Goal: Task Accomplishment & Management: Use online tool/utility

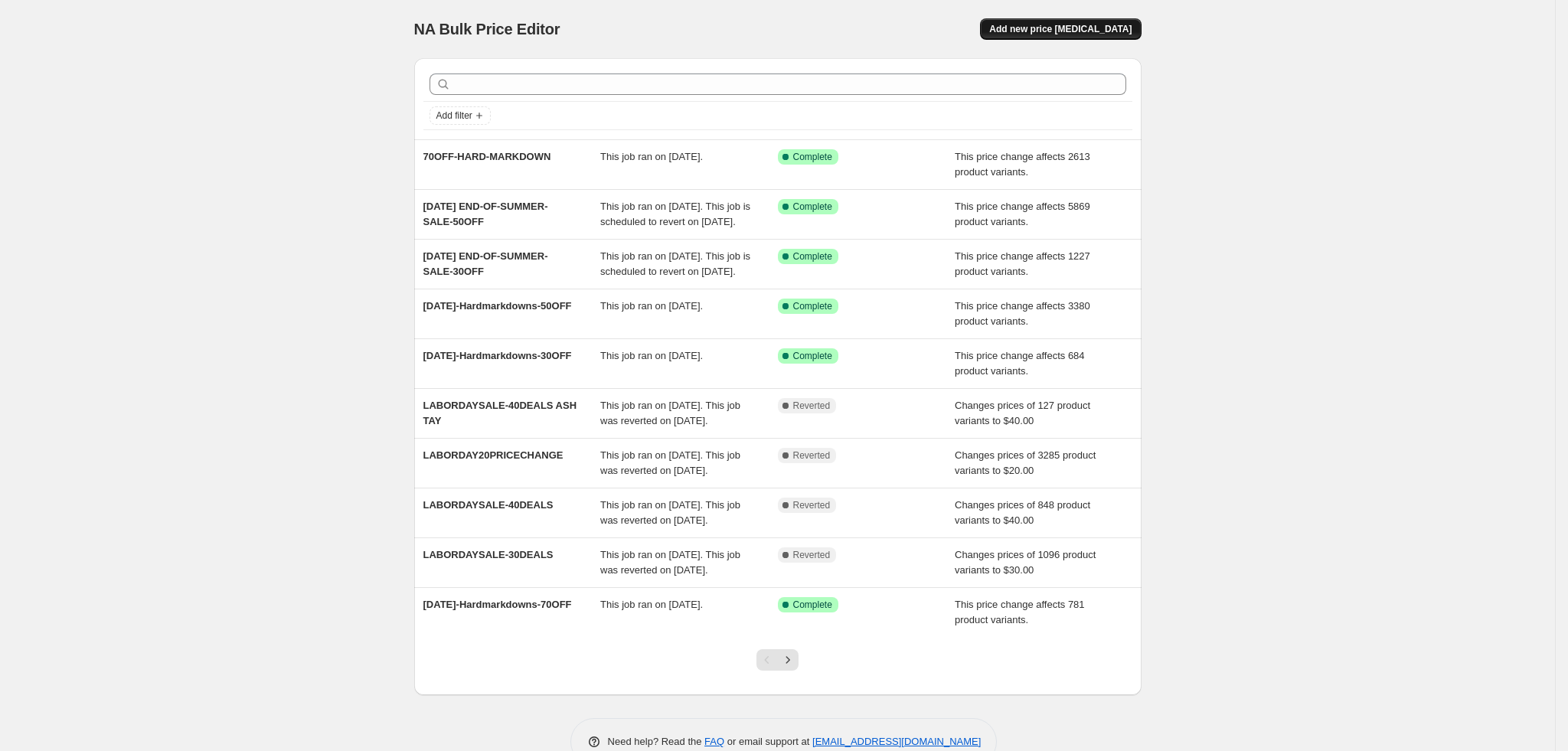
click at [1097, 31] on span "Add new price [MEDICAL_DATA]" at bounding box center [1060, 29] width 142 height 12
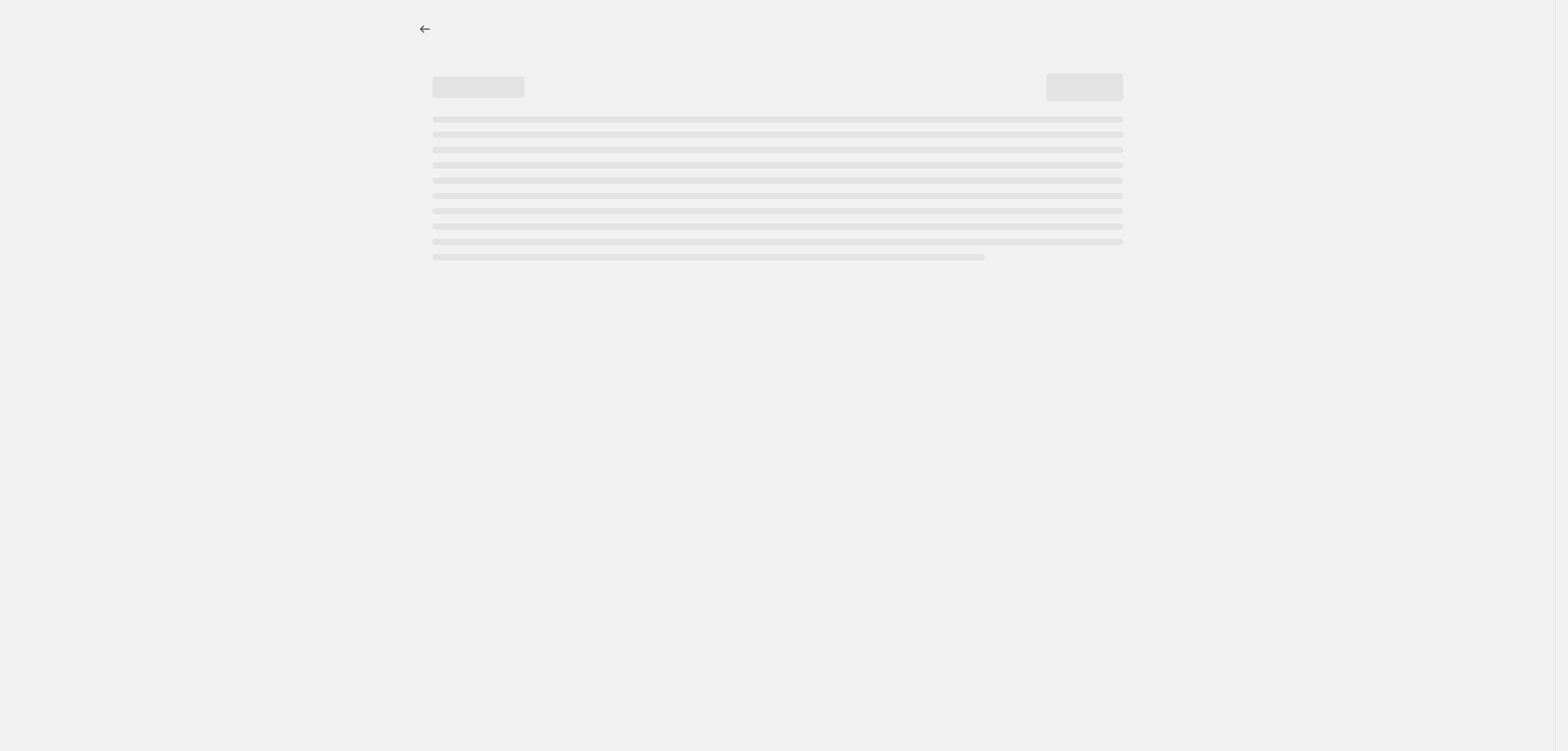
select select "percentage"
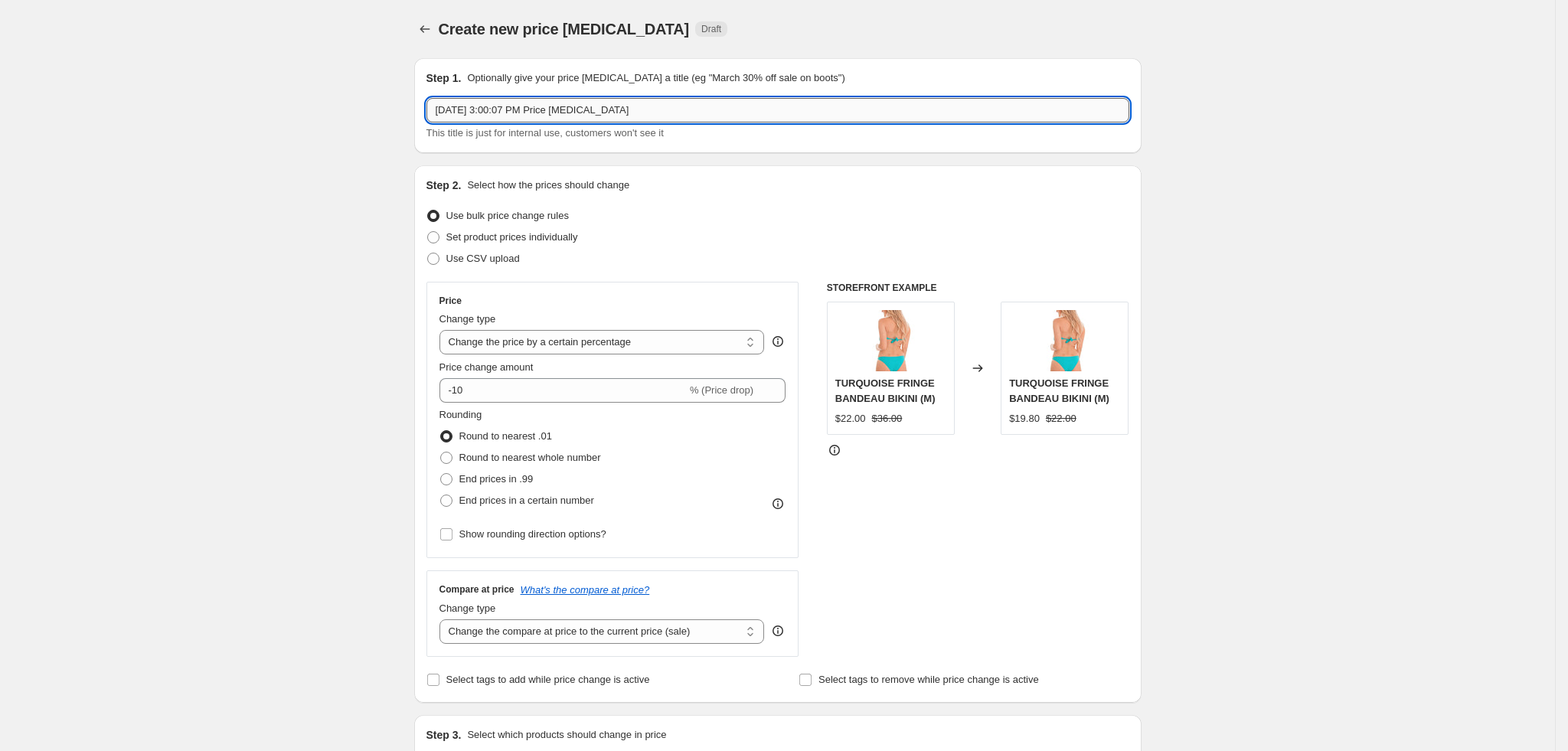
drag, startPoint x: 682, startPoint y: 111, endPoint x: 503, endPoint y: 112, distance: 179.0
click at [503, 112] on input "[DATE] 3:00:07 PM Price [MEDICAL_DATA]" at bounding box center [777, 110] width 703 height 24
paste input "[DATE]-Hardmarkdowns-30OFF"
drag, startPoint x: 504, startPoint y: 108, endPoint x: 387, endPoint y: 109, distance: 117.0
click at [387, 110] on div "Create new price [MEDICAL_DATA]. This page is ready Create new price [MEDICAL_D…" at bounding box center [777, 765] width 1555 height 1530
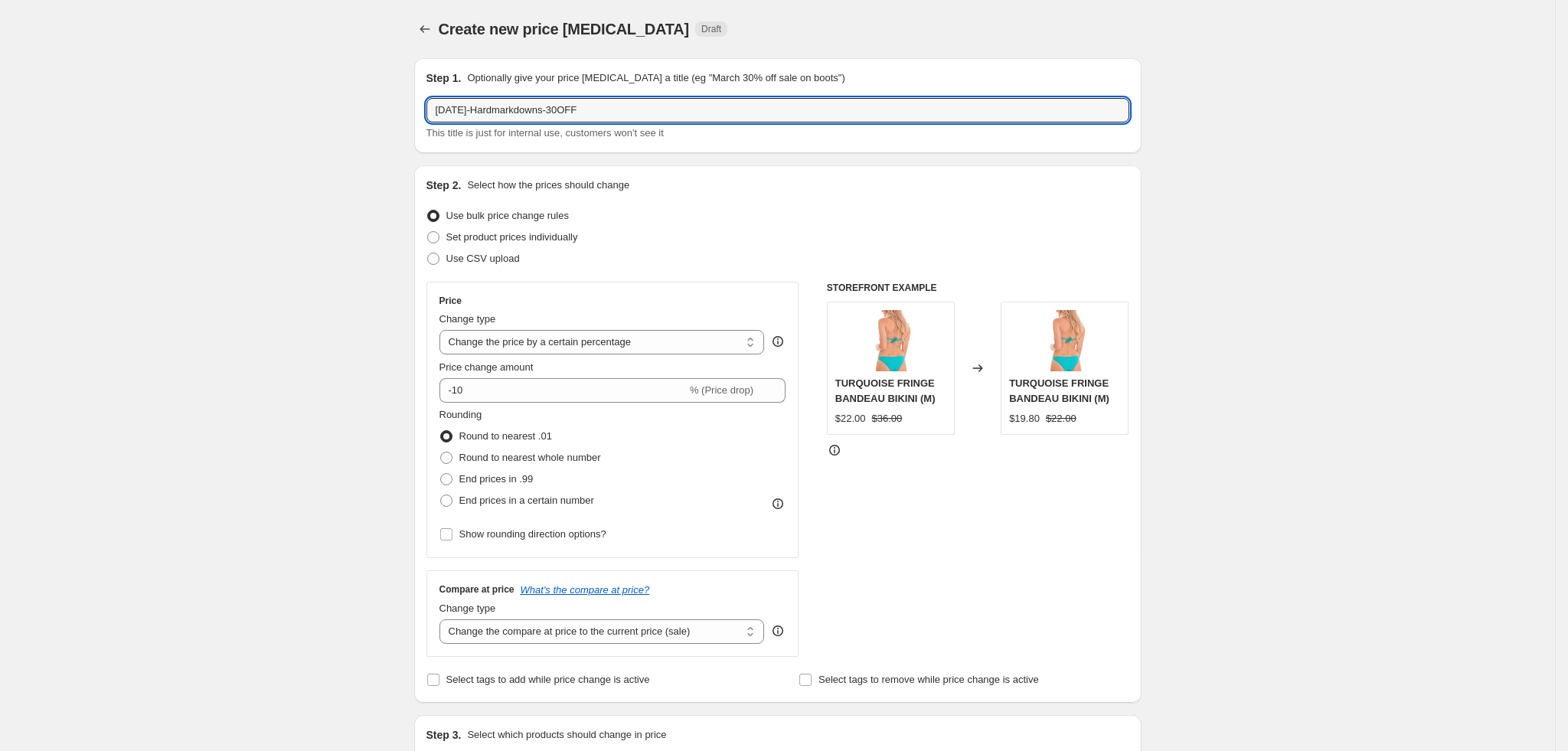
type input "[DATE]-Hardmarkdowns-30OFF"
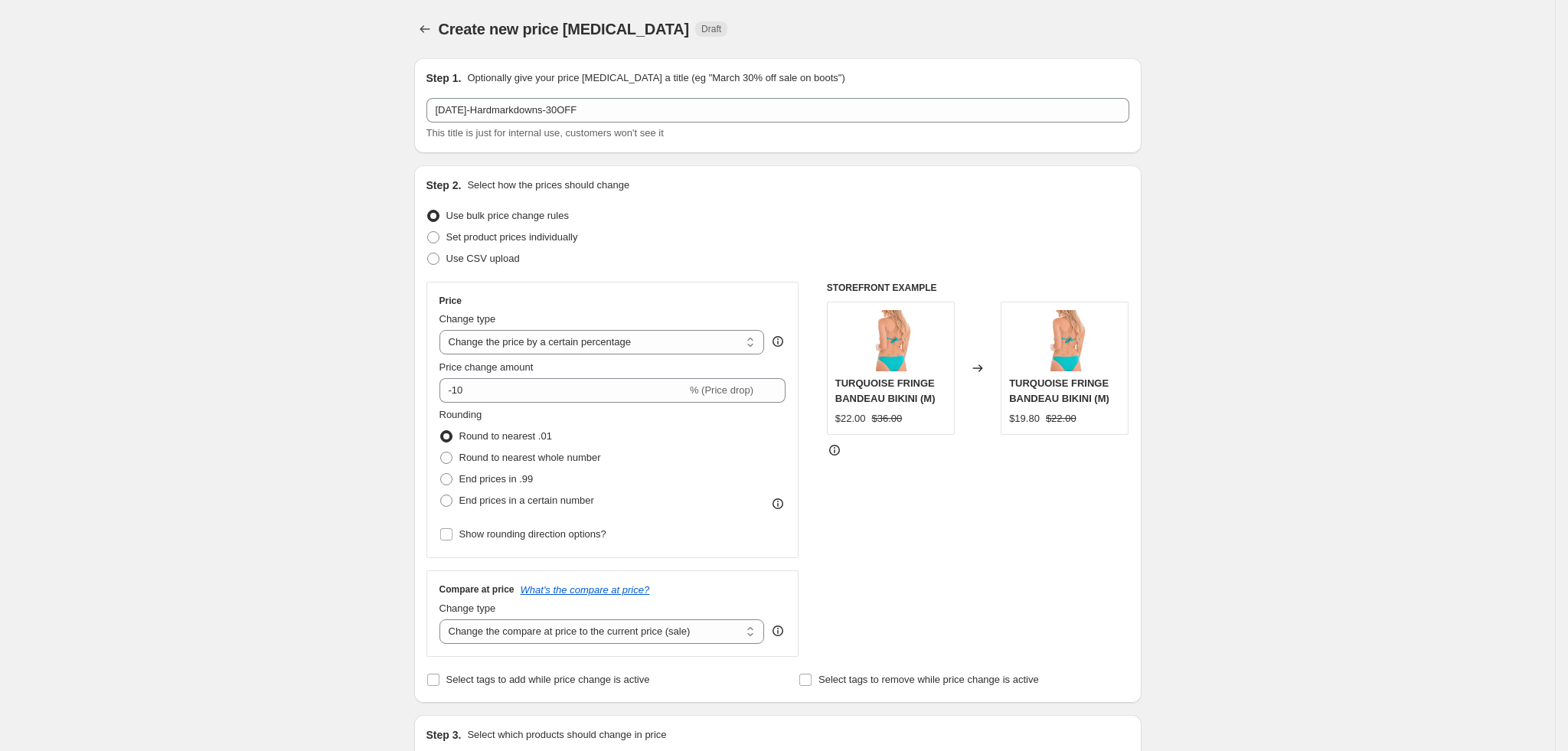
click at [631, 95] on div "Step 1. Optionally give your price [MEDICAL_DATA] a title (eg "March 30% off sa…" at bounding box center [777, 105] width 703 height 70
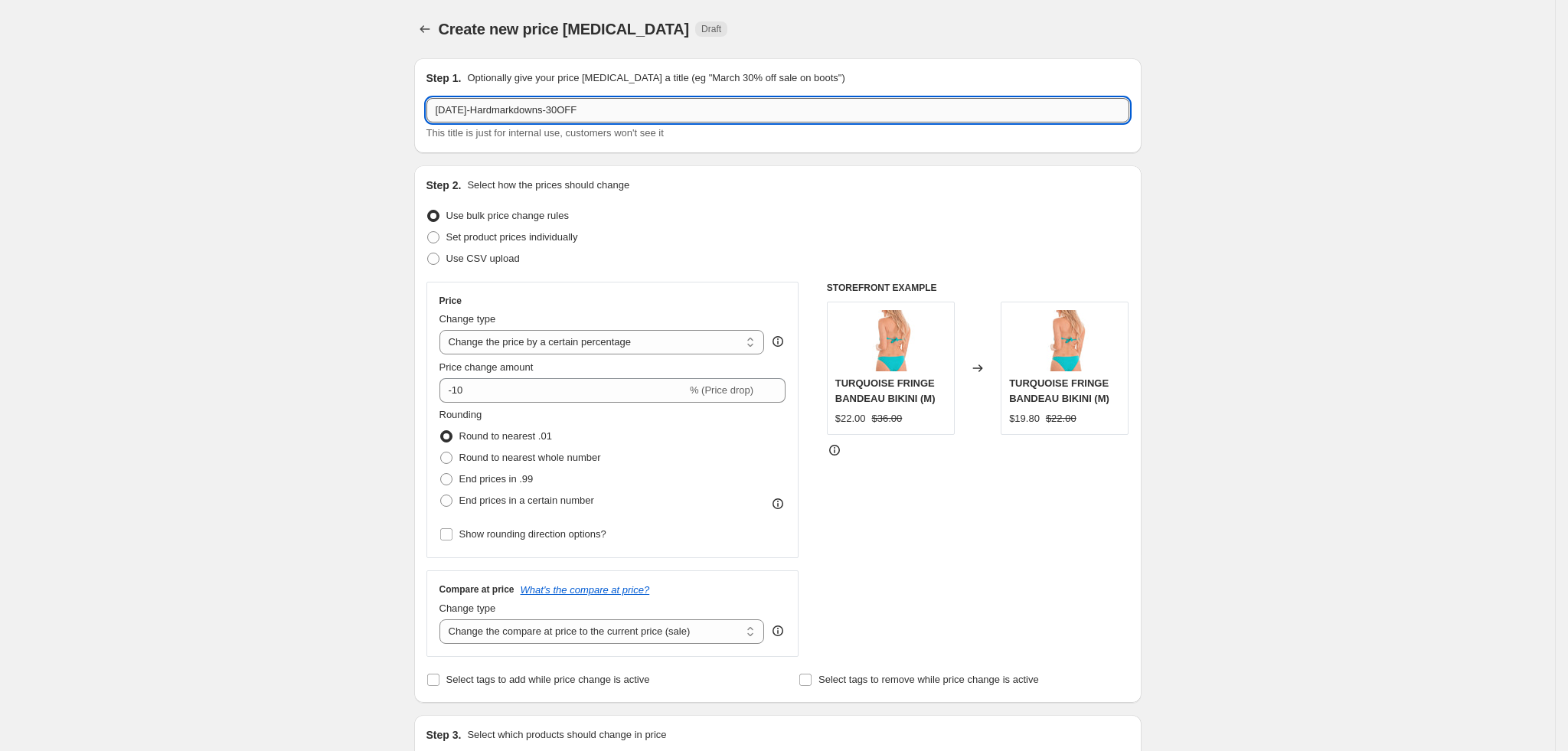
click at [632, 107] on input "[DATE]-Hardmarkdowns-30OFF" at bounding box center [777, 110] width 703 height 24
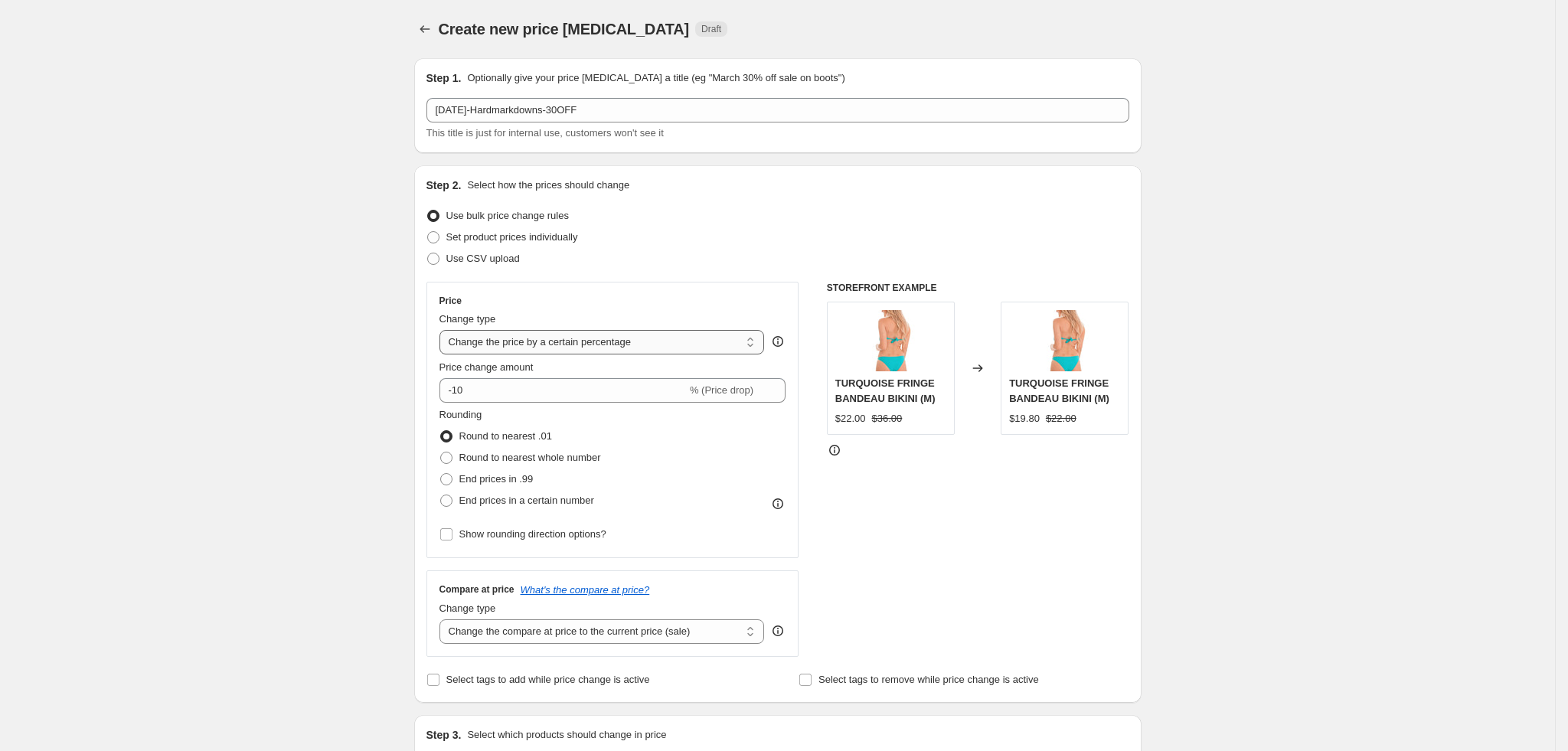
click at [577, 339] on select "Change the price to a certain amount Change the price by a certain amount Chang…" at bounding box center [601, 342] width 325 height 24
drag, startPoint x: 548, startPoint y: 389, endPoint x: 382, endPoint y: 385, distance: 166.0
click at [382, 385] on div "Create new price [MEDICAL_DATA]. This page is ready Create new price [MEDICAL_D…" at bounding box center [777, 765] width 1555 height 1530
type input "30"
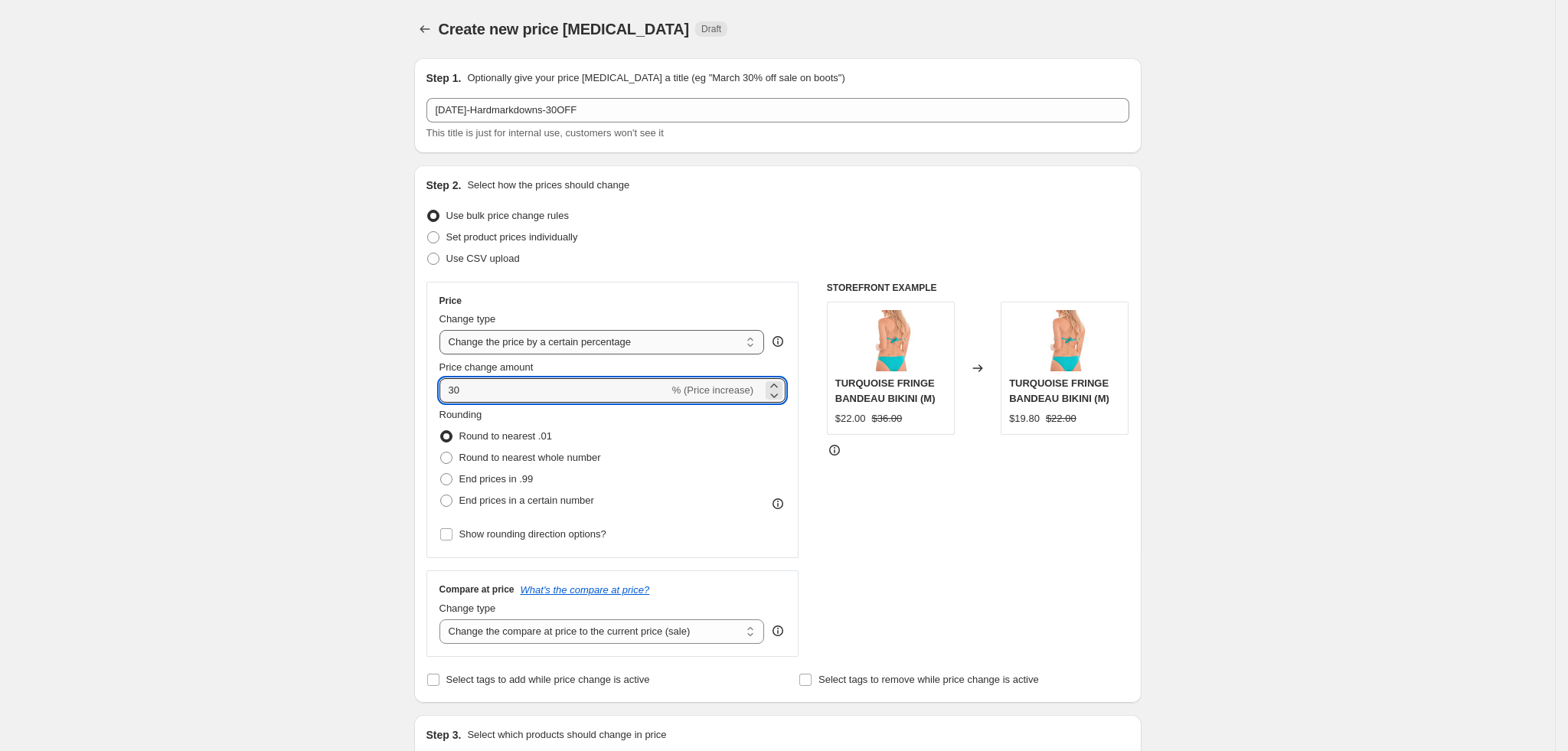
click at [621, 339] on select "Change the price to a certain amount Change the price by a certain amount Chang…" at bounding box center [601, 342] width 325 height 24
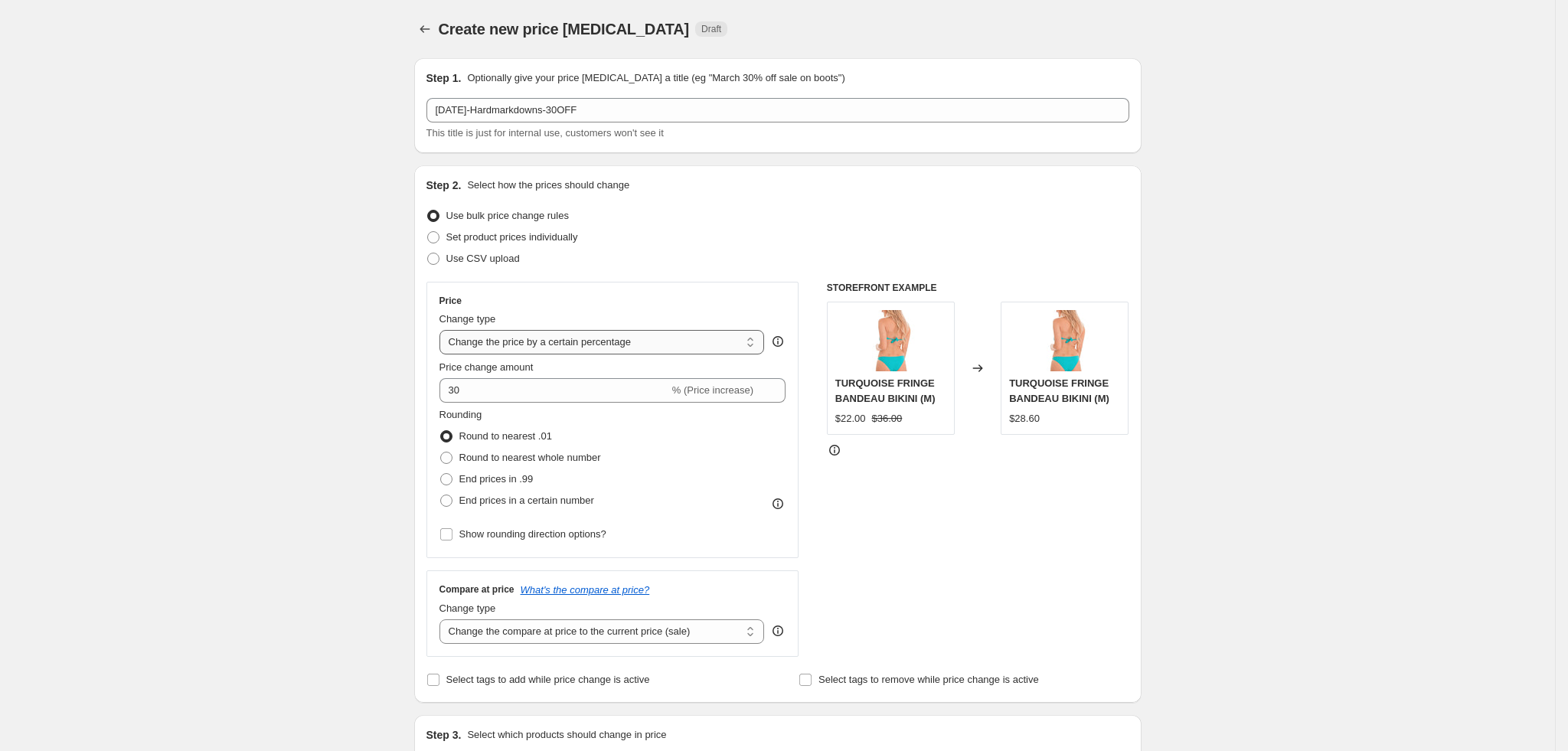
select select "pcap"
click at [445, 330] on select "Change the price to a certain amount Change the price by a certain amount Chang…" at bounding box center [601, 342] width 325 height 24
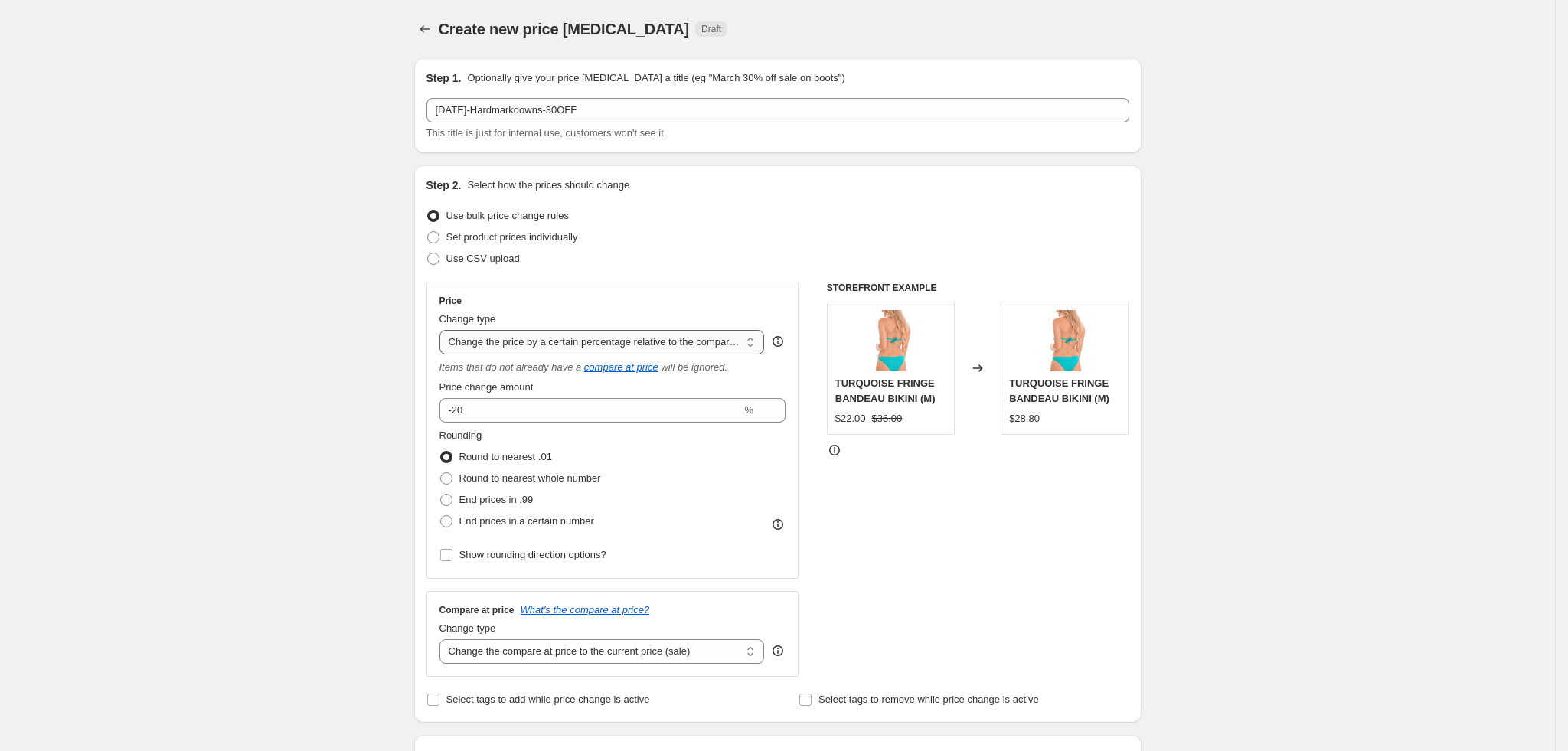
click at [571, 343] on select "Change the price to a certain amount Change the price by a certain amount Chang…" at bounding box center [601, 342] width 325 height 24
click at [445, 330] on select "Change the price to a certain amount Change the price by a certain amount Chang…" at bounding box center [601, 342] width 325 height 24
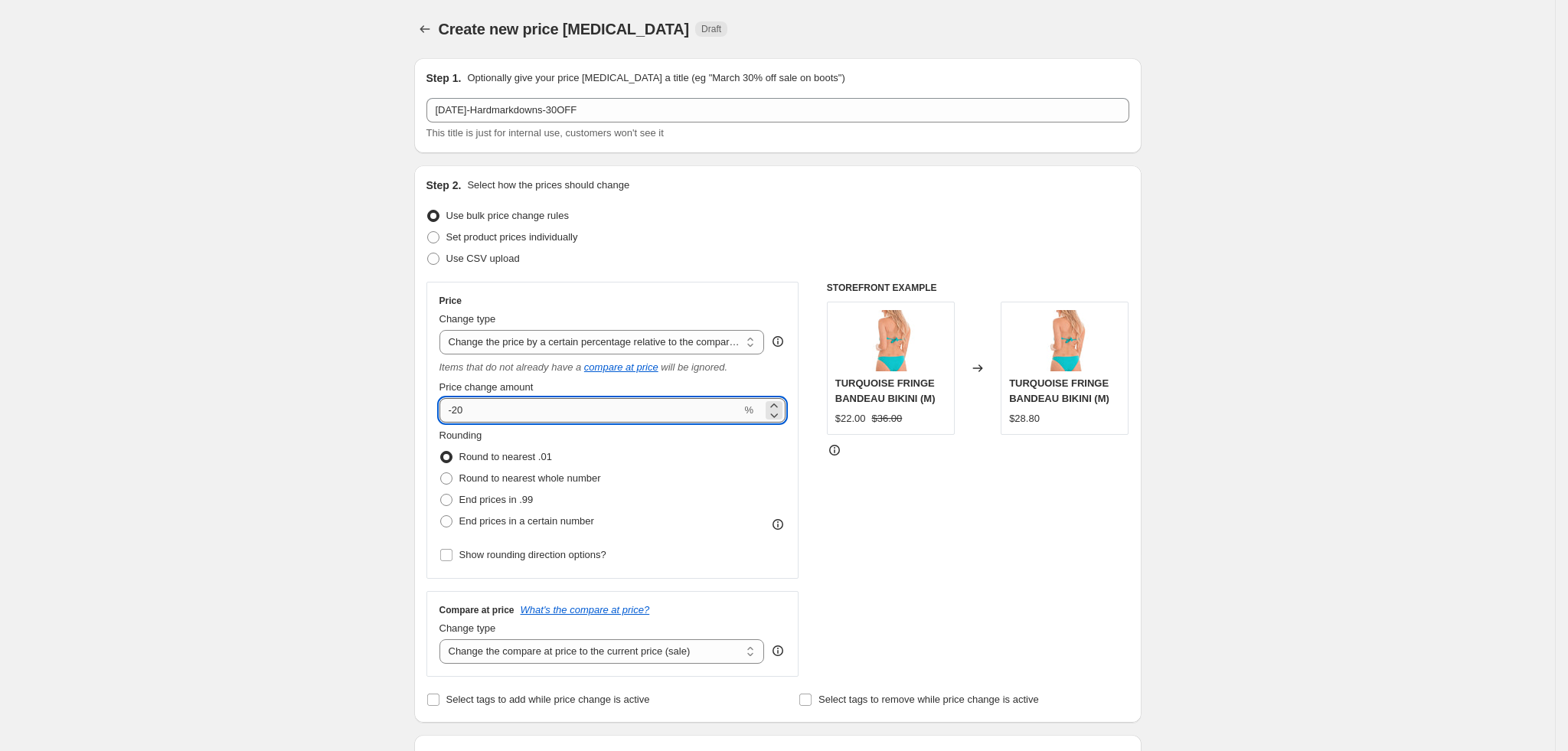
click at [517, 420] on input "-20" at bounding box center [590, 410] width 303 height 24
type input "-2"
drag, startPoint x: 517, startPoint y: 420, endPoint x: 351, endPoint y: 425, distance: 166.1
type input "30"
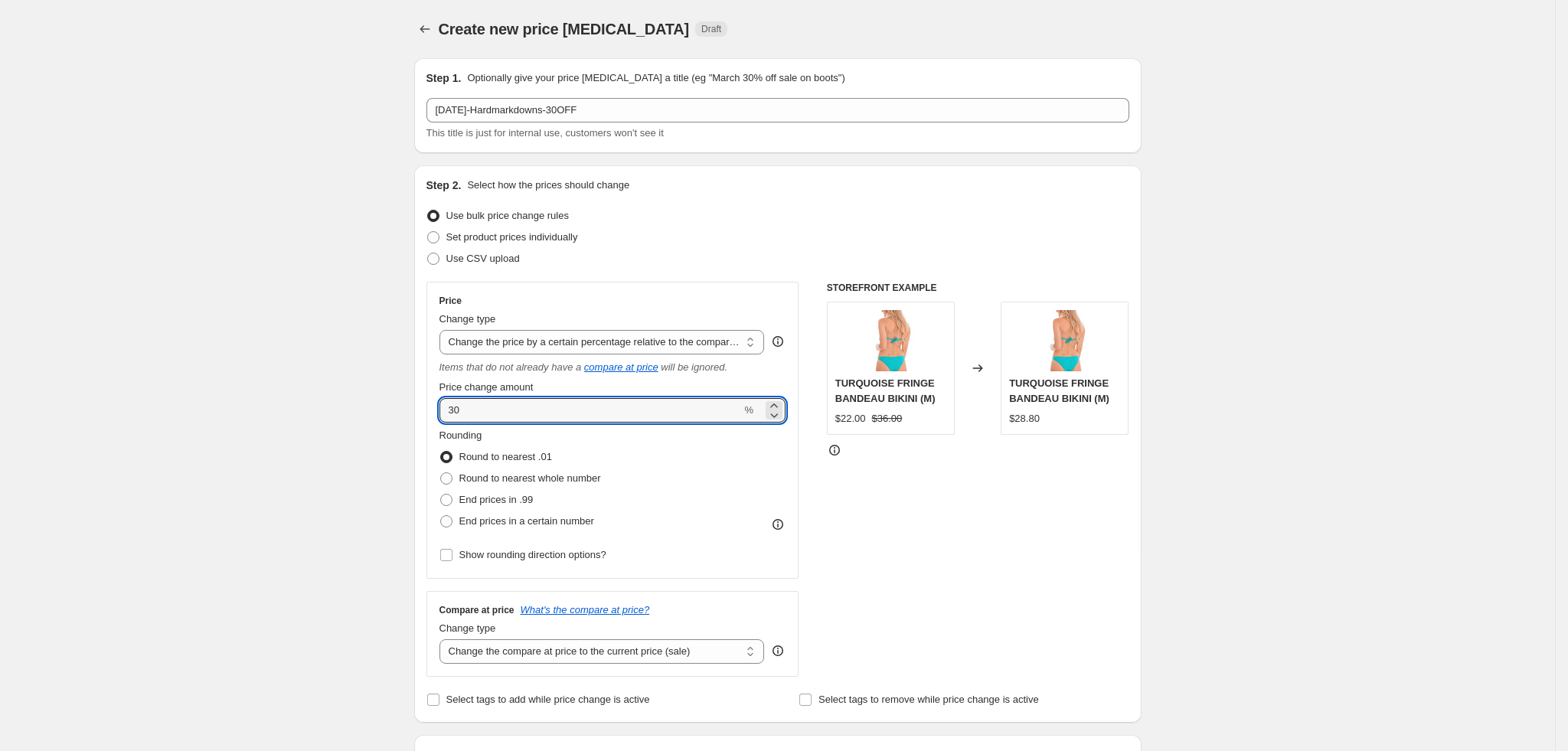
click at [980, 530] on div "STOREFRONT EXAMPLE TURQUOISE FRINGE BANDEAU BIKINI (M) $22.00 $36.00 Changed to…" at bounding box center [978, 479] width 303 height 395
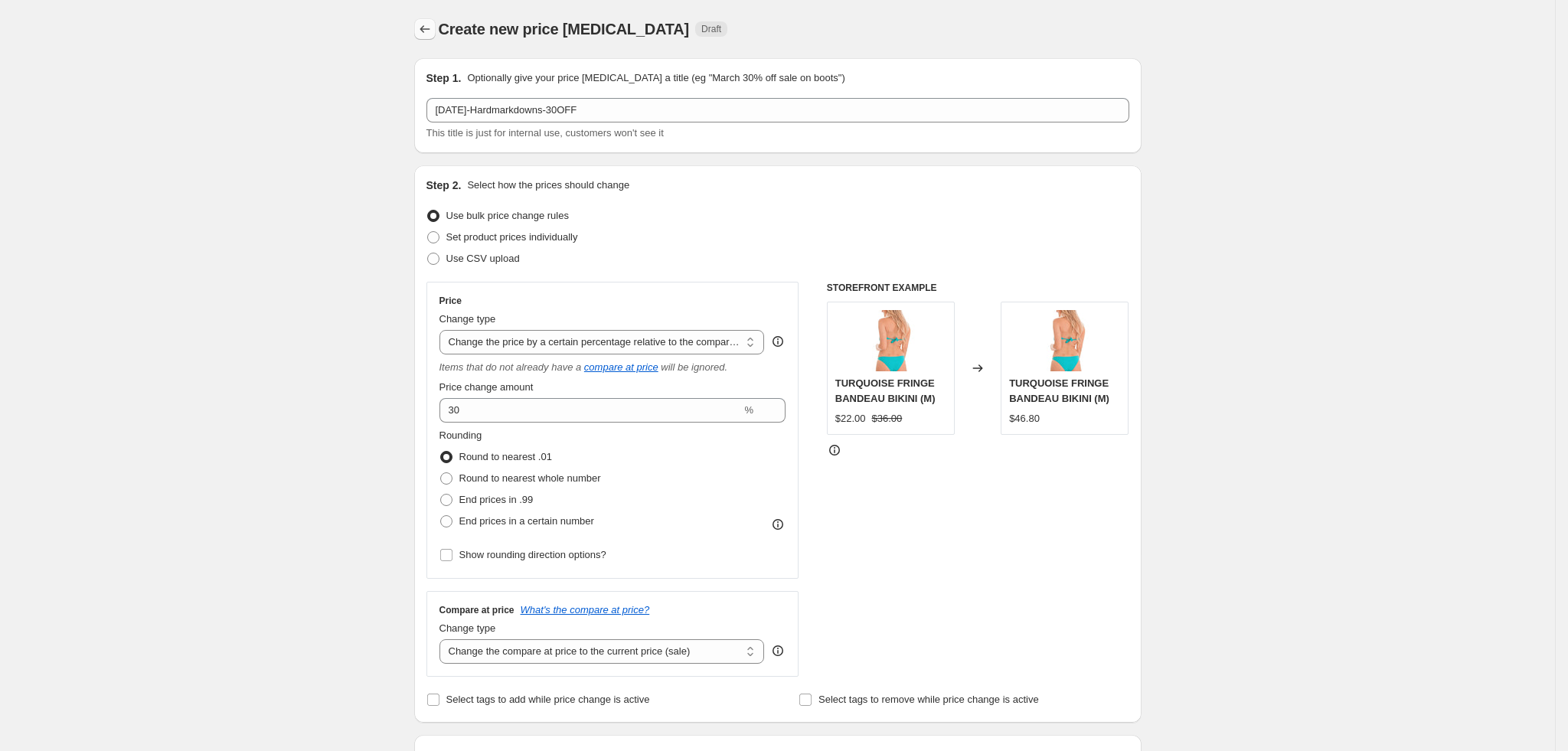
click at [431, 37] on button "Price change jobs" at bounding box center [424, 29] width 22 height 22
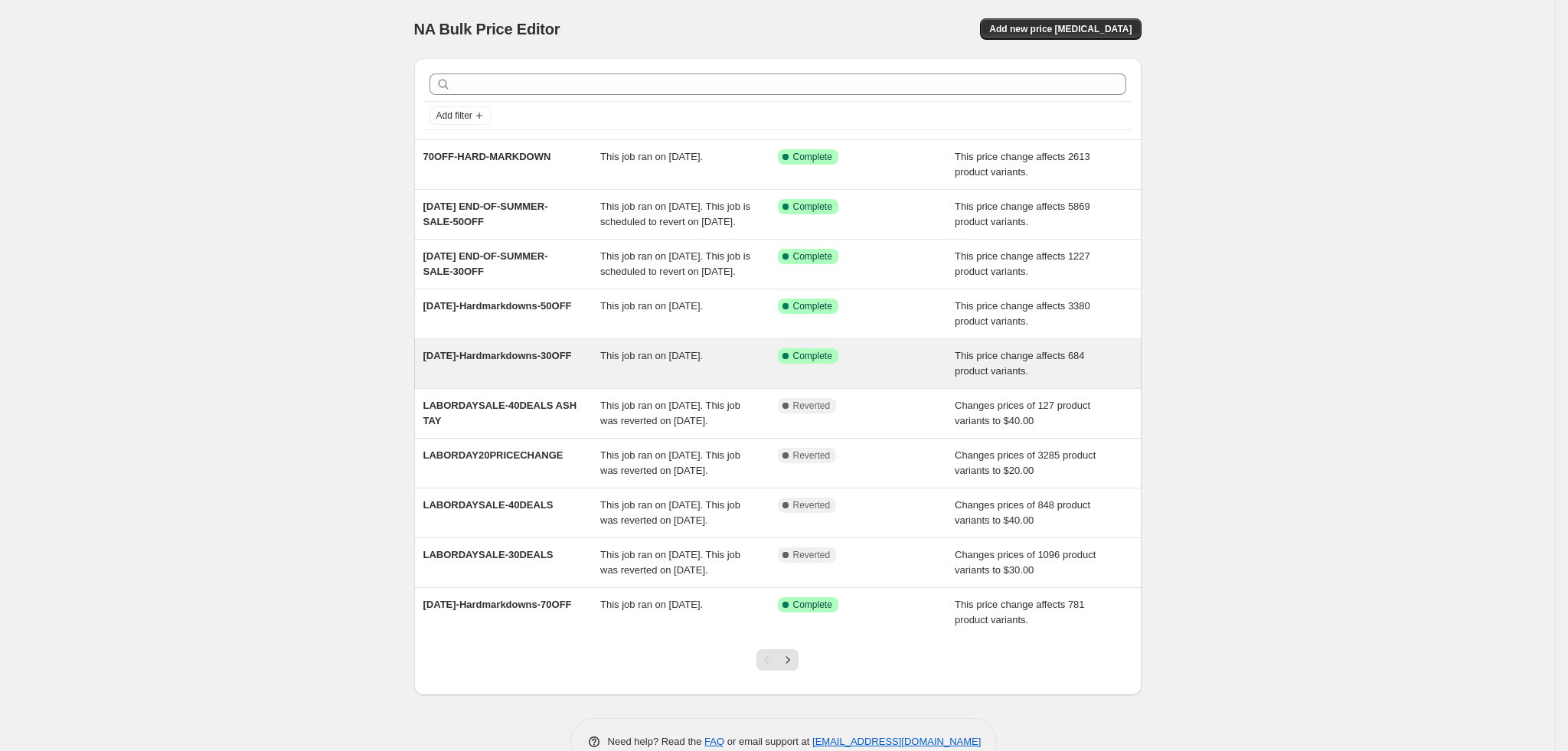
click at [559, 379] on div "[DATE]-Hardmarkdowns-30OFF" at bounding box center [512, 363] width 178 height 31
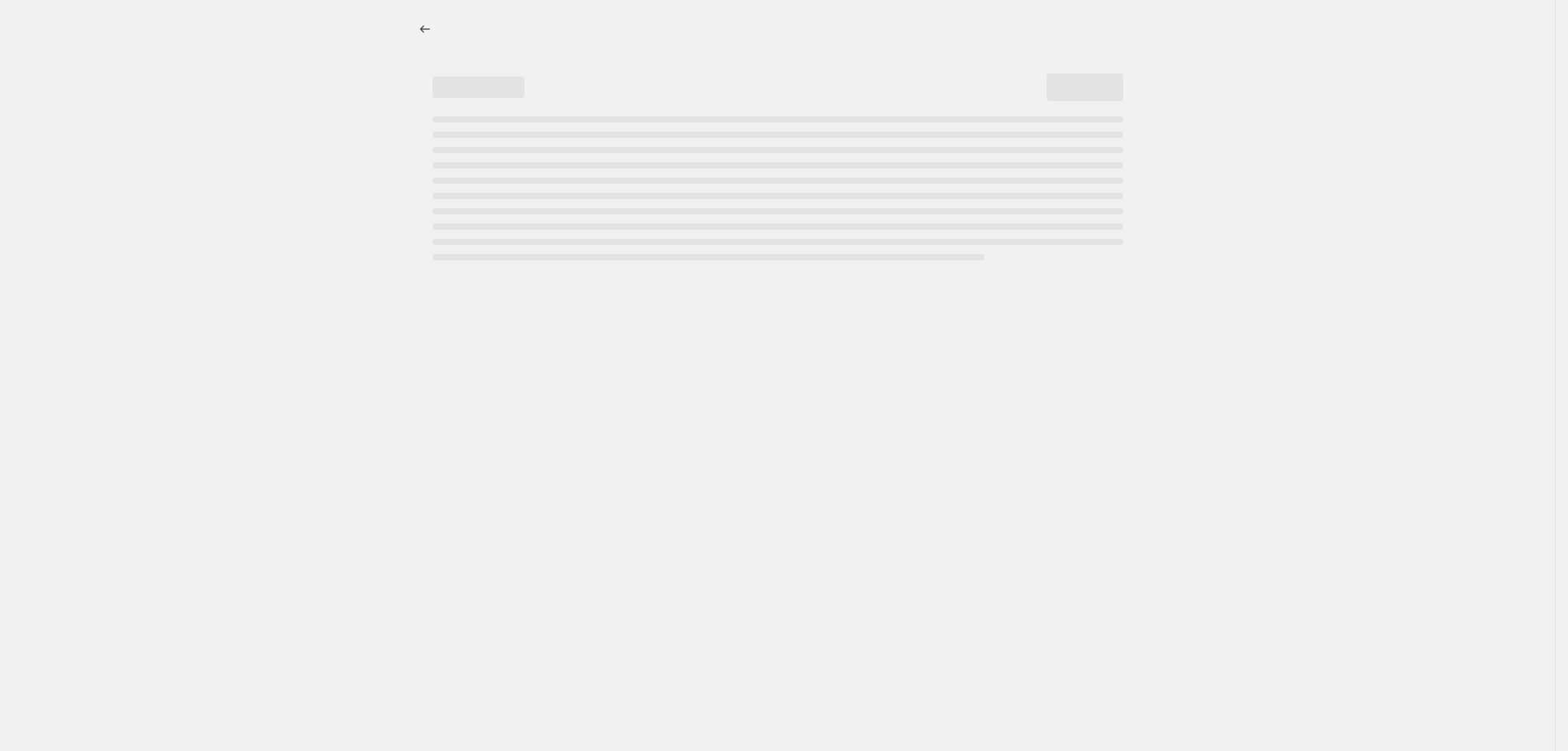
select select "pcap"
select select "no_change"
select select "tag"
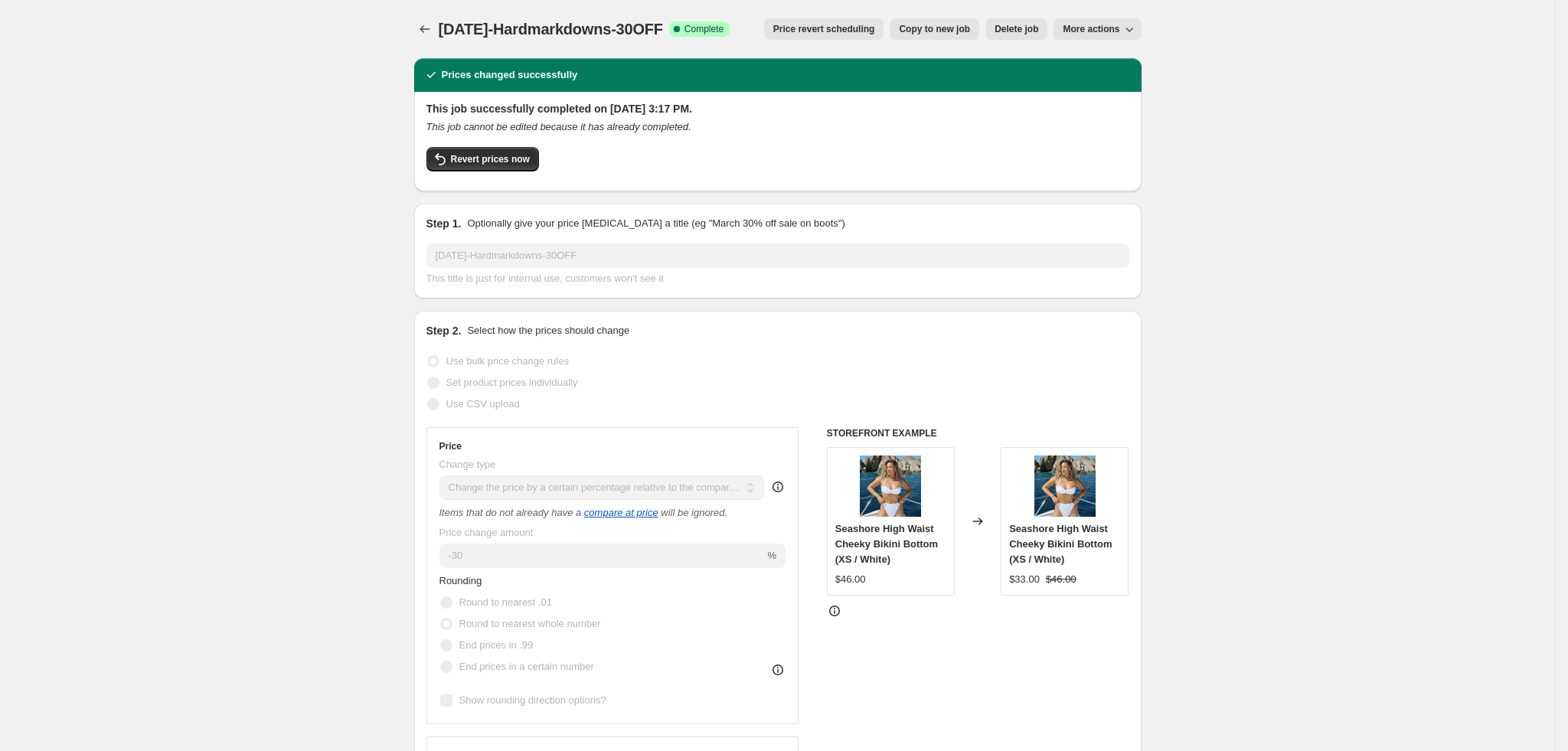
click at [1133, 32] on icon "button" at bounding box center [1130, 29] width 15 height 15
click at [968, 129] on div "This job cannot be edited because it has already completed." at bounding box center [777, 127] width 703 height 15
click at [1136, 24] on icon "button" at bounding box center [1130, 29] width 15 height 15
click at [952, 145] on div "This job successfully completed on [DATE] 3:17 PM. This job cannot be edited be…" at bounding box center [777, 140] width 703 height 78
click at [942, 26] on span "Copy to new job" at bounding box center [935, 29] width 71 height 12
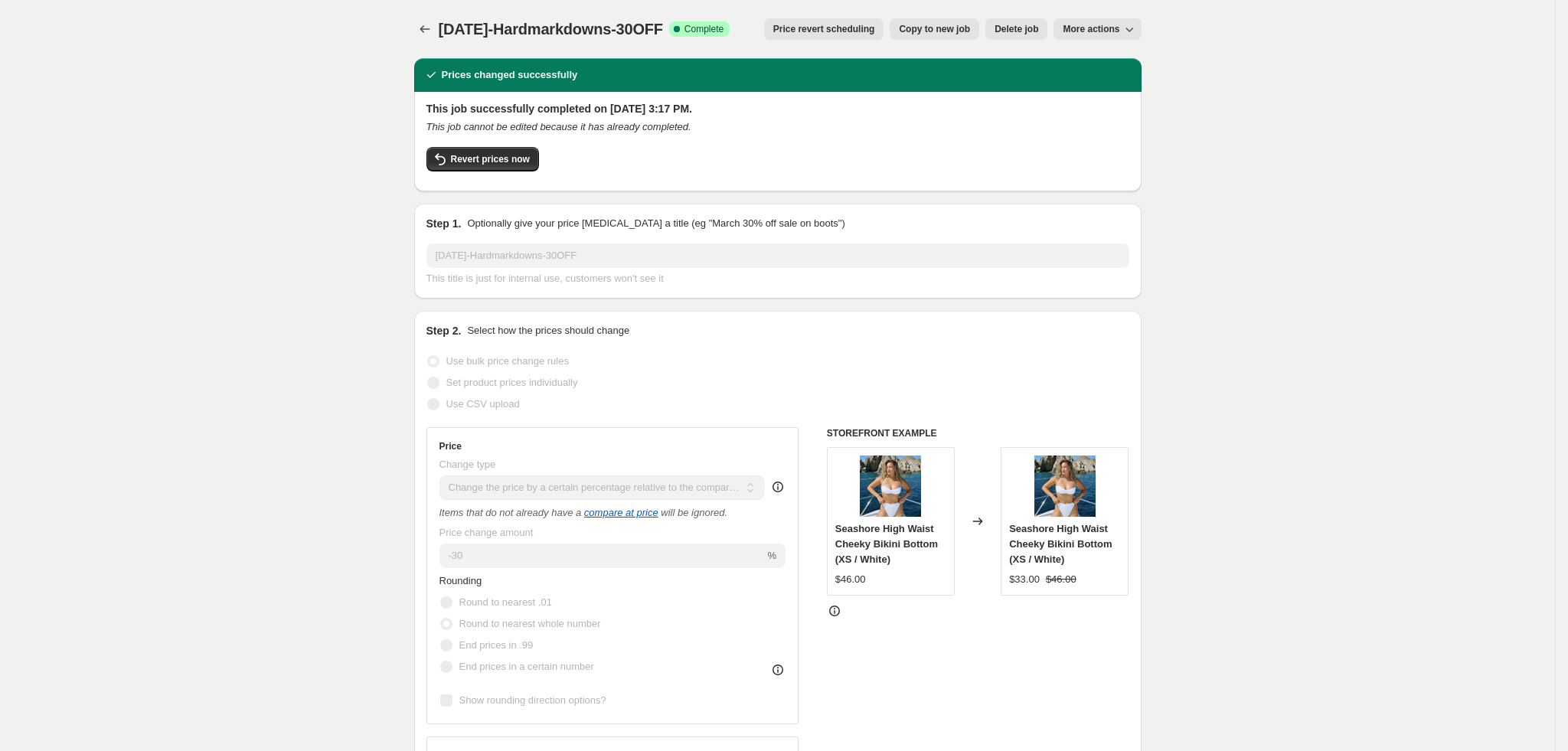
select select "pcap"
select select "no_change"
select select "tag"
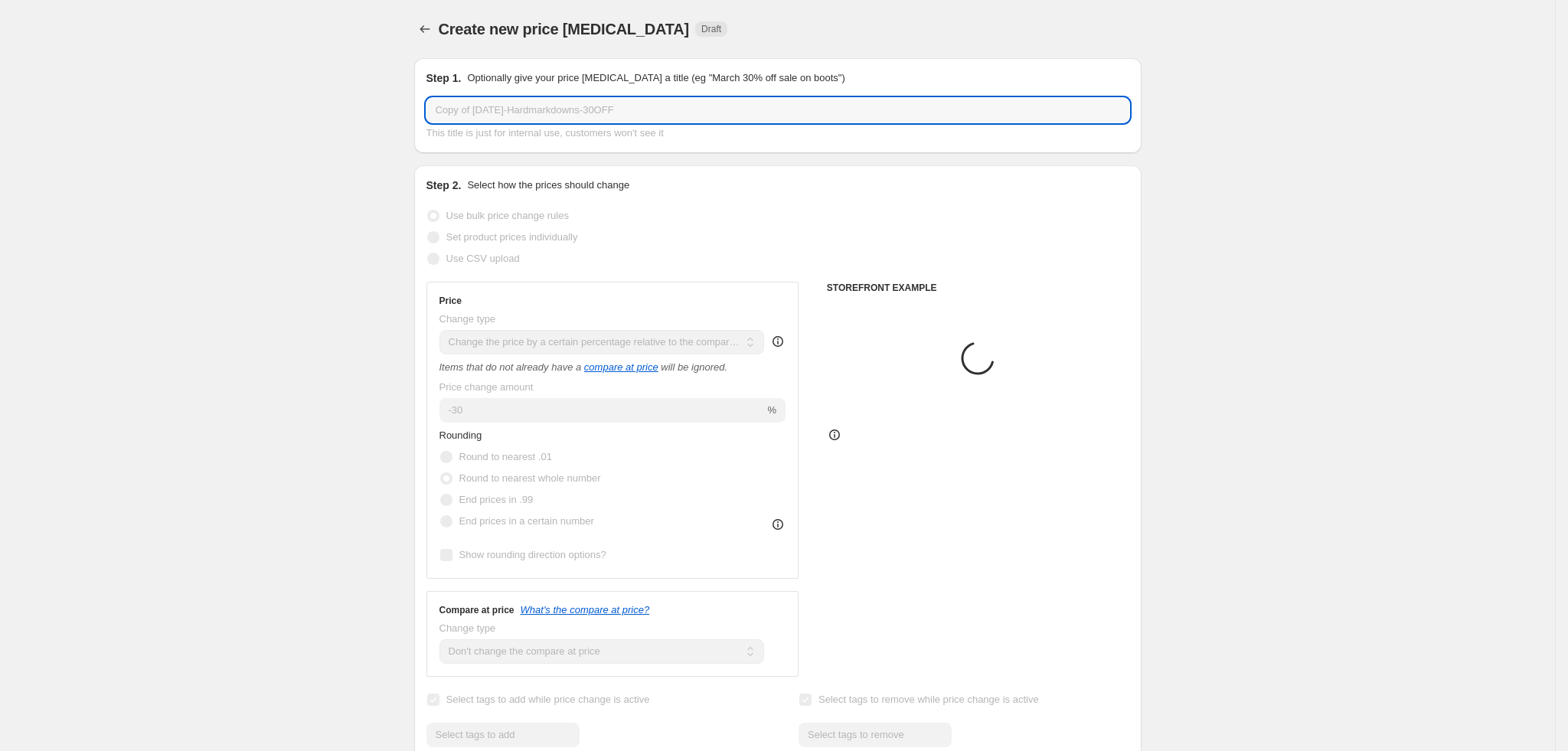
click at [635, 108] on input "Copy of [DATE]-Hardmarkdowns-30OFF" at bounding box center [777, 110] width 703 height 24
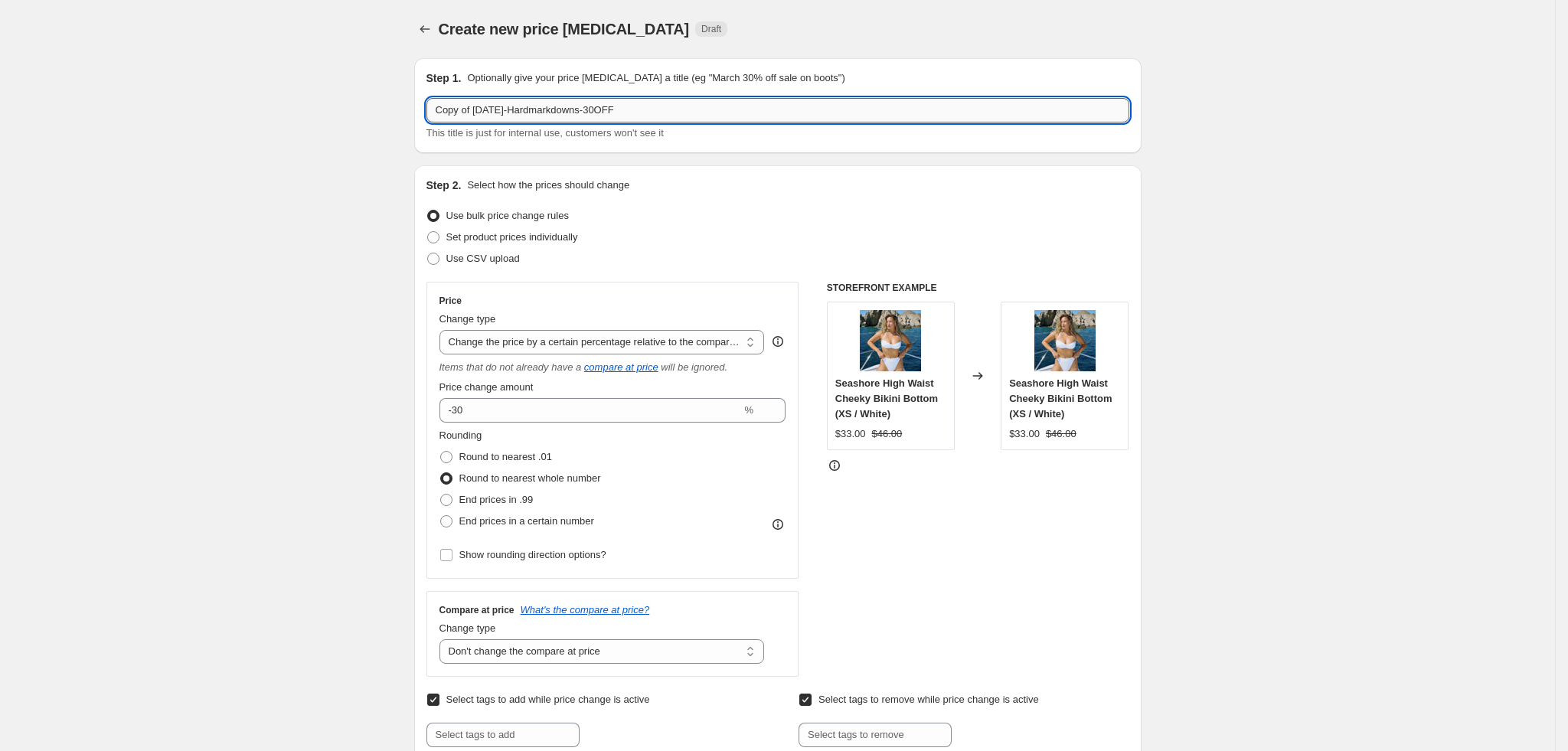
paste input "09.30"
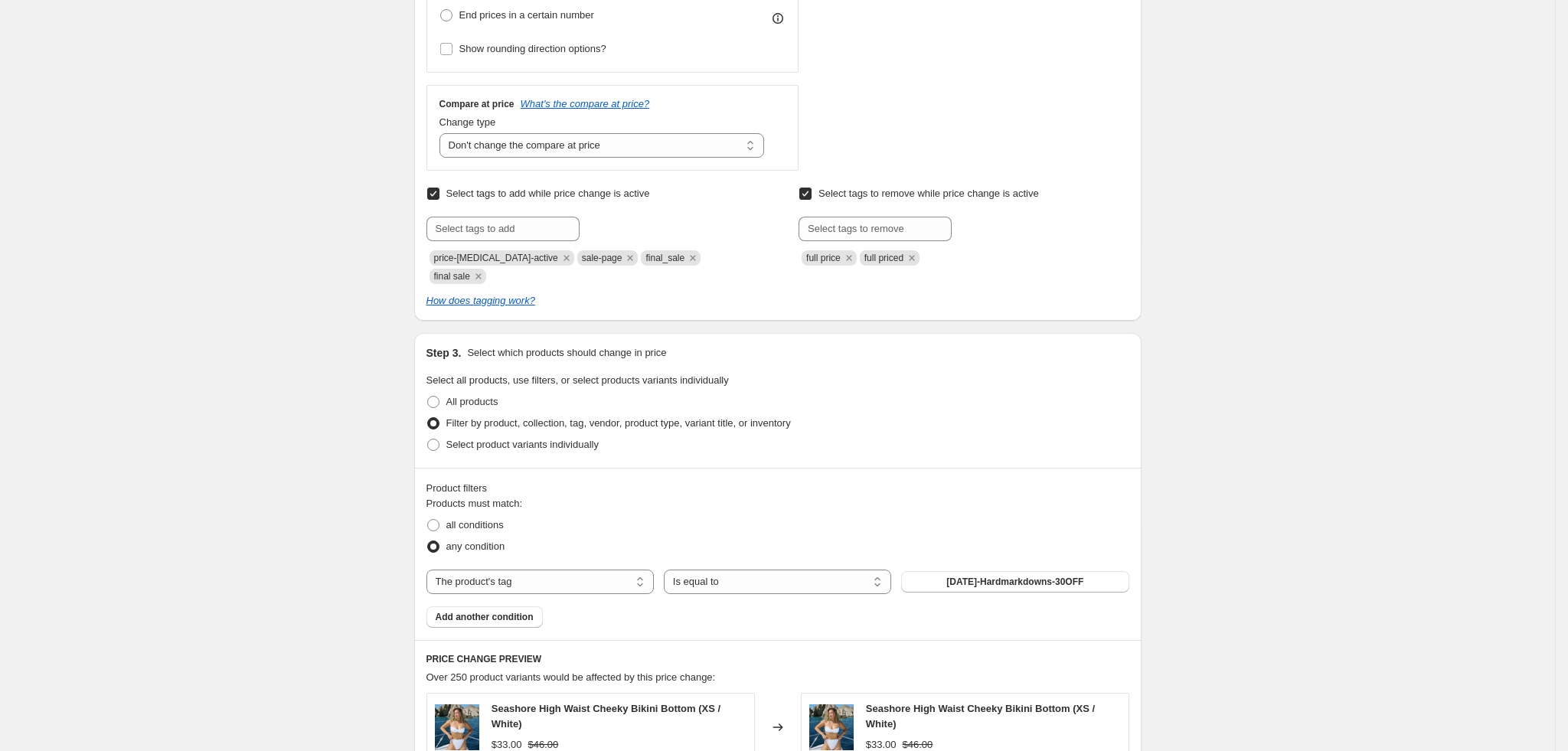
scroll to position [573, 0]
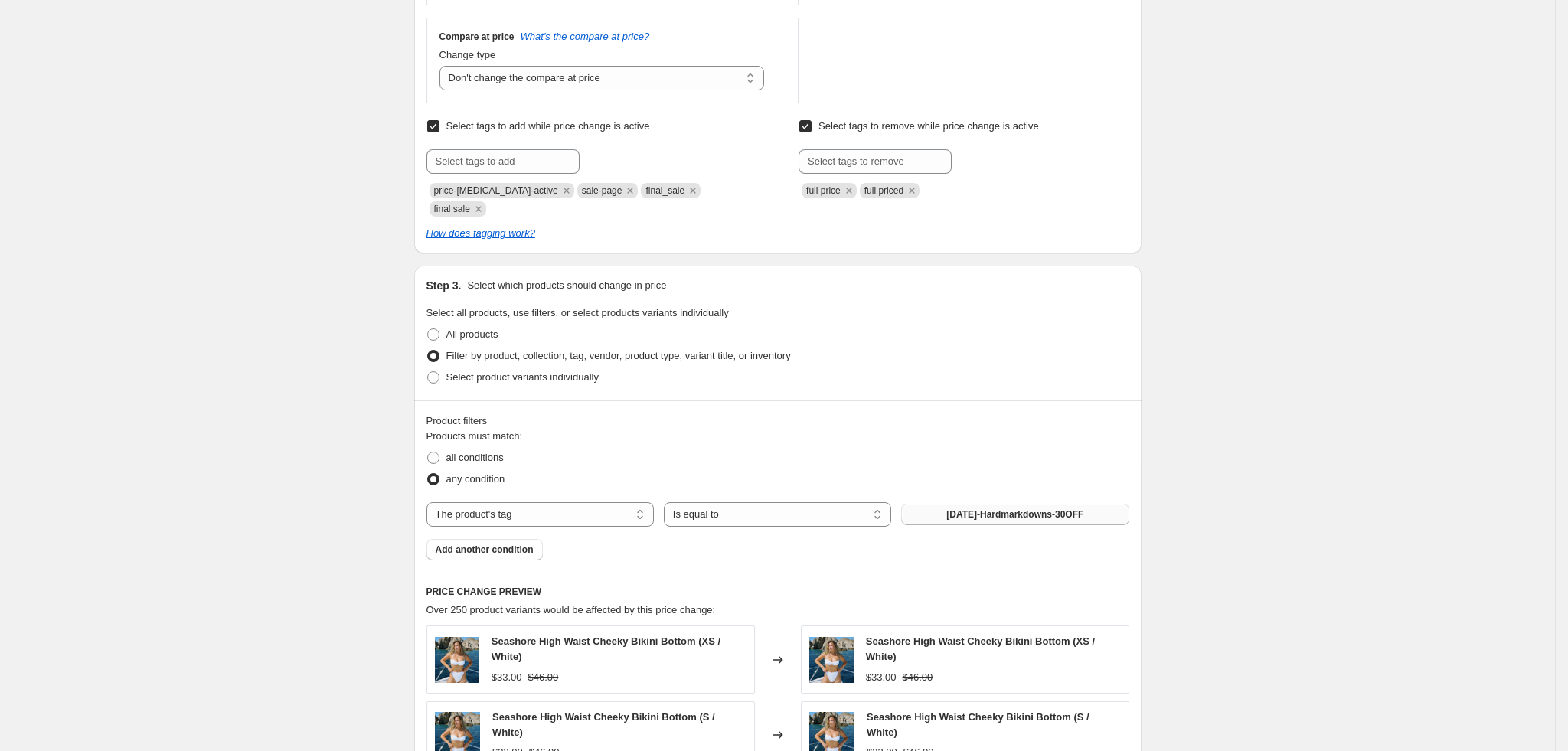
type input "[DATE]-Hardmarkdowns-30OFF"
click at [1016, 508] on span "[DATE]-Hardmarkdowns-30OFF" at bounding box center [1014, 514] width 137 height 12
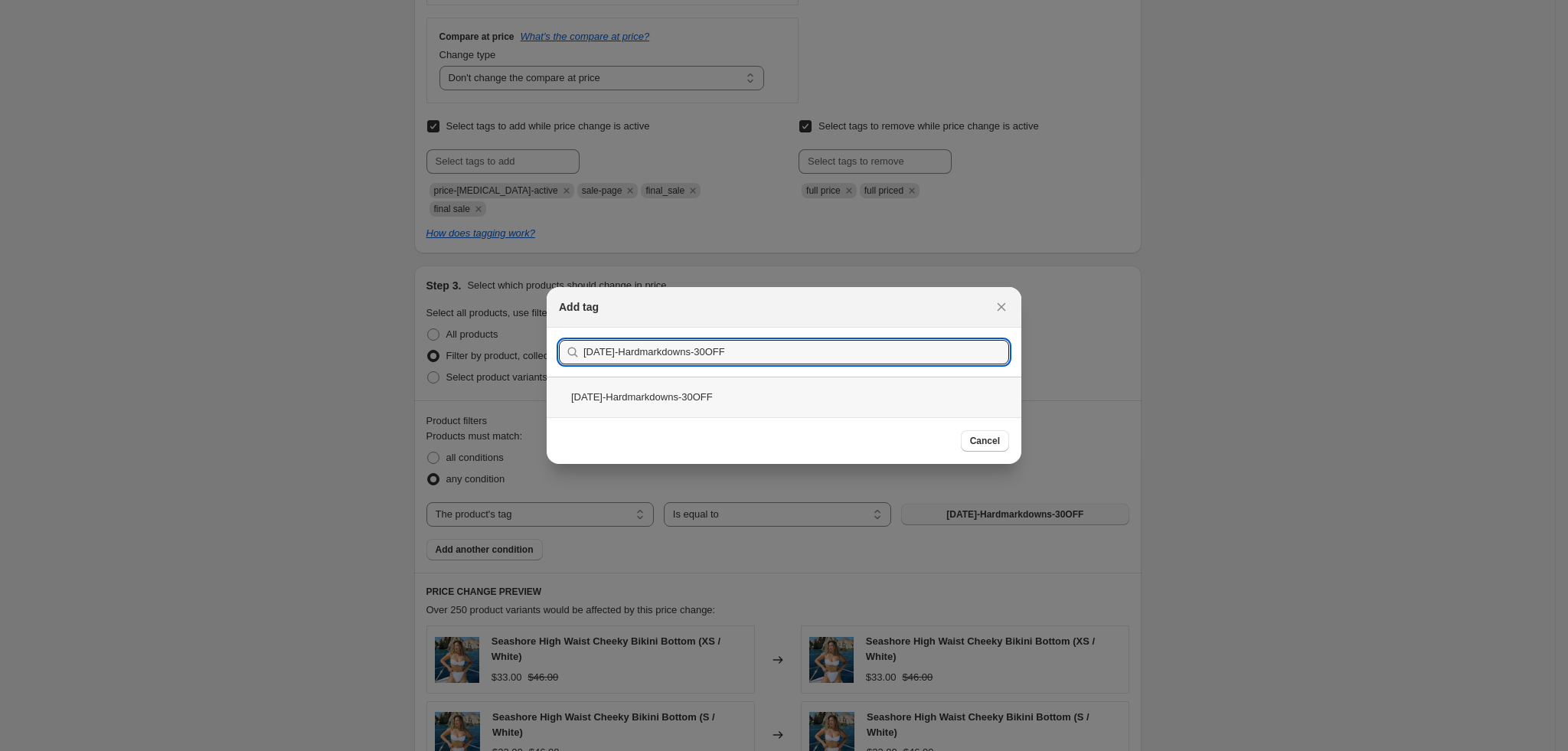
type input "[DATE]-Hardmarkdowns-30OFF"
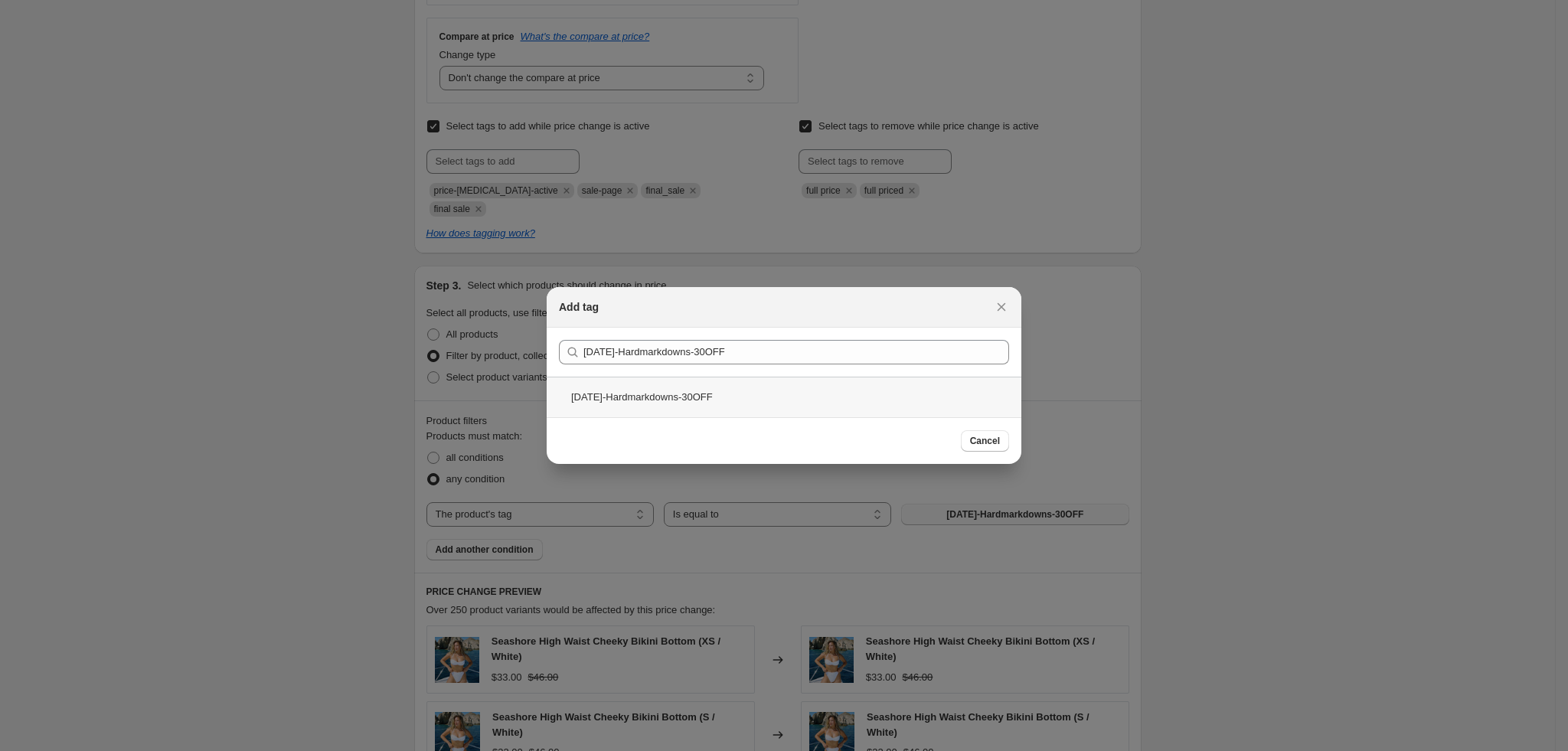
click at [664, 402] on div "[DATE]-Hardmarkdowns-30OFF" at bounding box center [784, 396] width 475 height 40
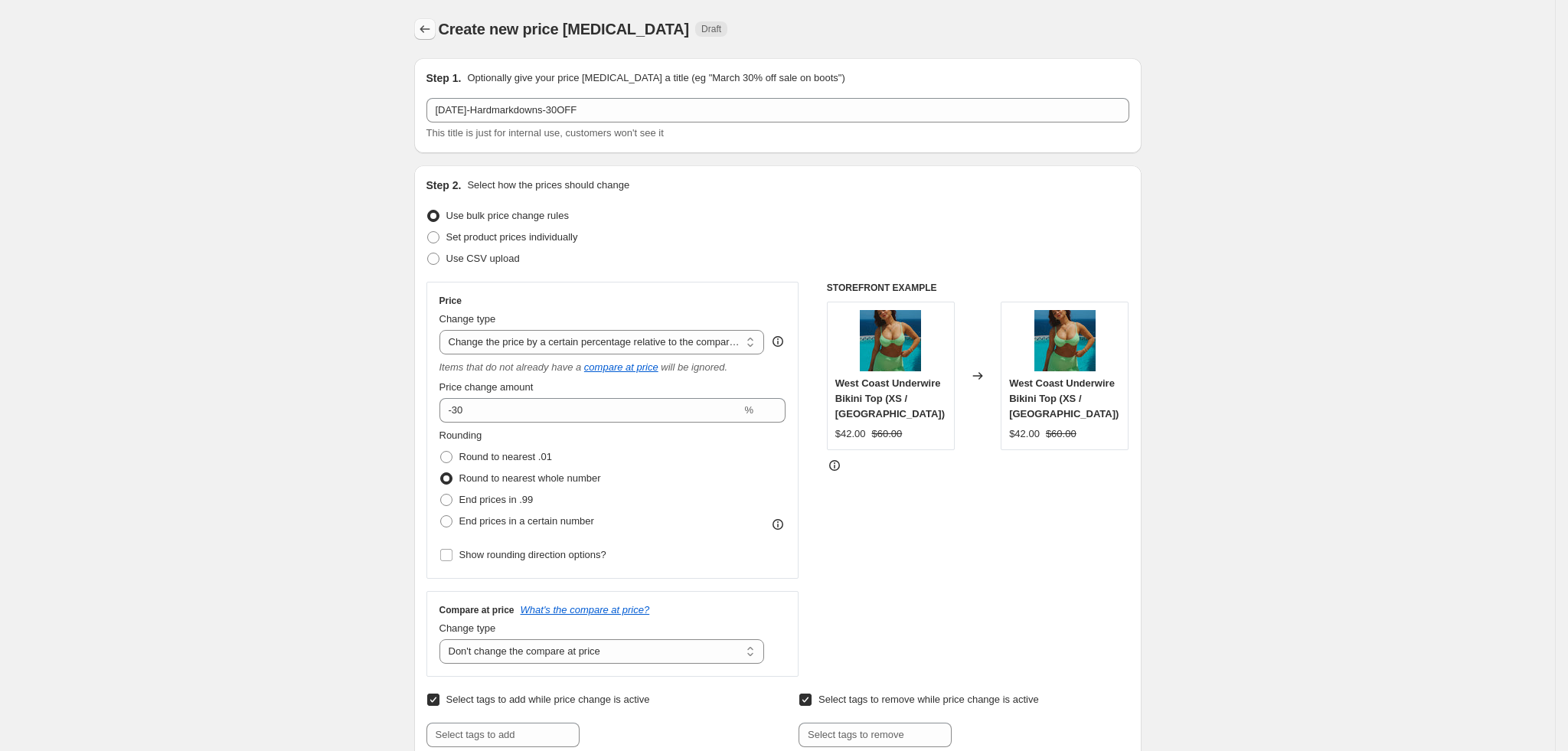
click at [429, 38] on button "Price change jobs" at bounding box center [424, 29] width 22 height 22
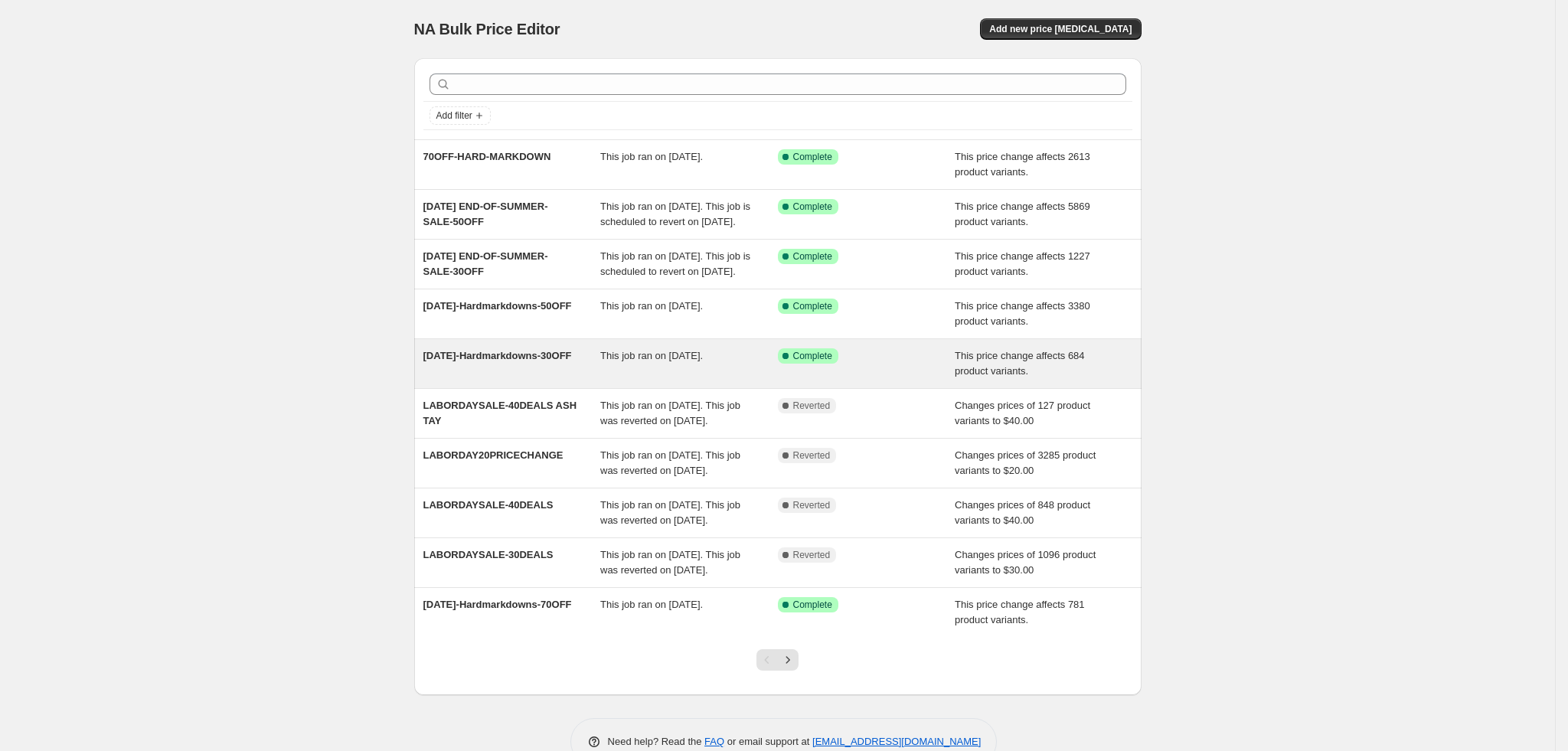
click at [526, 379] on div "[DATE]-Hardmarkdowns-30OFF" at bounding box center [512, 363] width 178 height 31
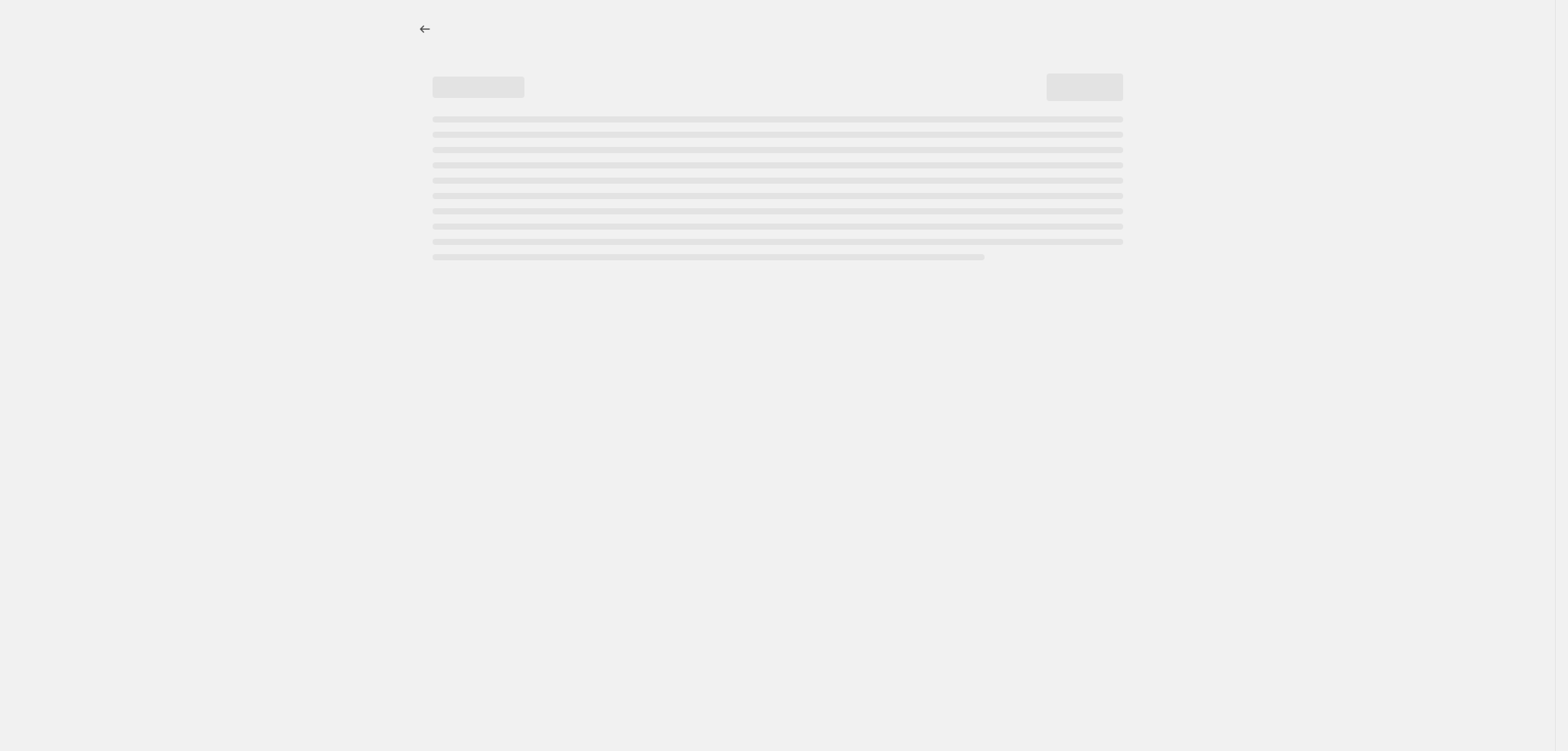
select select "pcap"
select select "no_change"
select select "tag"
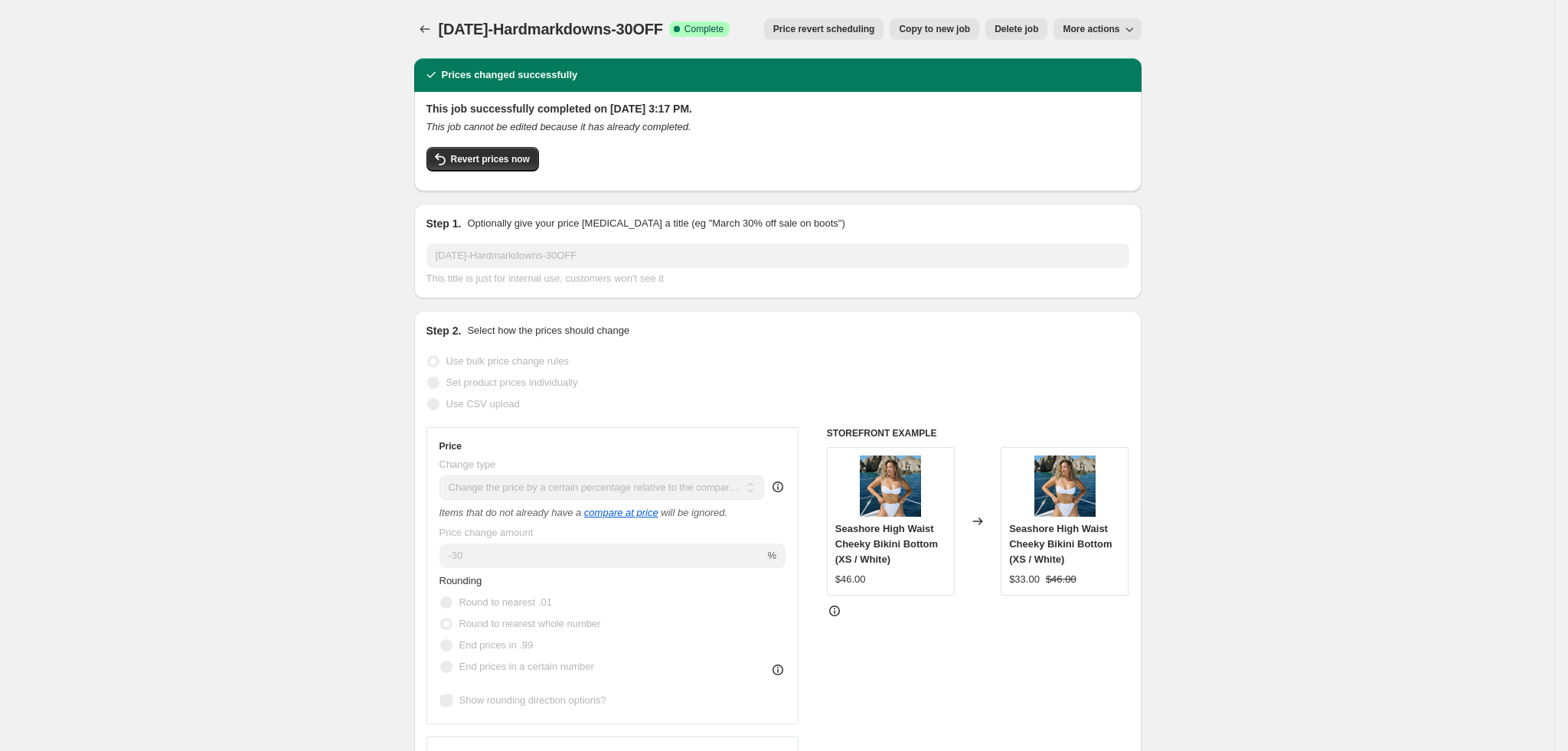
click at [850, 31] on span "Price revert scheduling" at bounding box center [824, 29] width 102 height 12
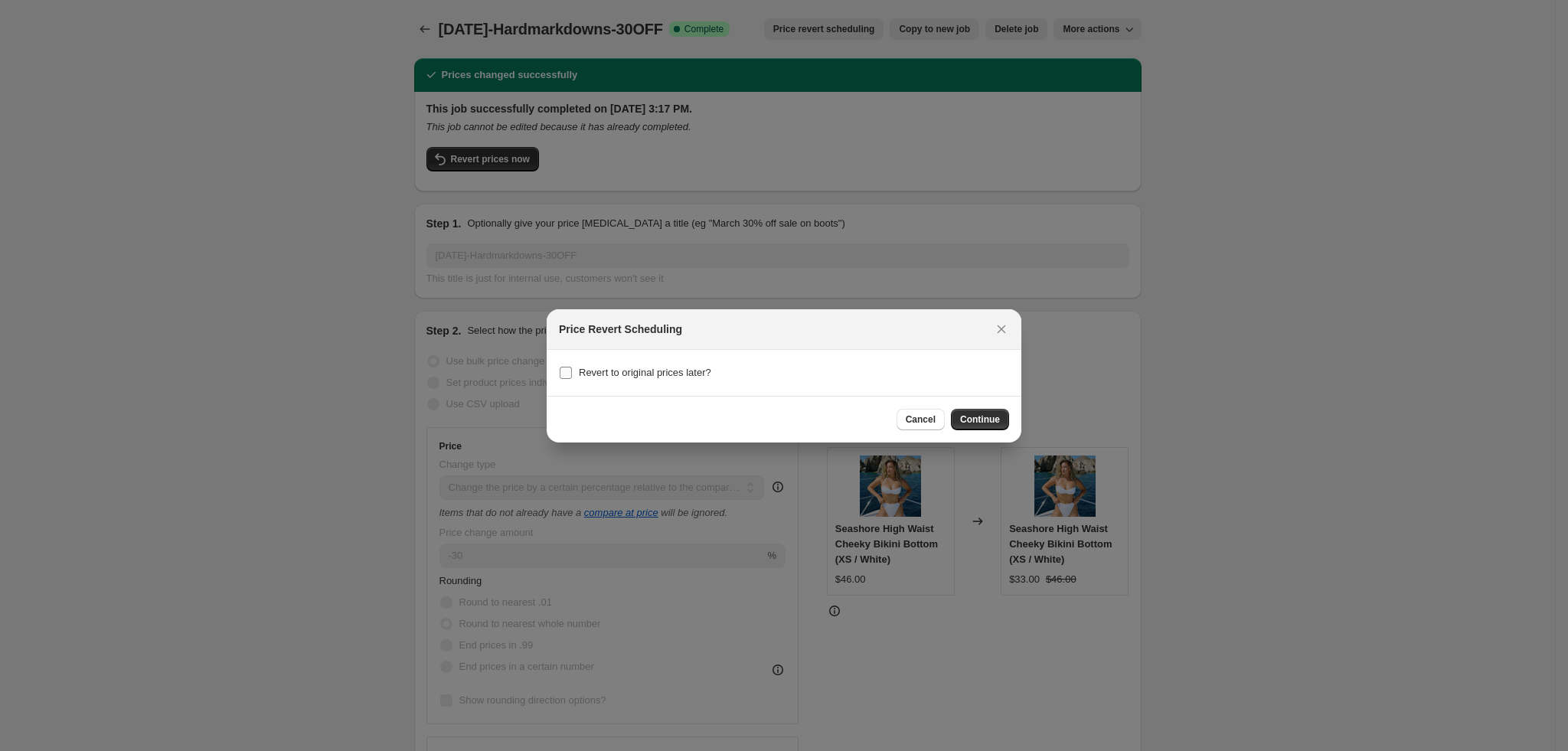
click at [655, 370] on span "Revert to original prices later?" at bounding box center [644, 373] width 132 height 11
click at [572, 370] on input "Revert to original prices later?" at bounding box center [566, 373] width 12 height 12
checkbox input "true"
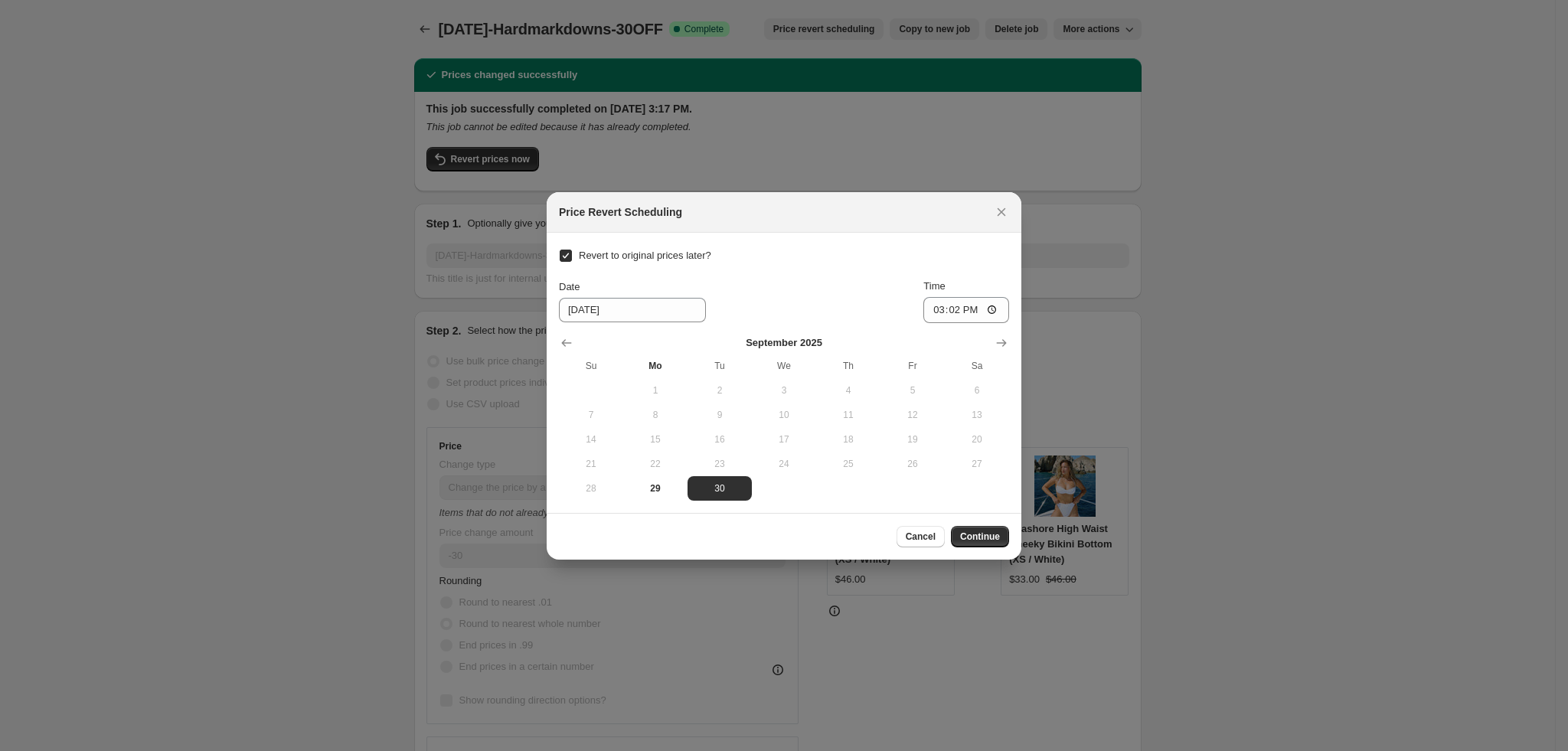
click at [590, 255] on span "Revert to original prices later?" at bounding box center [644, 256] width 132 height 11
click at [572, 255] on input "Revert to original prices later?" at bounding box center [566, 256] width 12 height 12
checkbox input "false"
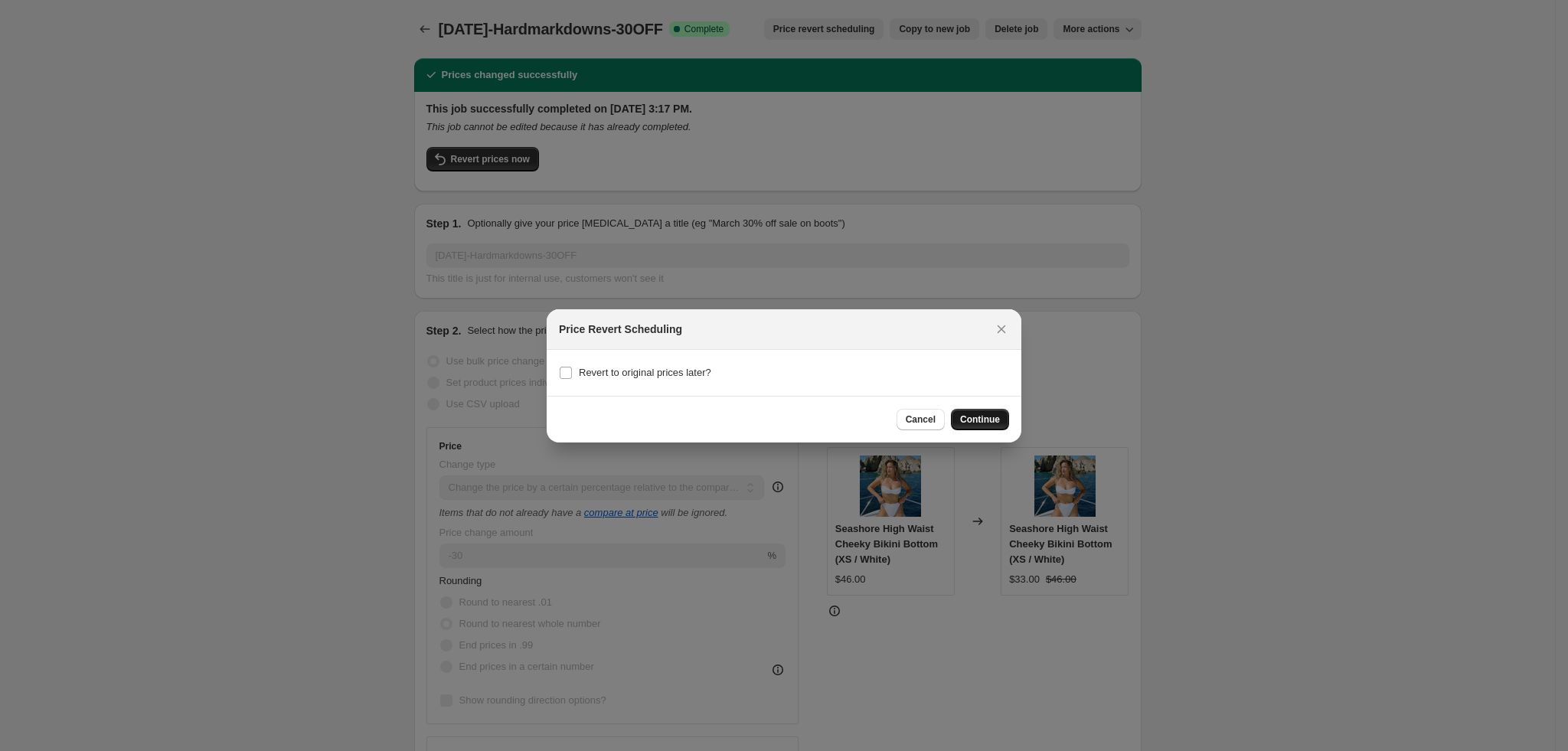
click at [973, 414] on span "Continue" at bounding box center [980, 419] width 40 height 12
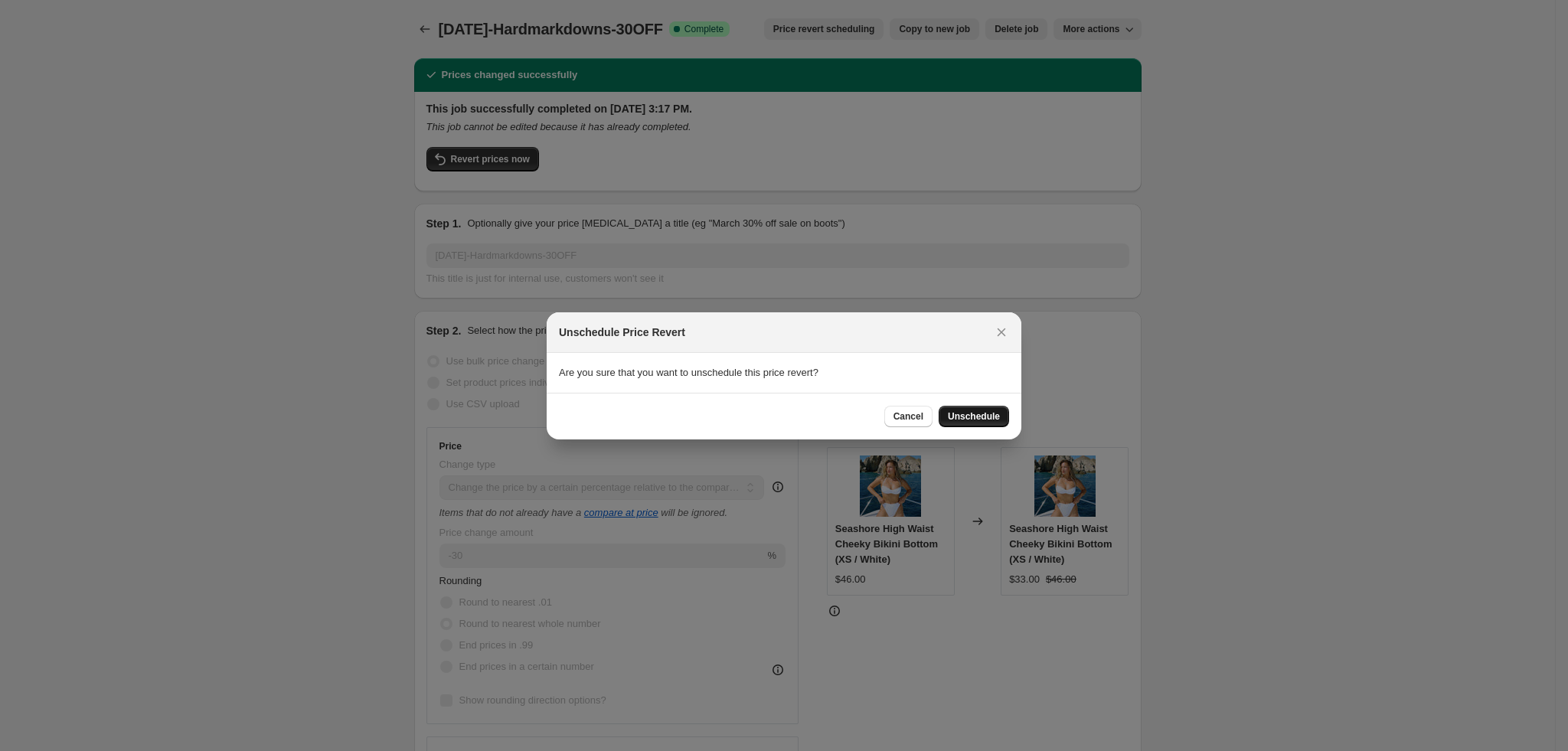
click at [988, 418] on span "Unschedule" at bounding box center [974, 416] width 52 height 12
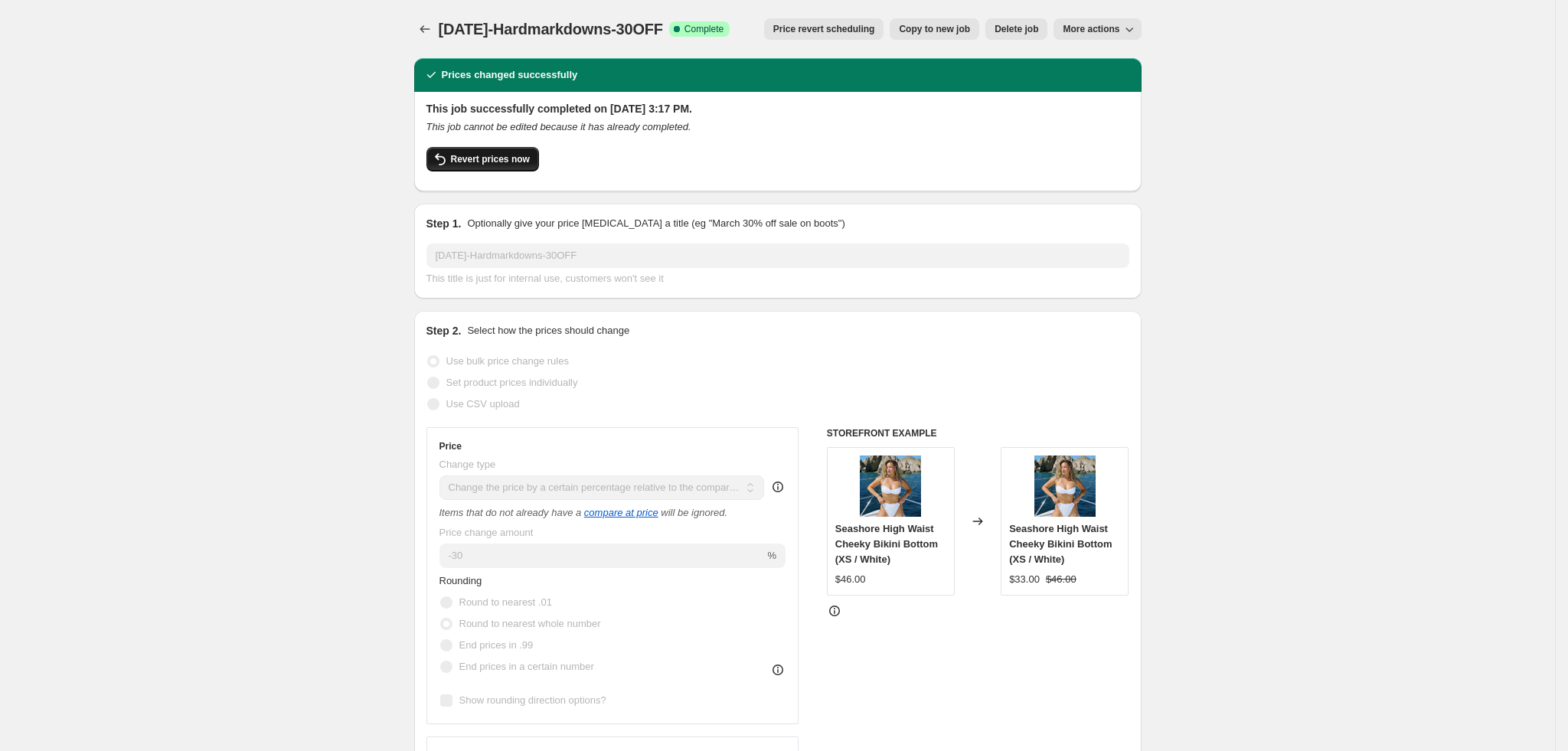
click at [498, 155] on span "Revert prices now" at bounding box center [491, 159] width 79 height 12
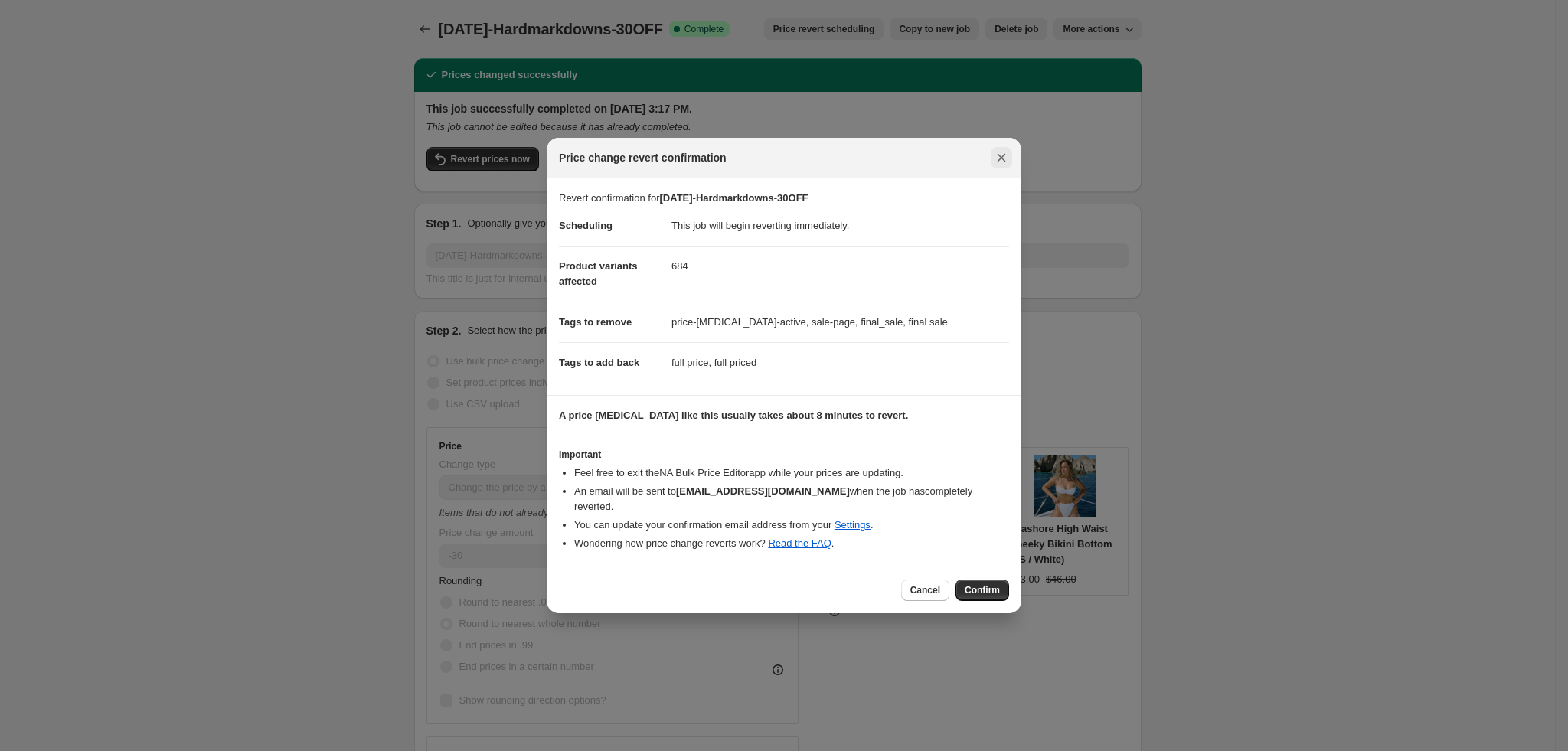
click at [1003, 162] on icon "Close" at bounding box center [1001, 157] width 15 height 15
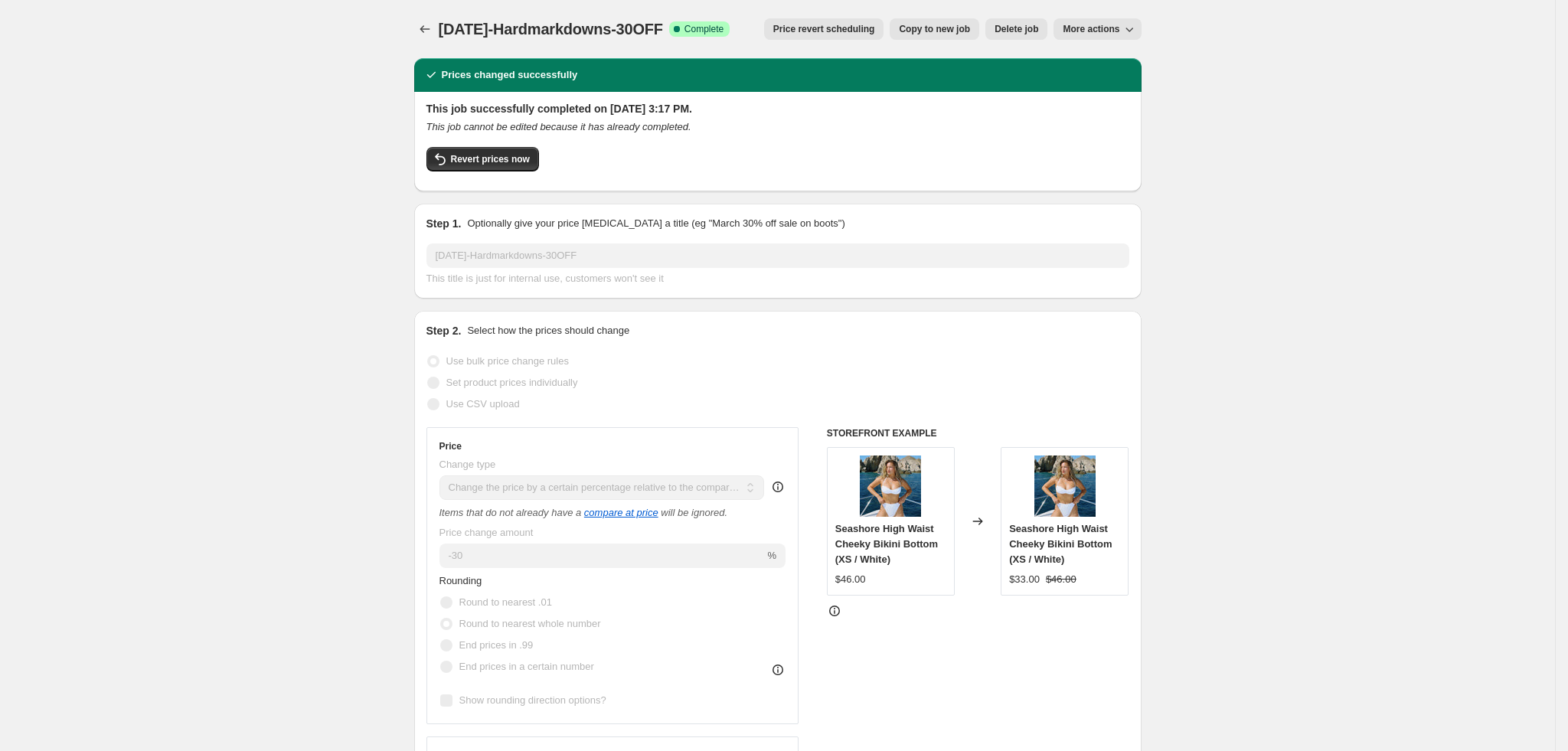
click at [826, 26] on span "Price revert scheduling" at bounding box center [824, 29] width 102 height 12
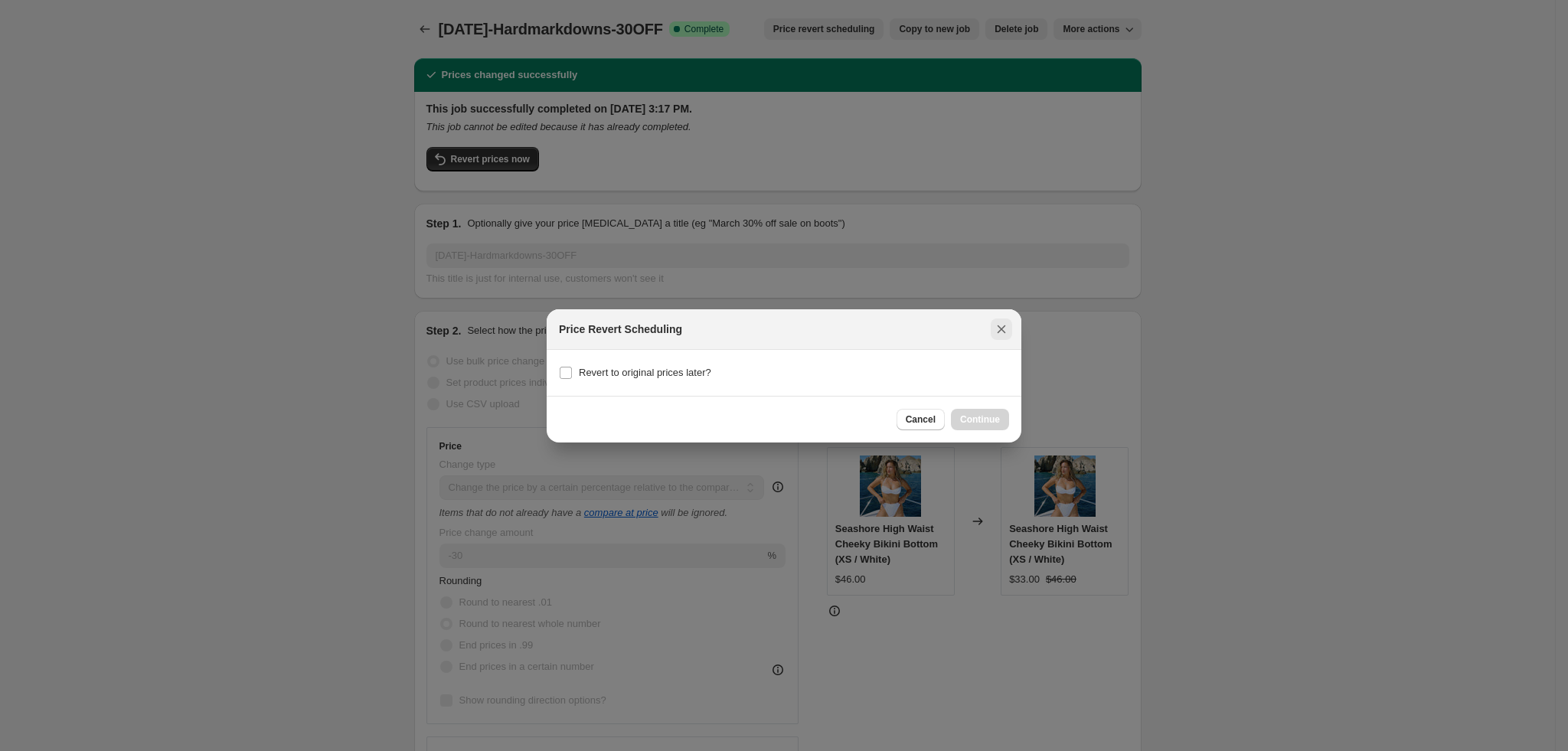
click at [999, 322] on icon "Close" at bounding box center [1001, 329] width 15 height 15
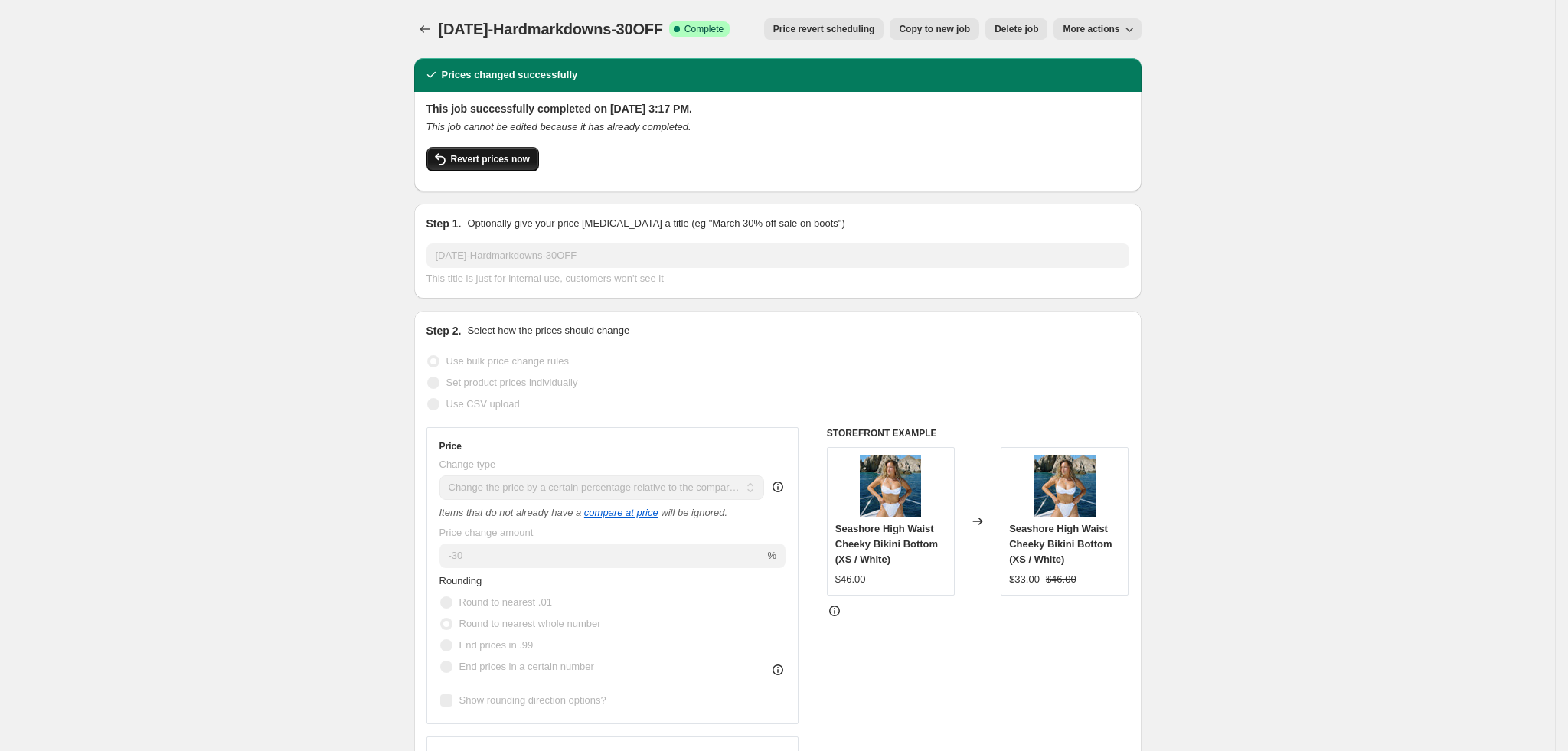
click at [465, 165] on span "Revert prices now" at bounding box center [491, 159] width 79 height 12
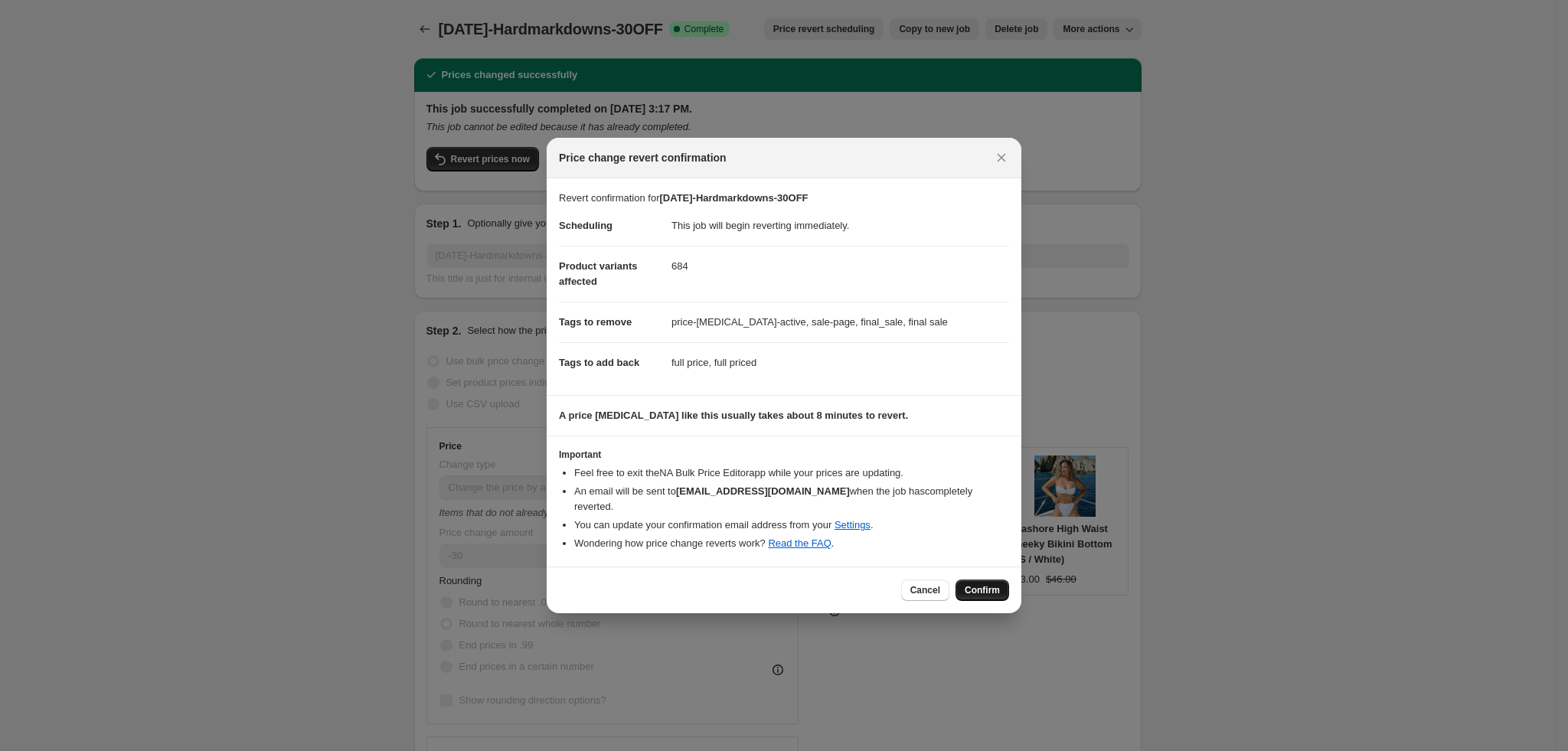
click at [982, 584] on span "Confirm" at bounding box center [983, 590] width 36 height 12
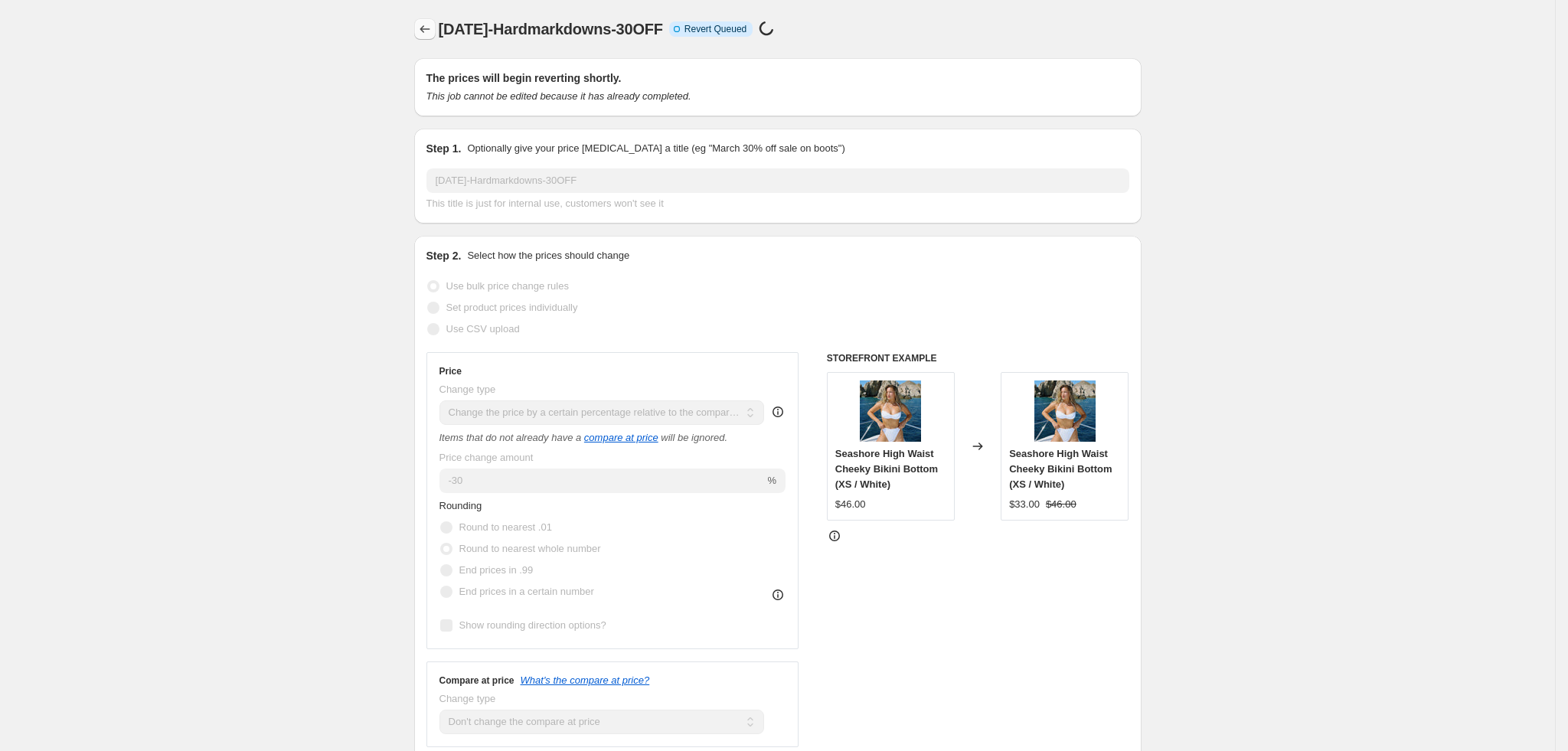
click at [424, 19] on button "Price change jobs" at bounding box center [424, 29] width 22 height 22
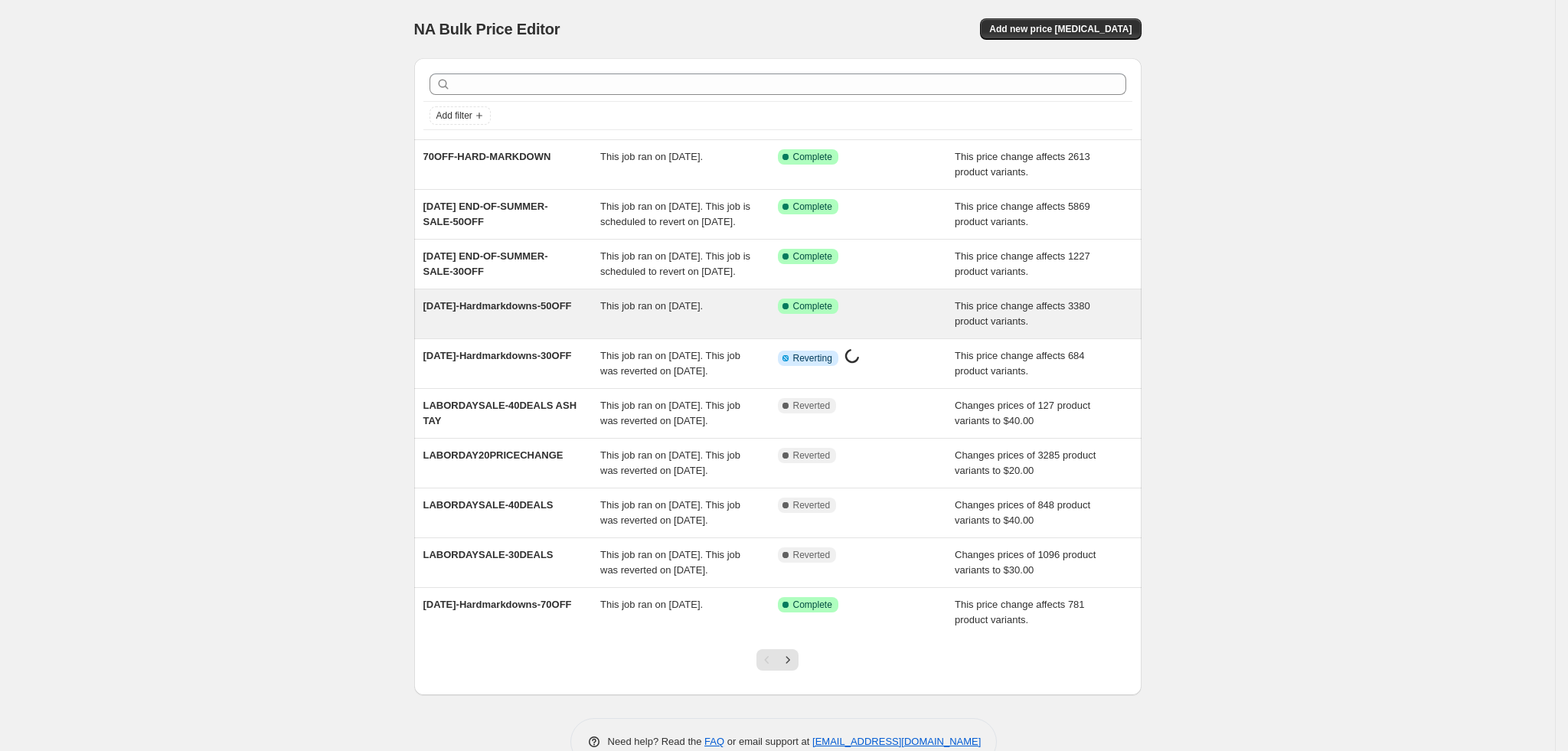
click at [541, 330] on div "[DATE]-Hardmarkdowns-50OFF" at bounding box center [512, 314] width 178 height 31
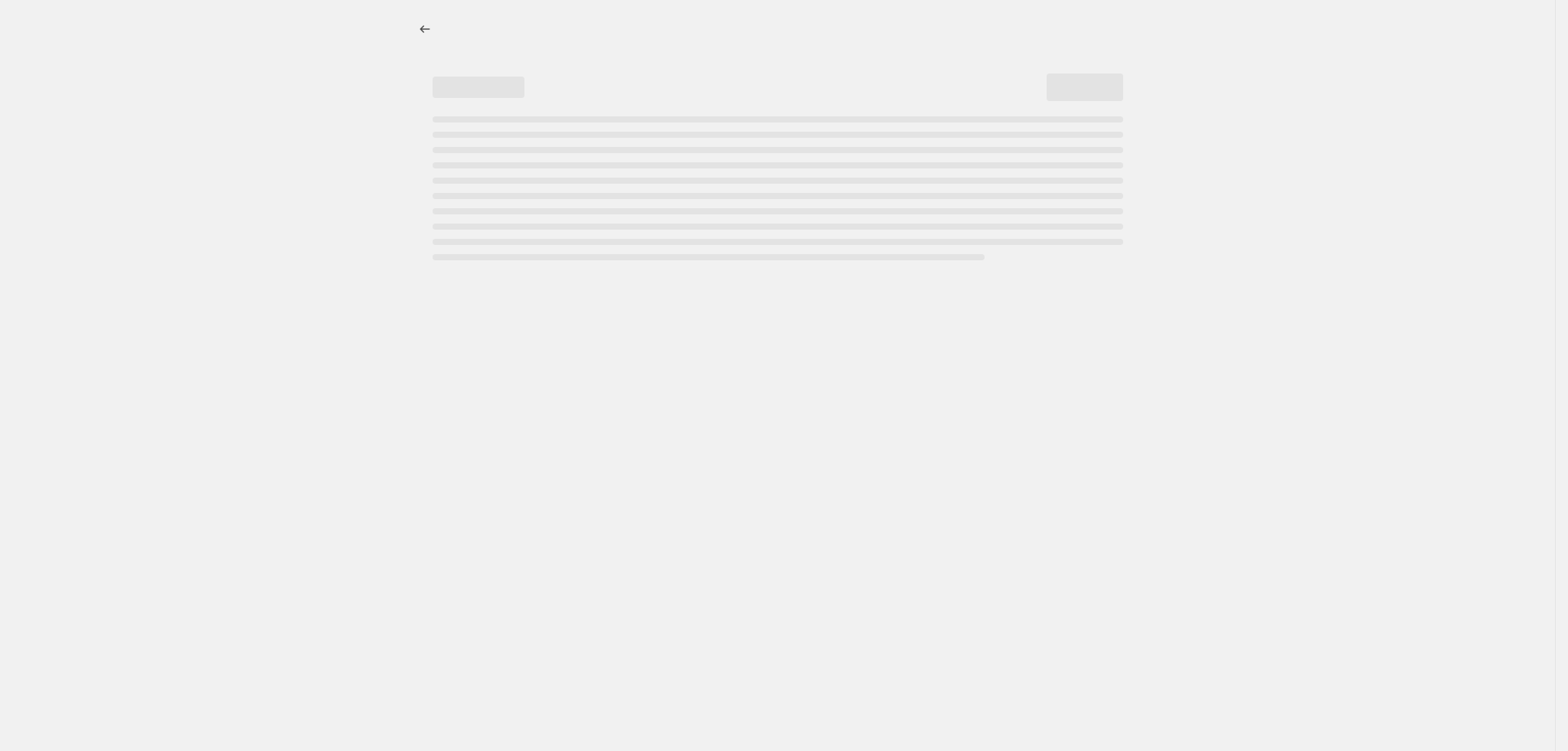
select select "pcap"
select select "no_change"
select select "tag"
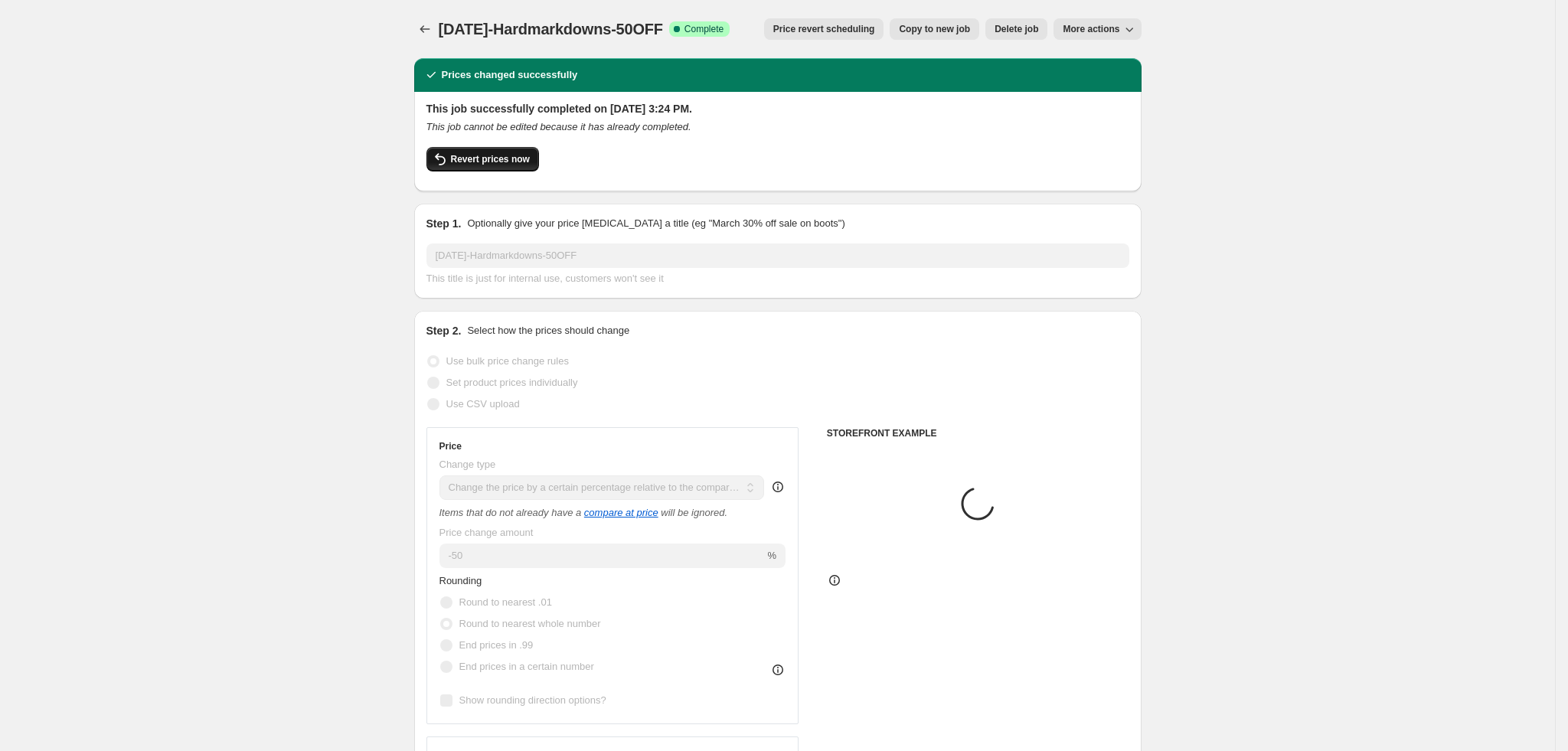
click at [486, 163] on span "Revert prices now" at bounding box center [491, 159] width 79 height 12
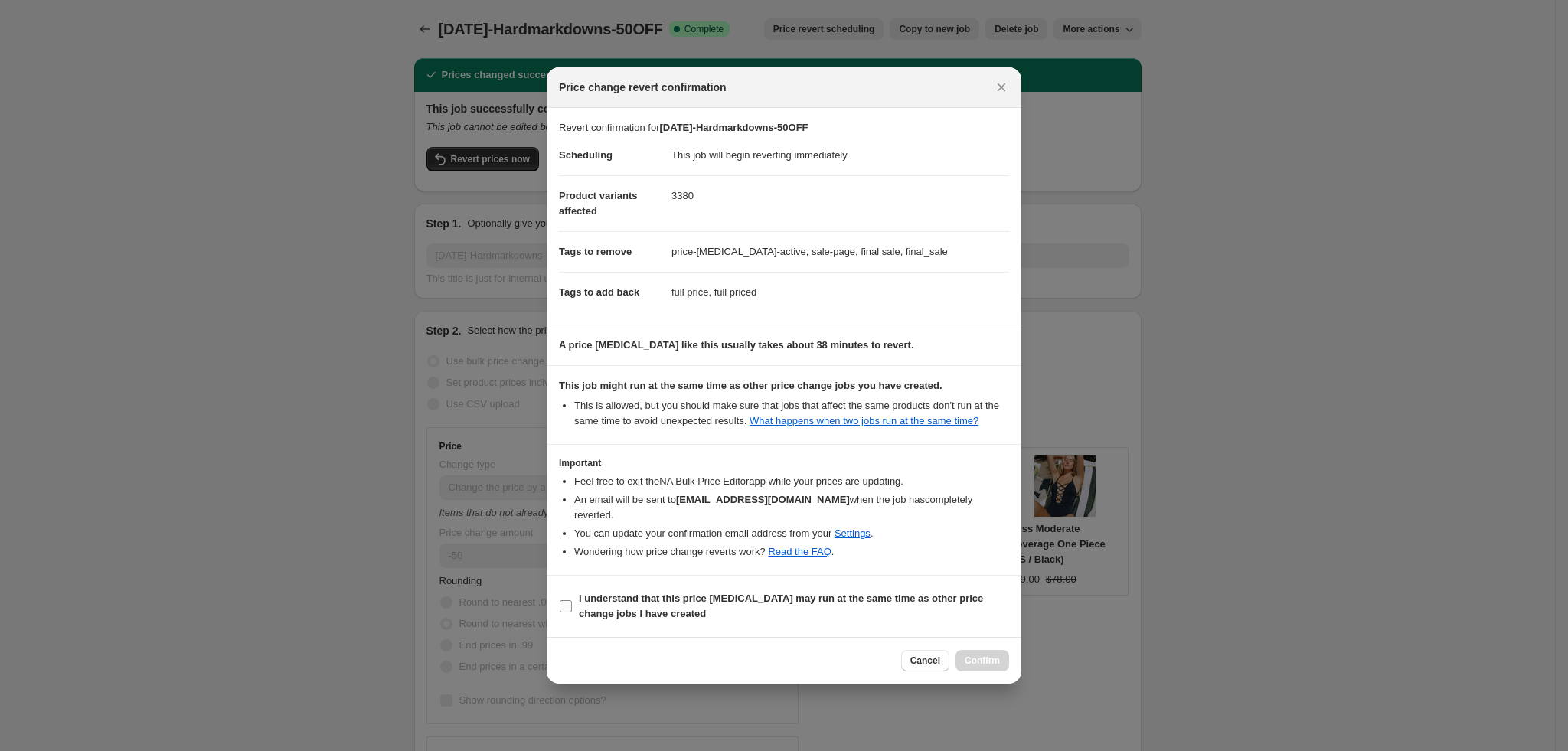
click at [569, 601] on input "I understand that this price [MEDICAL_DATA] may run at the same time as other p…" at bounding box center [566, 606] width 12 height 12
checkbox input "true"
click at [980, 655] on span "Confirm" at bounding box center [983, 660] width 36 height 12
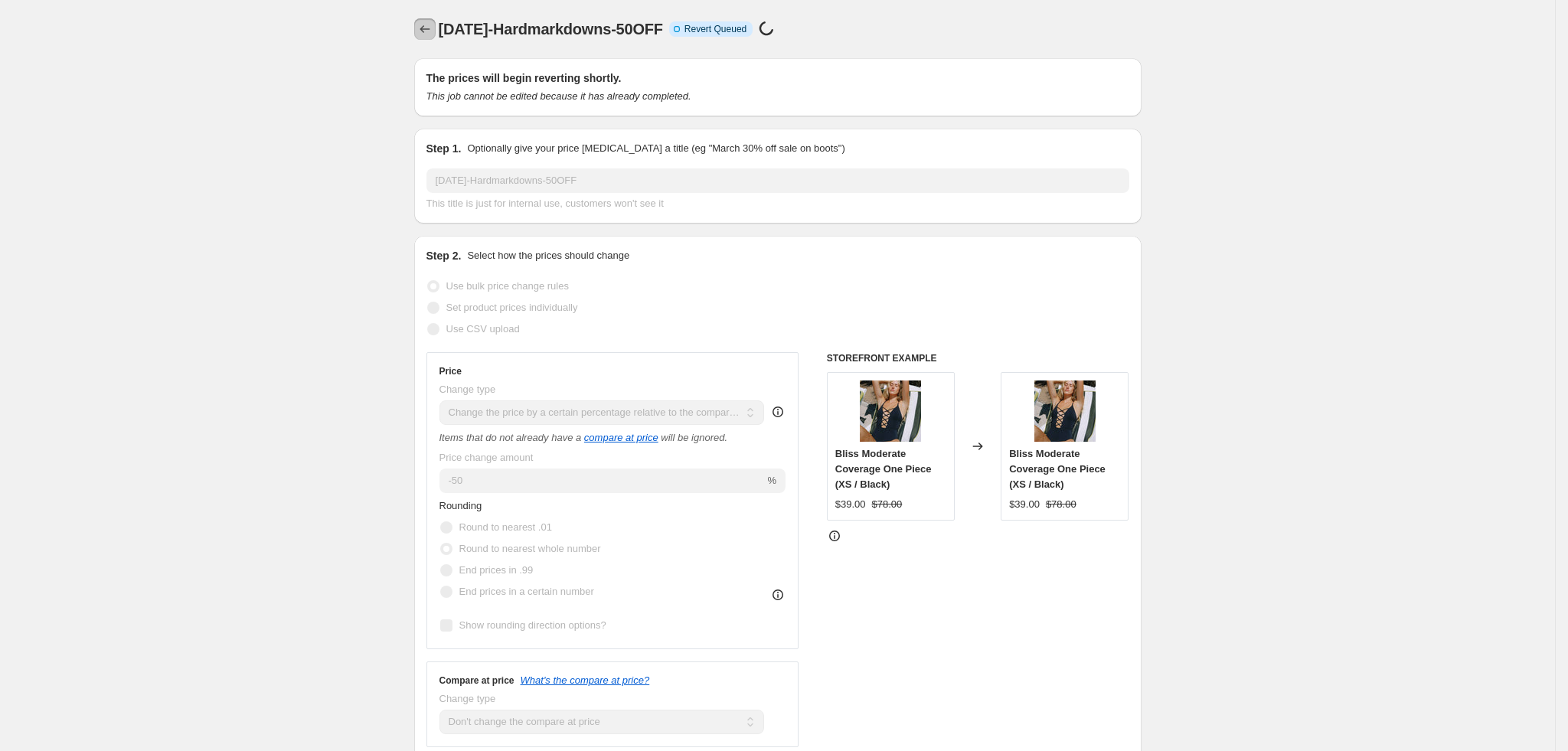
click at [430, 23] on icon "Price change jobs" at bounding box center [425, 29] width 15 height 15
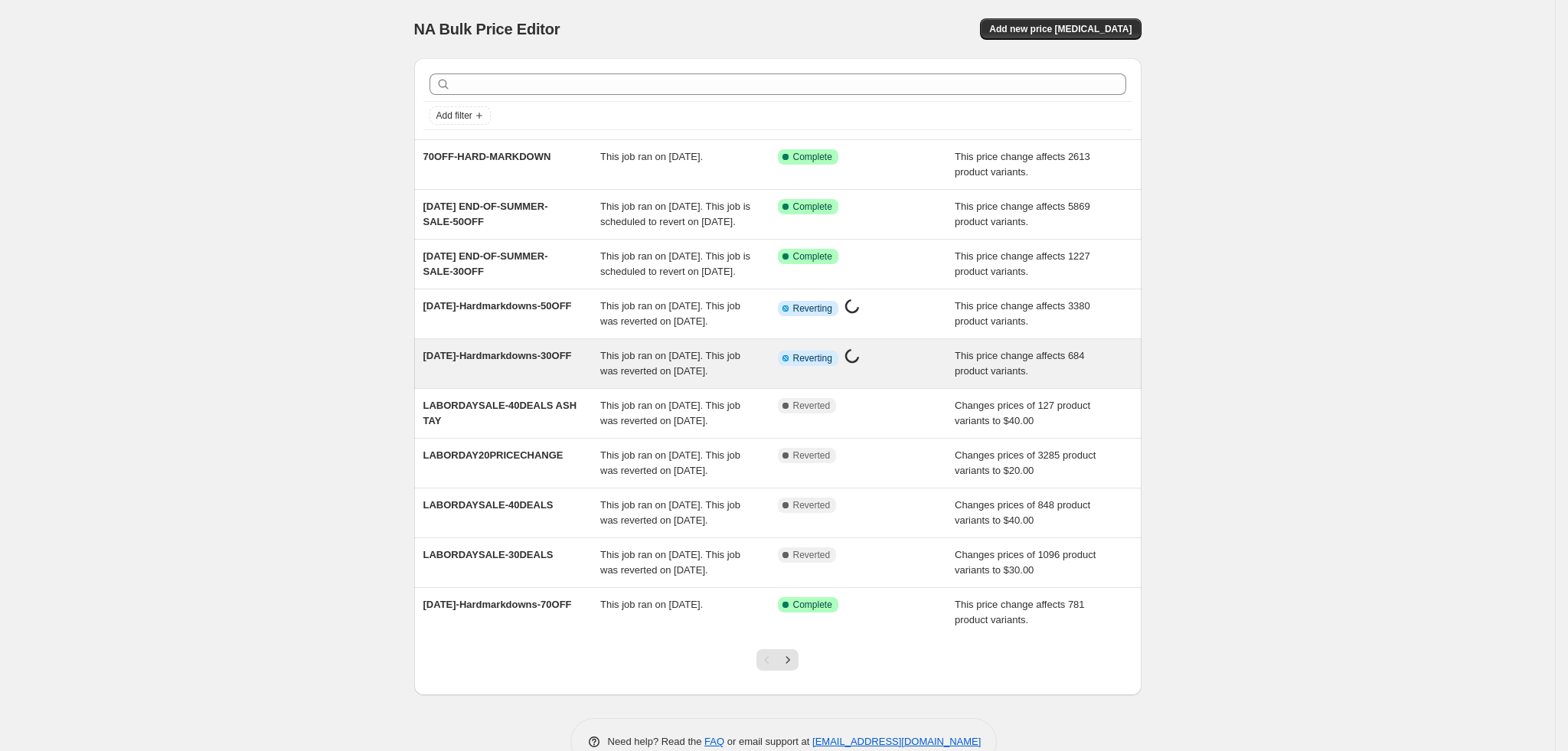
click at [502, 379] on div "[DATE]-Hardmarkdowns-30OFF" at bounding box center [512, 363] width 178 height 31
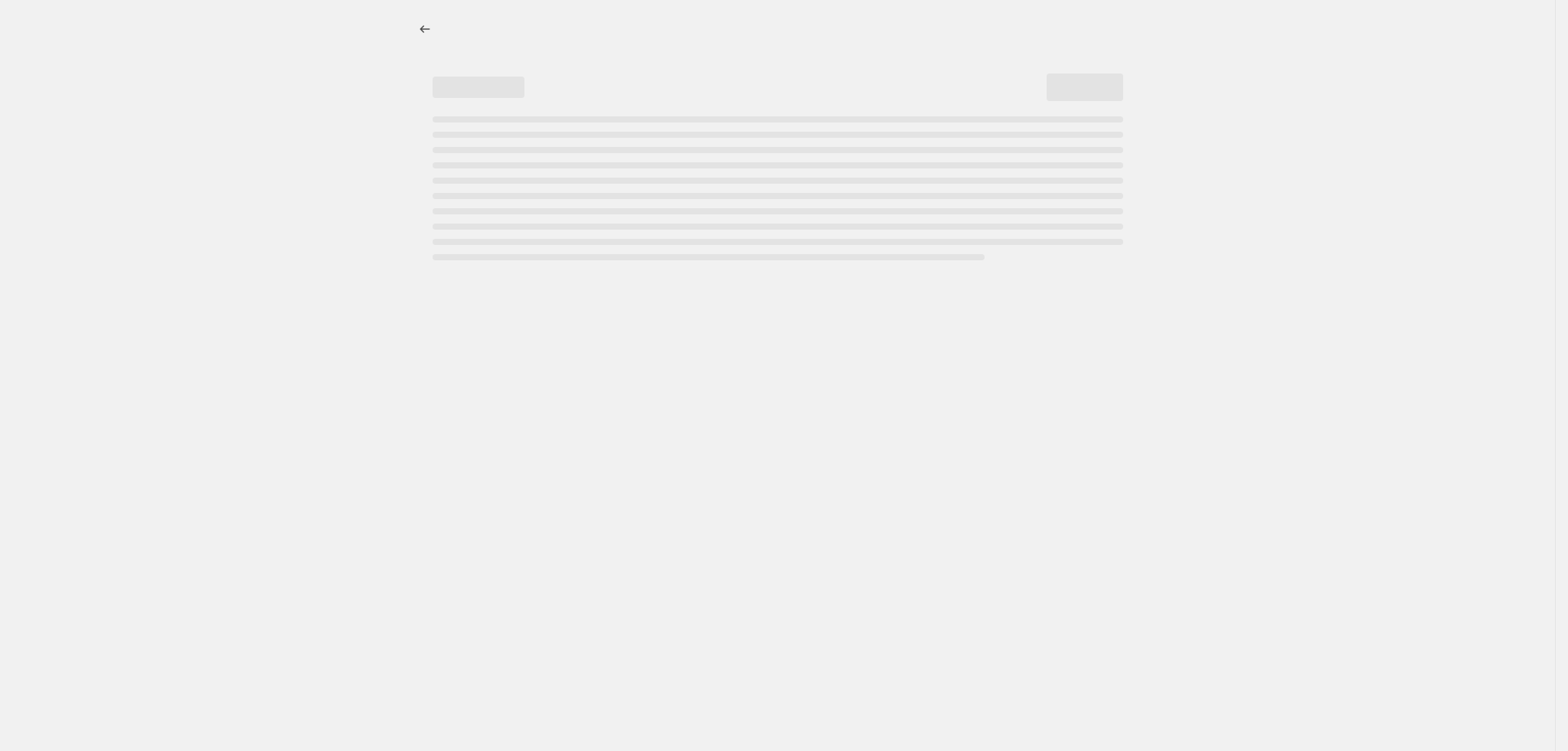
select select "pcap"
select select "no_change"
select select "tag"
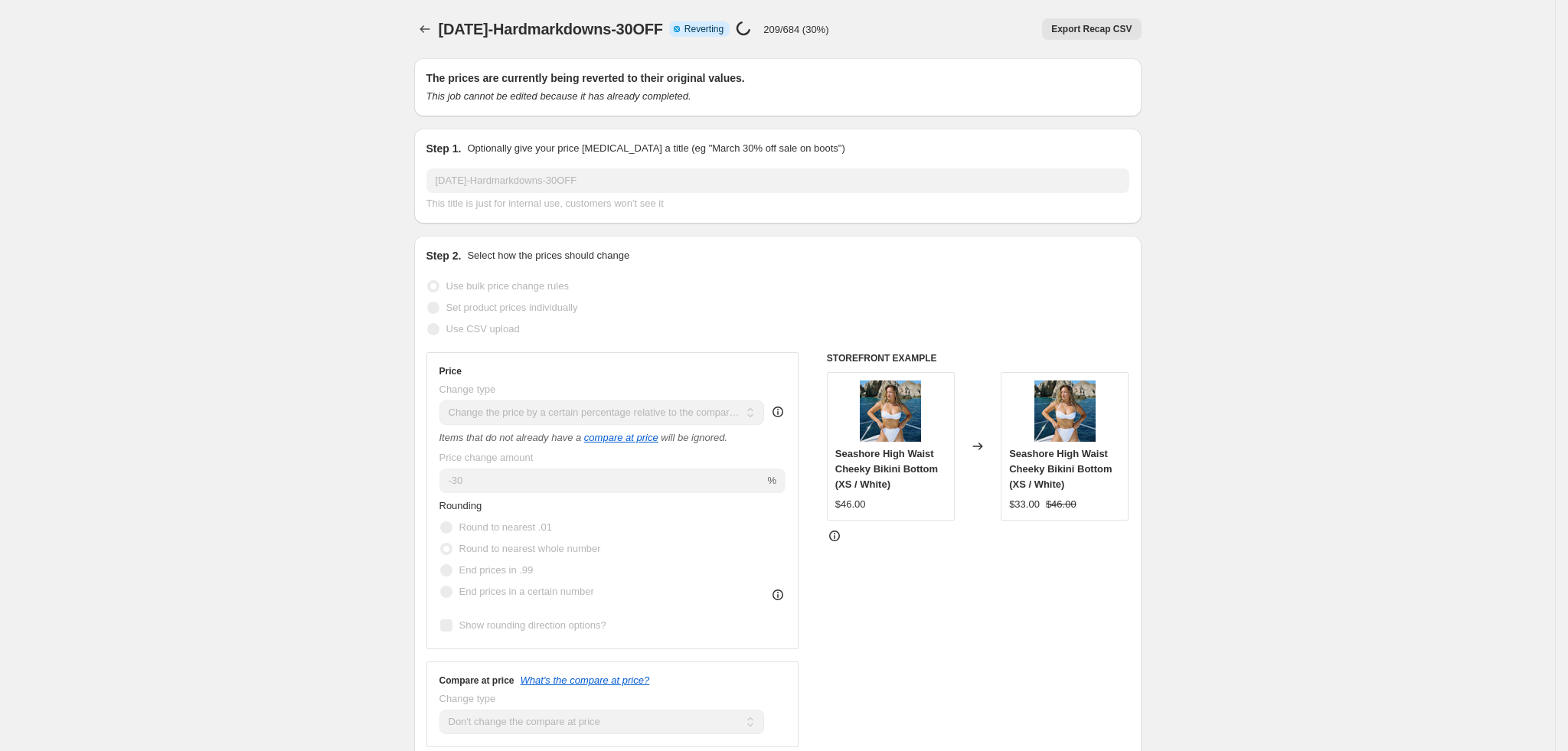
drag, startPoint x: 568, startPoint y: 33, endPoint x: 673, endPoint y: 36, distance: 105.0
click at [663, 36] on span "[DATE]-Hardmarkdowns-30OFF" at bounding box center [551, 29] width 225 height 17
click at [658, 33] on span "[DATE]-Hardmarkdowns-30OFF" at bounding box center [551, 29] width 225 height 17
click at [663, 33] on span "[DATE]-Hardmarkdowns-30OFF" at bounding box center [551, 29] width 225 height 17
click at [433, 32] on icon "Price change jobs" at bounding box center [425, 29] width 15 height 15
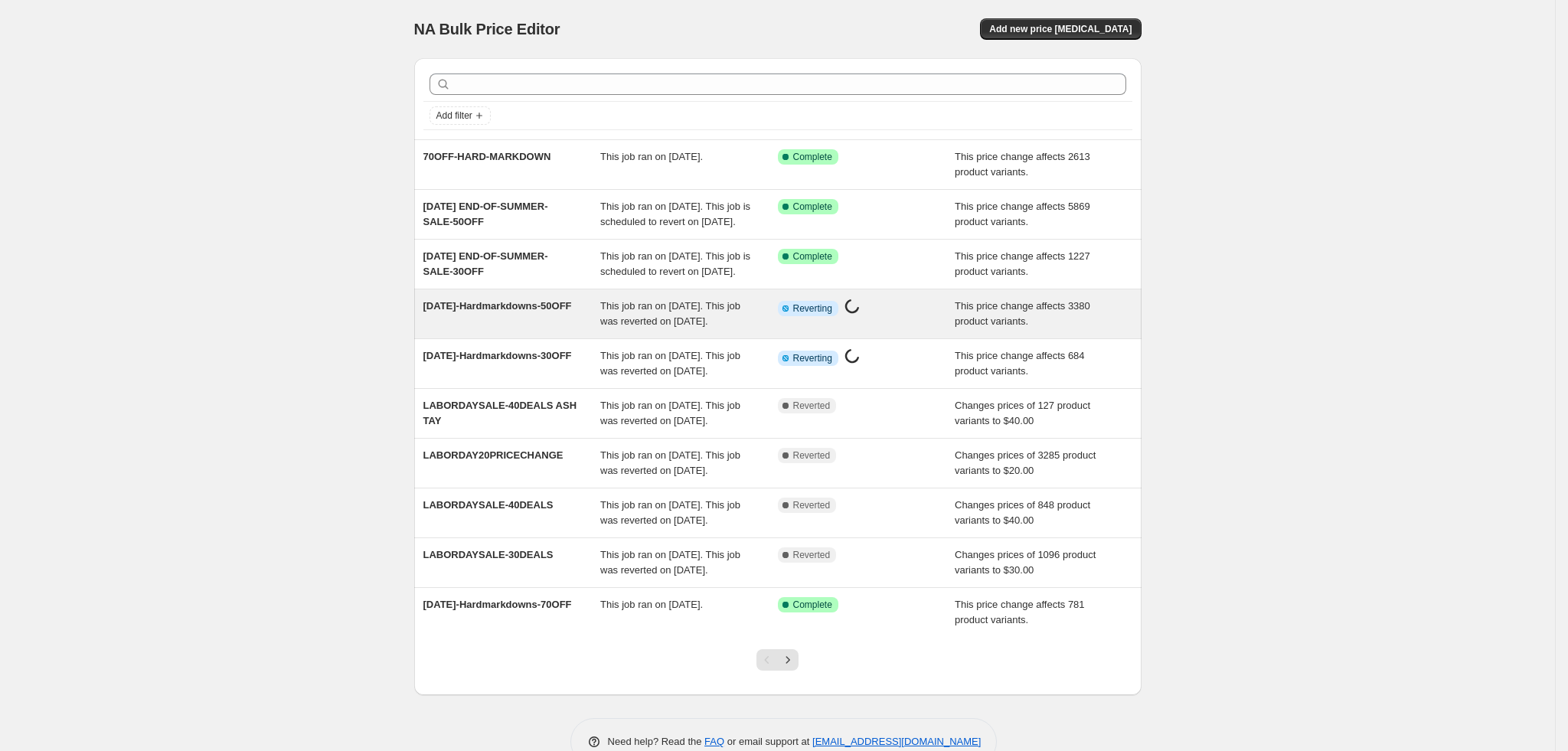
click at [583, 330] on div "[DATE]-Hardmarkdowns-50OFF" at bounding box center [512, 314] width 178 height 31
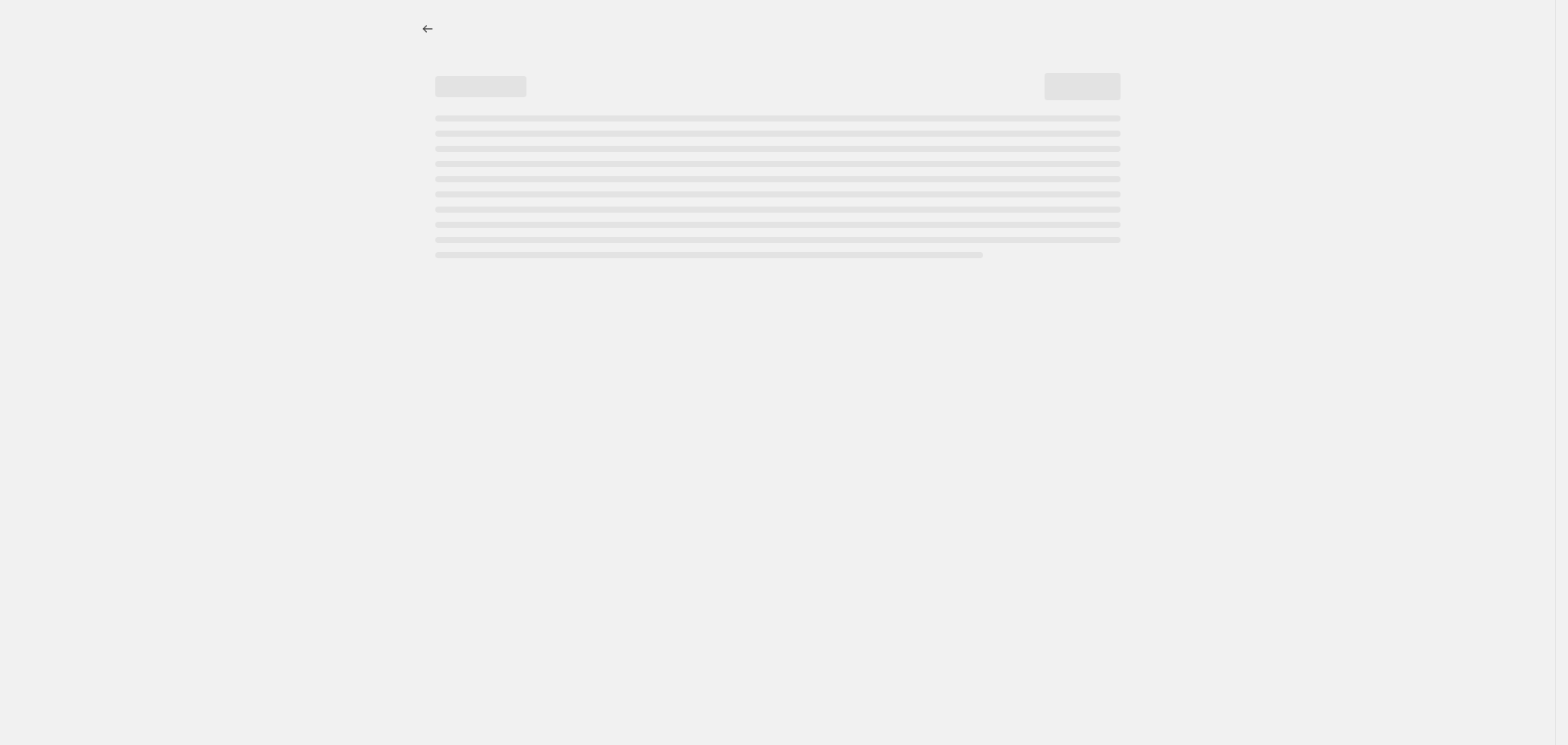
select select "pcap"
select select "no_change"
select select "tag"
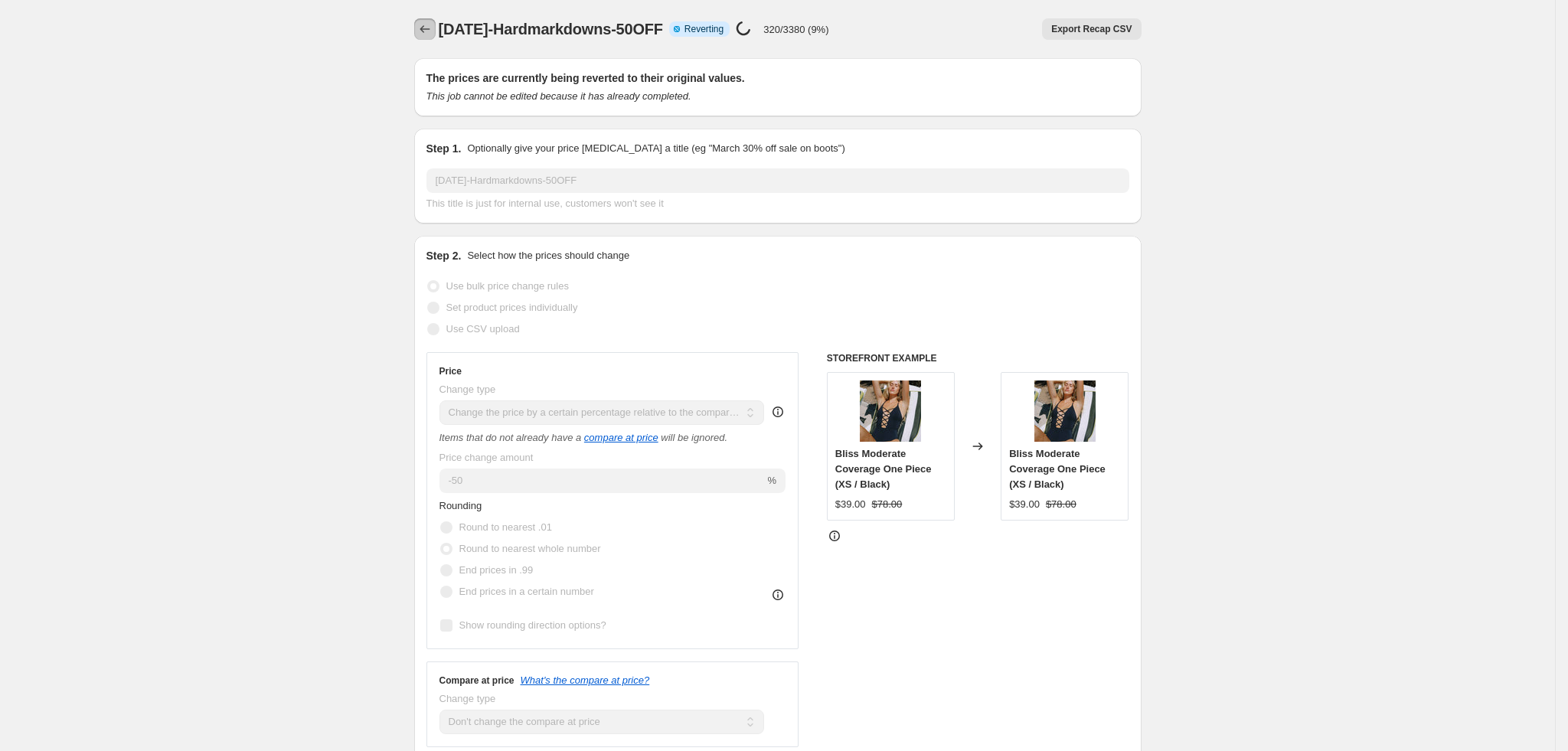
click at [433, 34] on icon "Price change jobs" at bounding box center [425, 29] width 15 height 15
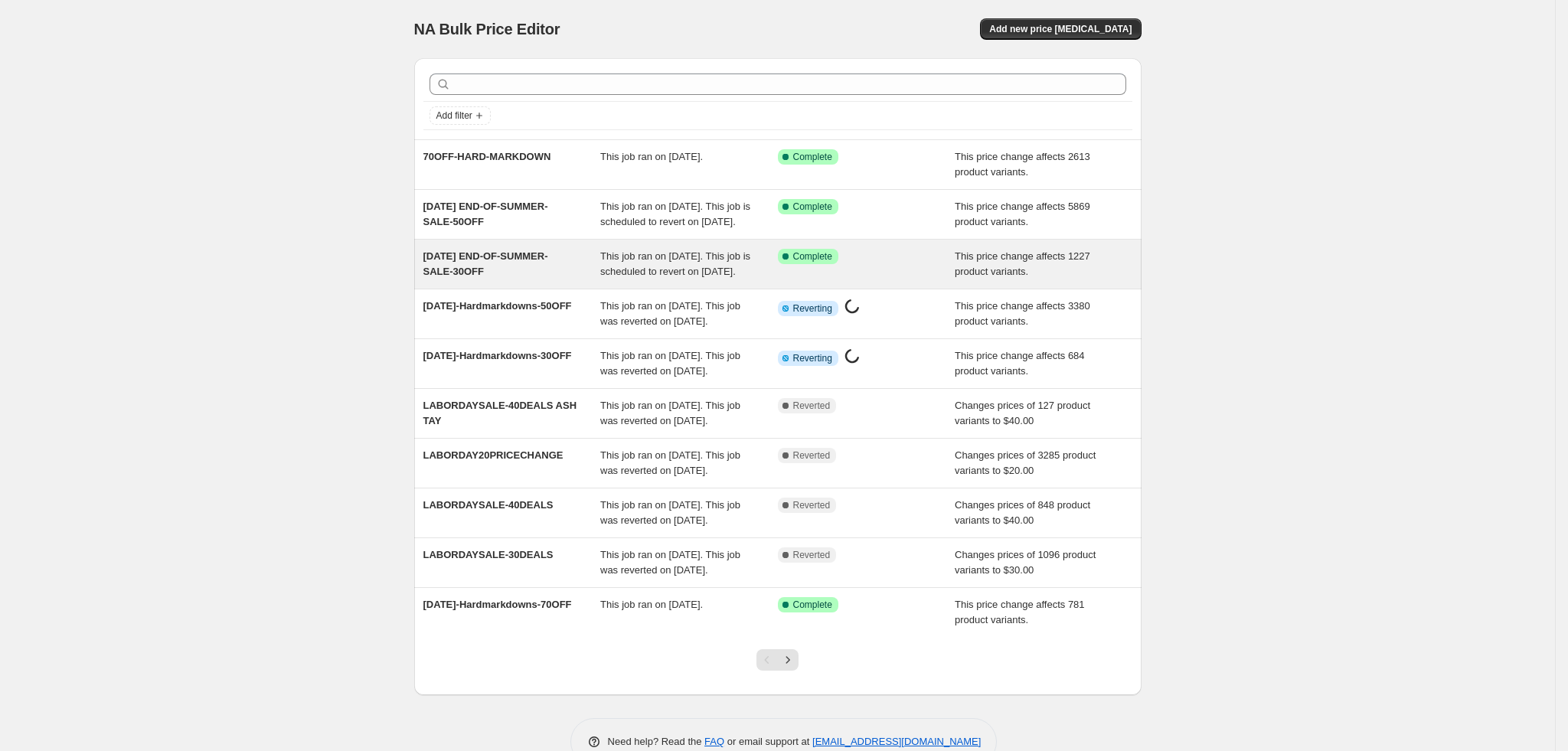
click at [537, 279] on div "[DATE] END-OF-SUMMER-SALE-30OFF" at bounding box center [512, 264] width 178 height 31
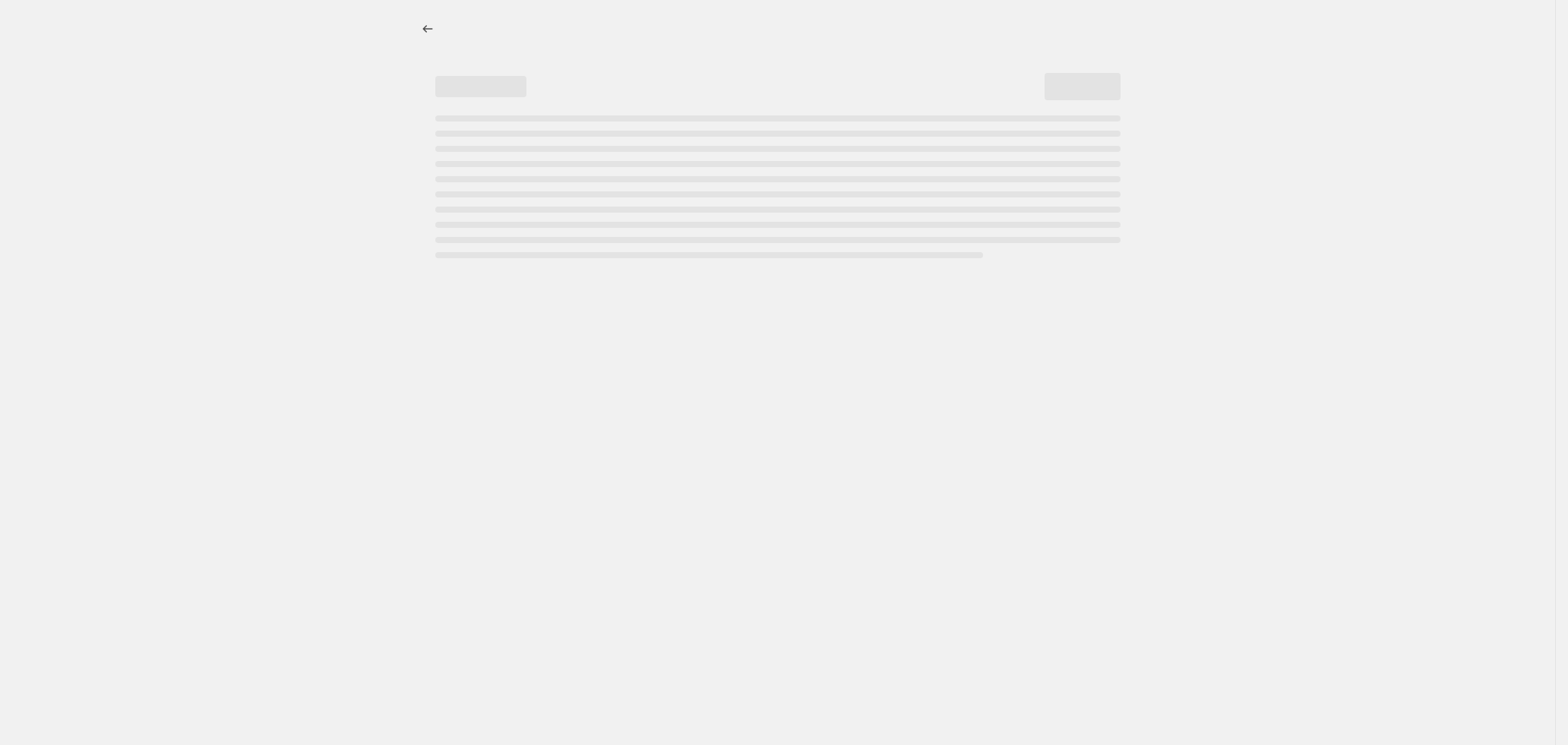
select select "pcap"
select select "no_change"
select select "tag"
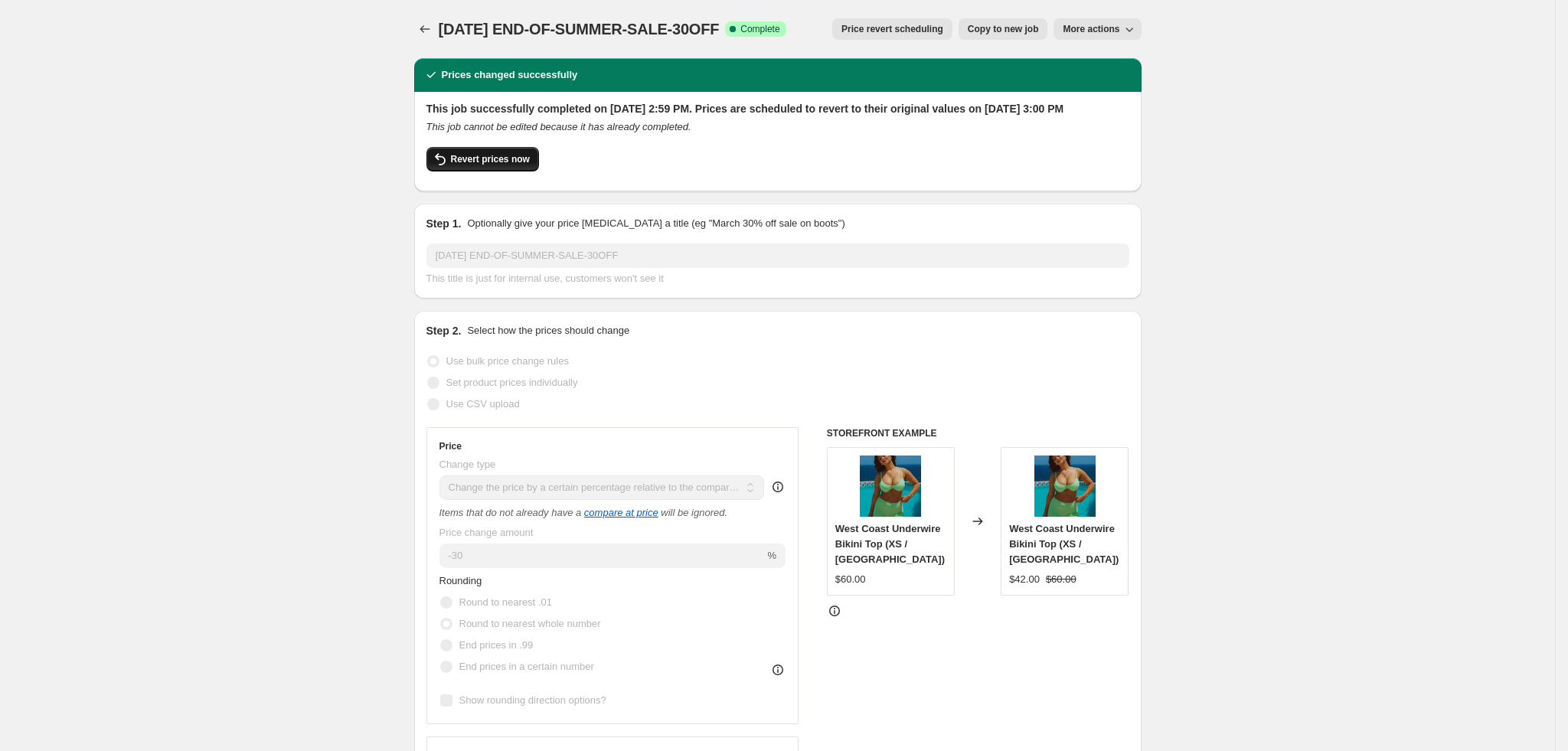
click at [476, 166] on span "Revert prices now" at bounding box center [491, 159] width 79 height 12
checkbox input "false"
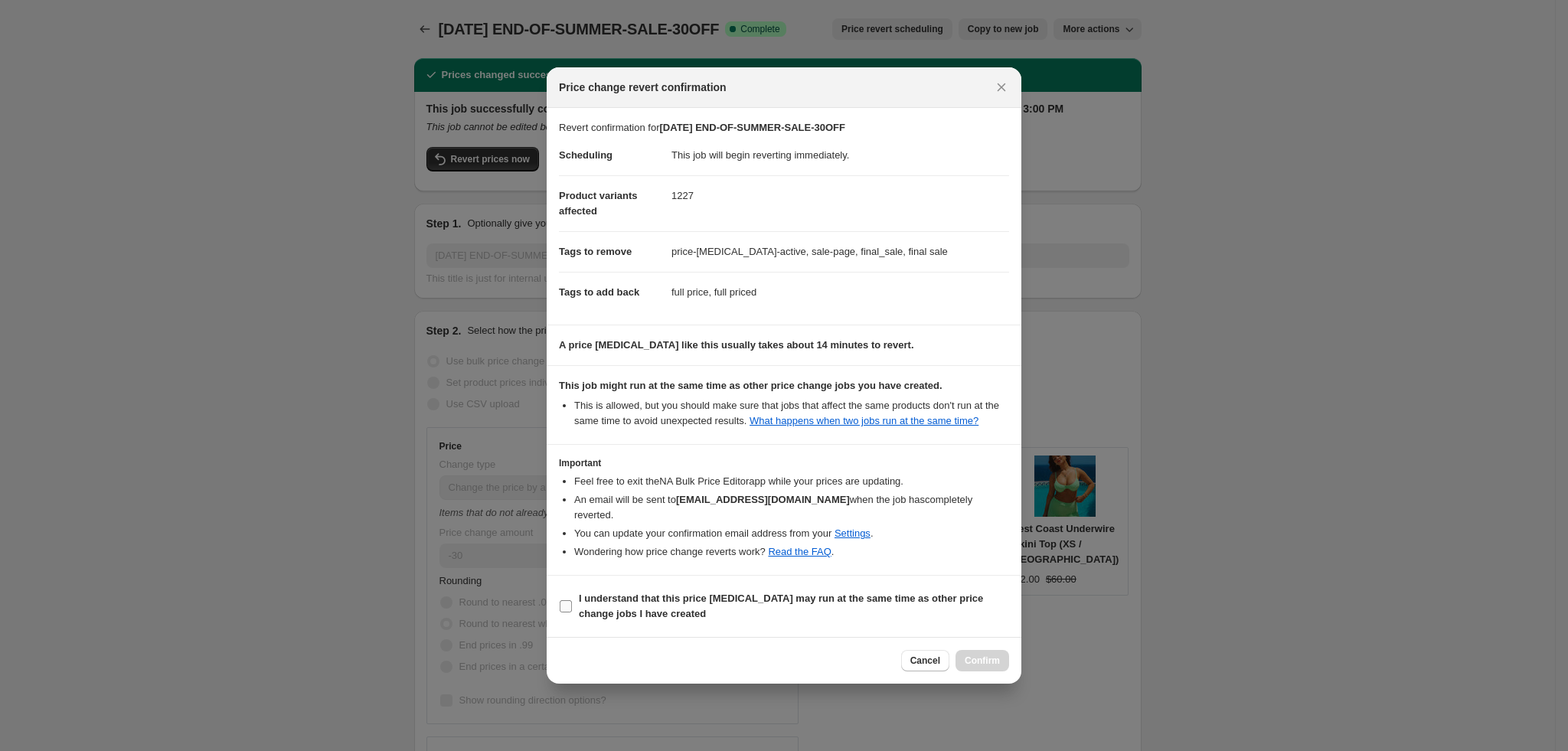
click at [619, 603] on b "I understand that this price [MEDICAL_DATA] may run at the same time as other p…" at bounding box center [781, 606] width 405 height 27
click at [572, 603] on input "I understand that this price [MEDICAL_DATA] may run at the same time as other p…" at bounding box center [566, 606] width 12 height 12
checkbox input "true"
click at [984, 655] on span "Confirm" at bounding box center [983, 660] width 36 height 12
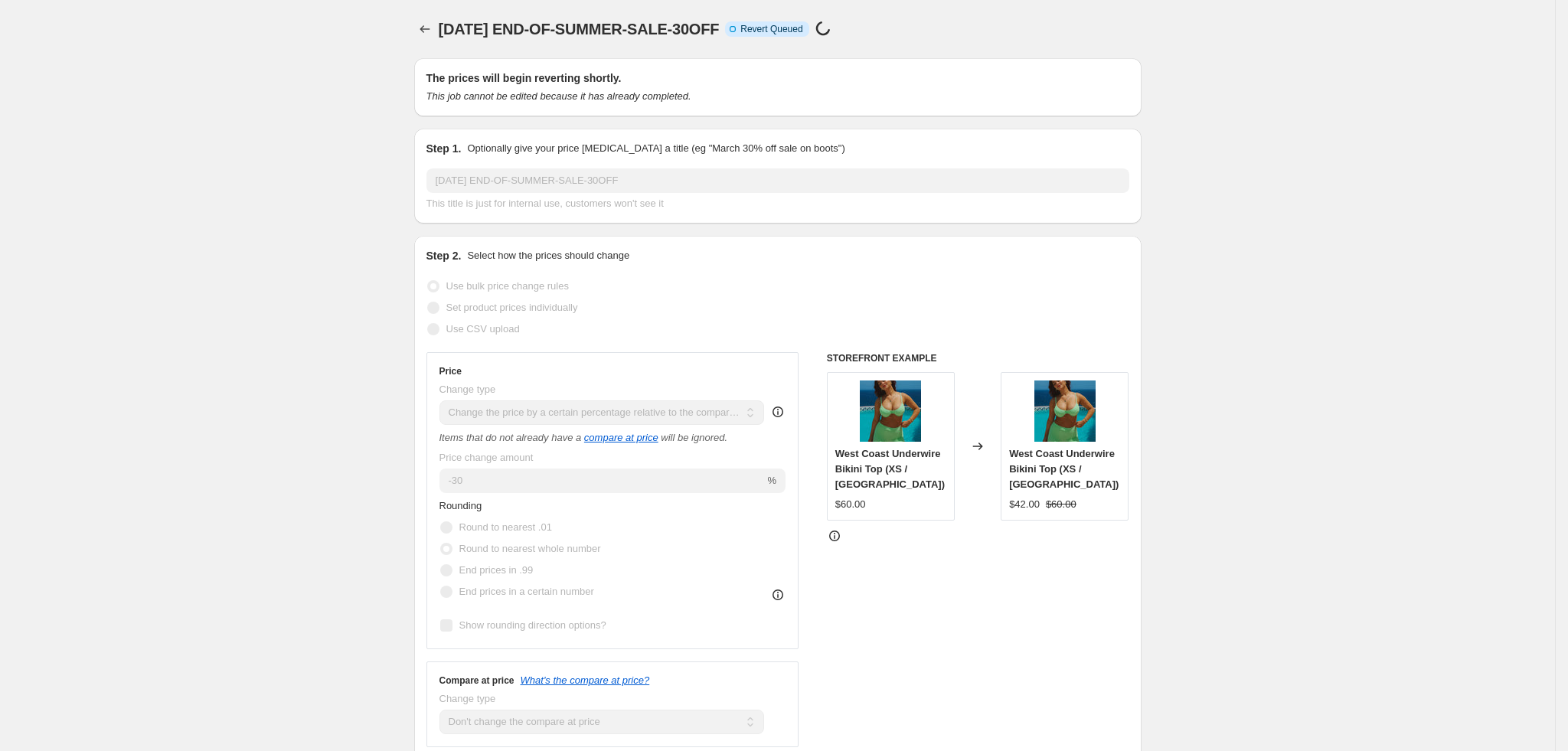
click at [426, 30] on icon "Price change jobs" at bounding box center [425, 29] width 15 height 15
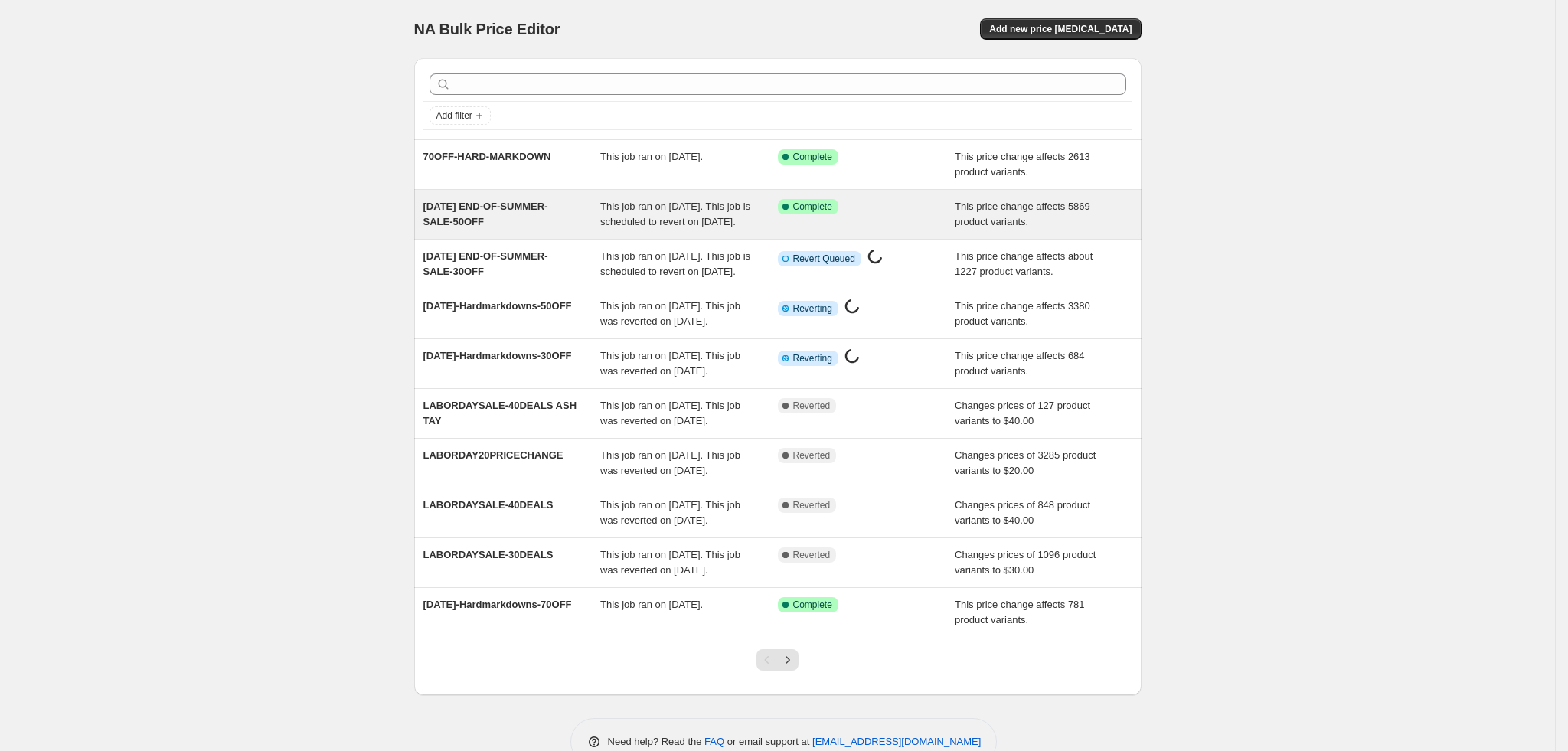
click at [549, 223] on div "[DATE] END-OF-SUMMER-SALE-50OFF" at bounding box center [512, 214] width 178 height 31
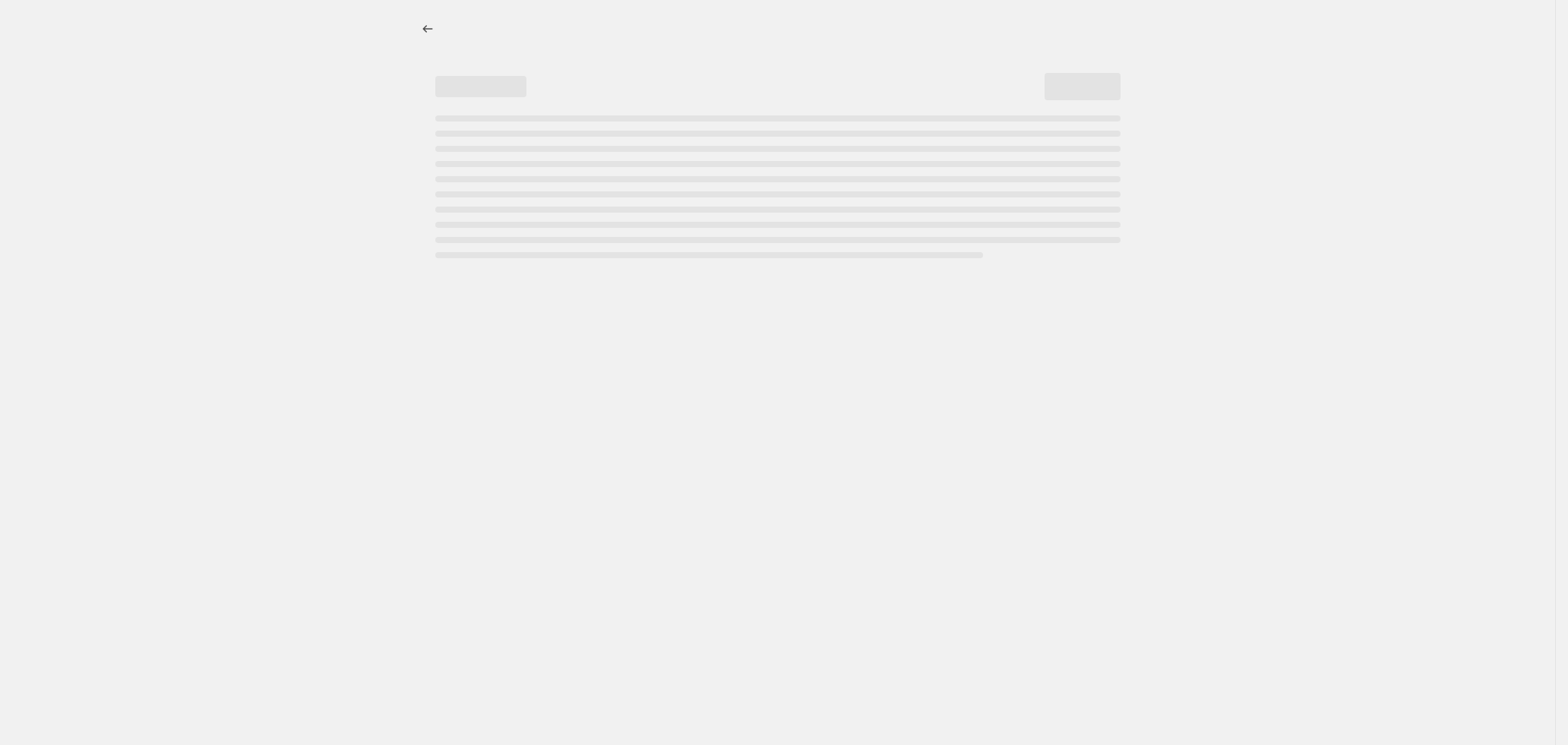
select select "pcap"
select select "no_change"
select select "tag"
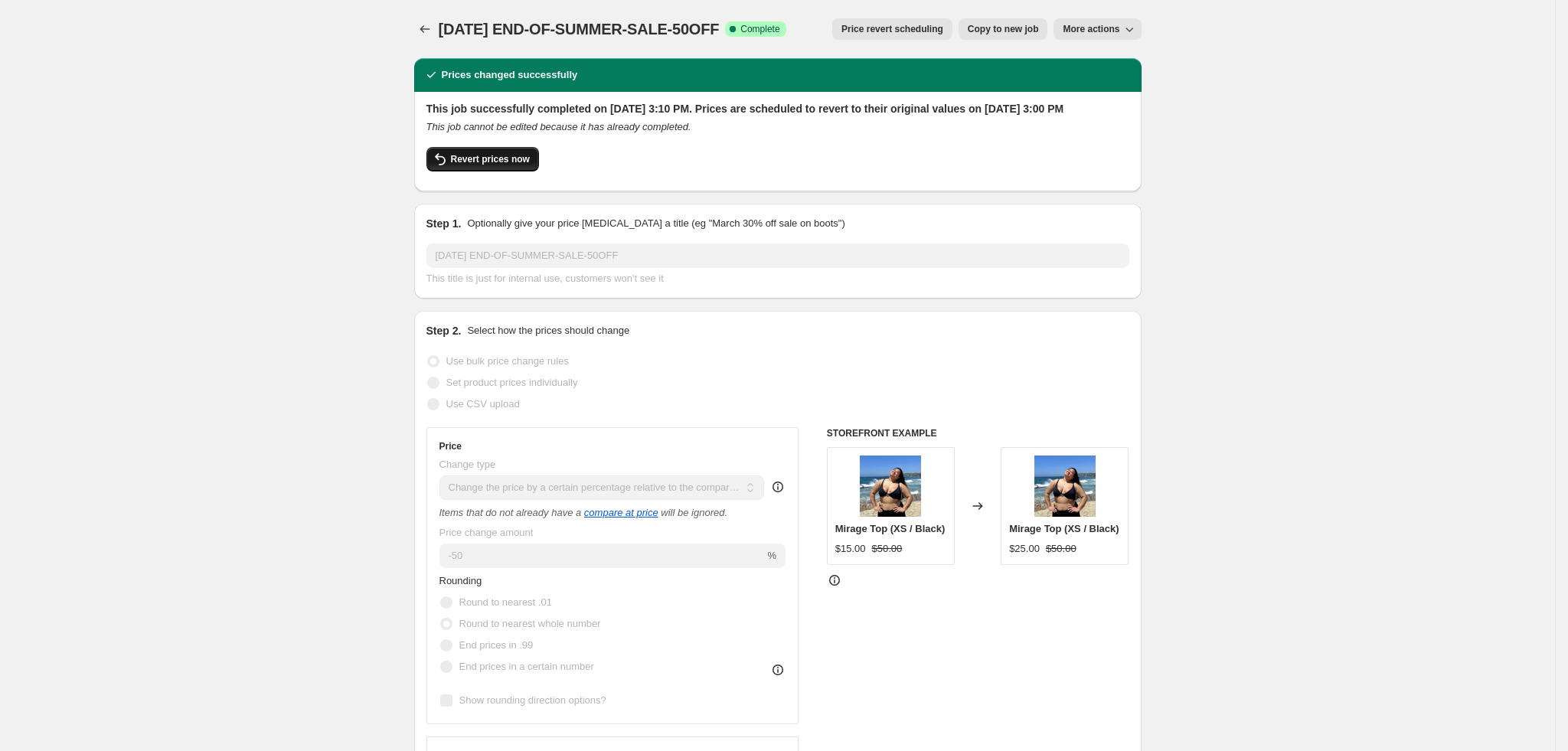
click at [497, 166] on span "Revert prices now" at bounding box center [491, 159] width 79 height 12
checkbox input "false"
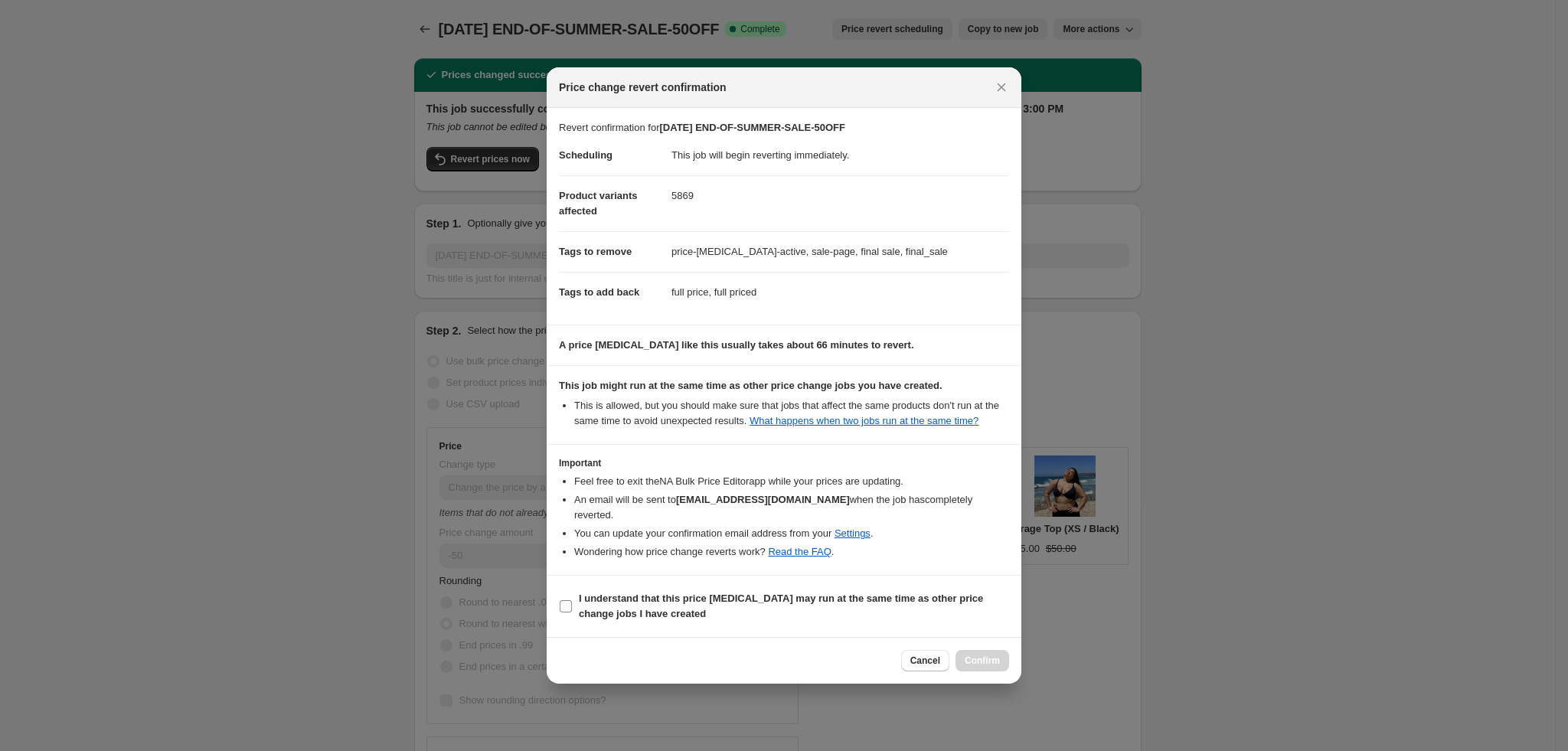
click at [608, 601] on b "I understand that this price [MEDICAL_DATA] may run at the same time as other p…" at bounding box center [781, 606] width 405 height 27
click at [572, 601] on input "I understand that this price [MEDICAL_DATA] may run at the same time as other p…" at bounding box center [566, 606] width 12 height 12
checkbox input "true"
click at [975, 659] on span "Confirm" at bounding box center [983, 660] width 36 height 12
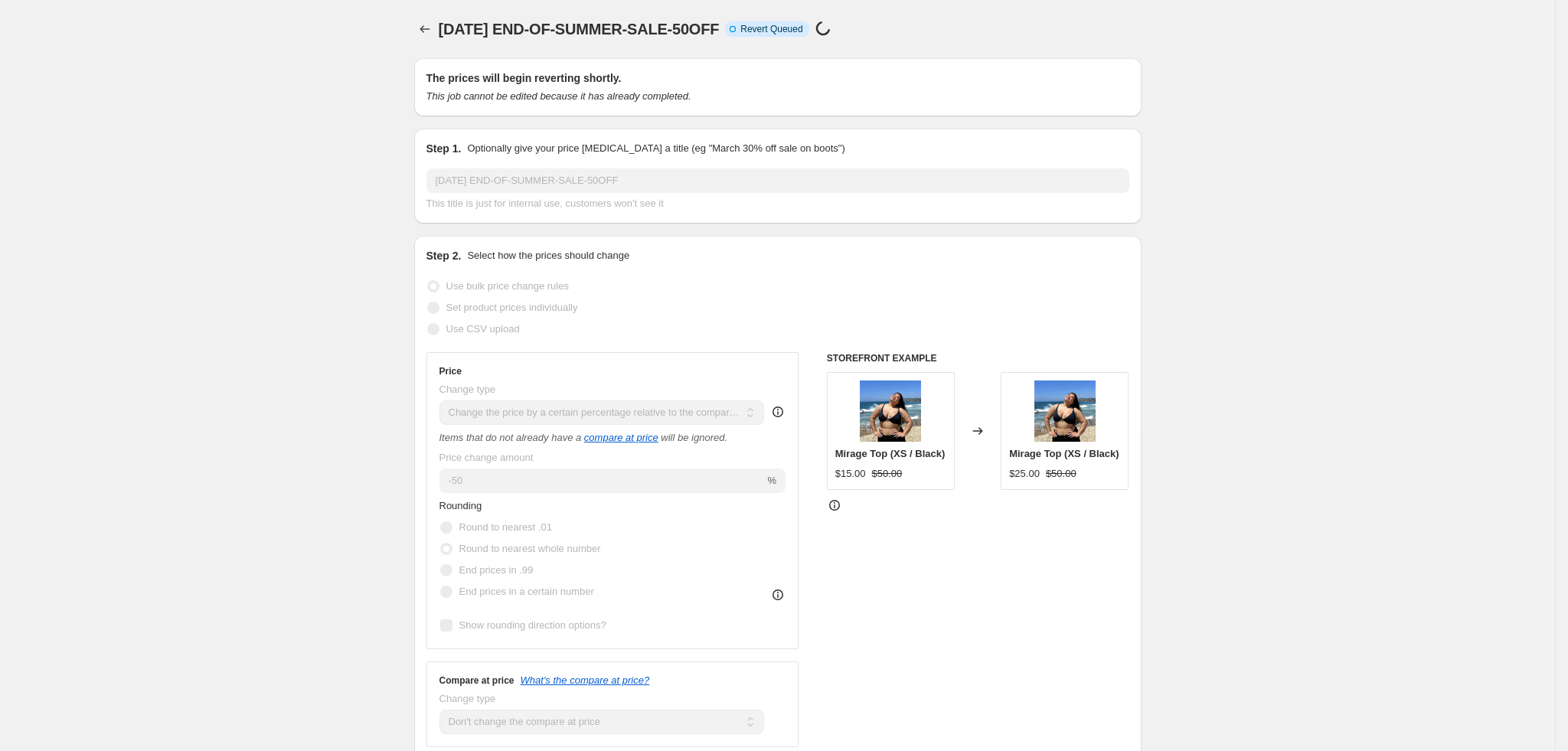
click at [431, 28] on icon "Price change jobs" at bounding box center [425, 29] width 15 height 15
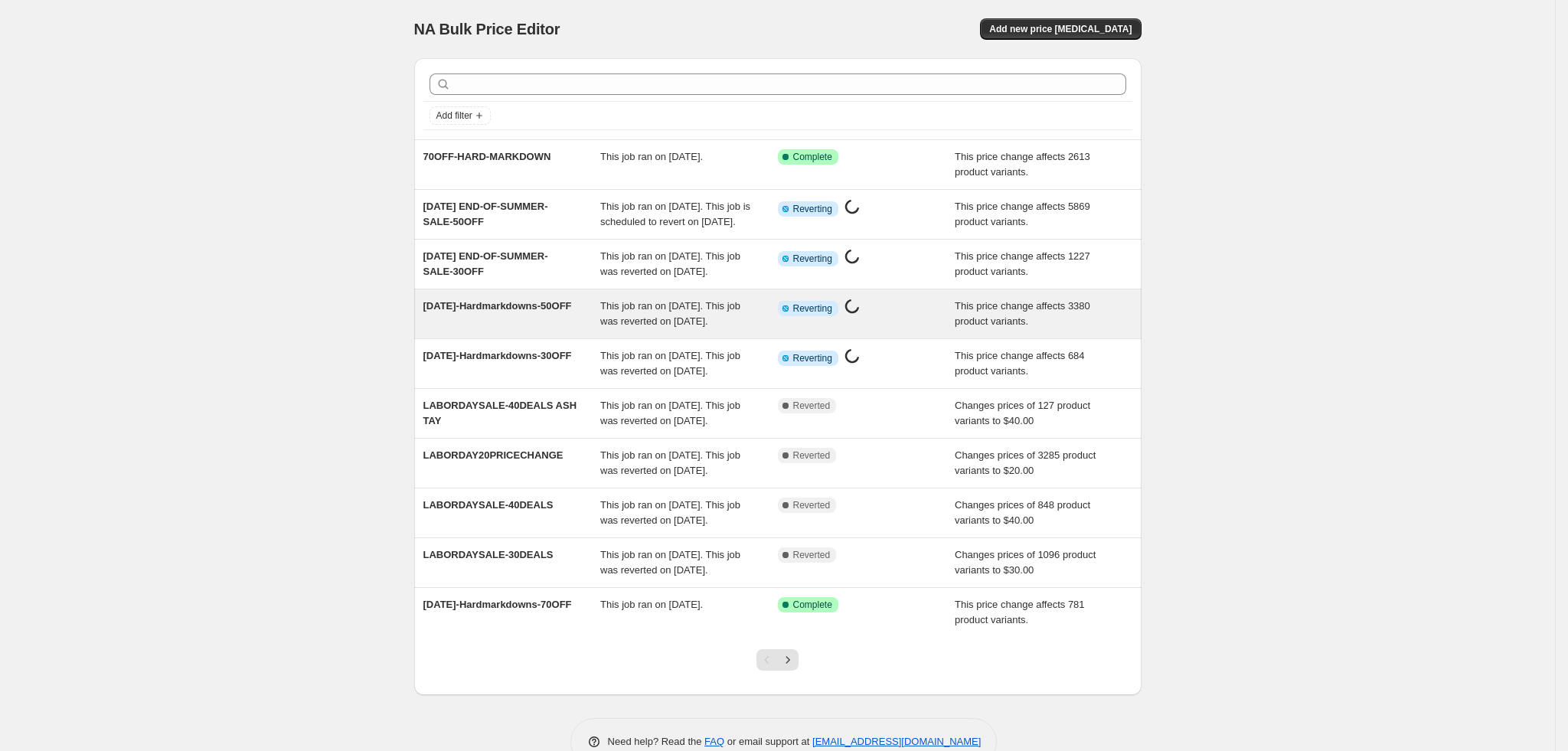
click at [830, 330] on div "Info Partially complete Reverting Price [MEDICAL_DATA] in progress..." at bounding box center [867, 314] width 178 height 31
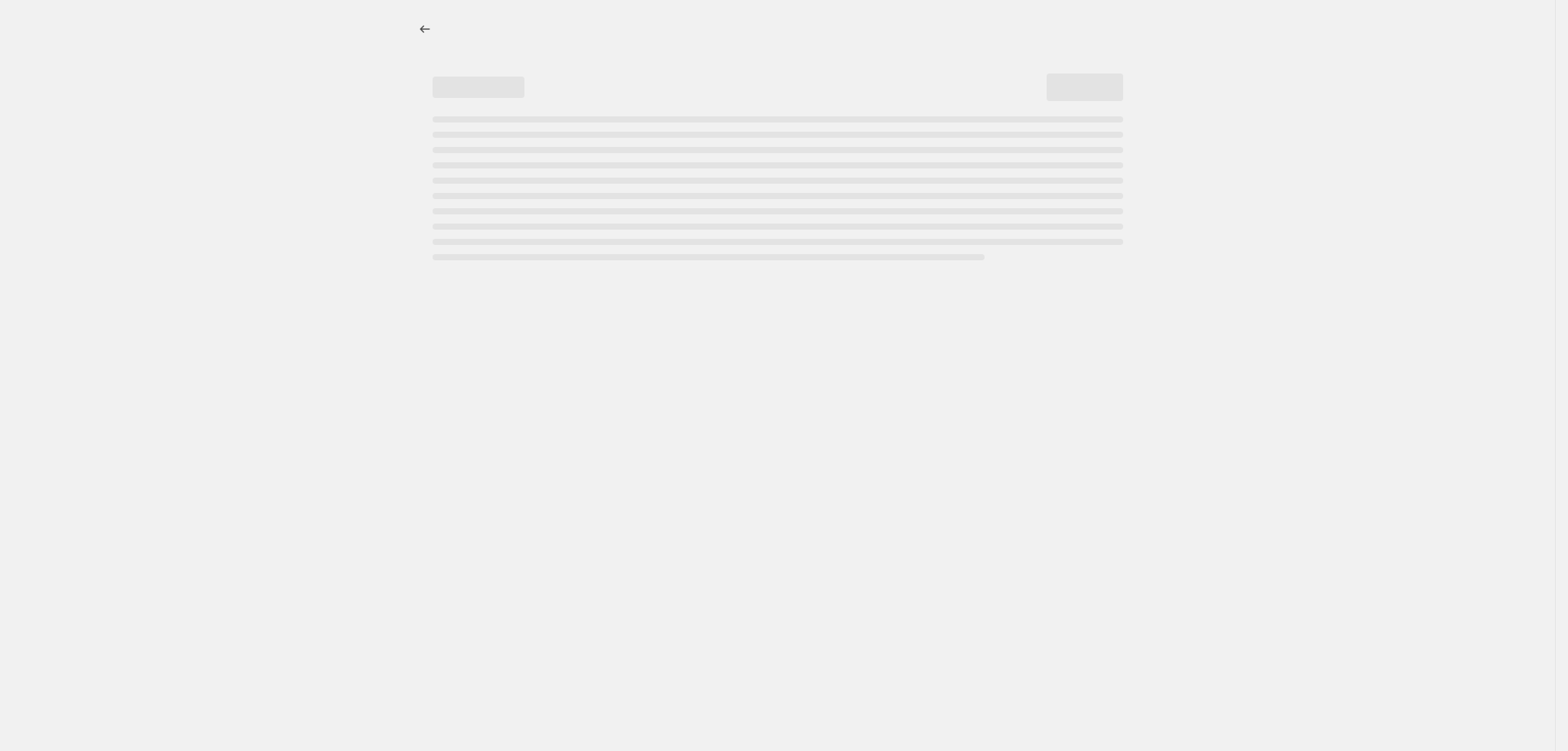
select select "pcap"
select select "no_change"
select select "tag"
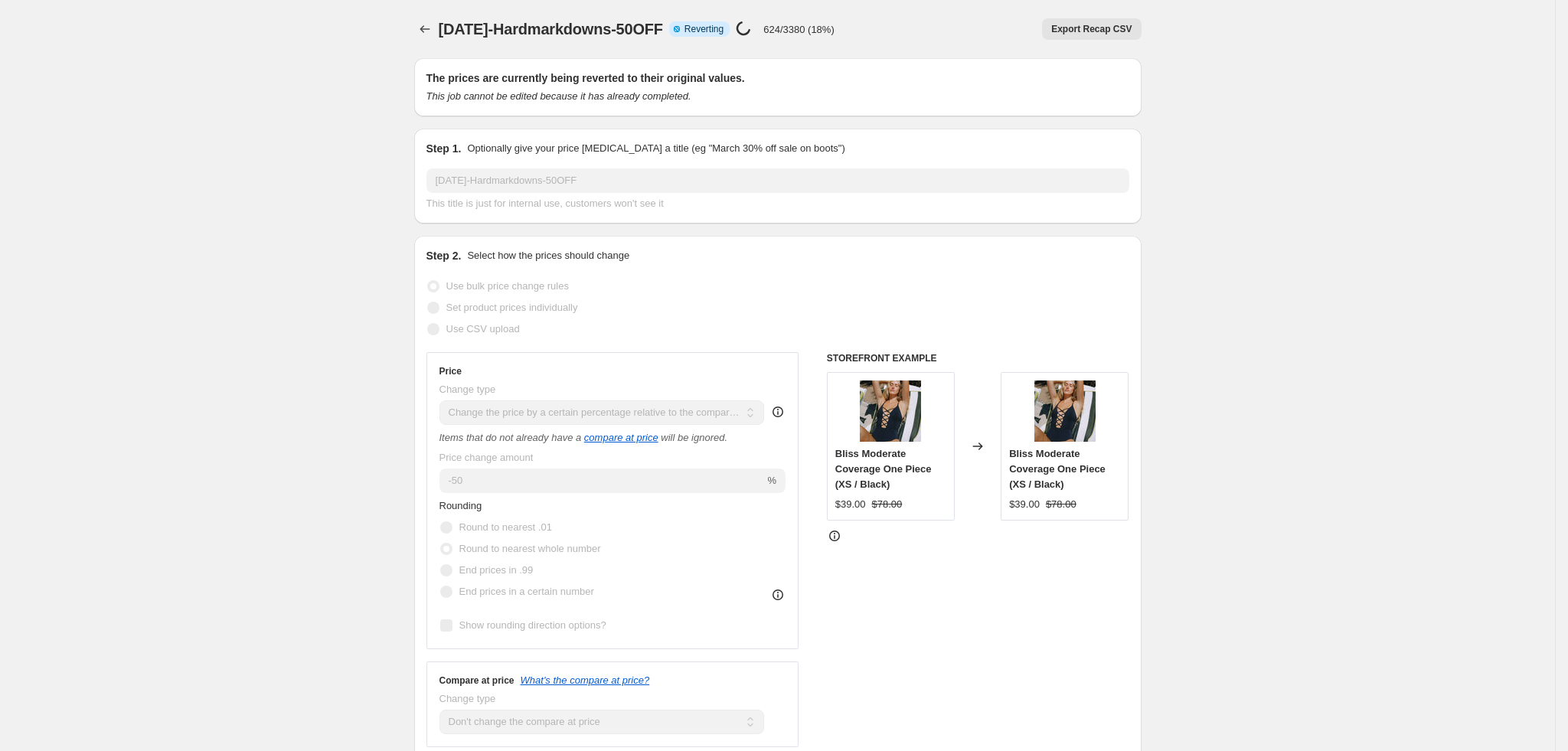
click at [724, 25] on span "Reverting" at bounding box center [704, 29] width 39 height 12
drag, startPoint x: 745, startPoint y: 25, endPoint x: 885, endPoint y: 30, distance: 140.1
click at [724, 25] on span "Reverting" at bounding box center [704, 29] width 39 height 12
click at [422, 28] on button "Price change jobs" at bounding box center [424, 29] width 22 height 22
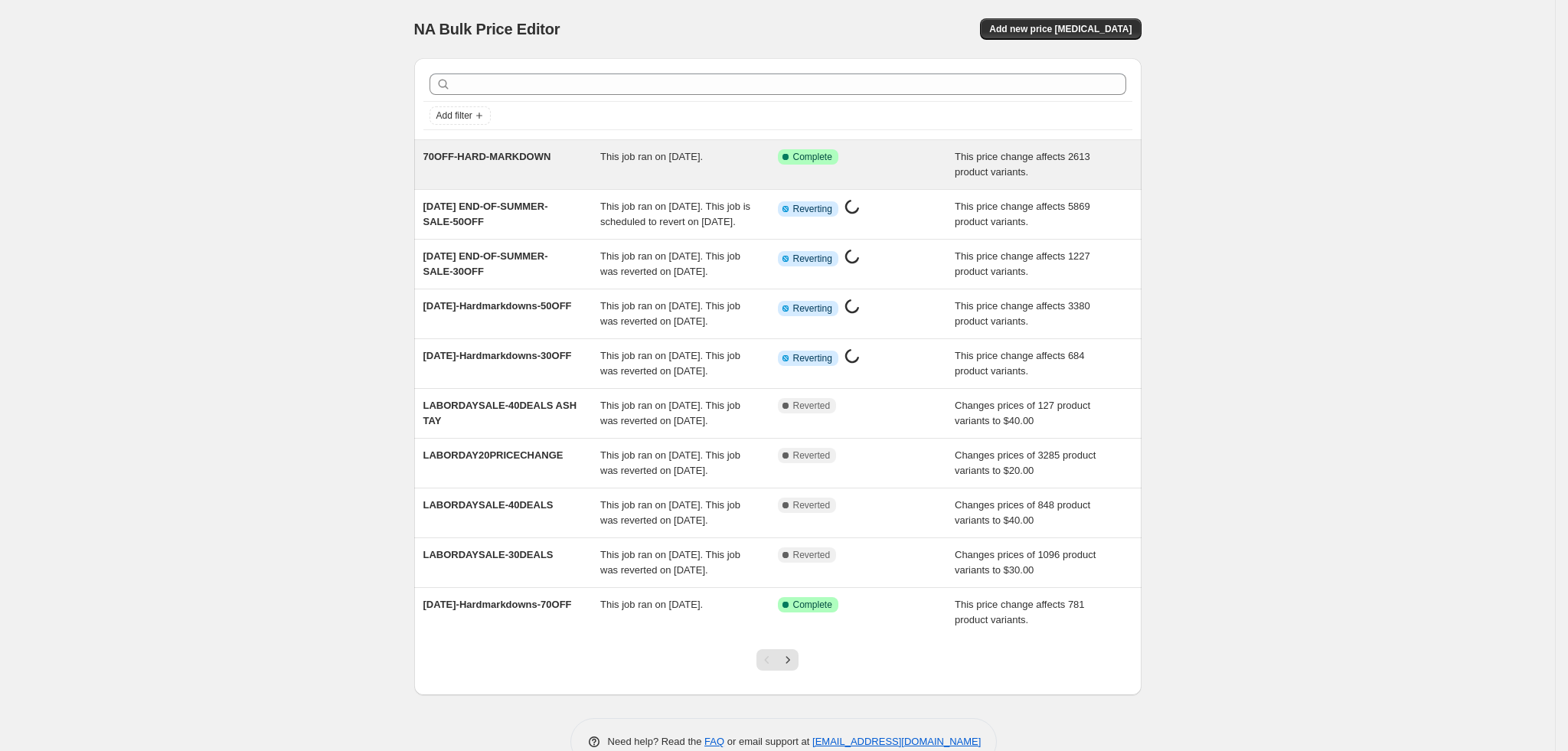
click at [540, 172] on div "70OFF-HARD-MARKDOWN" at bounding box center [512, 164] width 178 height 31
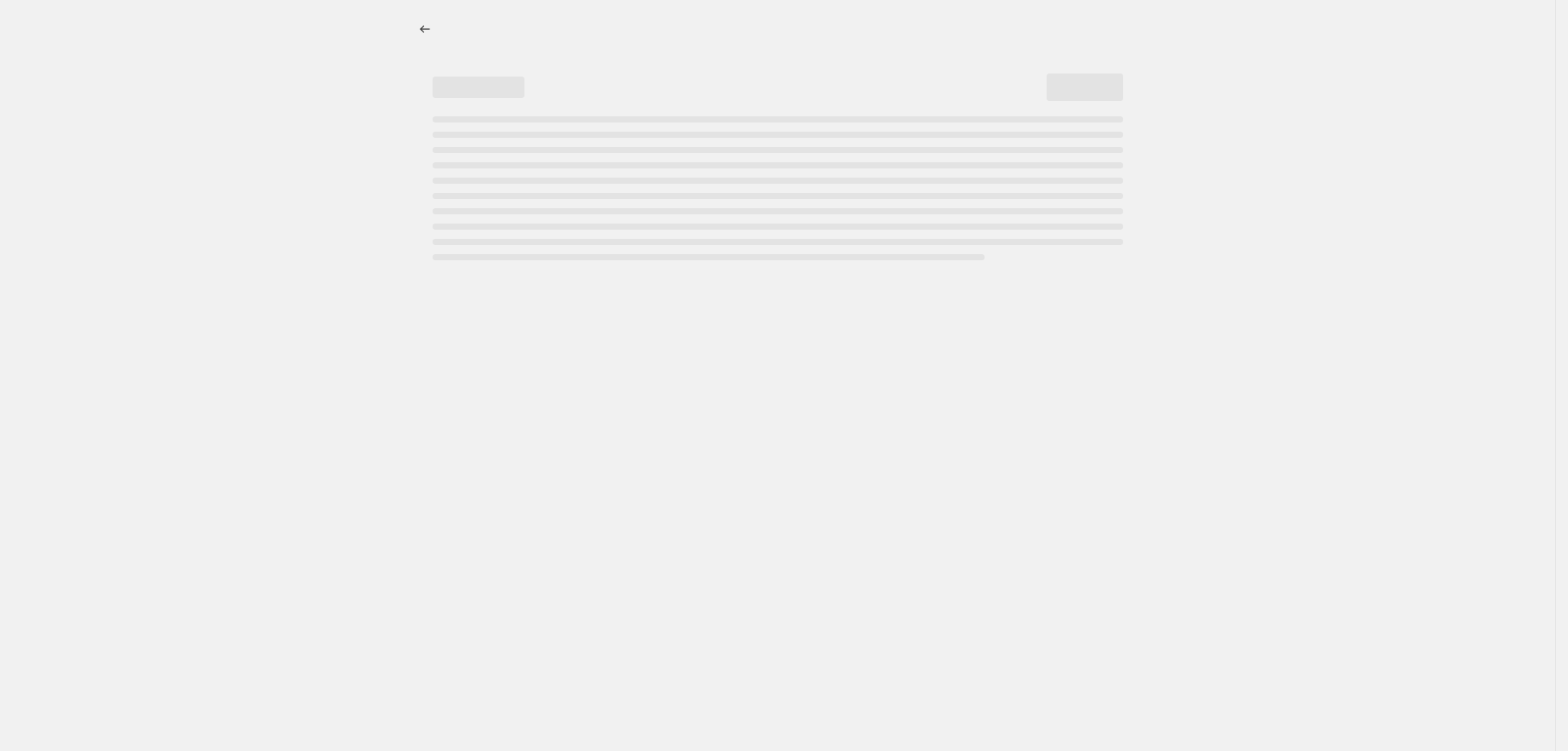
select select "pcap"
select select "no_change"
select select "tag"
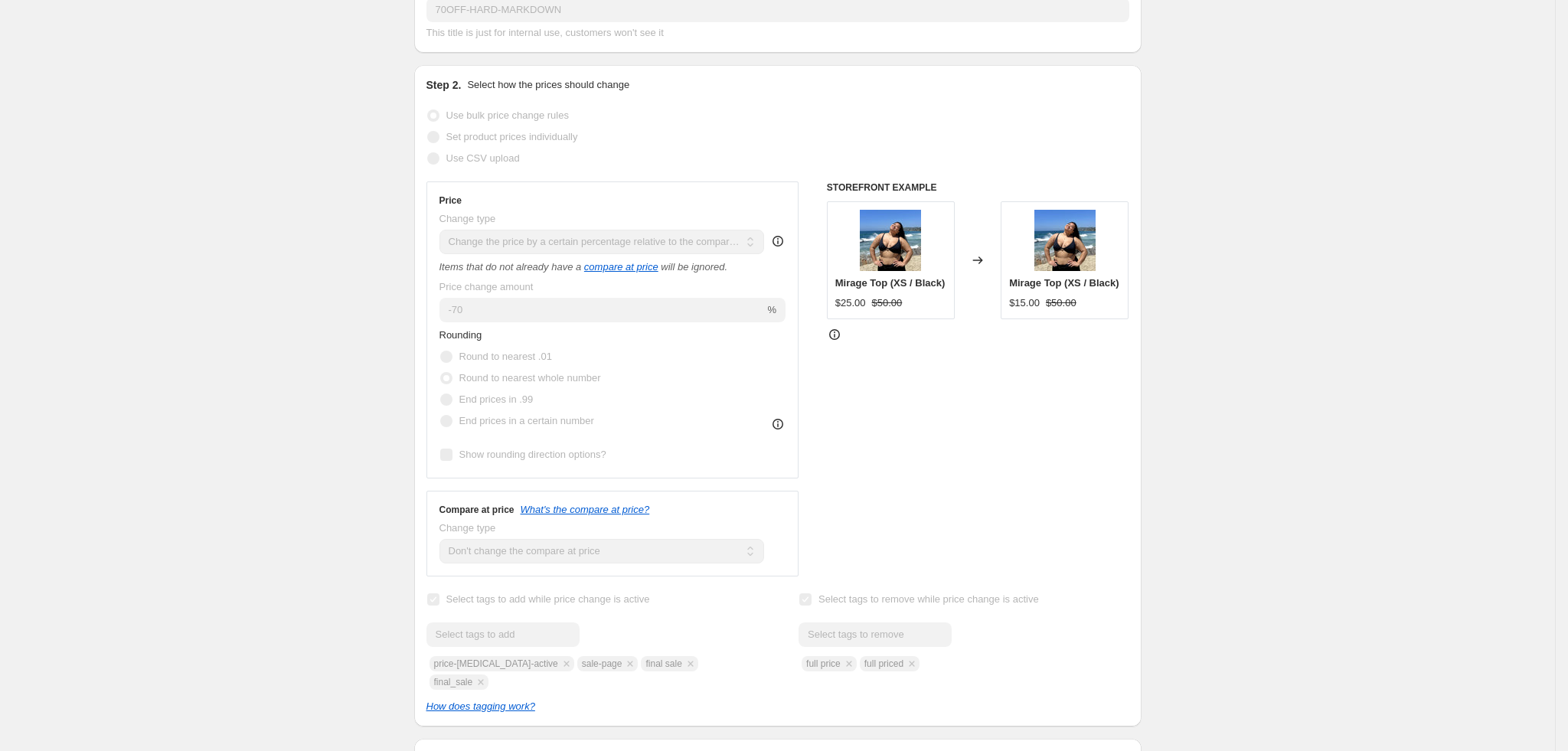
scroll to position [919, 0]
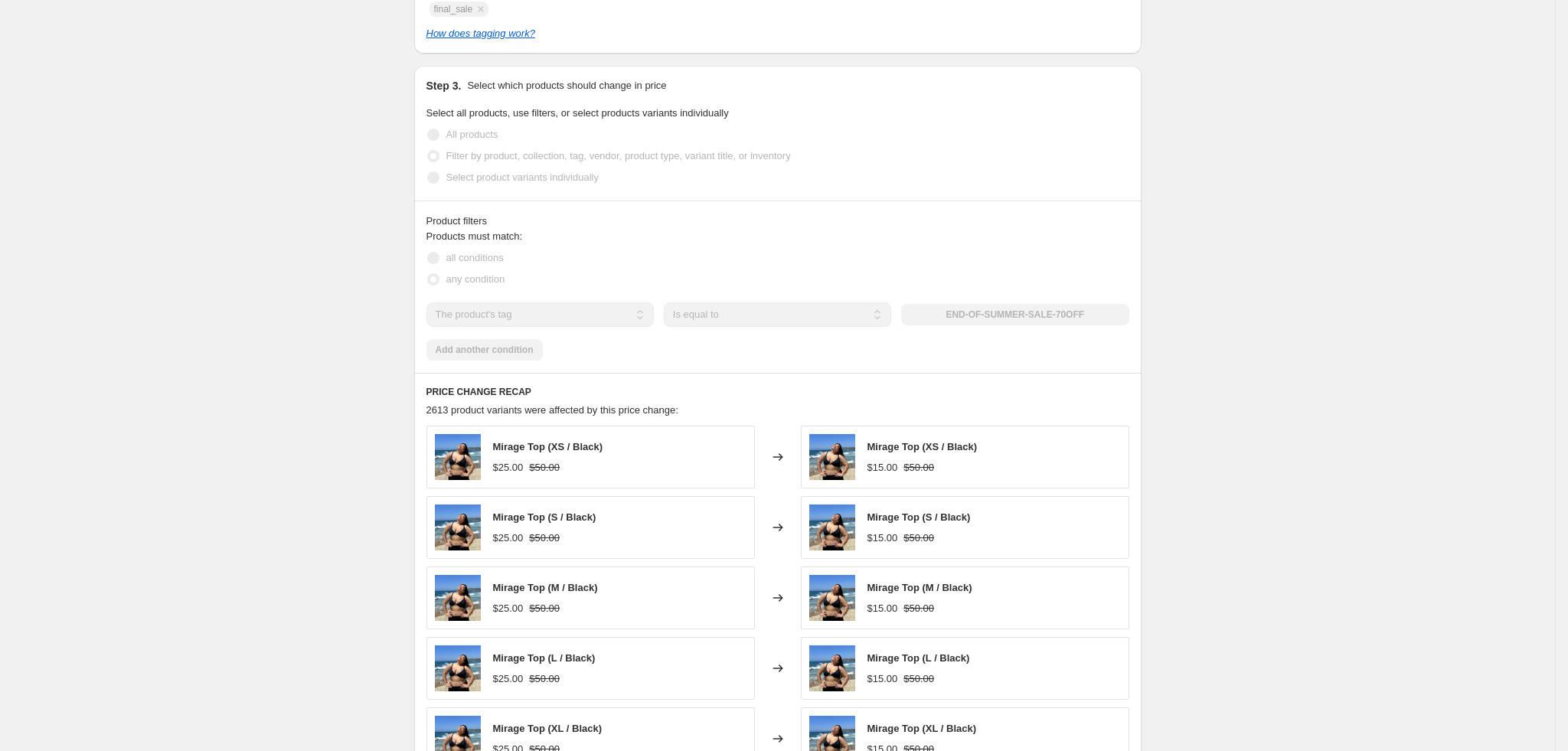
drag, startPoint x: 958, startPoint y: 297, endPoint x: 1072, endPoint y: 296, distance: 114.0
click at [1072, 304] on div "END-OF-SUMMER-SALE-70OFF" at bounding box center [1014, 315] width 228 height 22
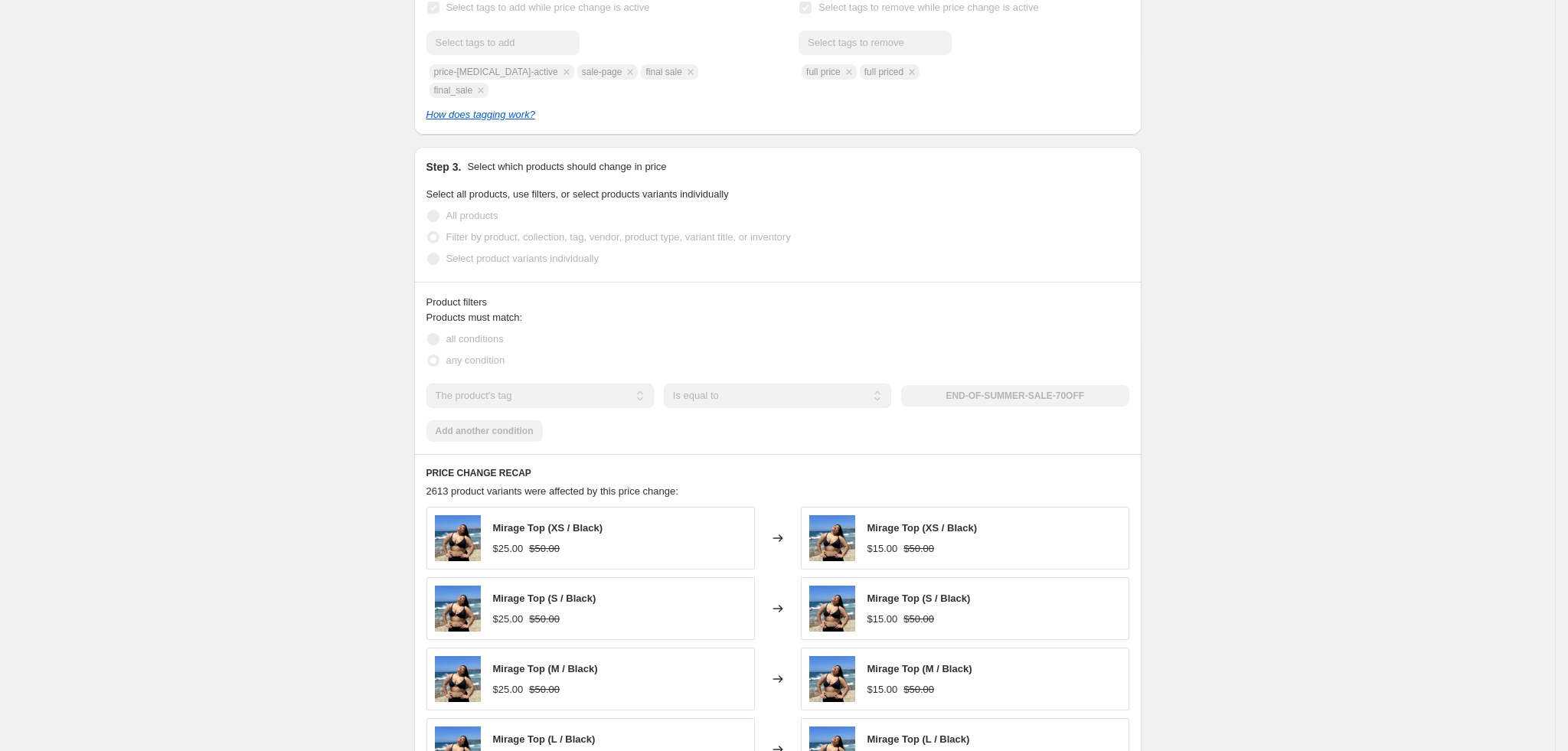
scroll to position [0, 0]
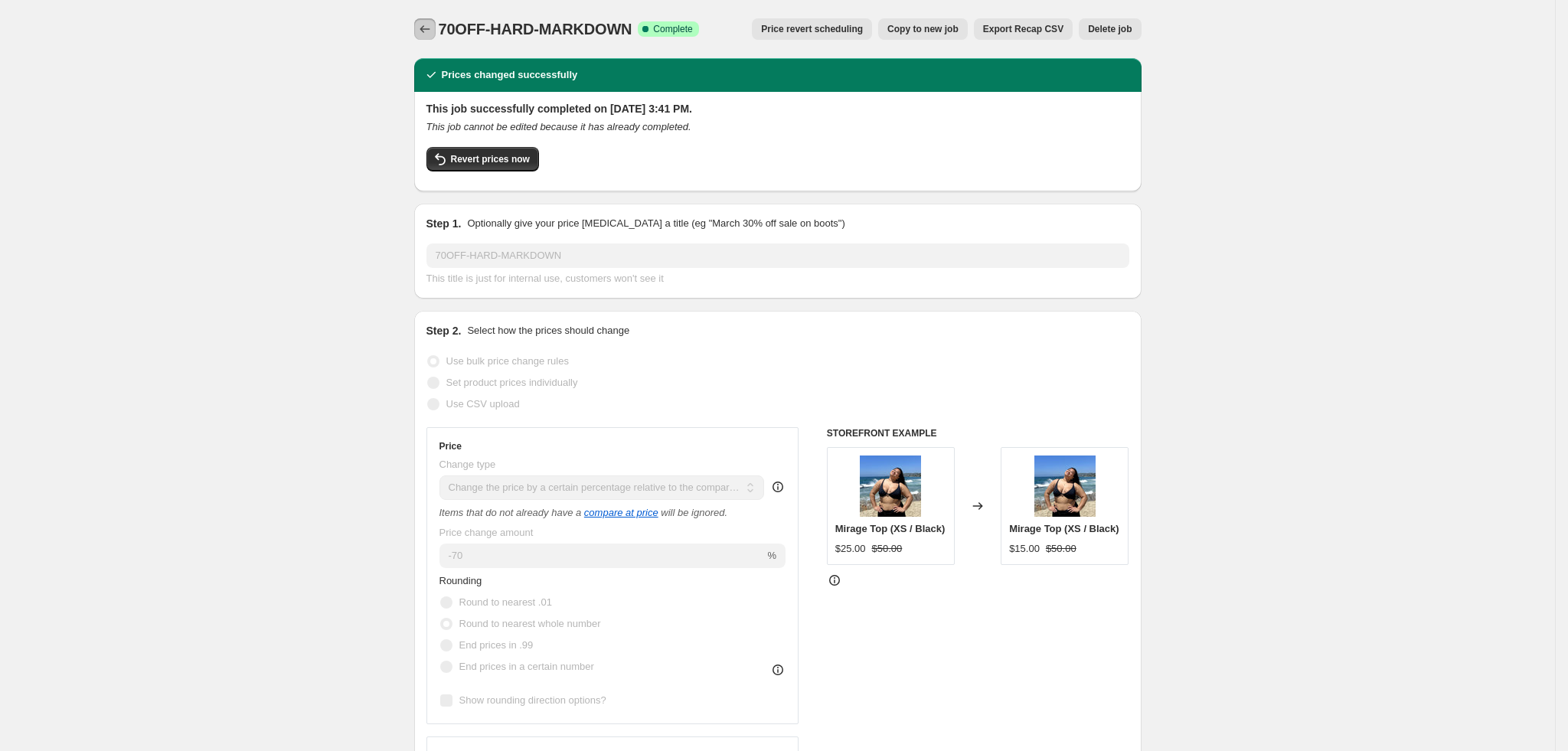
click at [430, 29] on icon "Price change jobs" at bounding box center [424, 29] width 10 height 7
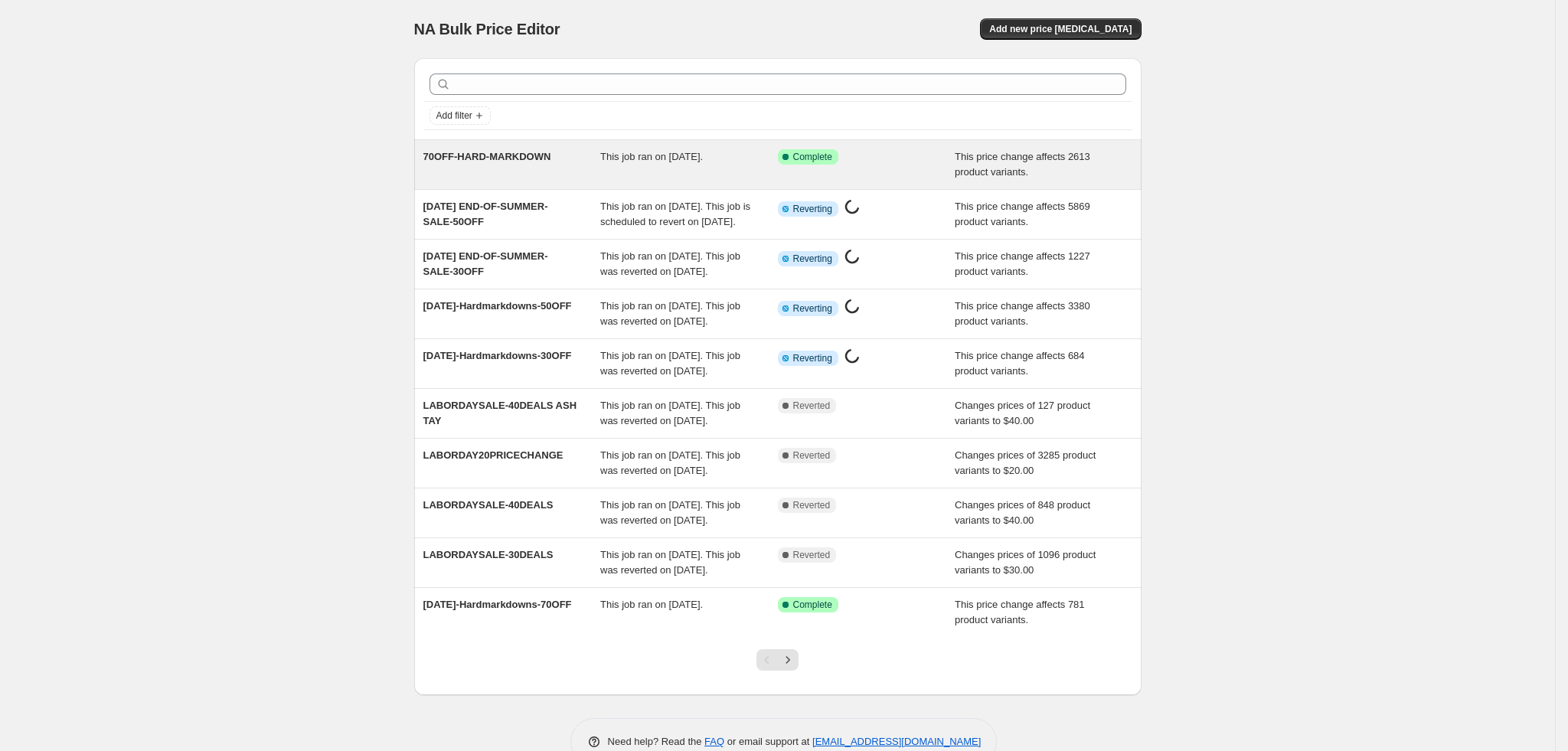
click at [562, 163] on div "70OFF-HARD-MARKDOWN" at bounding box center [512, 164] width 178 height 31
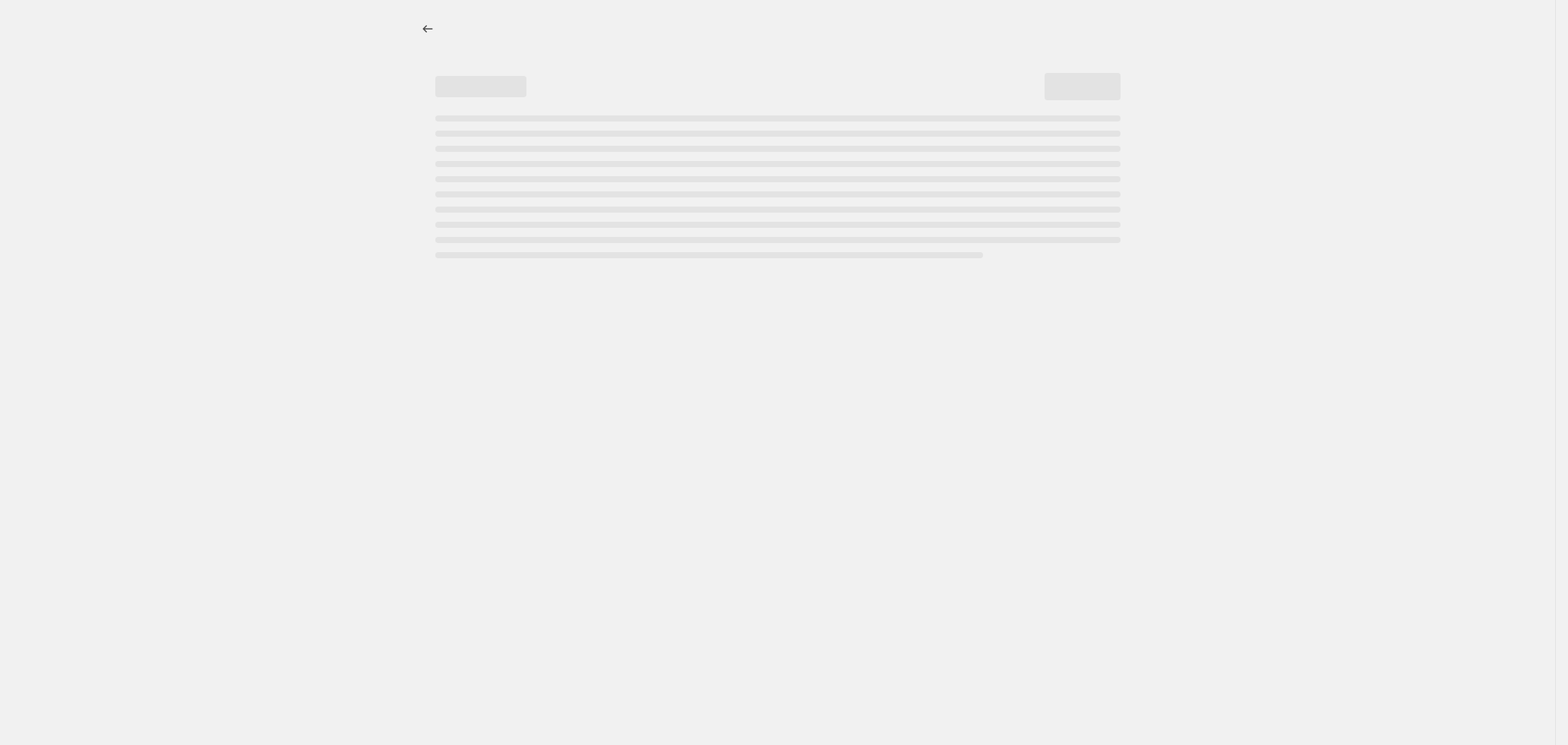
select select "pcap"
select select "no_change"
select select "tag"
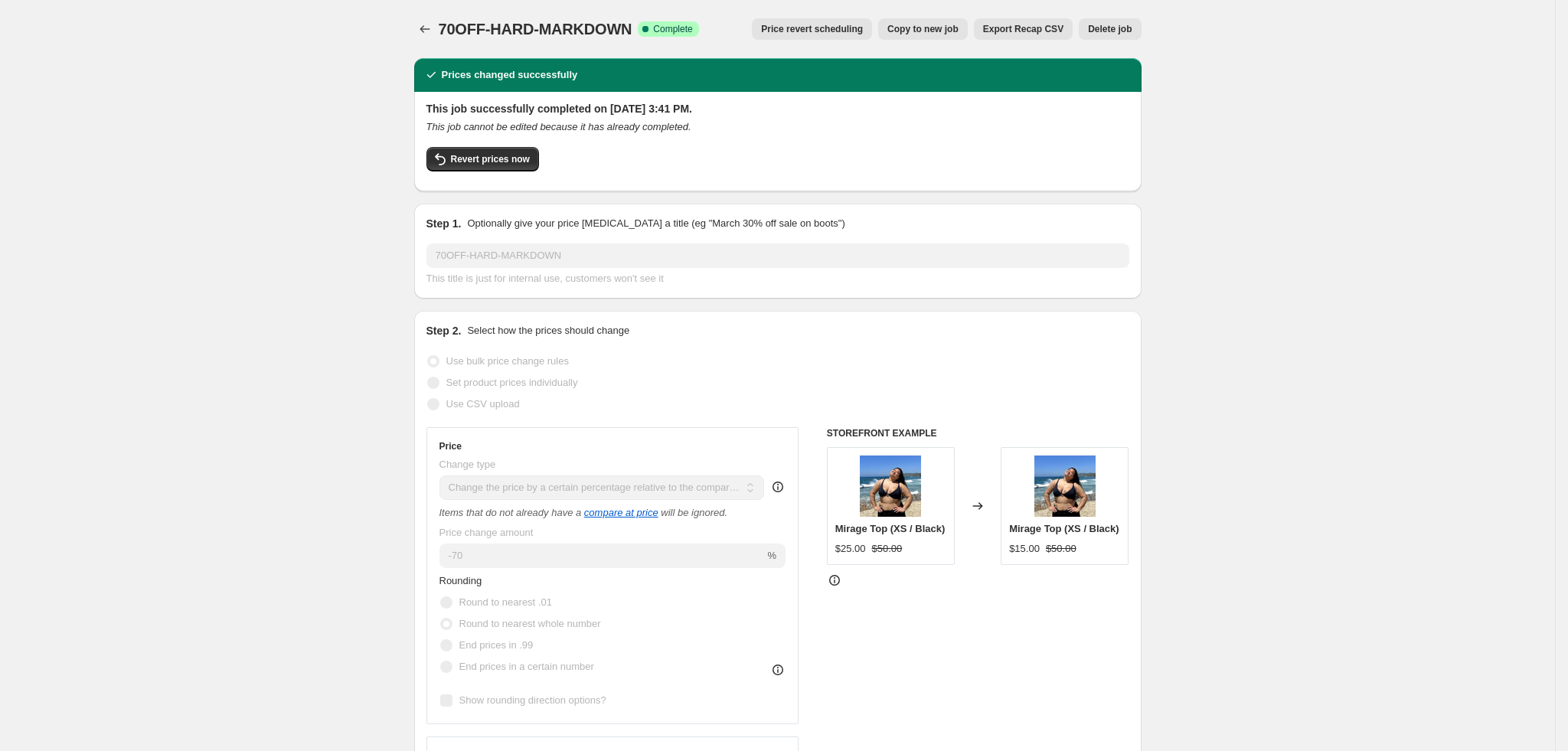
click at [422, 47] on div "70OFF-HARD-MARKDOWN. This page is ready 70OFF-HARD-MARKDOWN Success Complete Co…" at bounding box center [777, 29] width 728 height 58
click at [423, 29] on icon "Price change jobs" at bounding box center [425, 29] width 15 height 15
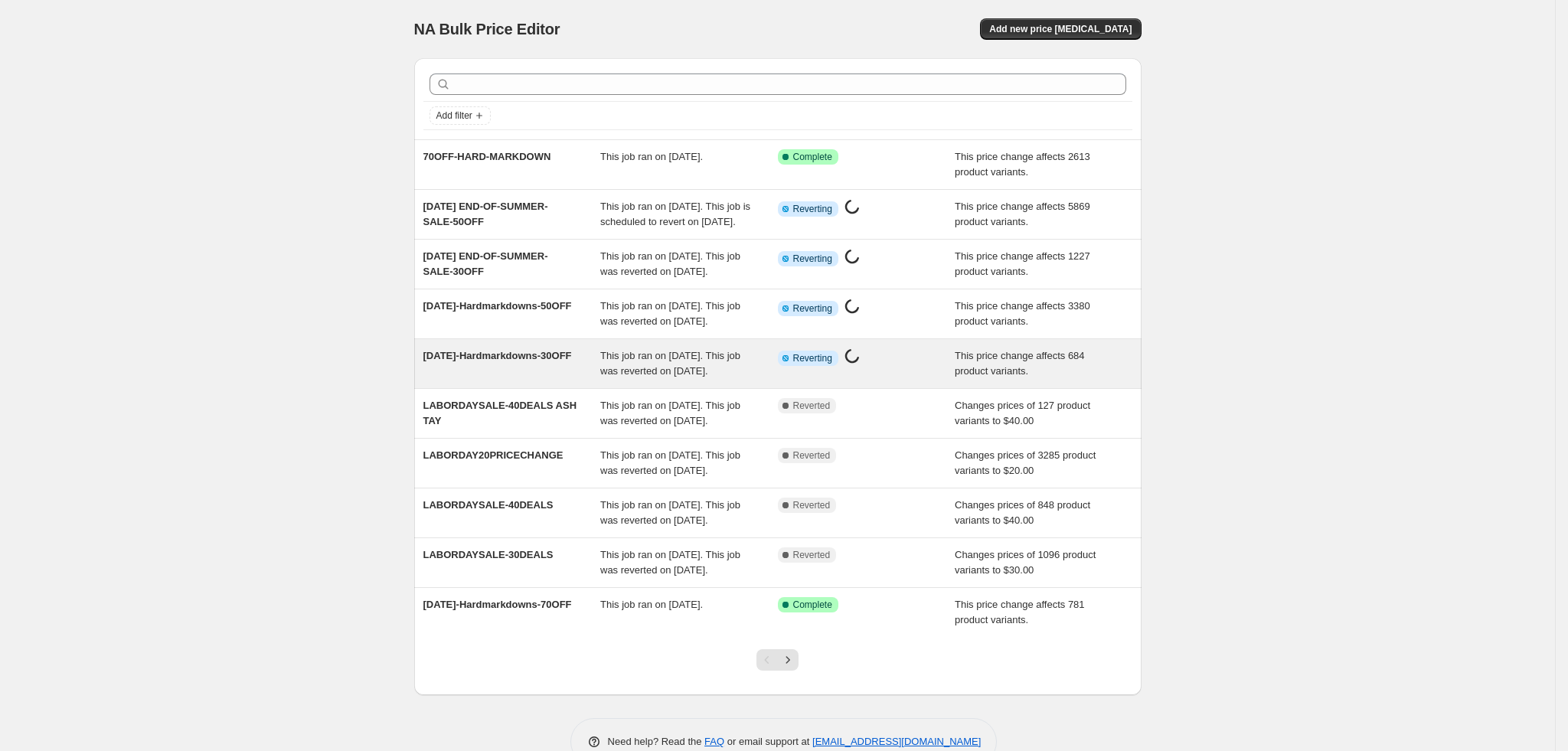
click at [555, 379] on div "[DATE]-Hardmarkdowns-30OFF" at bounding box center [512, 363] width 178 height 31
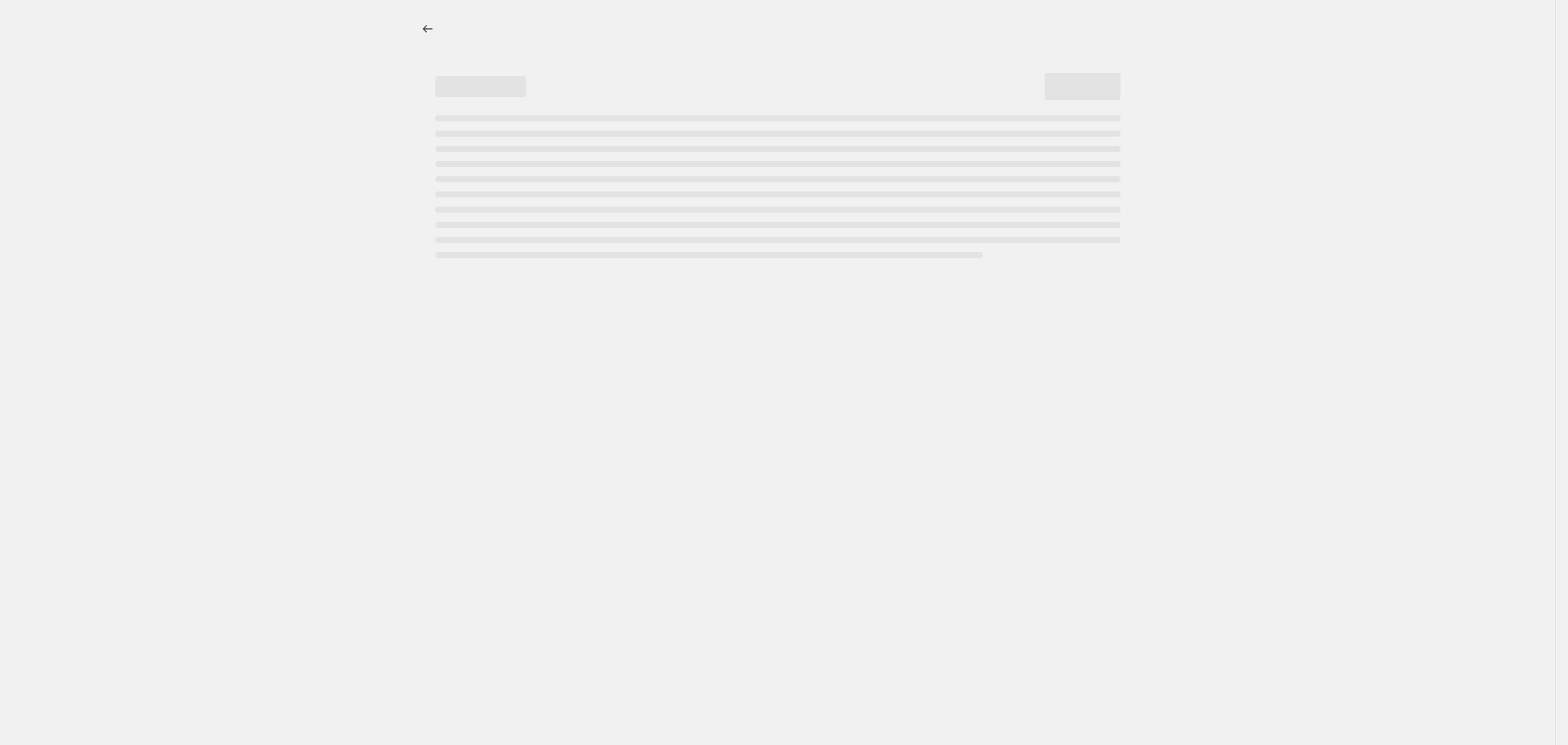
select select "pcap"
select select "no_change"
select select "tag"
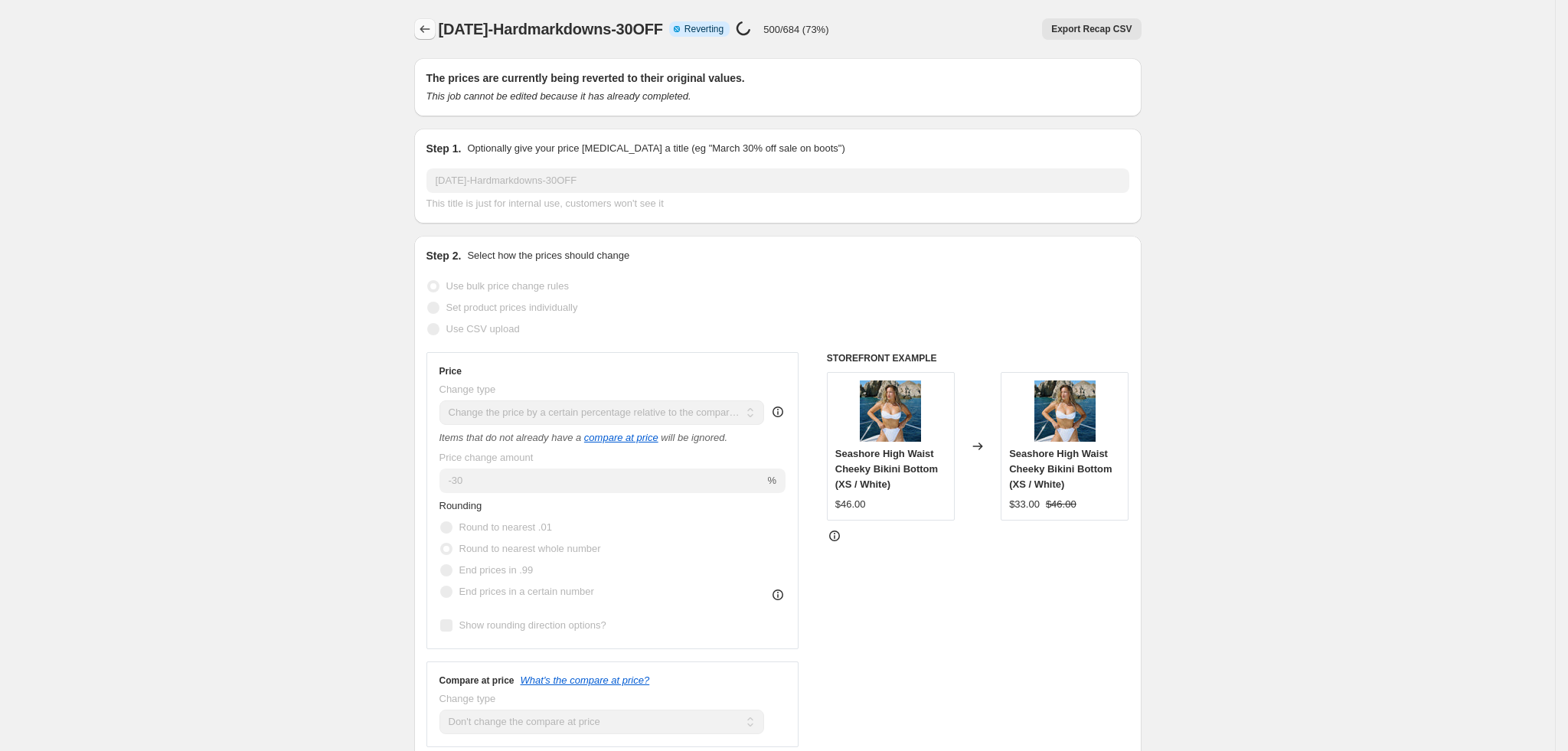
click at [426, 23] on icon "Price change jobs" at bounding box center [425, 29] width 15 height 15
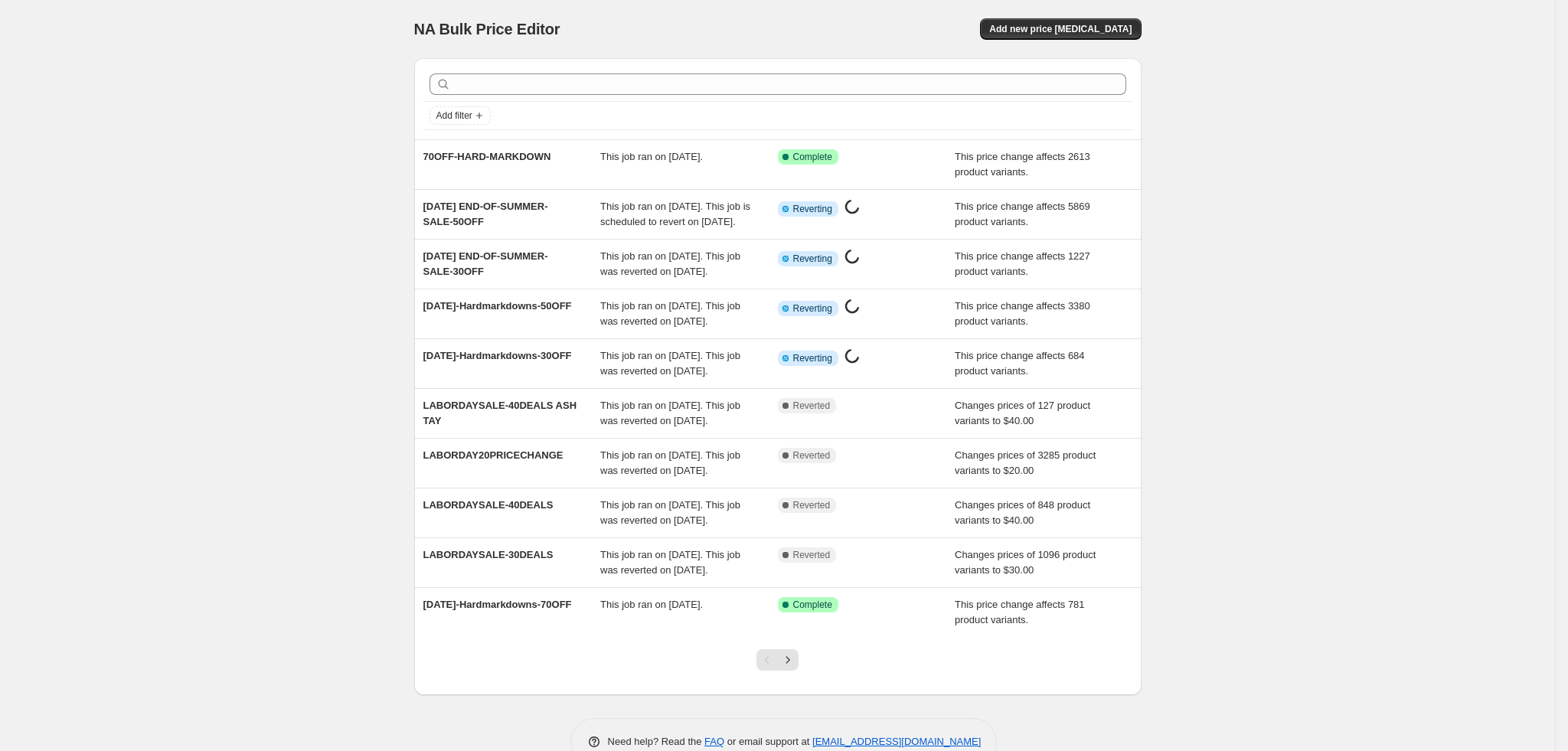
click at [1492, 170] on div "NA Bulk Price Editor. This page is ready NA Bulk Price Editor Add new price [ME…" at bounding box center [777, 394] width 1555 height 788
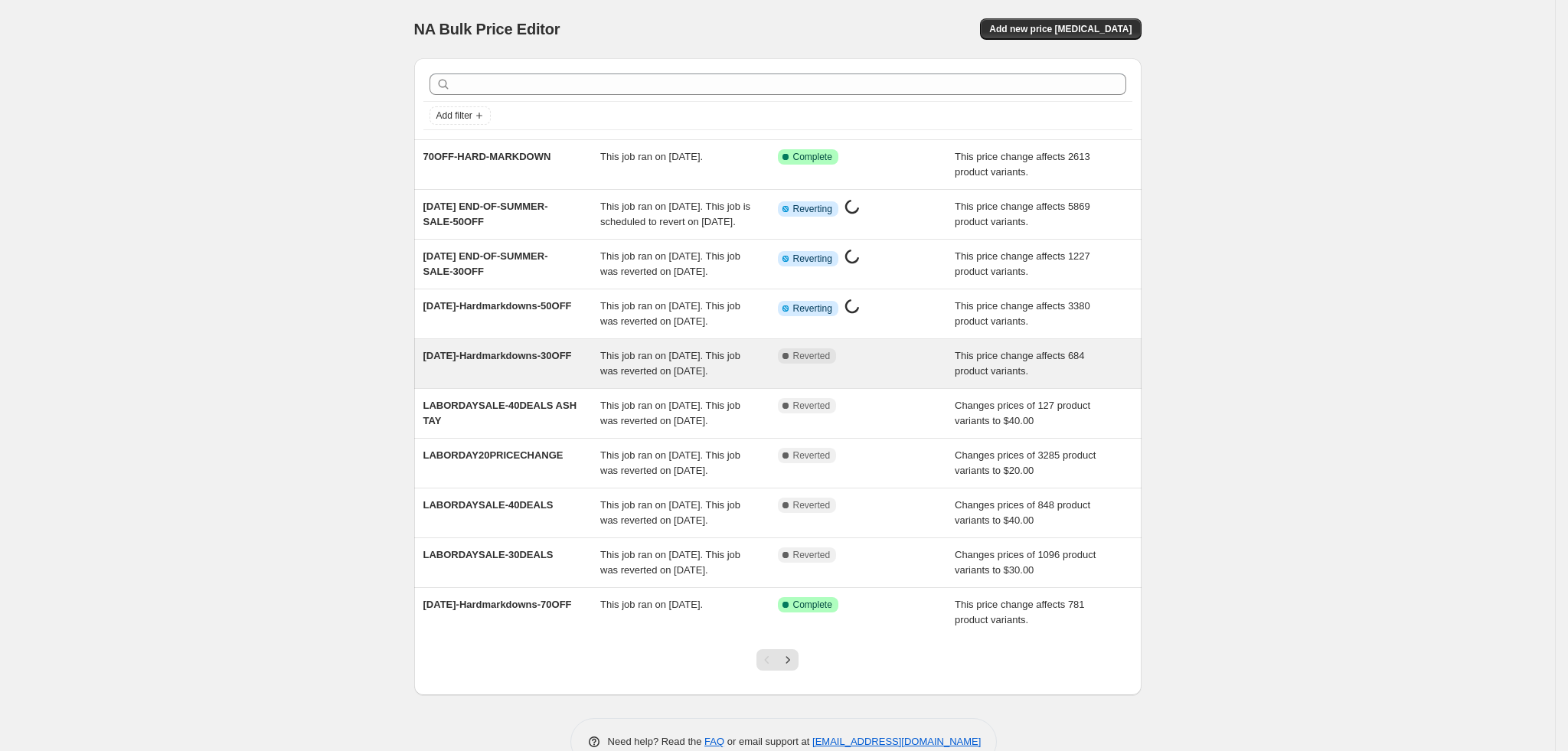
click at [849, 379] on div "Complete Reverted" at bounding box center [867, 363] width 178 height 31
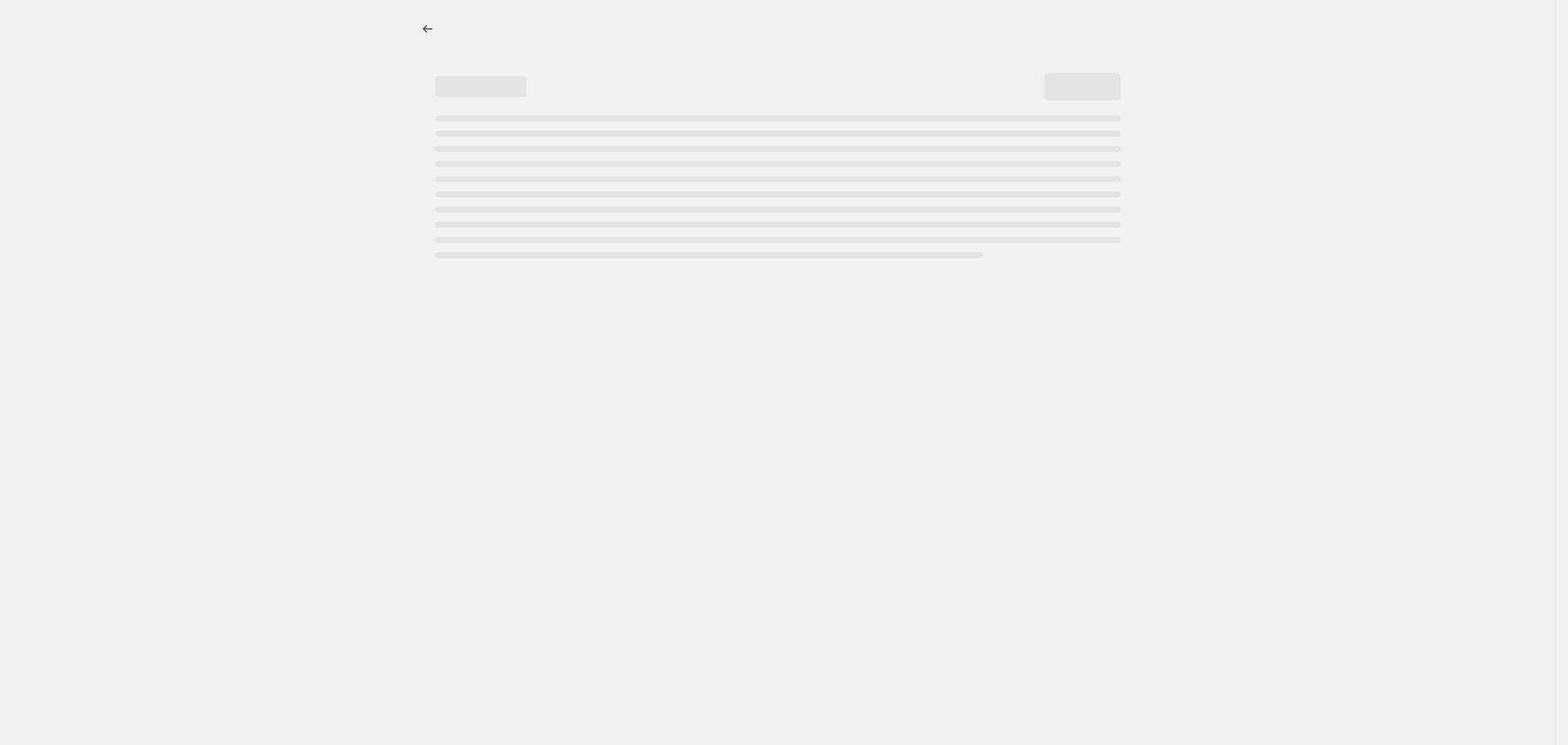
select select "pcap"
select select "no_change"
select select "tag"
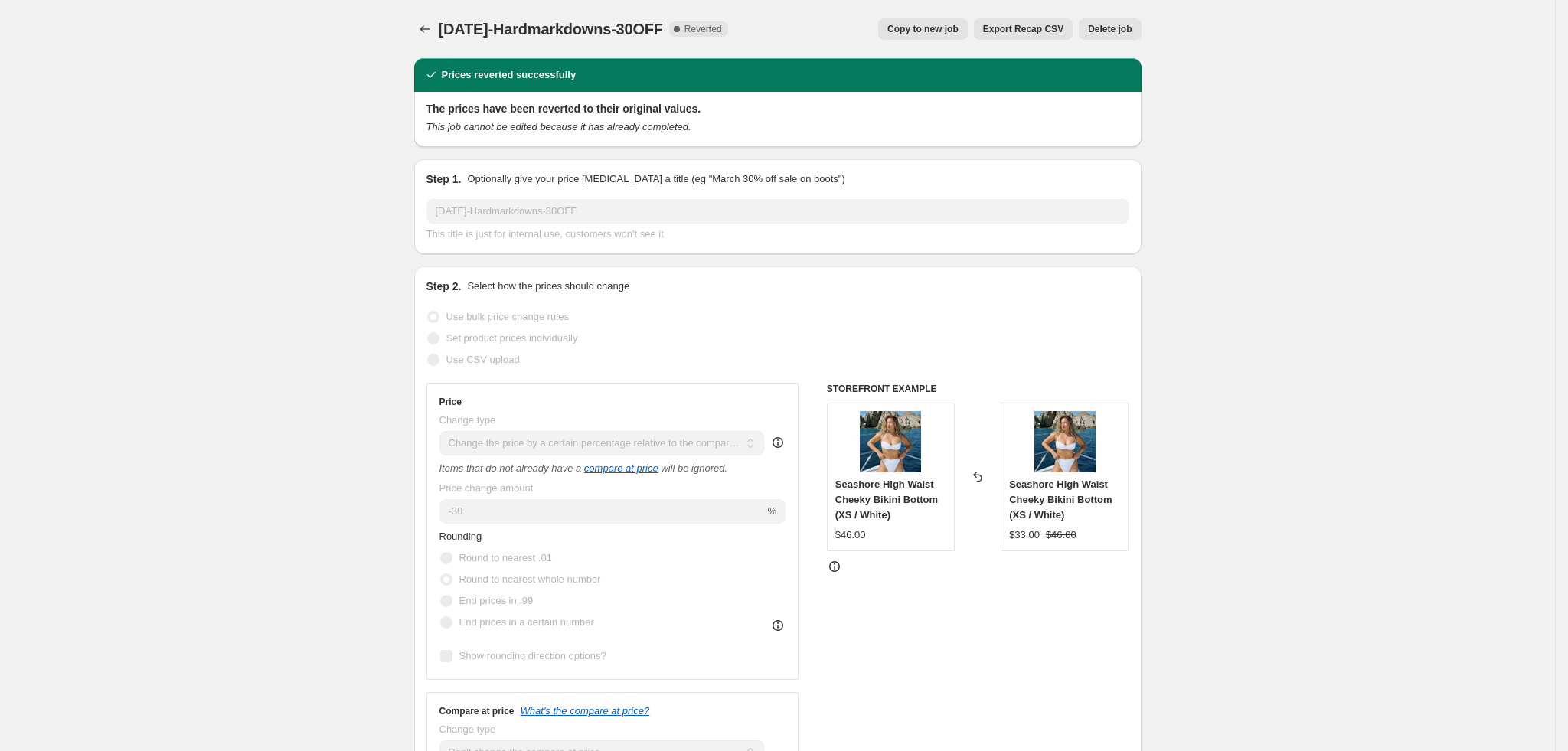
click at [943, 35] on span "Copy to new job" at bounding box center [924, 29] width 71 height 12
select select "pcap"
select select "no_change"
select select "tag"
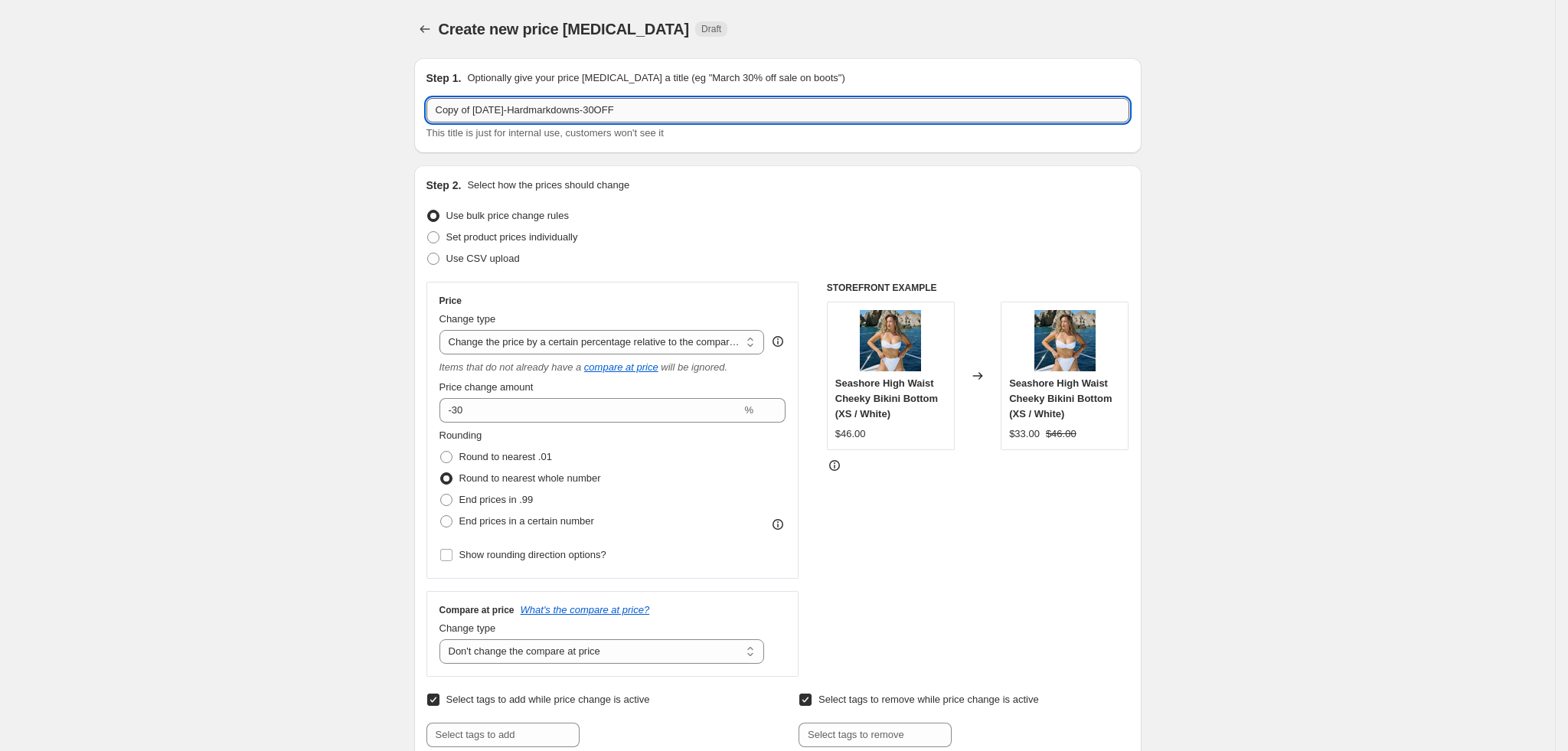
drag, startPoint x: 479, startPoint y: 107, endPoint x: 673, endPoint y: 107, distance: 194.0
click at [673, 107] on input "Copy of [DATE]-Hardmarkdowns-30OFF" at bounding box center [777, 110] width 703 height 24
click at [431, 31] on icon "Price change jobs" at bounding box center [425, 29] width 15 height 15
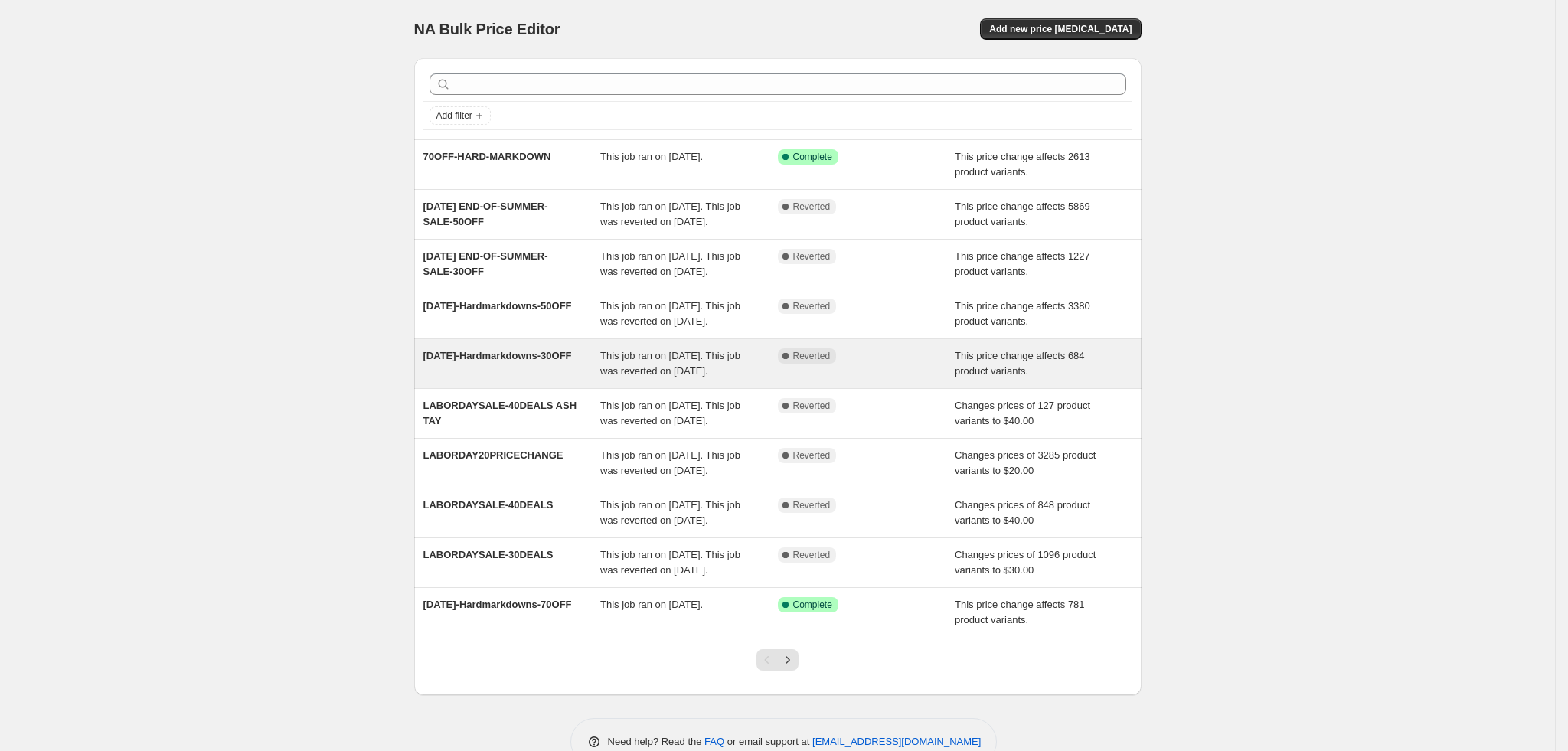
click at [551, 379] on div "[DATE]-Hardmarkdowns-30OFF" at bounding box center [512, 363] width 178 height 31
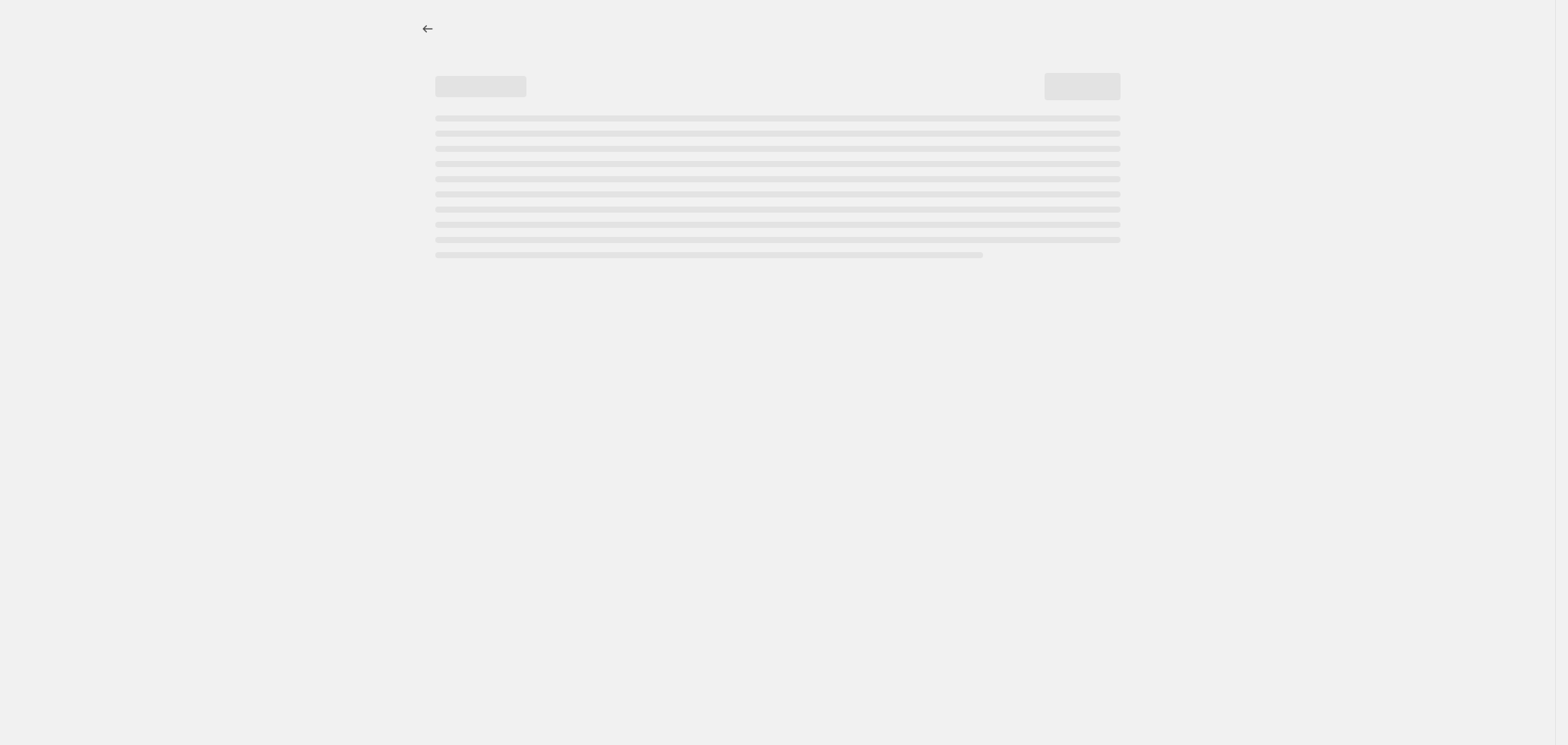
select select "pcap"
select select "no_change"
select select "tag"
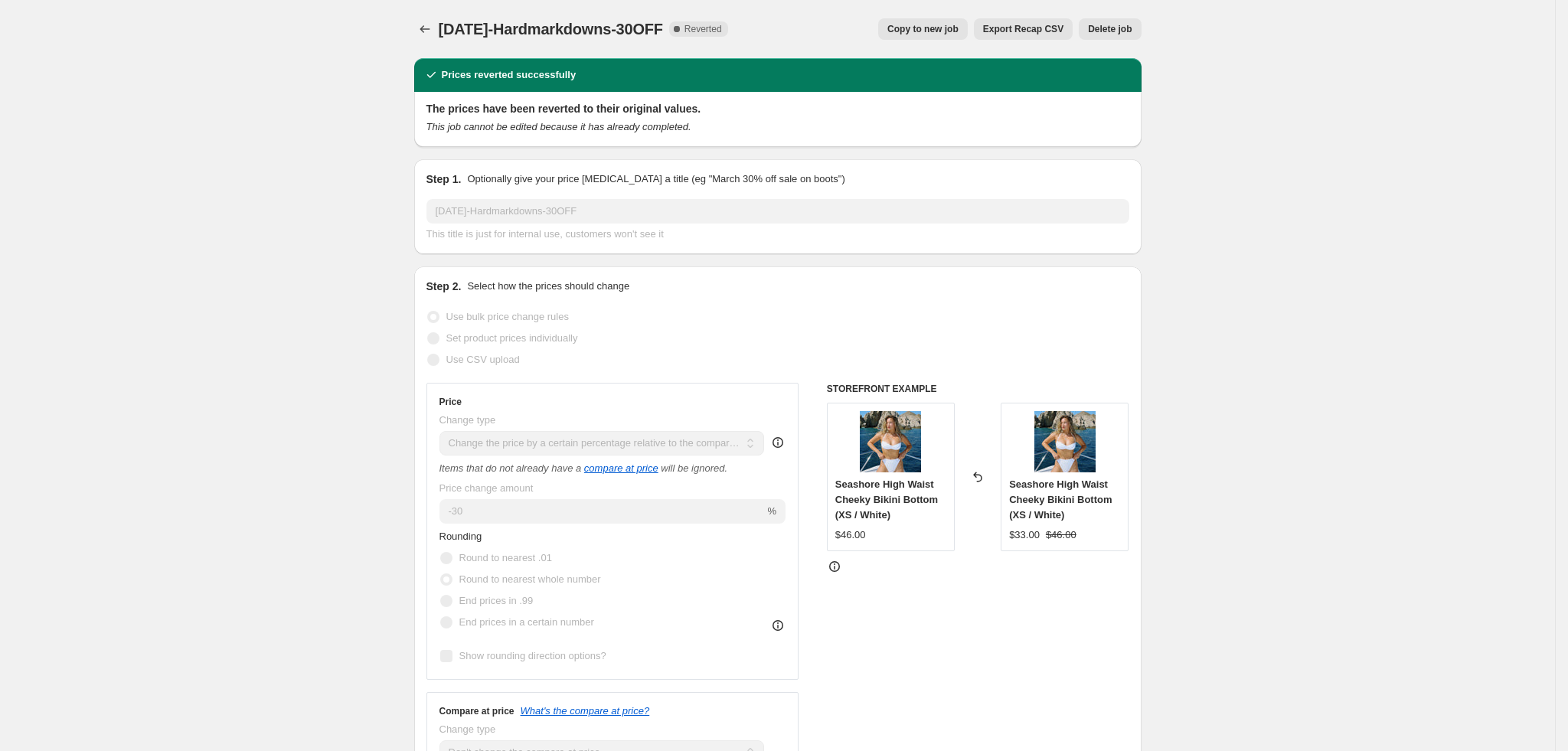
click at [939, 26] on span "Copy to new job" at bounding box center [924, 29] width 71 height 12
select select "pcap"
select select "no_change"
select select "tag"
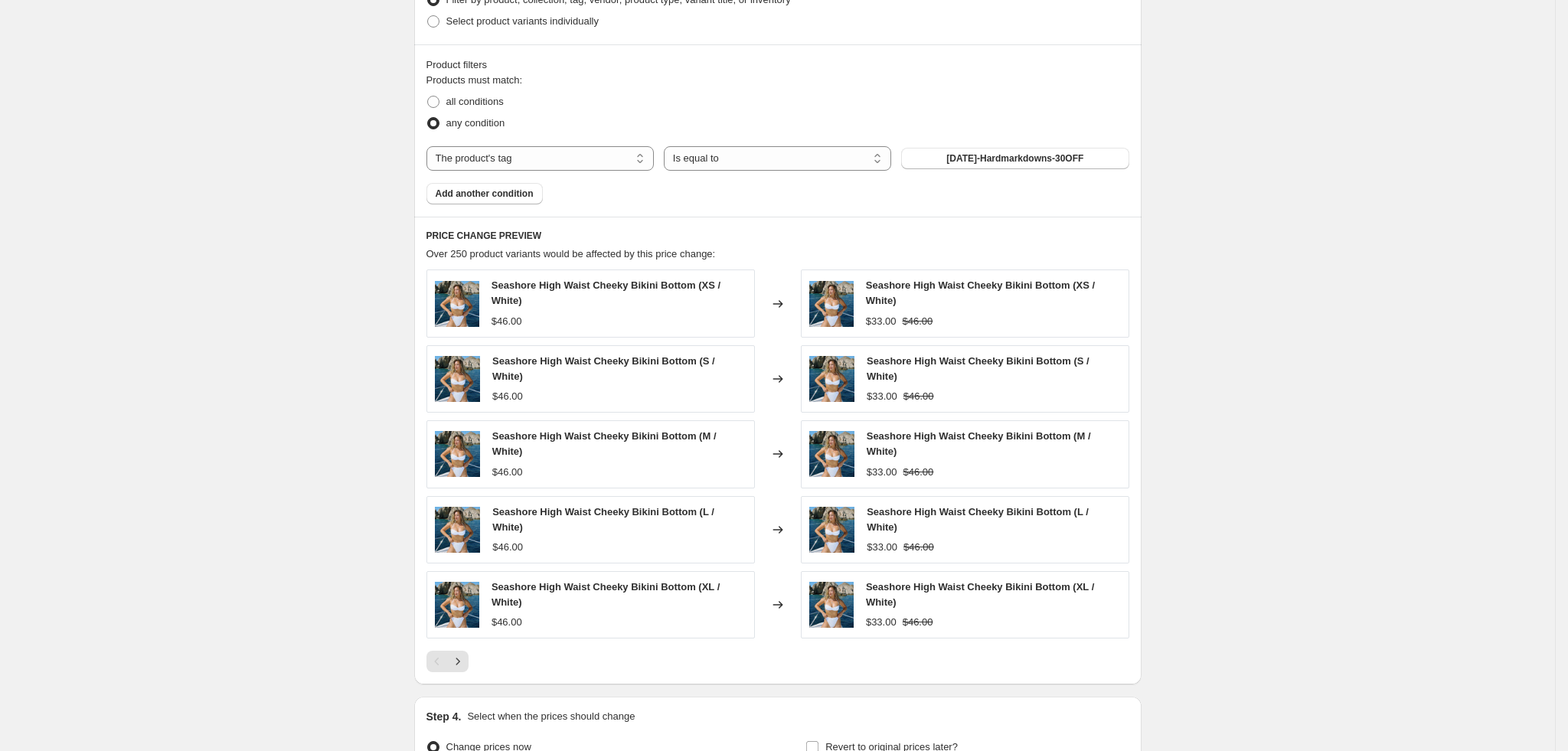
scroll to position [1085, 0]
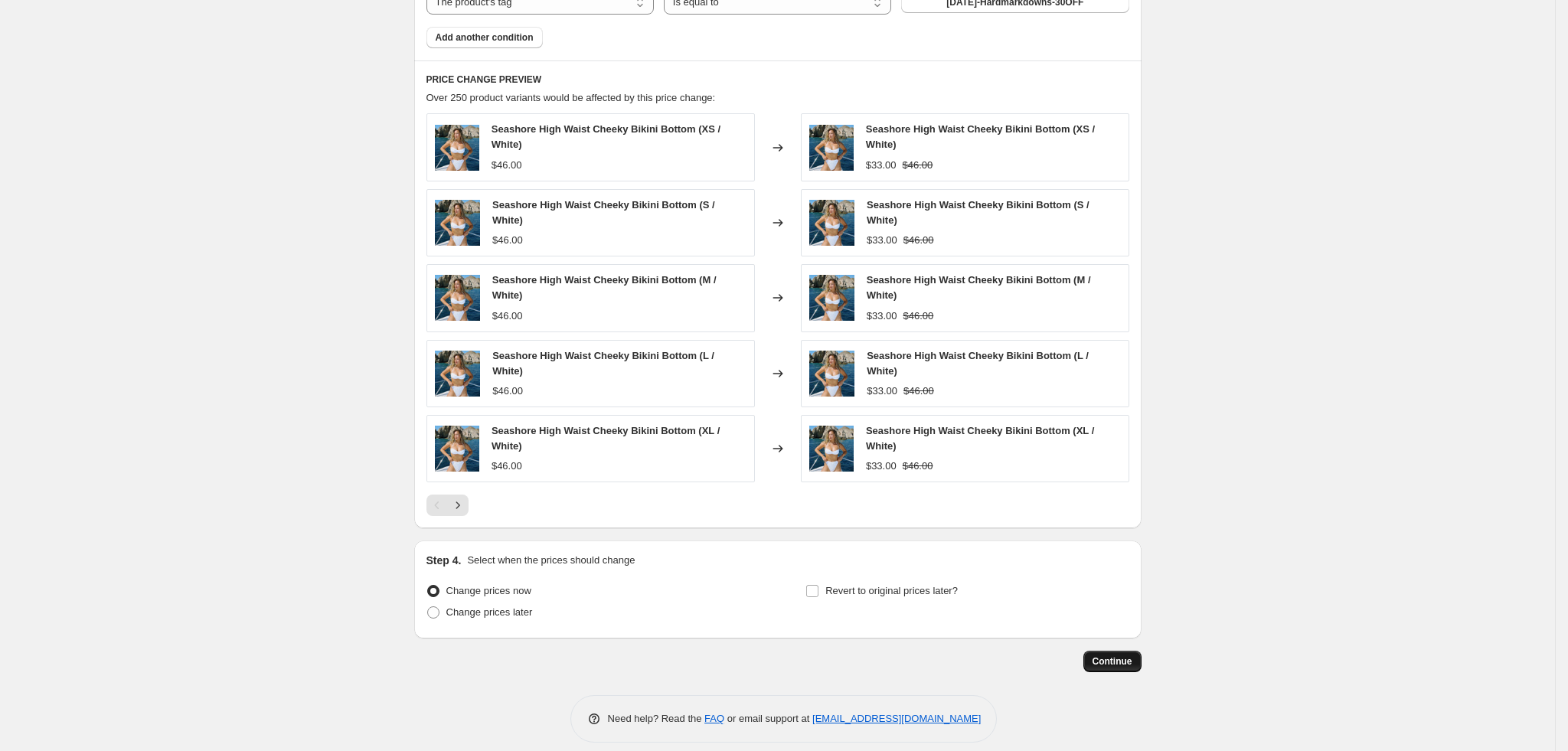
click at [1116, 655] on span "Continue" at bounding box center [1113, 661] width 40 height 12
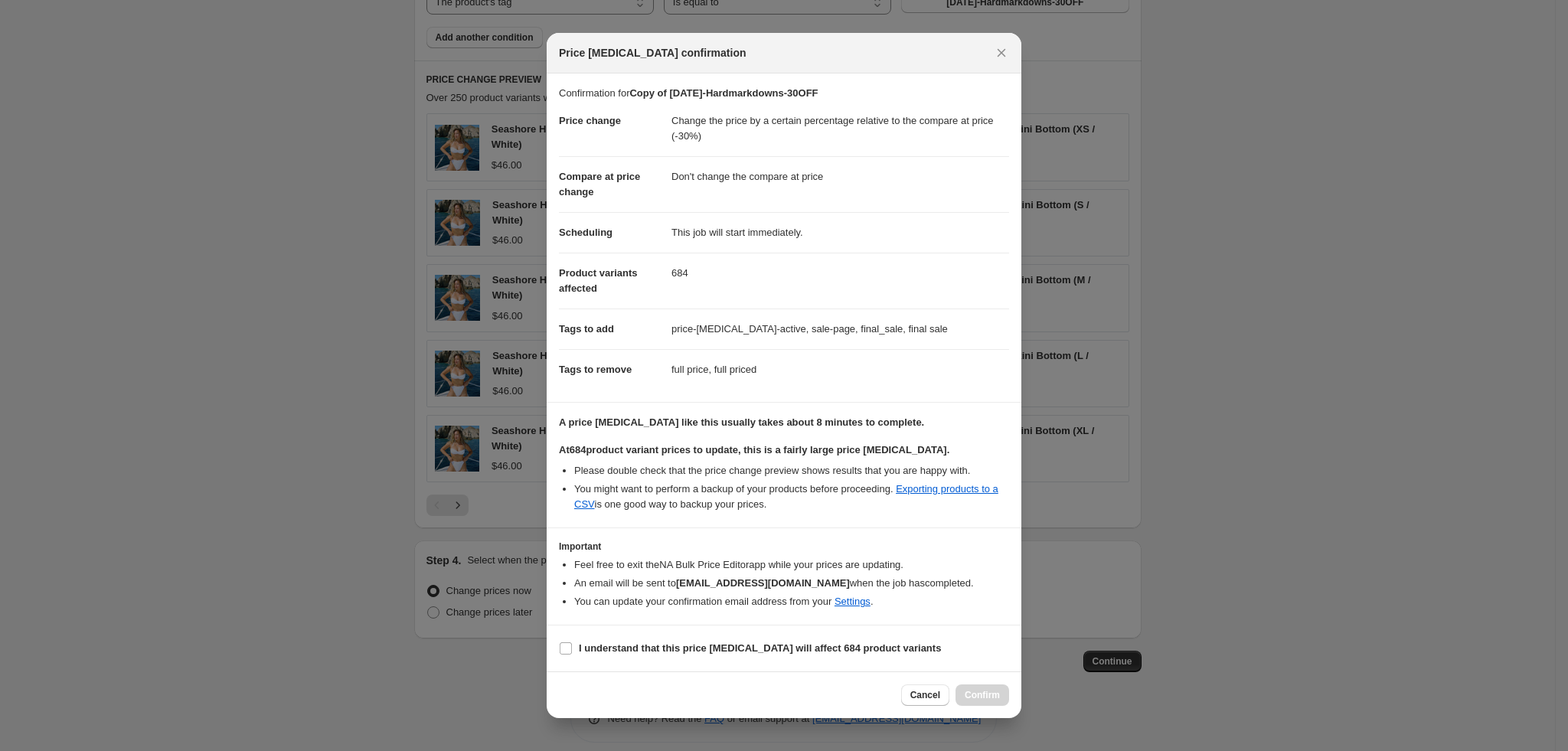
click at [673, 630] on section "I understand that this price [MEDICAL_DATA] will affect 684 product variants" at bounding box center [784, 648] width 475 height 46
click at [670, 646] on b "I understand that this price [MEDICAL_DATA] will affect 684 product variants" at bounding box center [760, 648] width 362 height 11
click at [572, 646] on input "I understand that this price [MEDICAL_DATA] will affect 684 product variants" at bounding box center [566, 648] width 12 height 12
checkbox input "true"
click at [986, 698] on span "Confirm" at bounding box center [983, 695] width 36 height 12
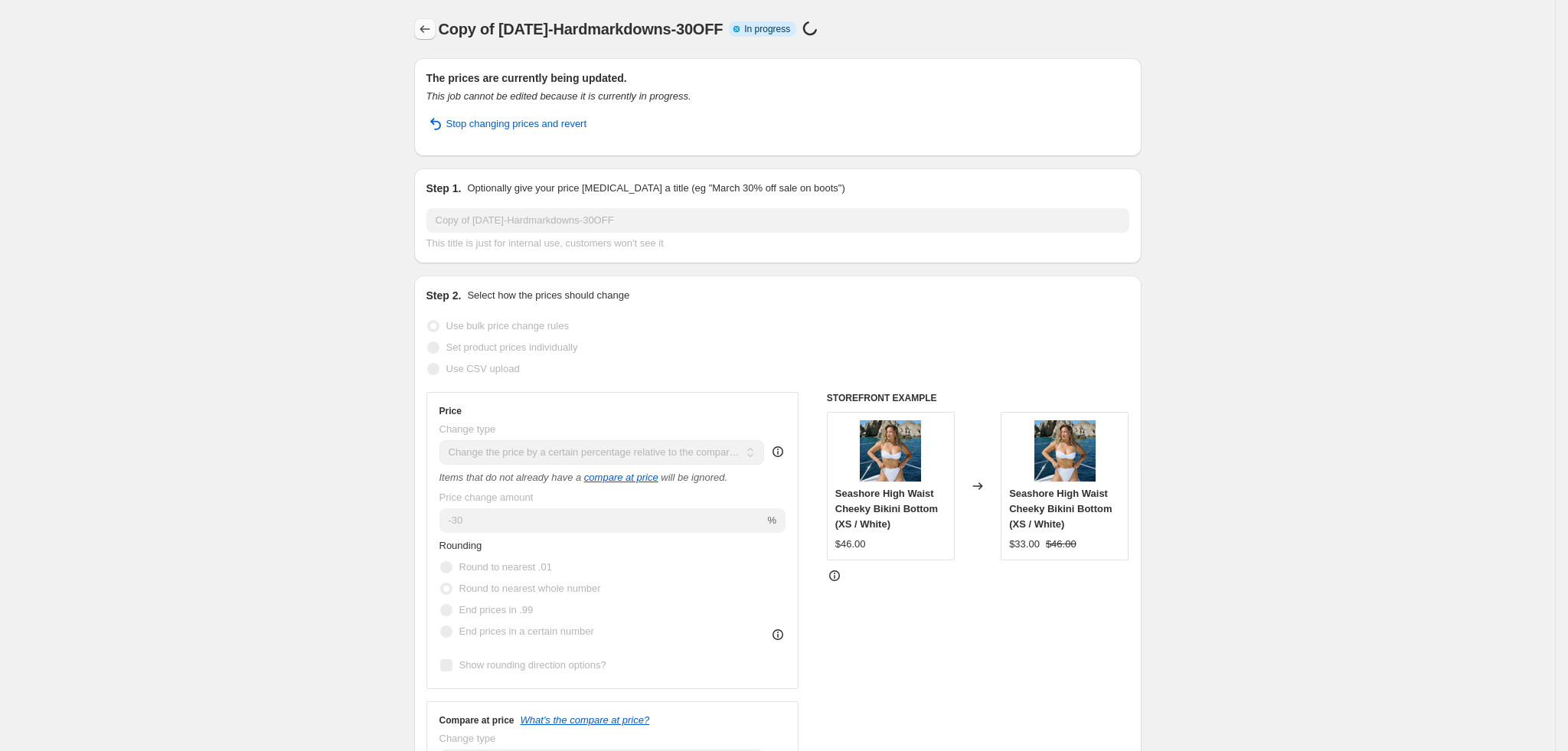
click at [430, 22] on icon "Price change jobs" at bounding box center [425, 29] width 15 height 15
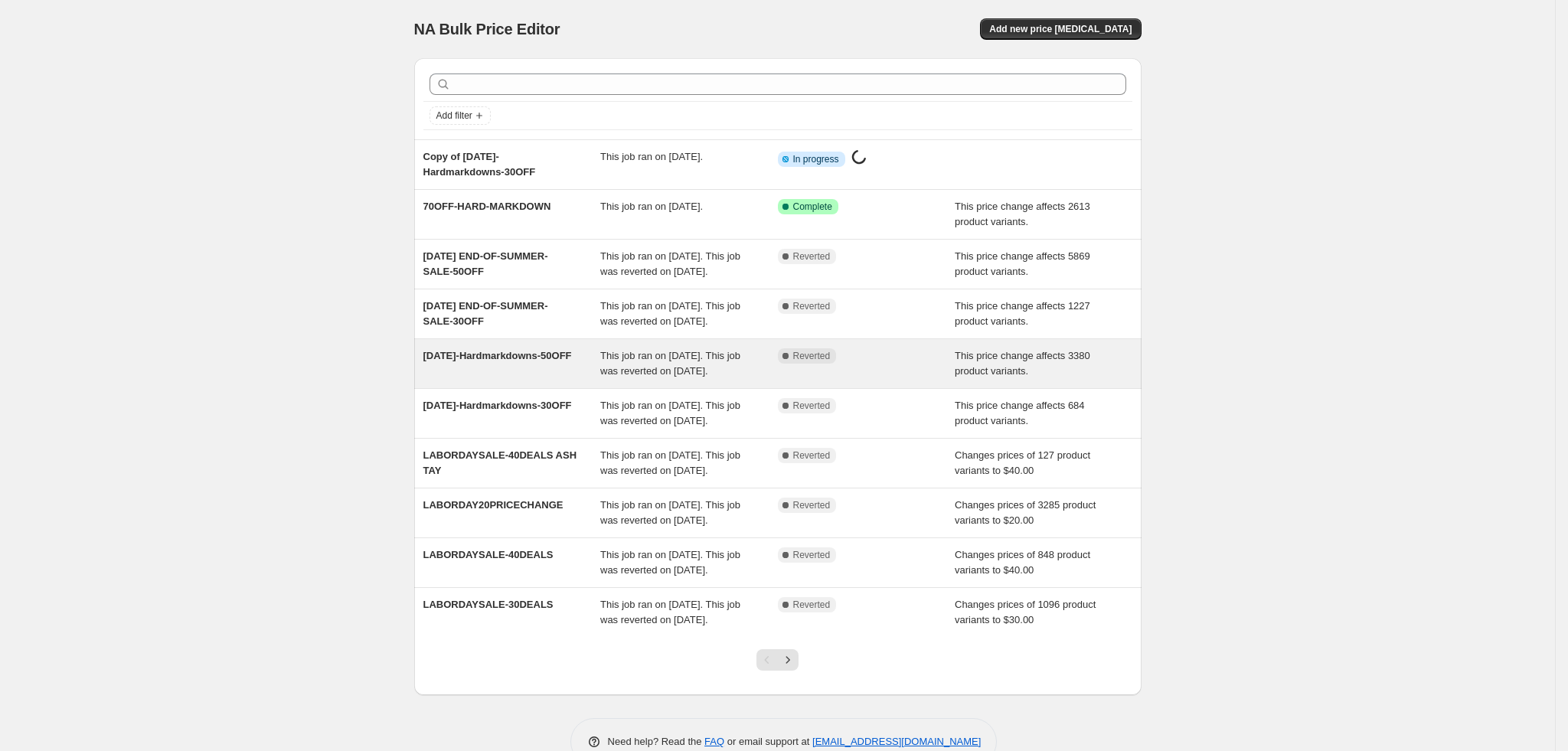
click at [544, 379] on div "[DATE]-Hardmarkdowns-50OFF" at bounding box center [512, 363] width 178 height 31
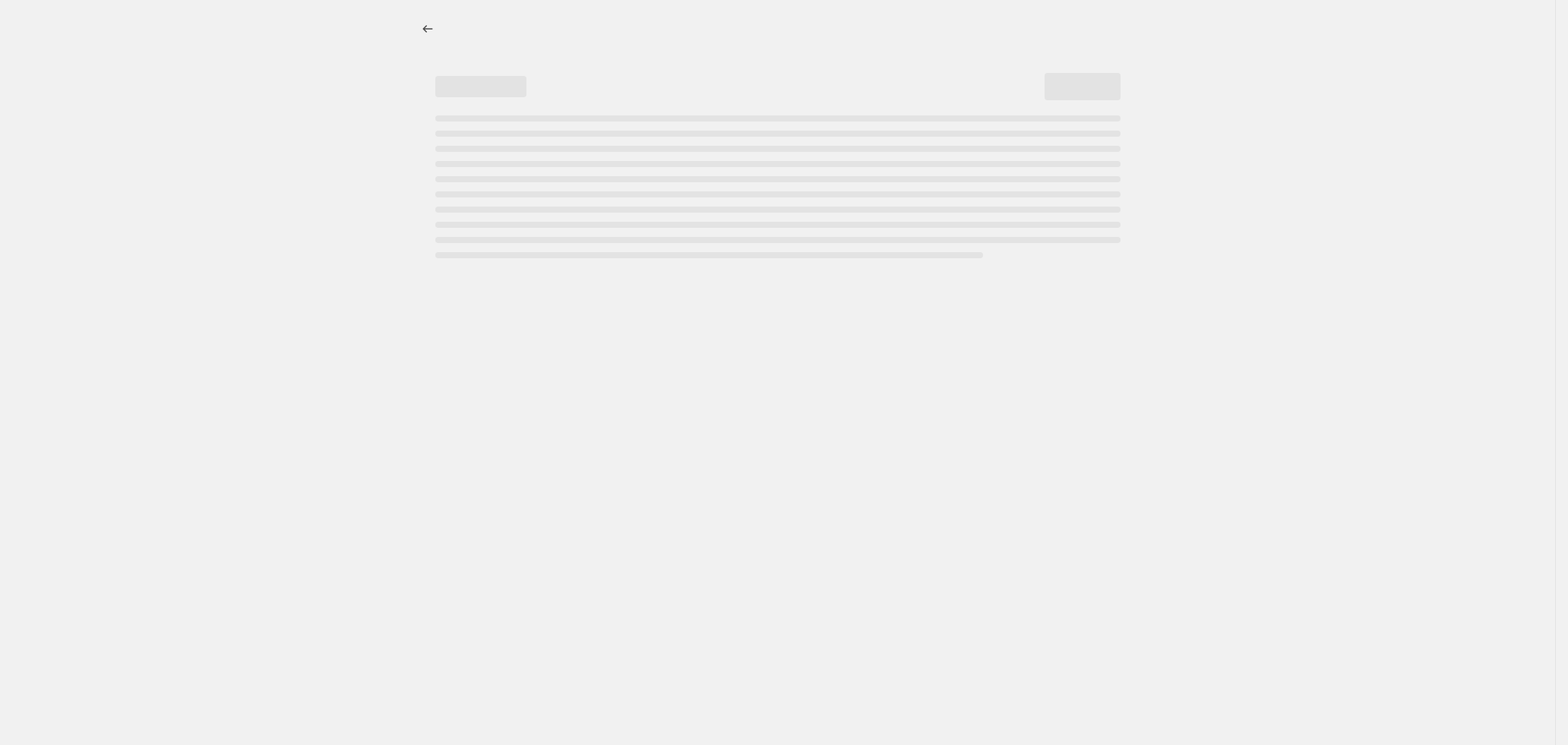
select select "pcap"
select select "no_change"
select select "tag"
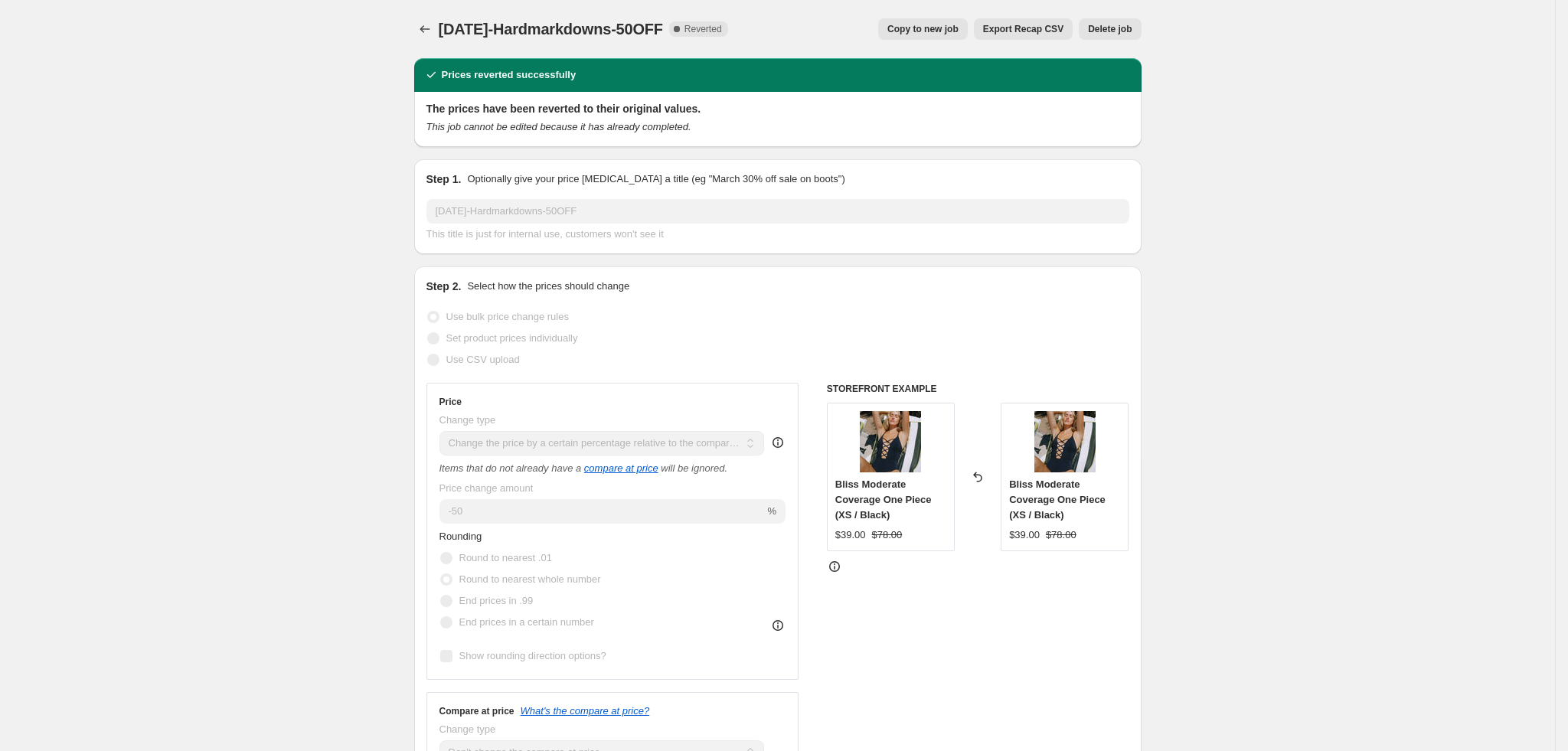
click at [448, 22] on span "[DATE]-Hardmarkdowns-50OFF" at bounding box center [551, 29] width 225 height 17
click at [429, 27] on icon "Price change jobs" at bounding box center [425, 29] width 15 height 15
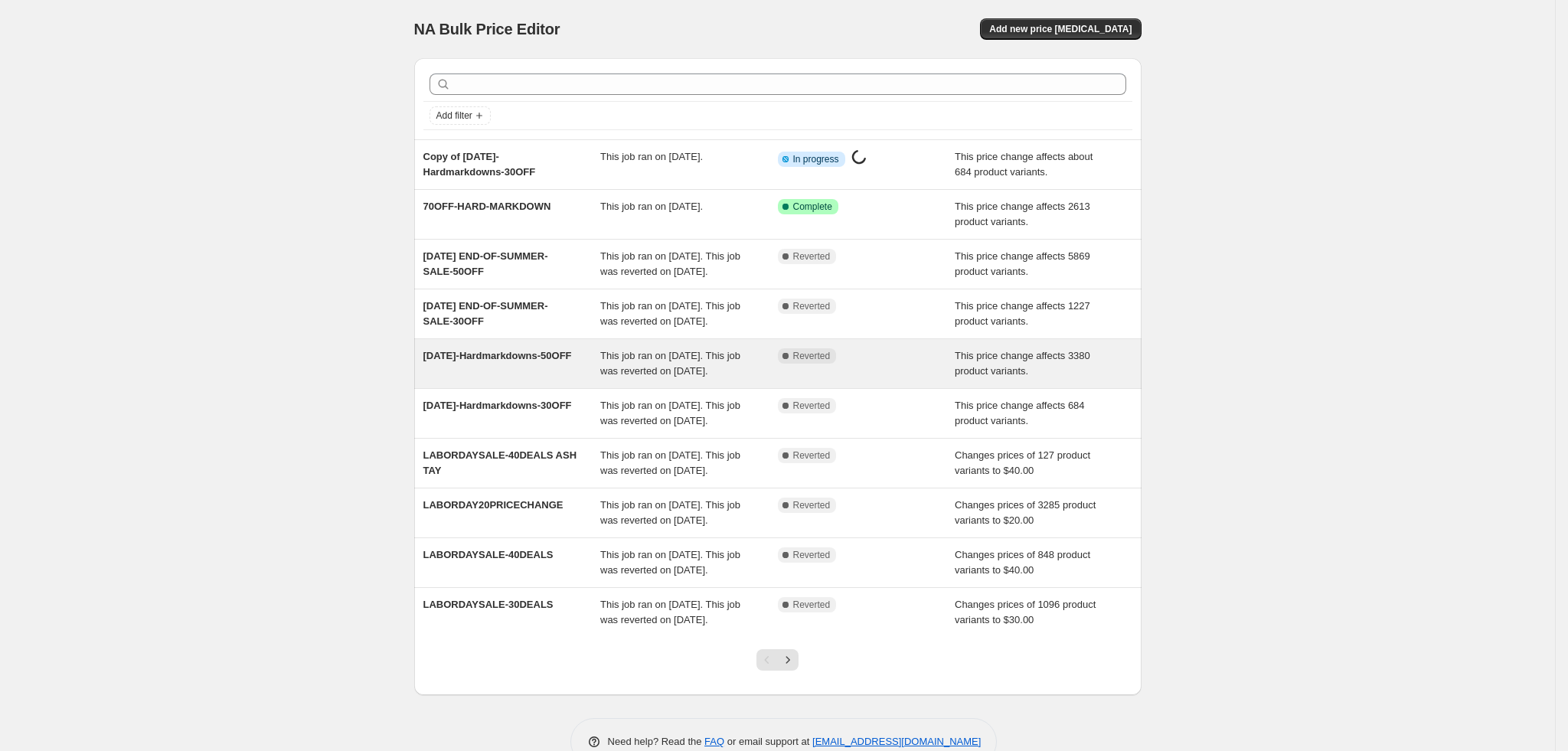
click at [535, 379] on div "[DATE]-Hardmarkdowns-50OFF" at bounding box center [512, 363] width 178 height 31
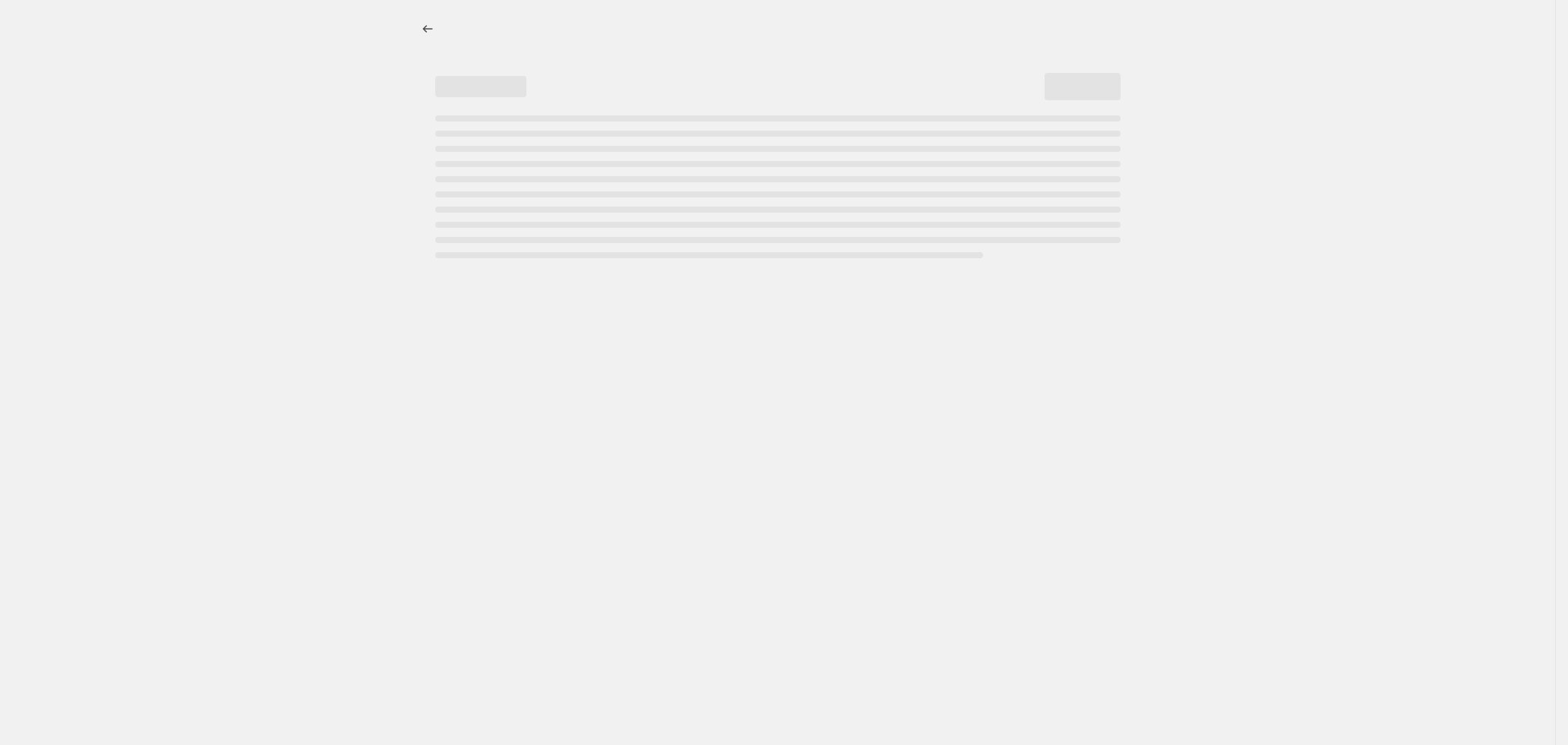
select select "pcap"
select select "no_change"
select select "tag"
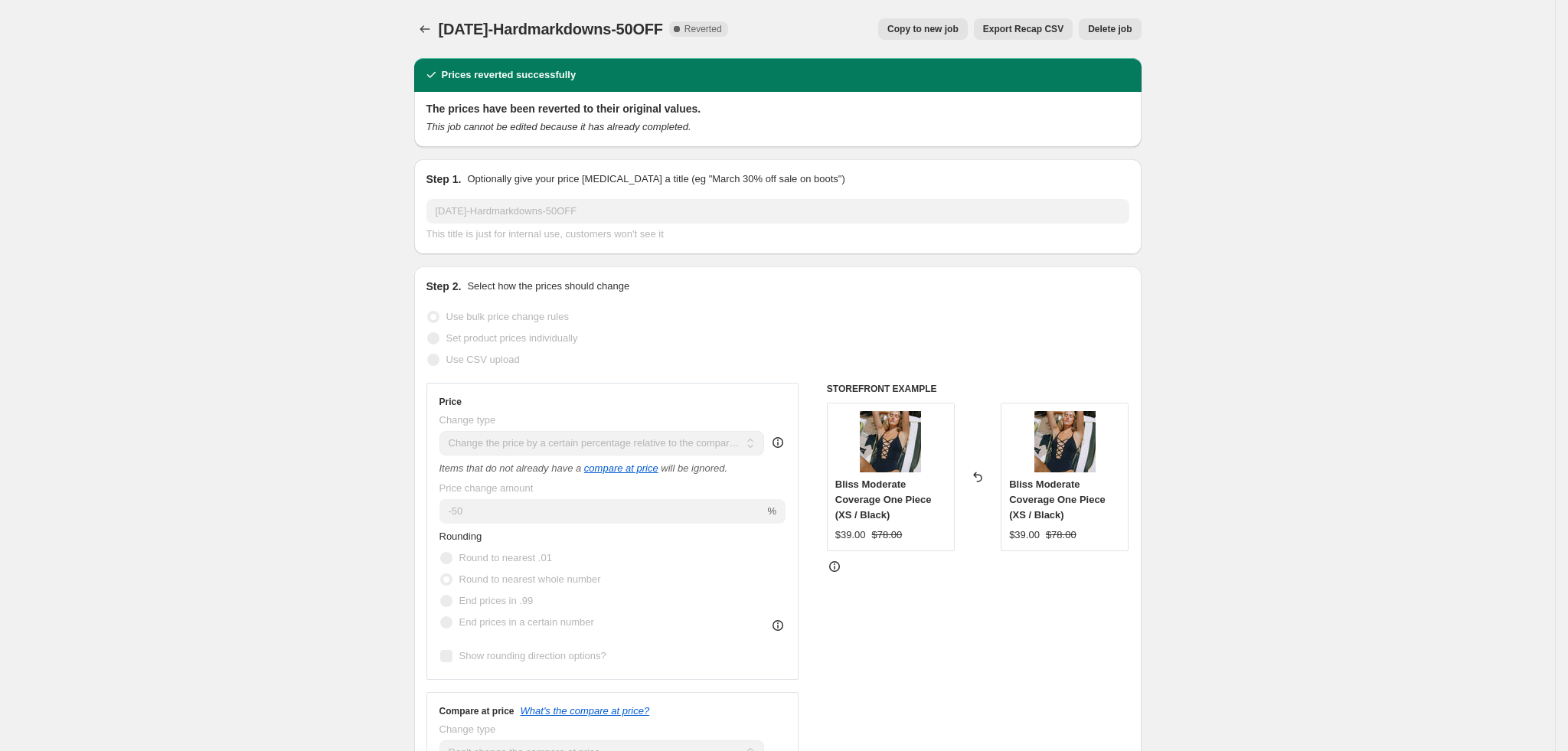
click at [944, 34] on span "Copy to new job" at bounding box center [924, 29] width 71 height 12
select select "pcap"
select select "no_change"
select select "tag"
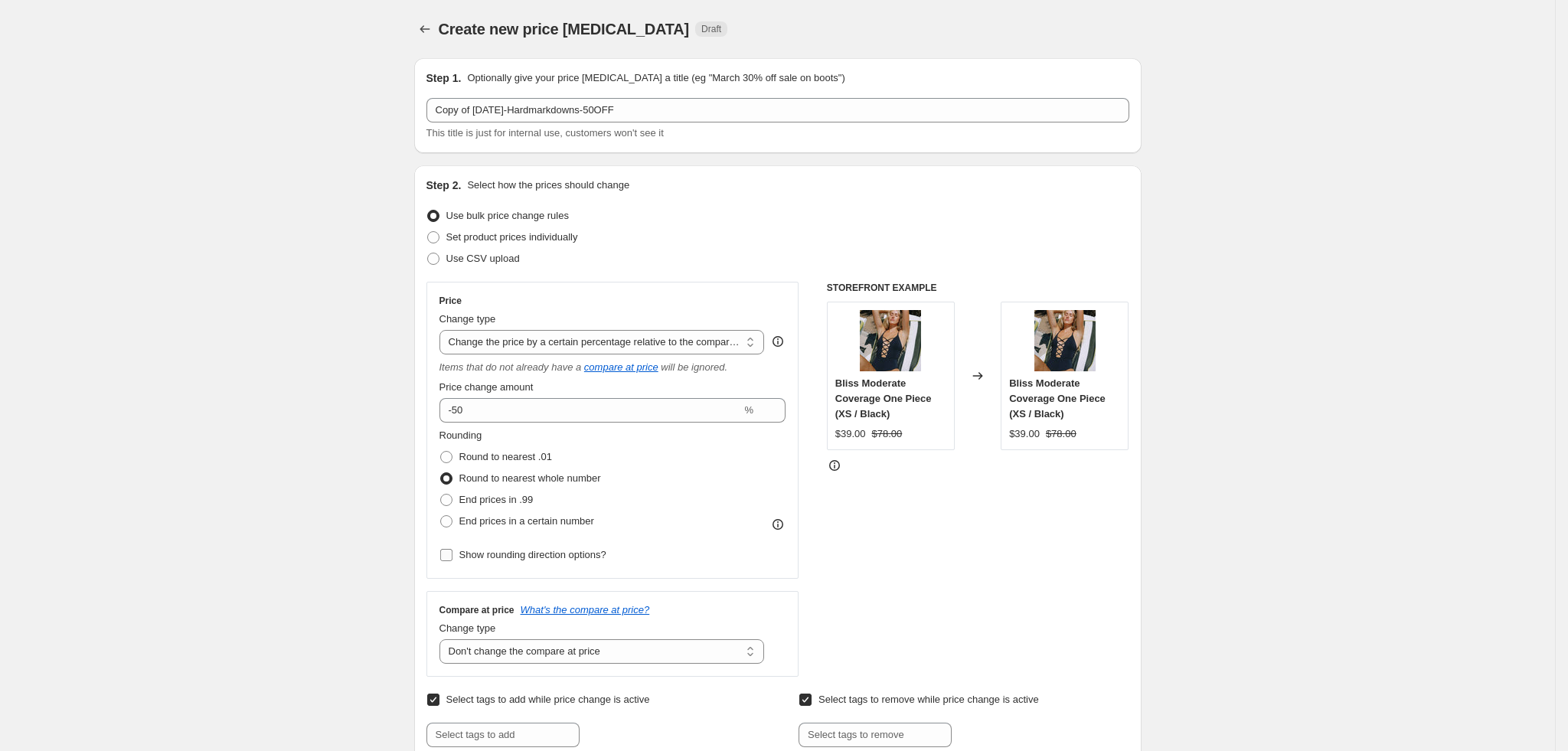
click at [553, 553] on span "Show rounding direction options?" at bounding box center [533, 554] width 147 height 11
click at [452, 553] on input "Show rounding direction options?" at bounding box center [446, 554] width 12 height 12
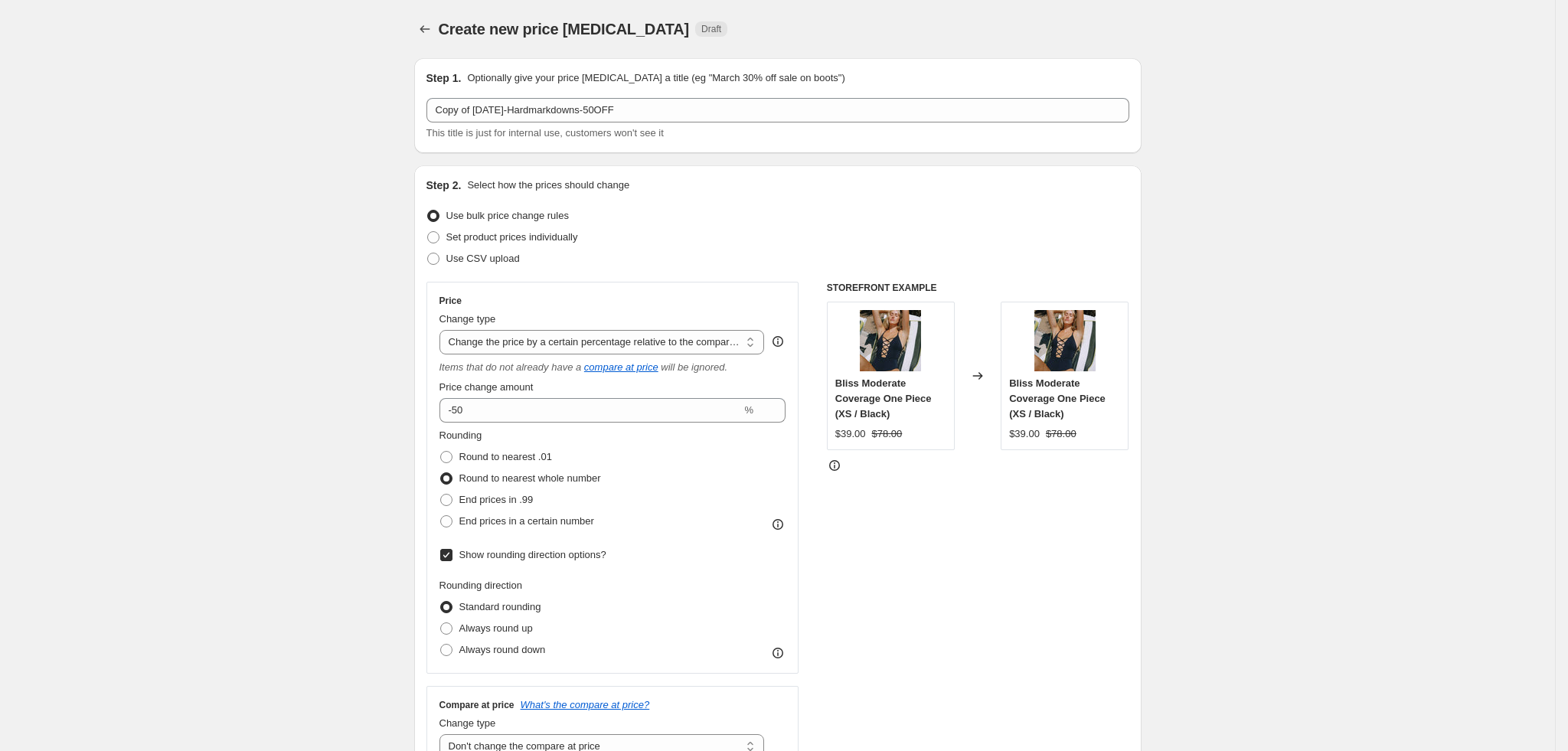
click at [553, 553] on span "Show rounding direction options?" at bounding box center [533, 554] width 147 height 11
click at [452, 553] on input "Show rounding direction options?" at bounding box center [446, 554] width 12 height 12
checkbox input "false"
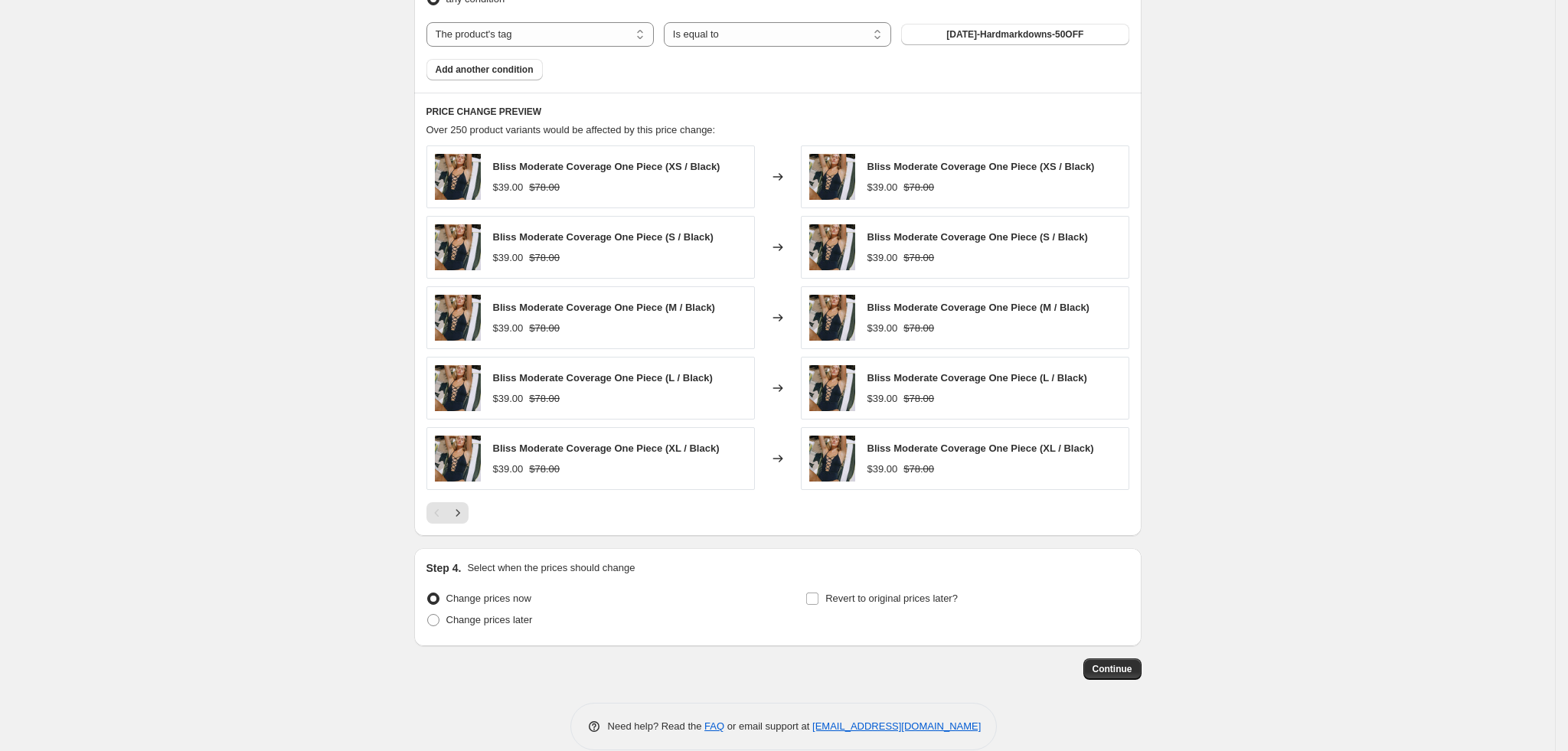
scroll to position [1060, 0]
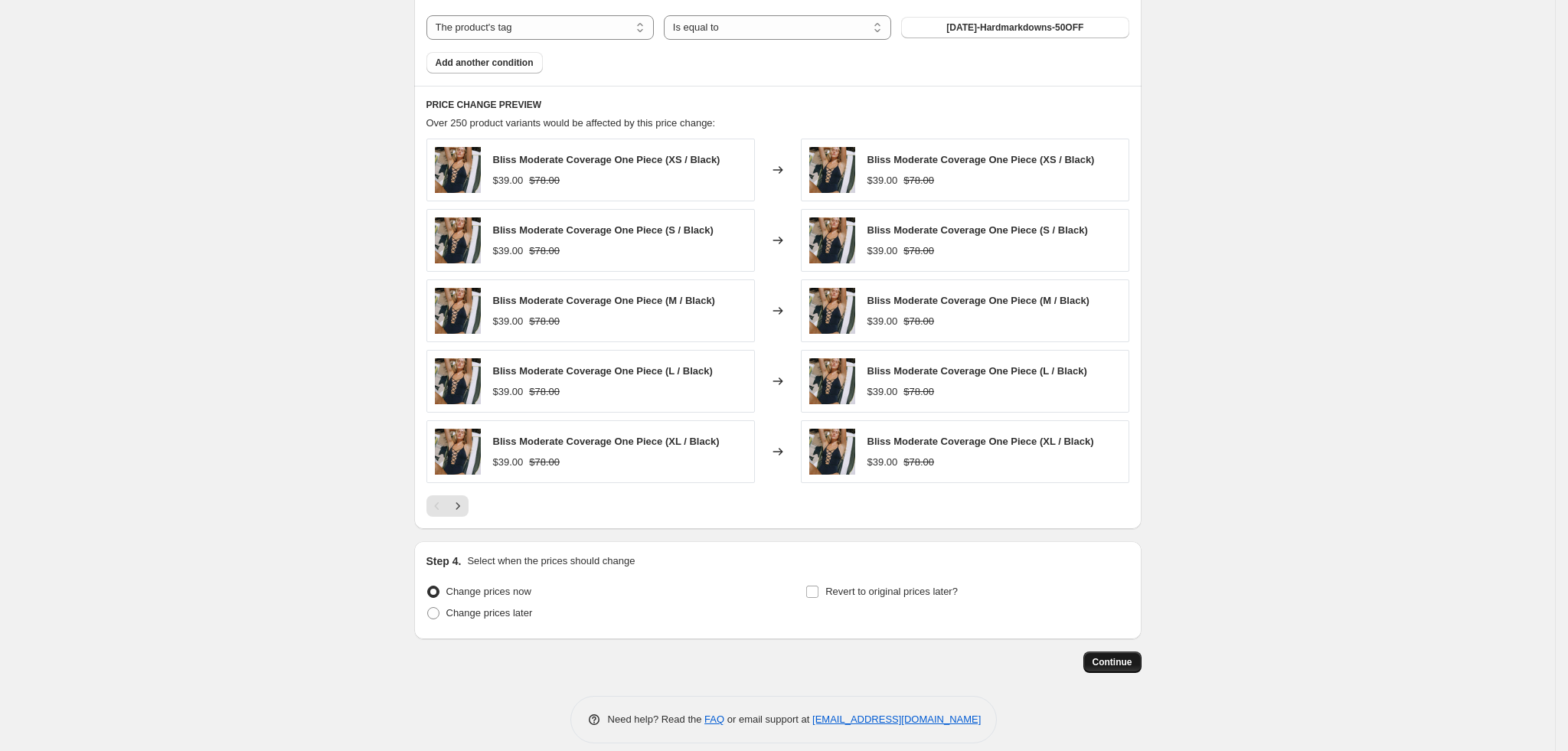
click at [1142, 654] on button "Continue" at bounding box center [1113, 662] width 58 height 22
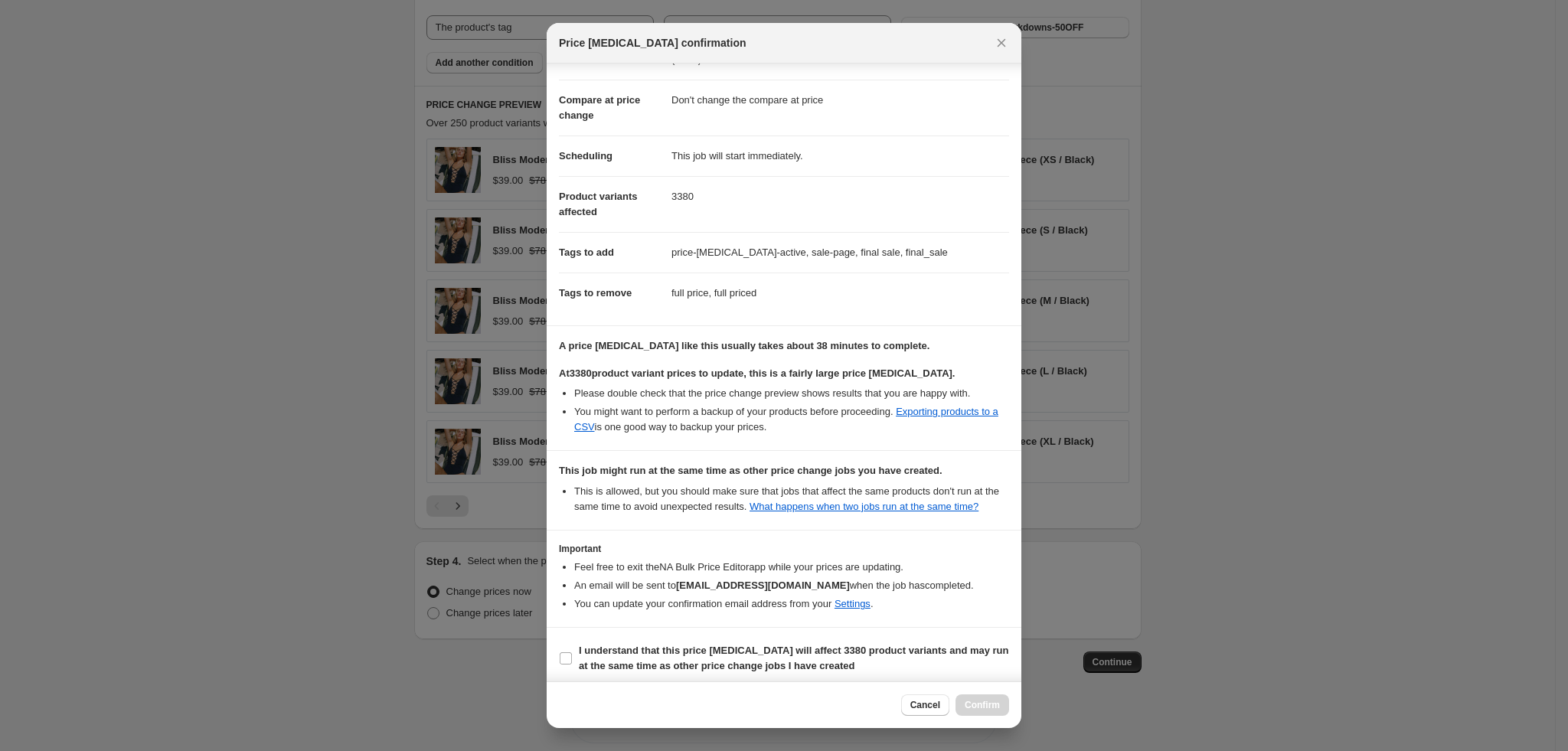
scroll to position [75, 0]
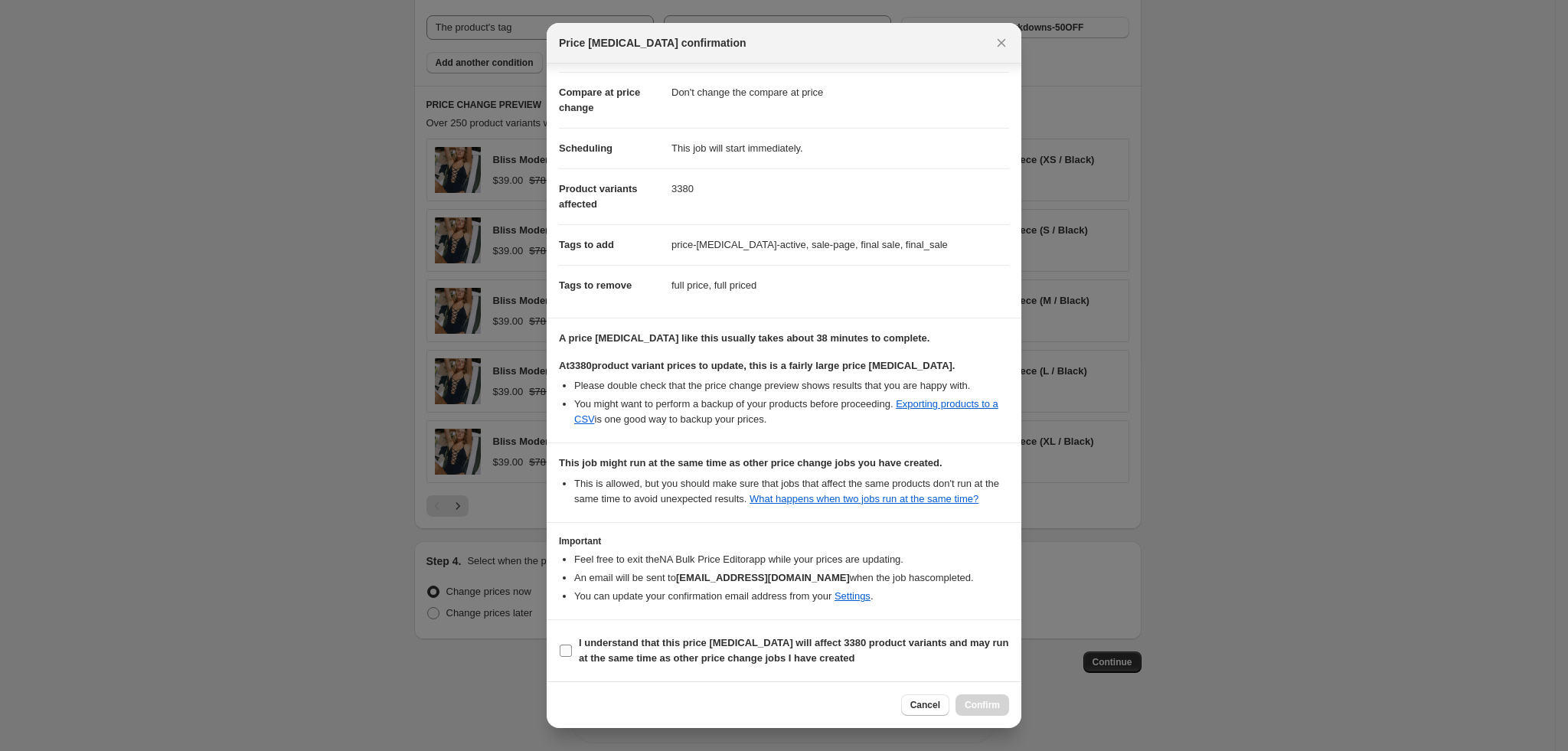
click at [713, 668] on label "I understand that this price change job will affect 3380 product variants and m…" at bounding box center [784, 650] width 451 height 37
click at [572, 656] on input "I understand that this price change job will affect 3380 product variants and m…" at bounding box center [566, 650] width 12 height 12
checkbox input "true"
click at [993, 711] on span "Confirm" at bounding box center [983, 704] width 36 height 12
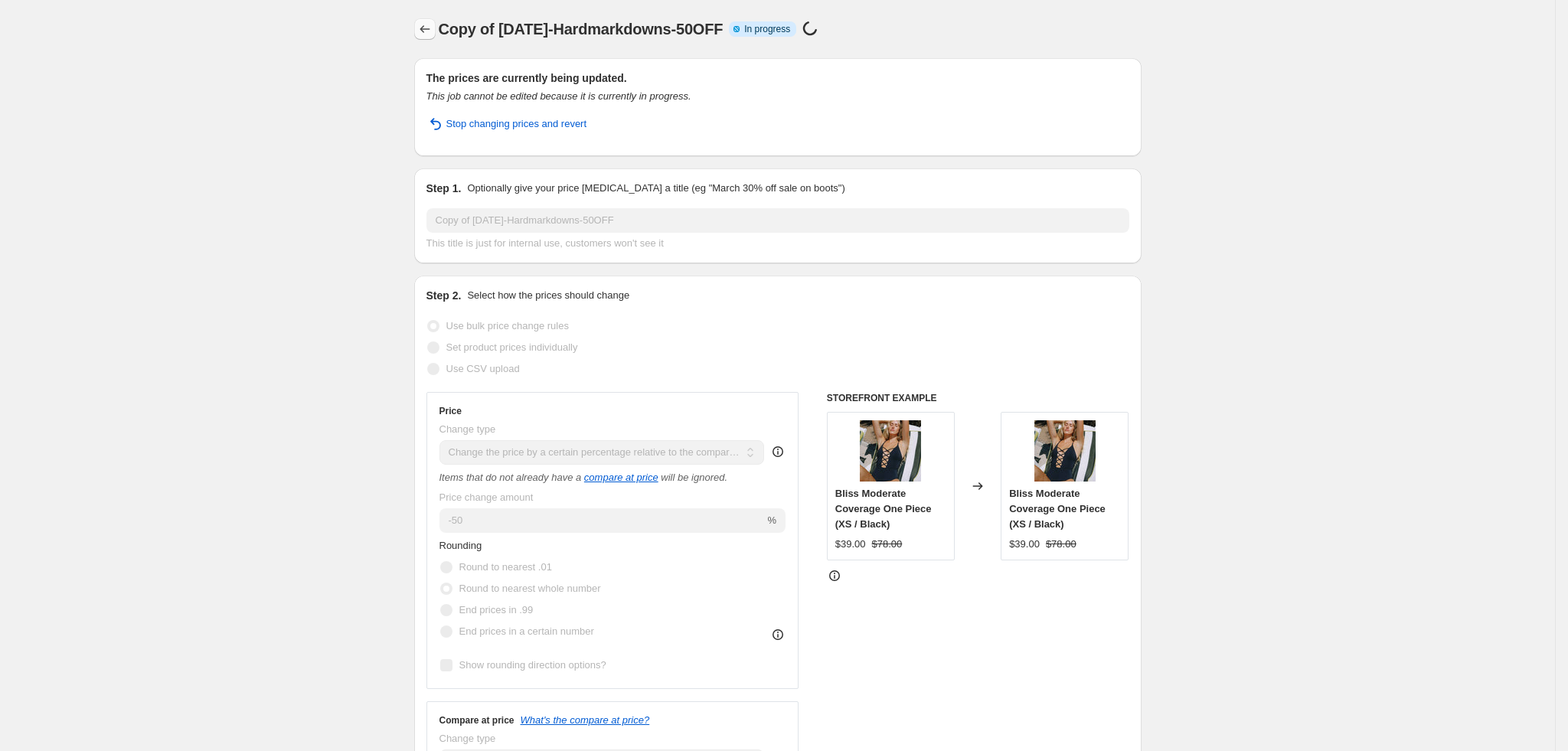
click at [425, 23] on icon "Price change jobs" at bounding box center [425, 29] width 15 height 15
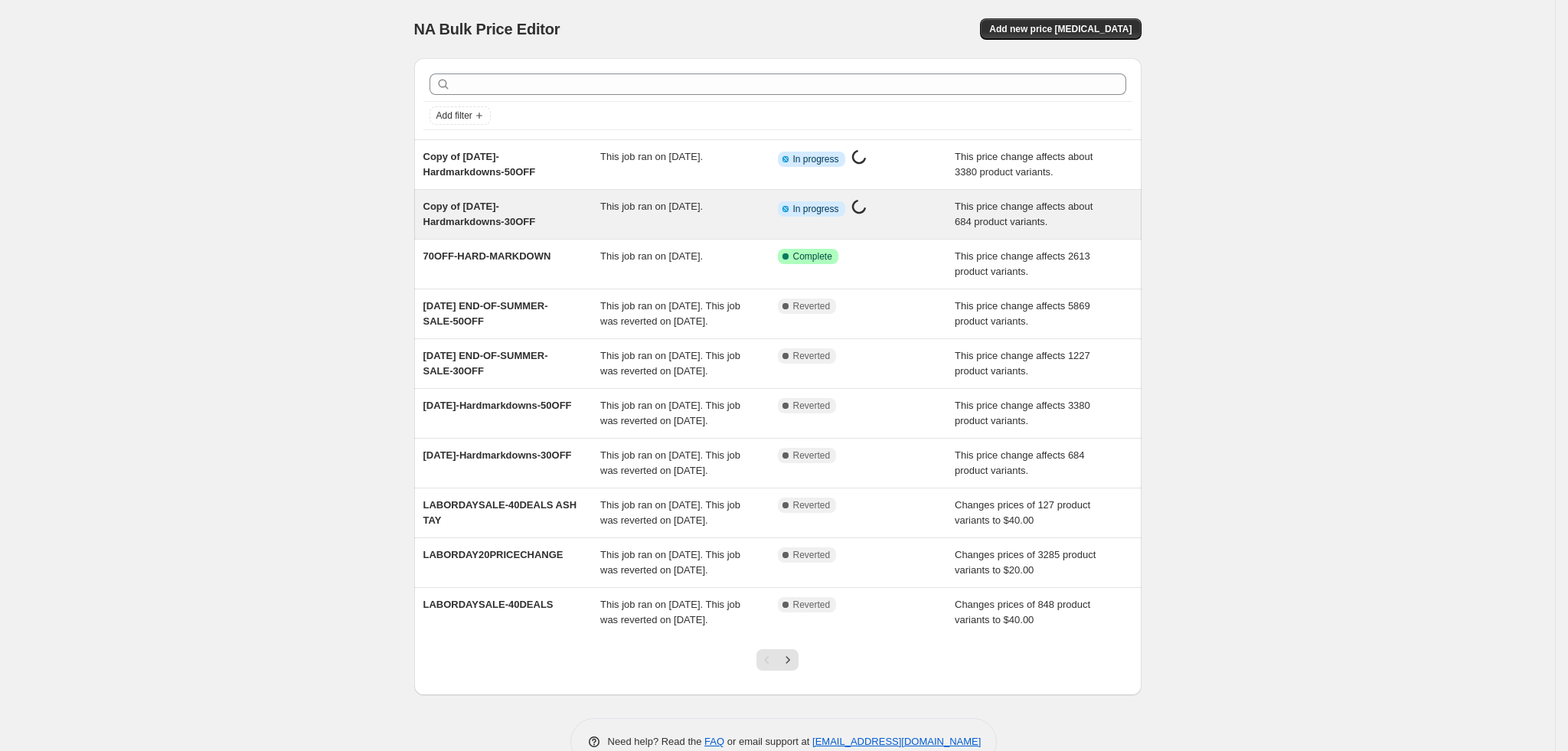
click at [711, 233] on div "Copy of 09.02.2025-Hardmarkdowns-30OFF This job ran on September 29, 2025. Info…" at bounding box center [777, 214] width 728 height 49
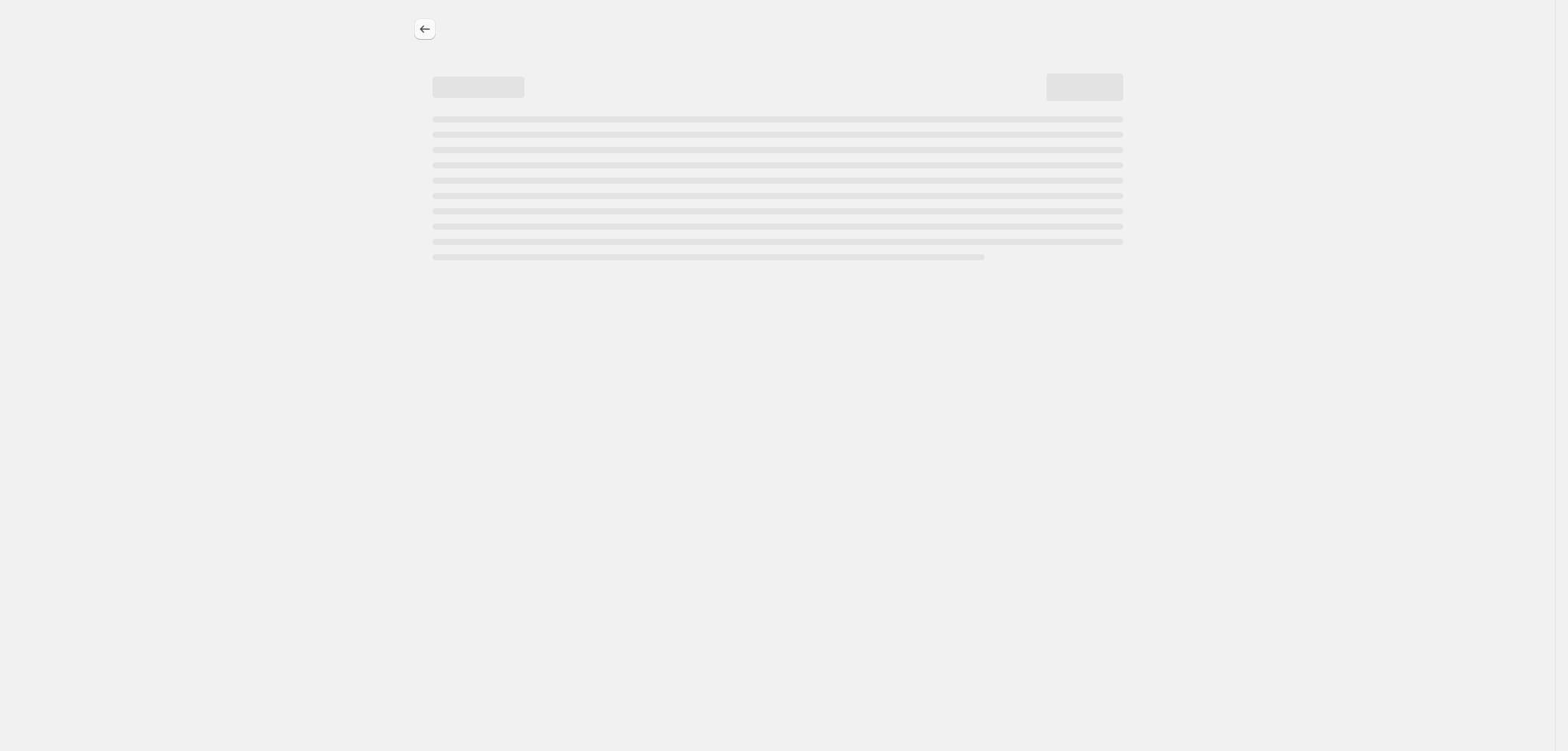
select select "pcap"
select select "no_change"
select select "tag"
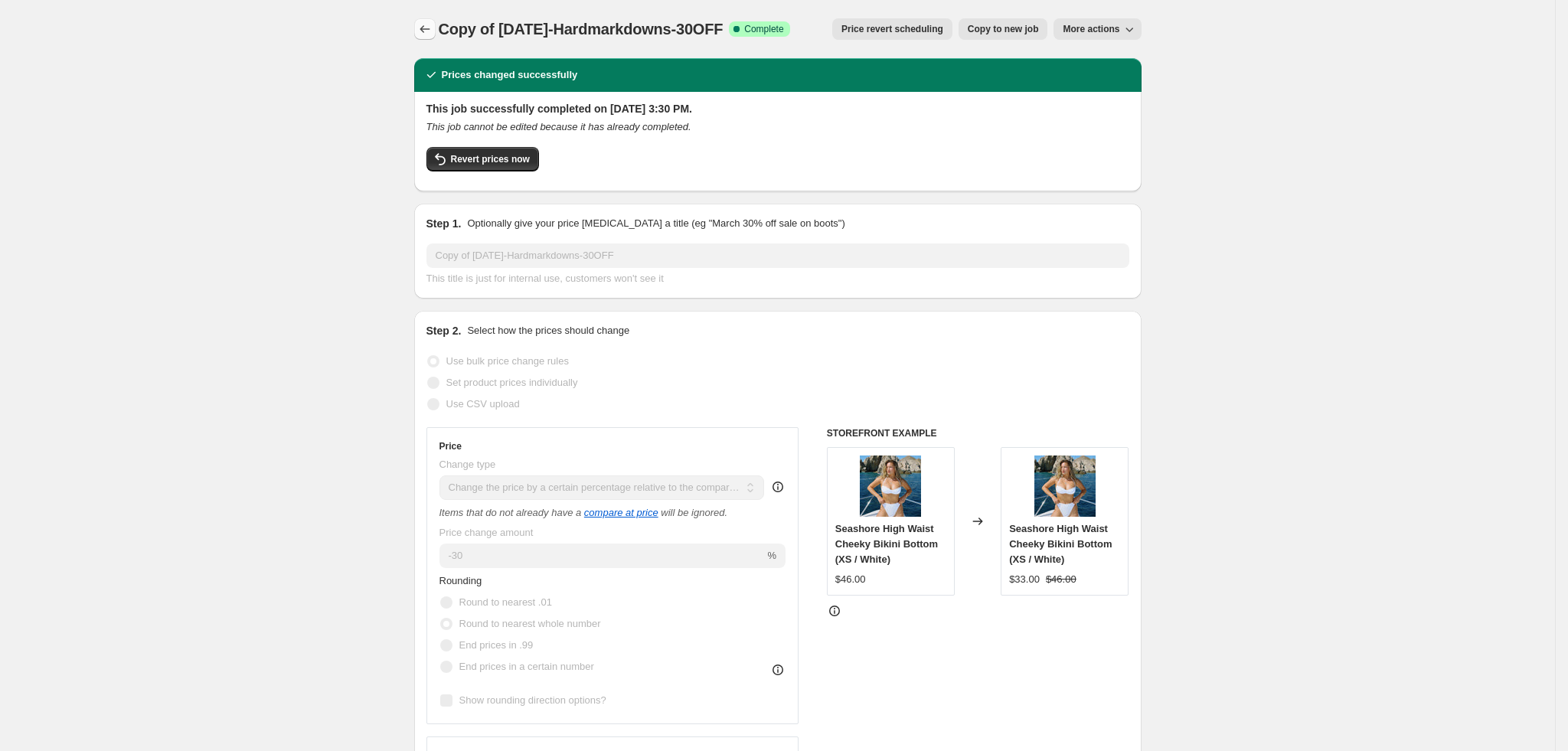
click at [433, 34] on icon "Price change jobs" at bounding box center [425, 29] width 15 height 15
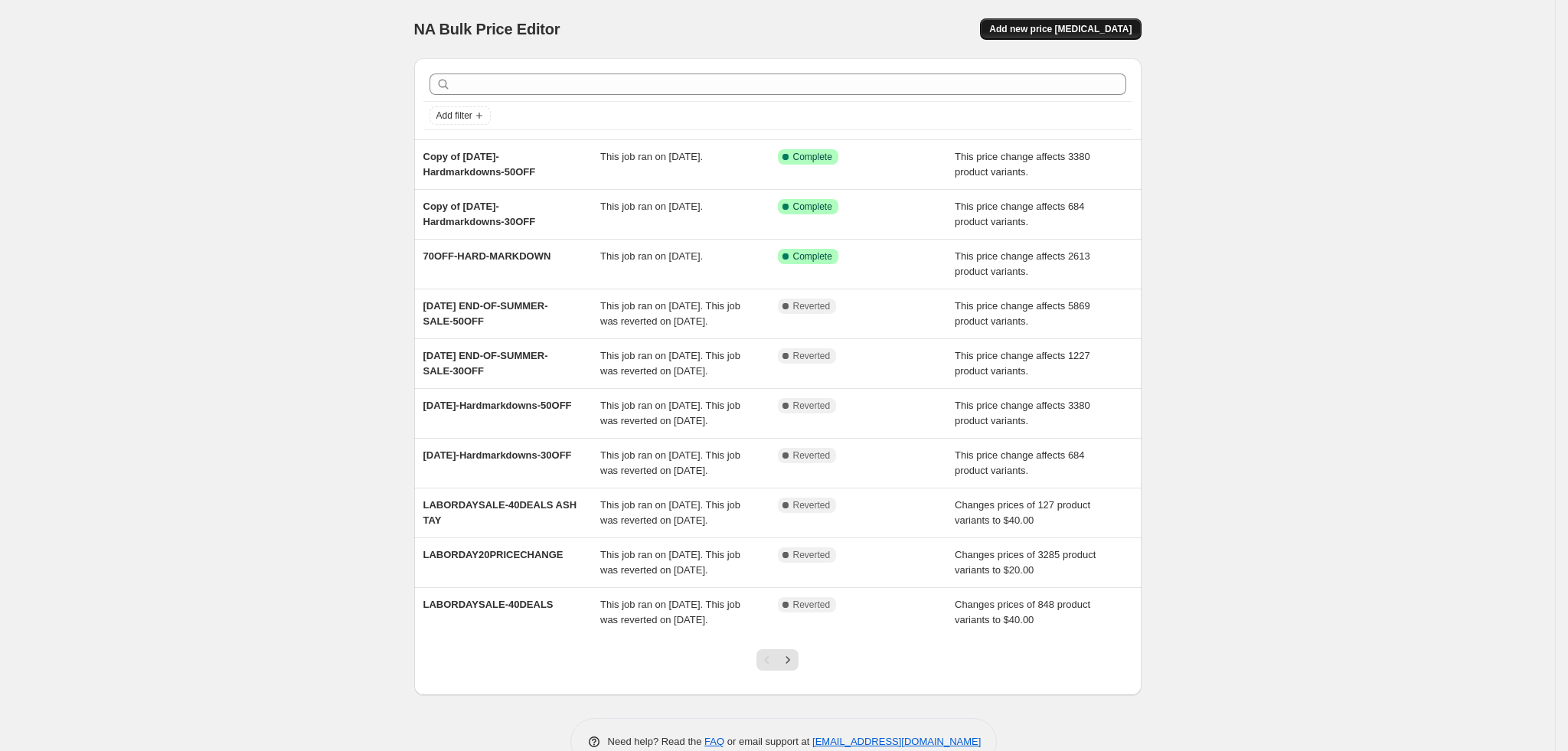
click at [1095, 24] on span "Add new price [MEDICAL_DATA]" at bounding box center [1060, 29] width 142 height 12
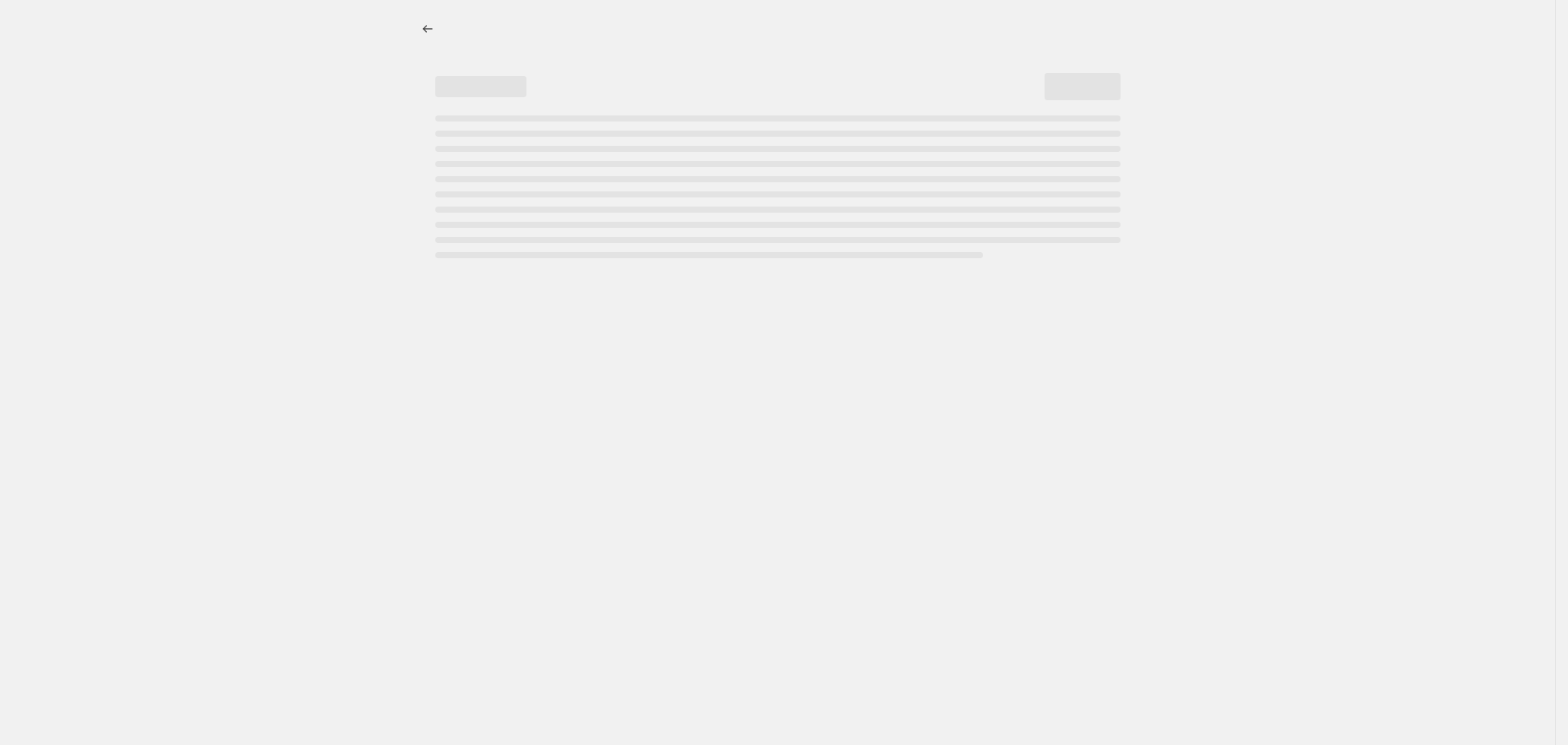
select select "percentage"
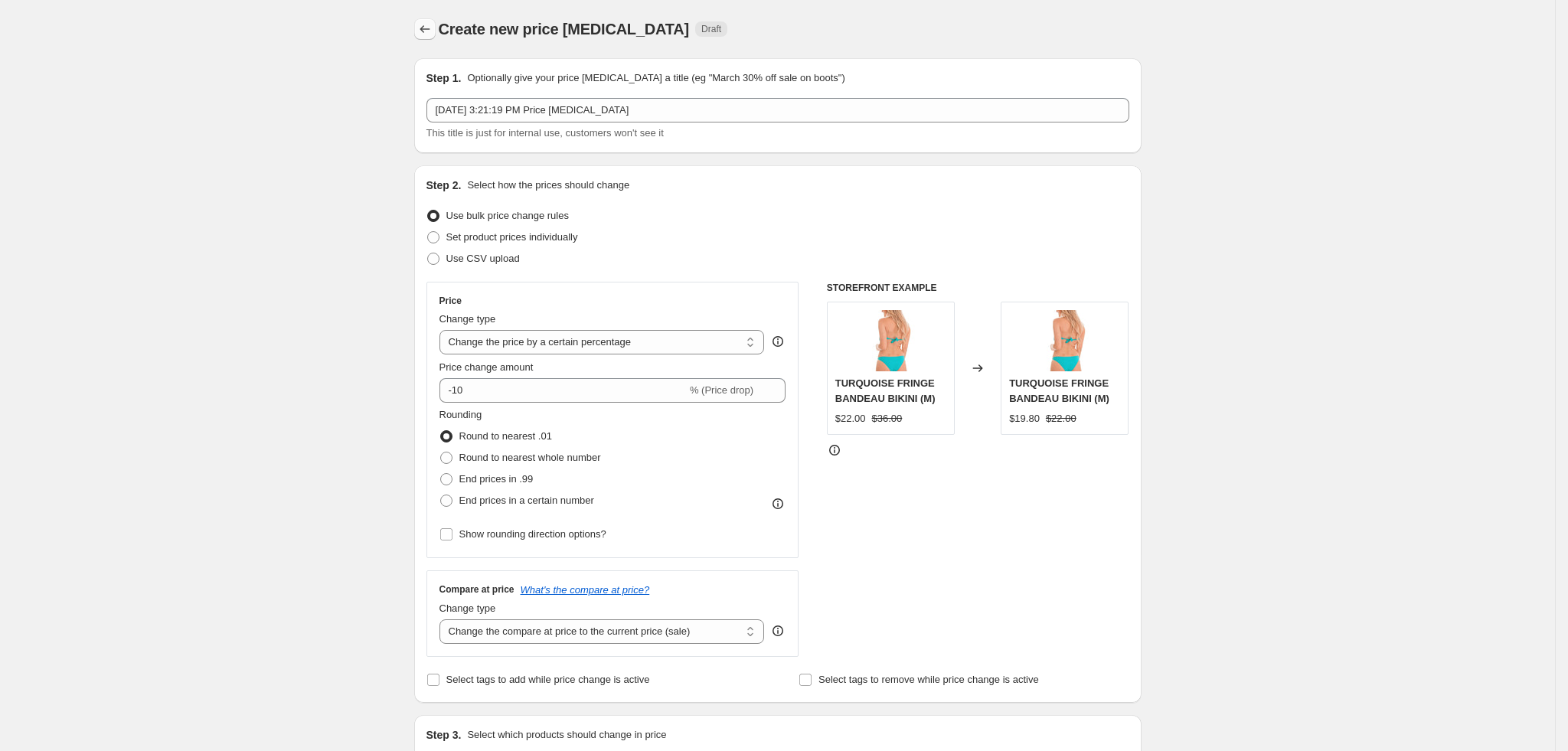
click at [429, 32] on icon "Price change jobs" at bounding box center [424, 29] width 10 height 7
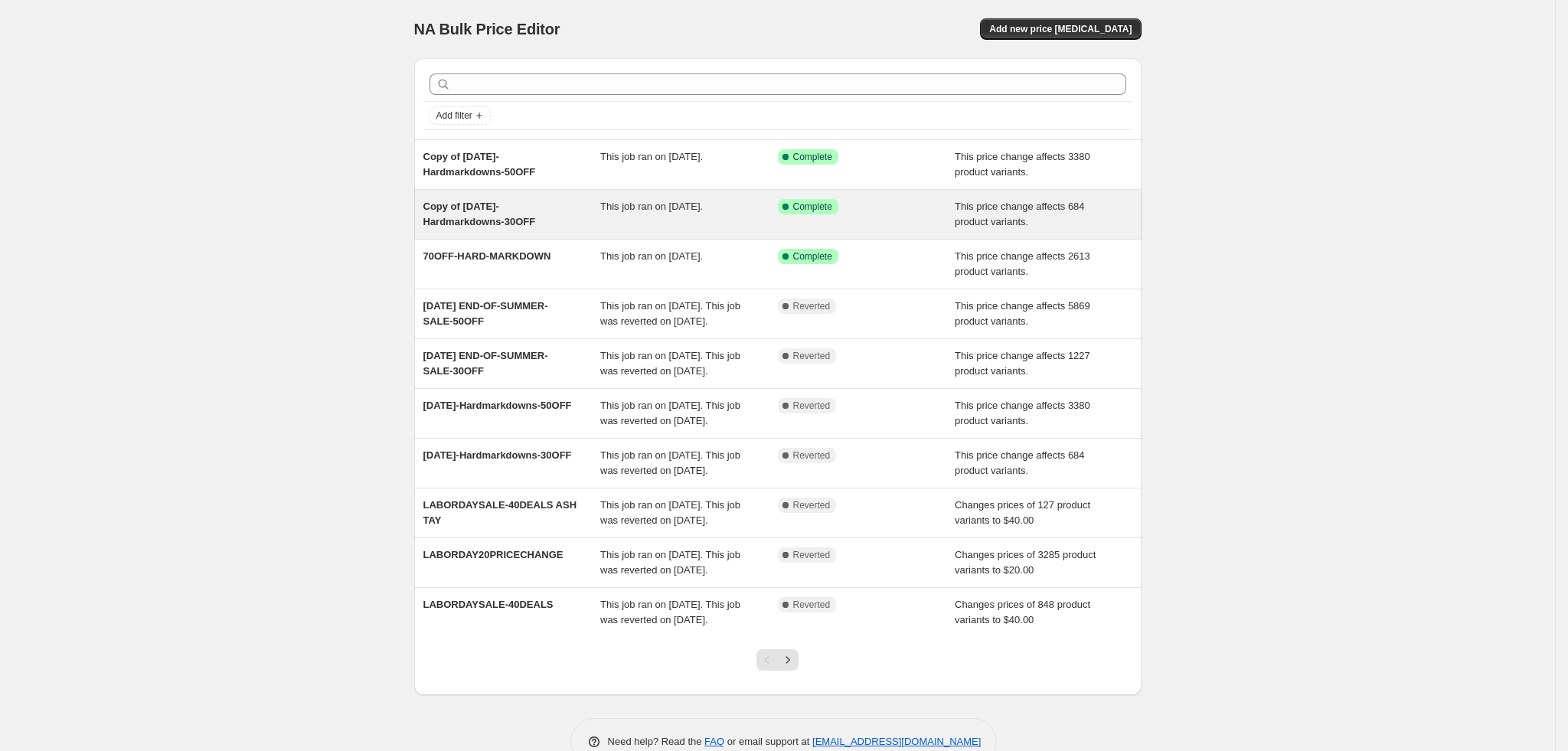
click at [1055, 217] on div "This price change affects 684 product variants." at bounding box center [1043, 214] width 178 height 31
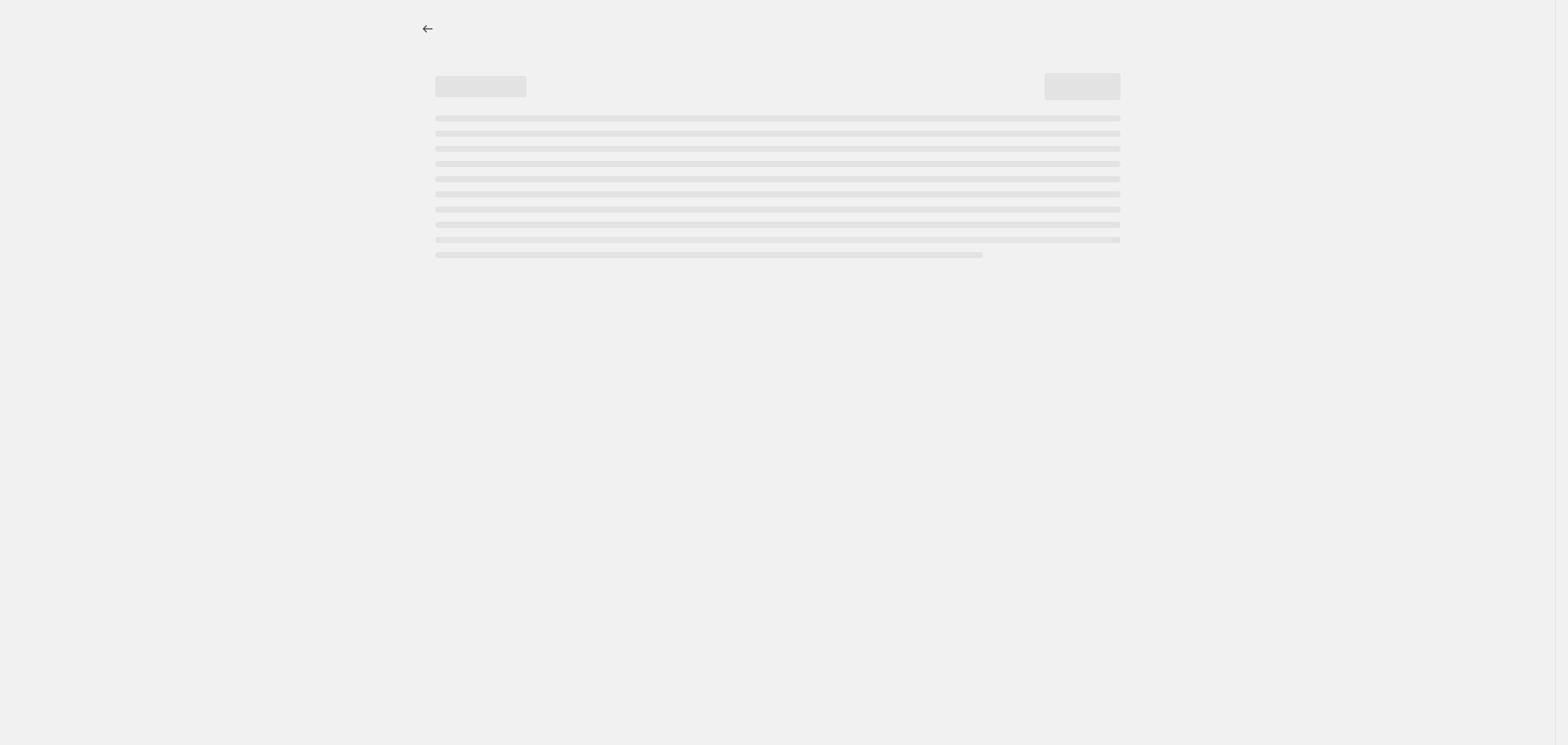
select select "pcap"
select select "no_change"
select select "tag"
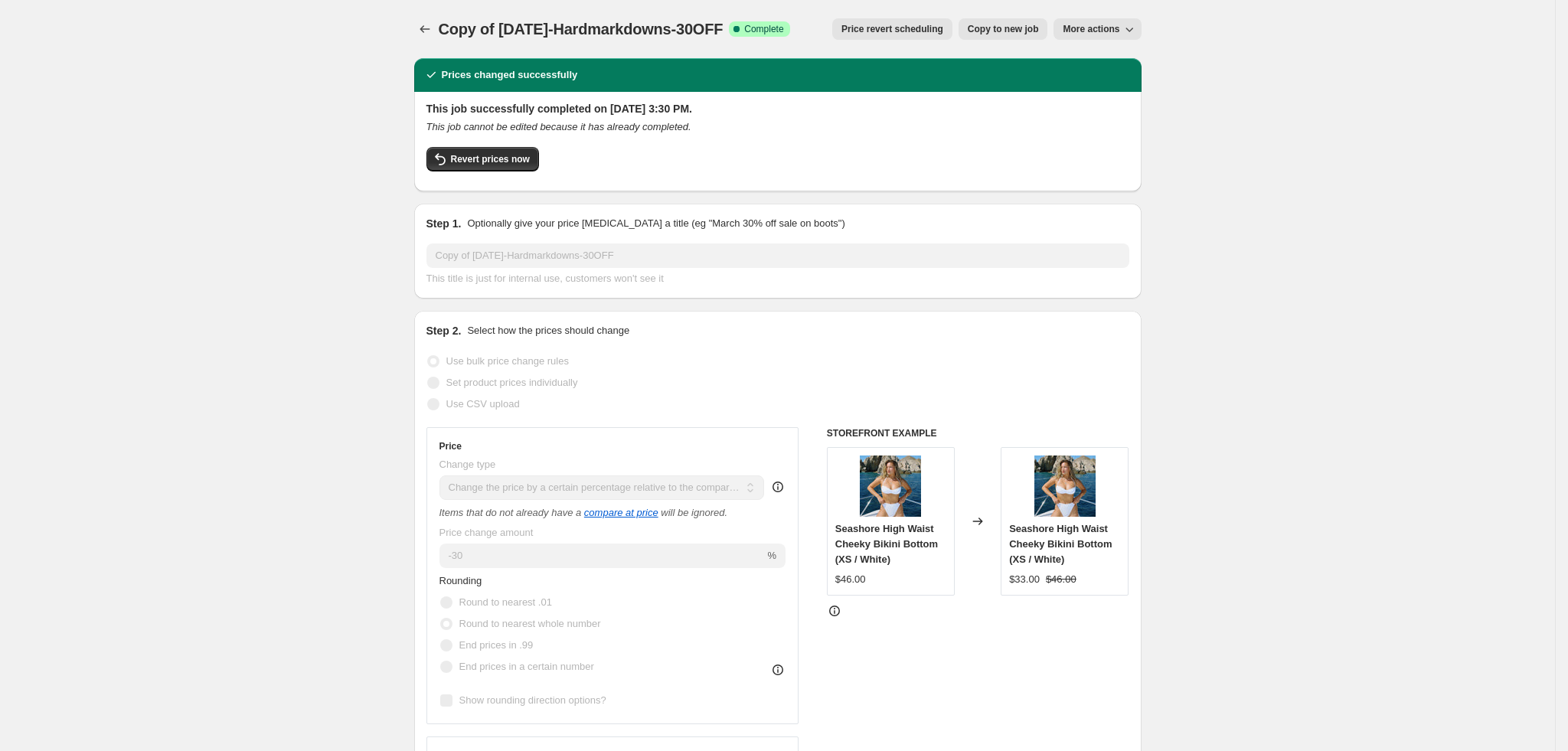
click at [1038, 24] on span "Copy to new job" at bounding box center [1003, 29] width 71 height 12
select select "pcap"
select select "no_change"
select select "tag"
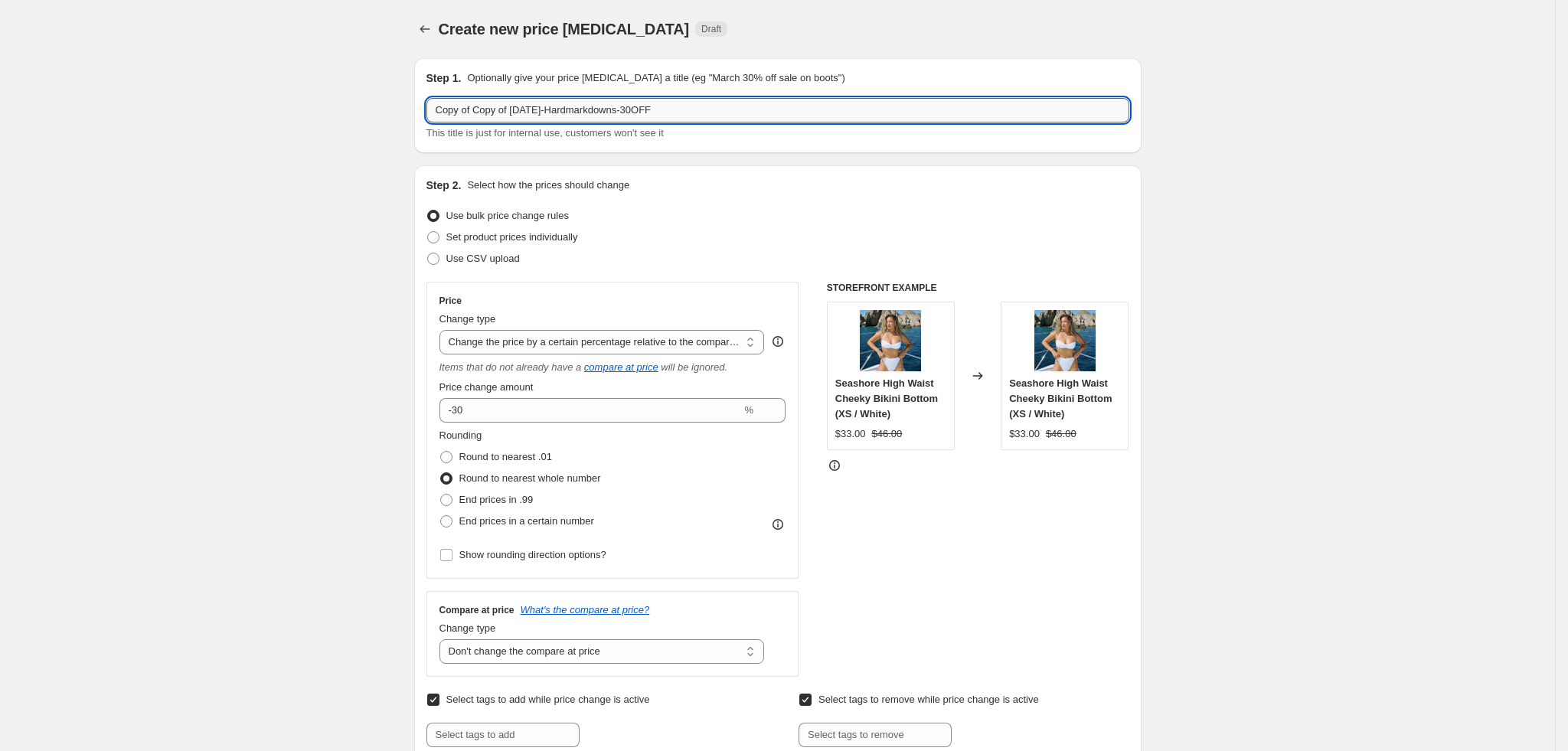
click at [692, 104] on input "Copy of Copy of 09.02.2025-Hardmarkdowns-30OFF" at bounding box center [777, 110] width 703 height 24
paste input "09.30"
type input "[DATE]-Hardmarkdowns-30OFF"
drag, startPoint x: 658, startPoint y: 110, endPoint x: 309, endPoint y: 95, distance: 349.3
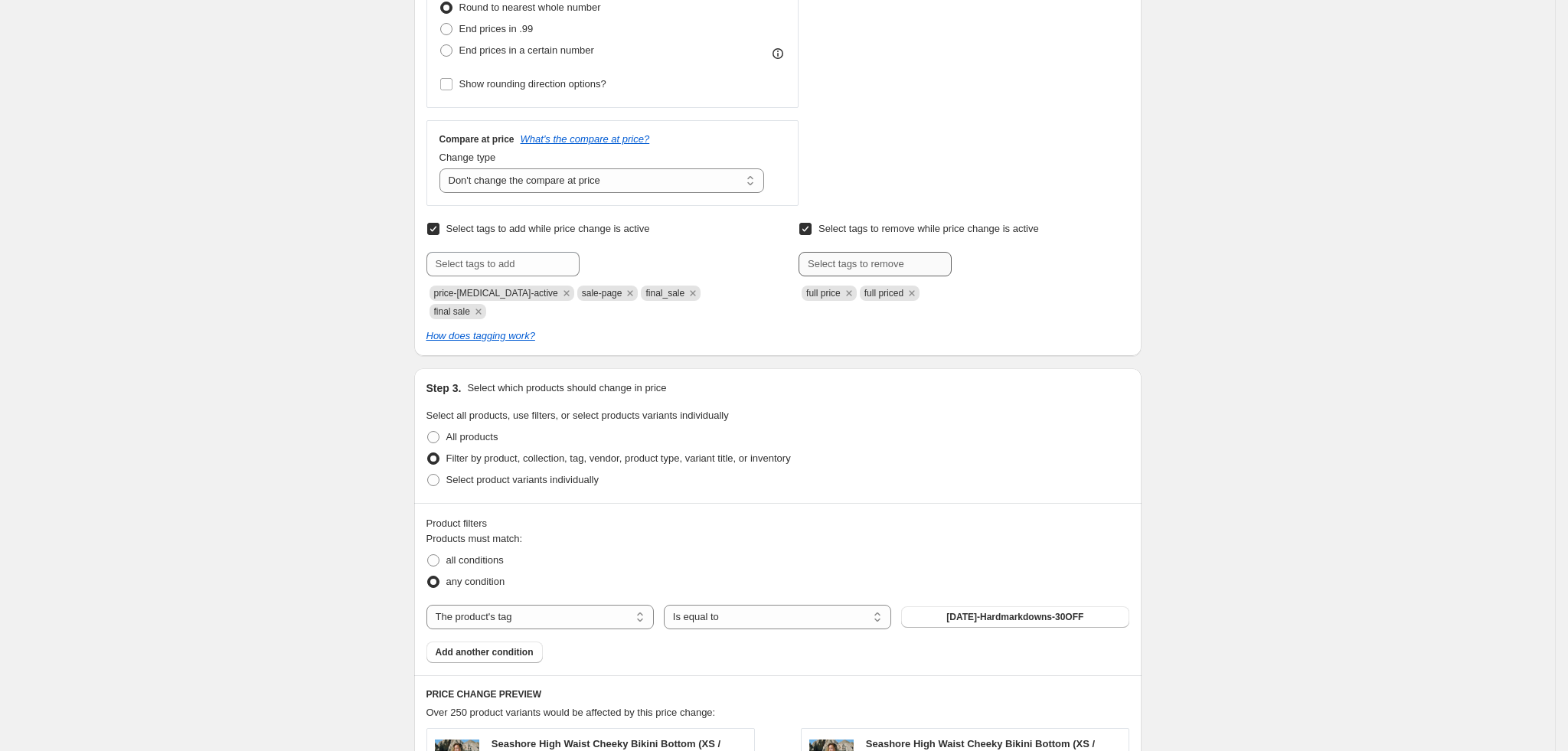
scroll to position [688, 0]
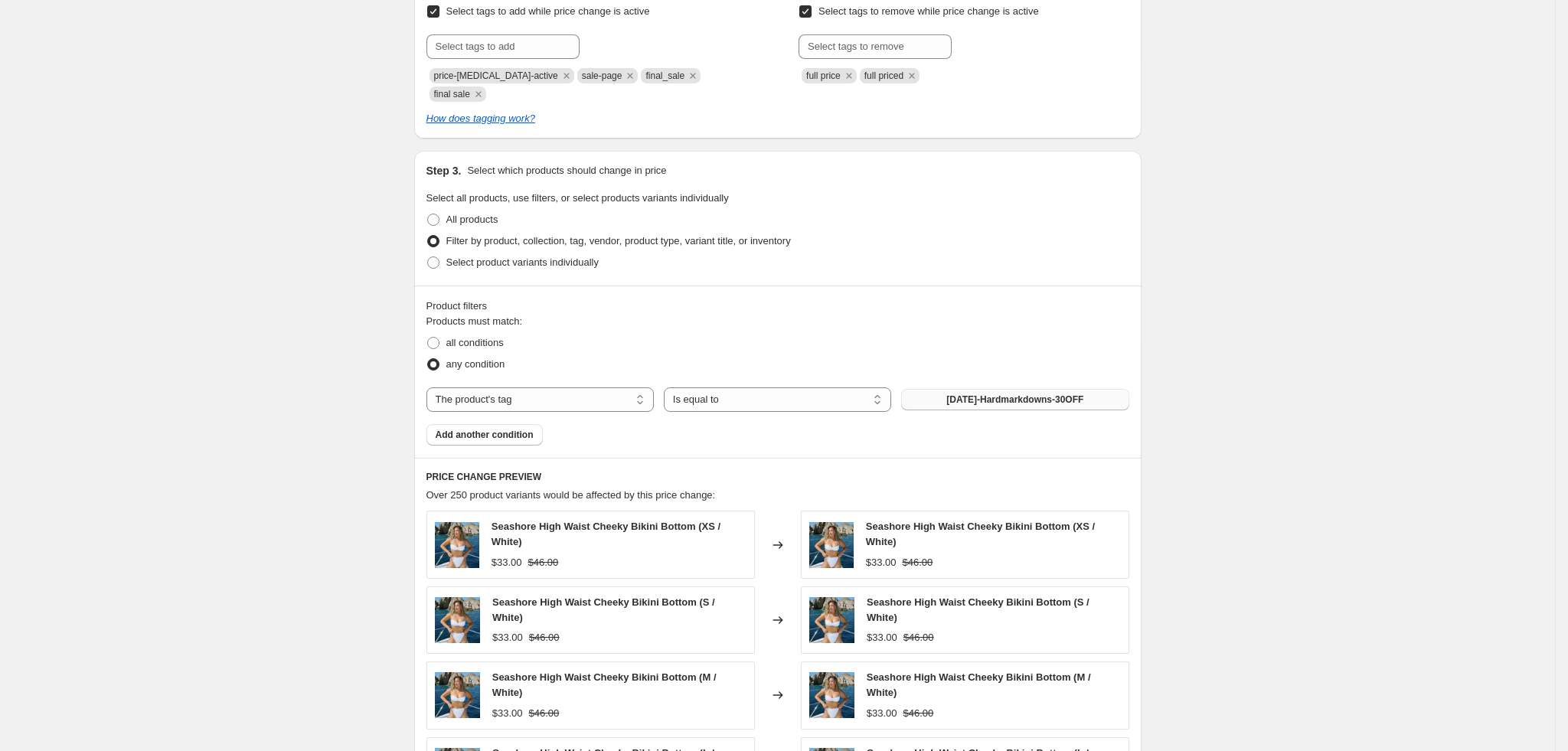
click at [1010, 393] on span "[DATE]-Hardmarkdowns-30OFF" at bounding box center [1014, 399] width 137 height 12
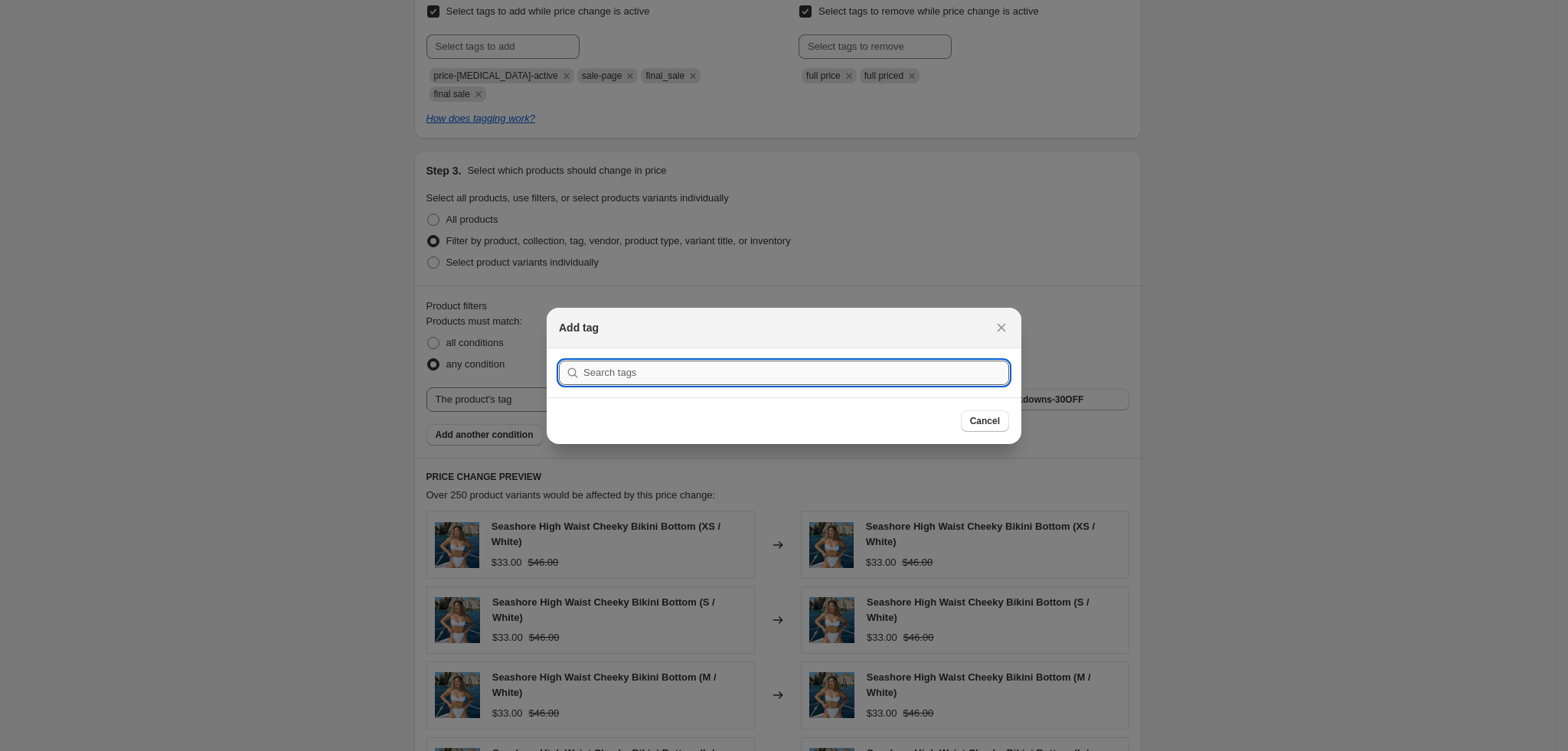
click at [727, 368] on input ":rlj:" at bounding box center [796, 373] width 426 height 24
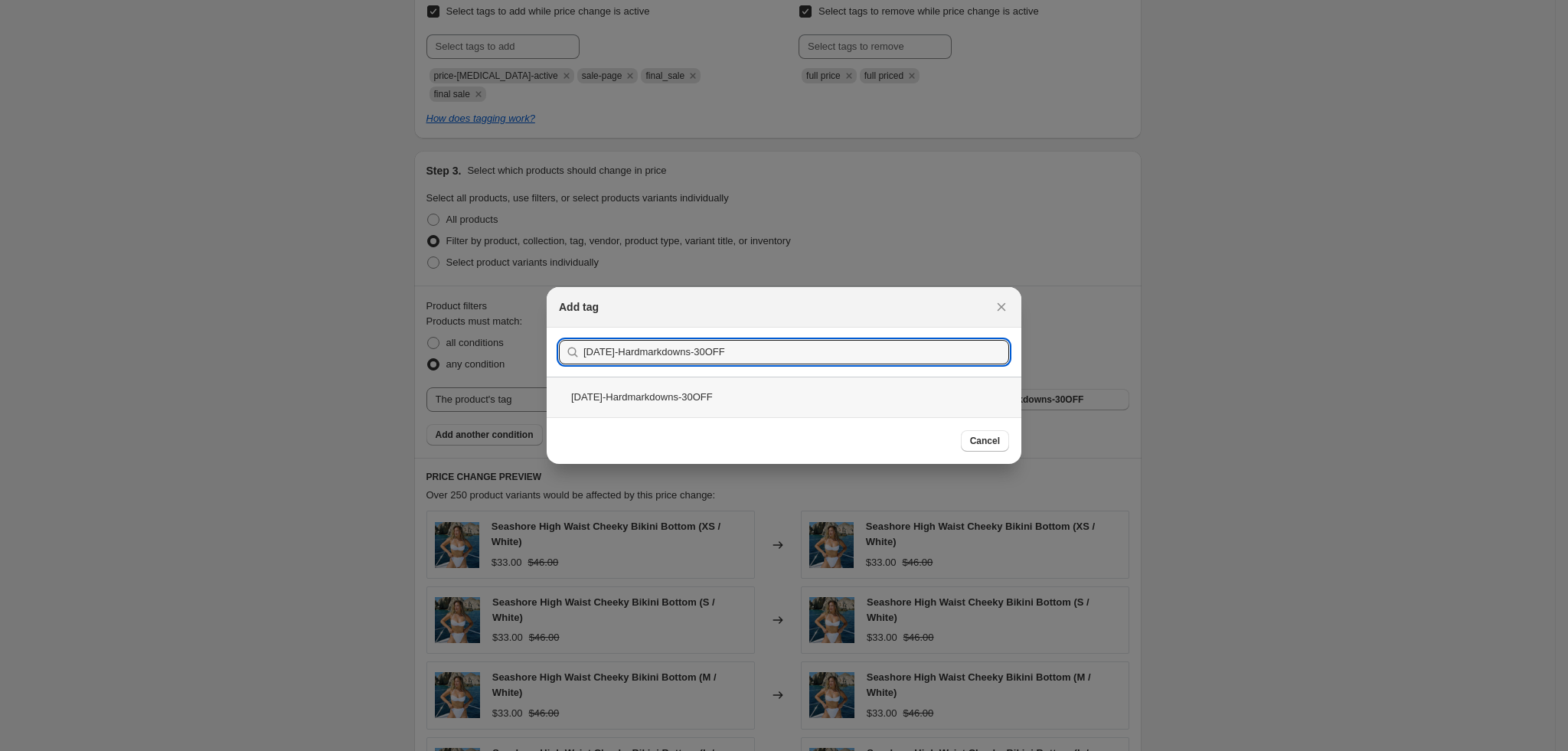
type input "[DATE]-Hardmarkdowns-30OFF"
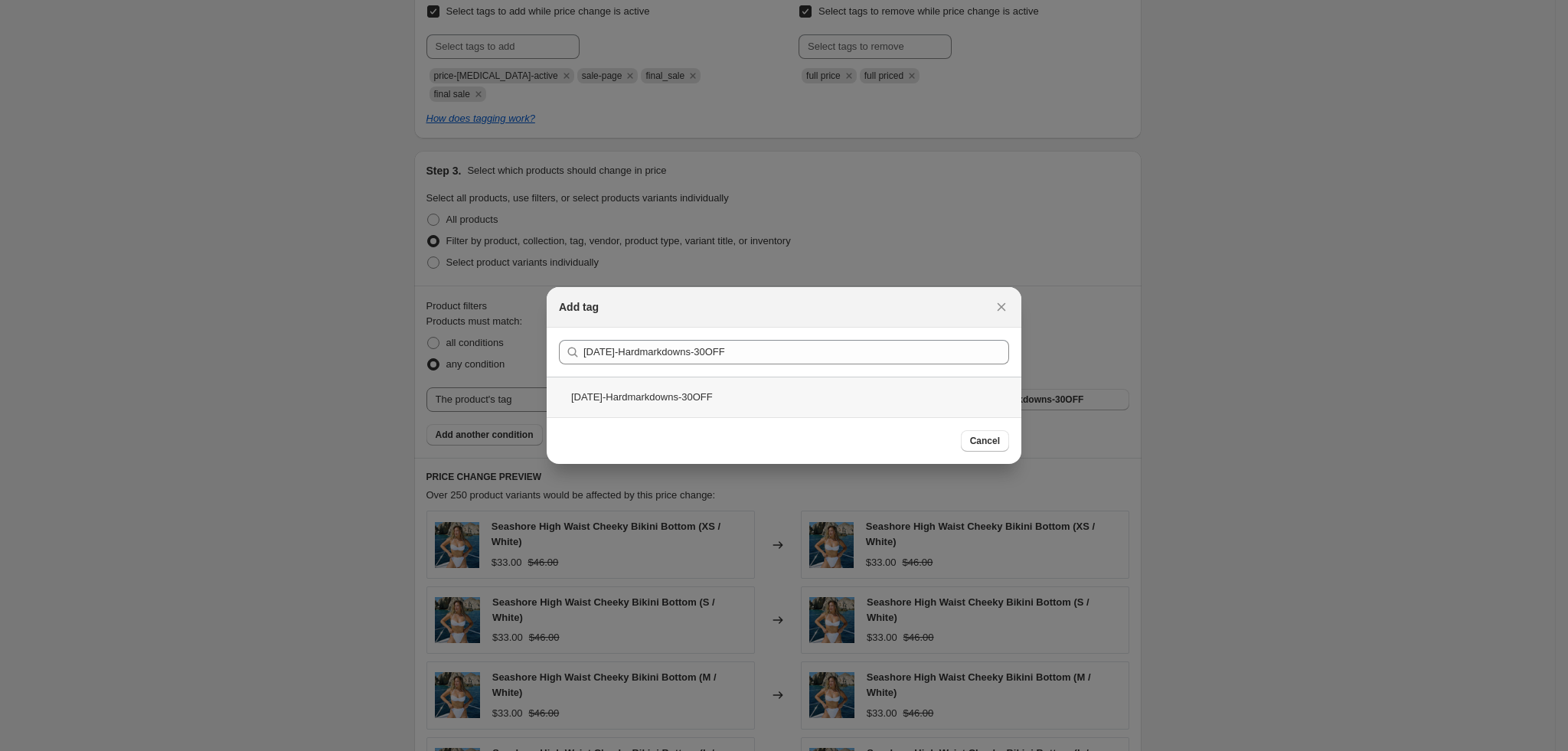
click at [716, 409] on div "[DATE]-Hardmarkdowns-30OFF" at bounding box center [784, 396] width 475 height 40
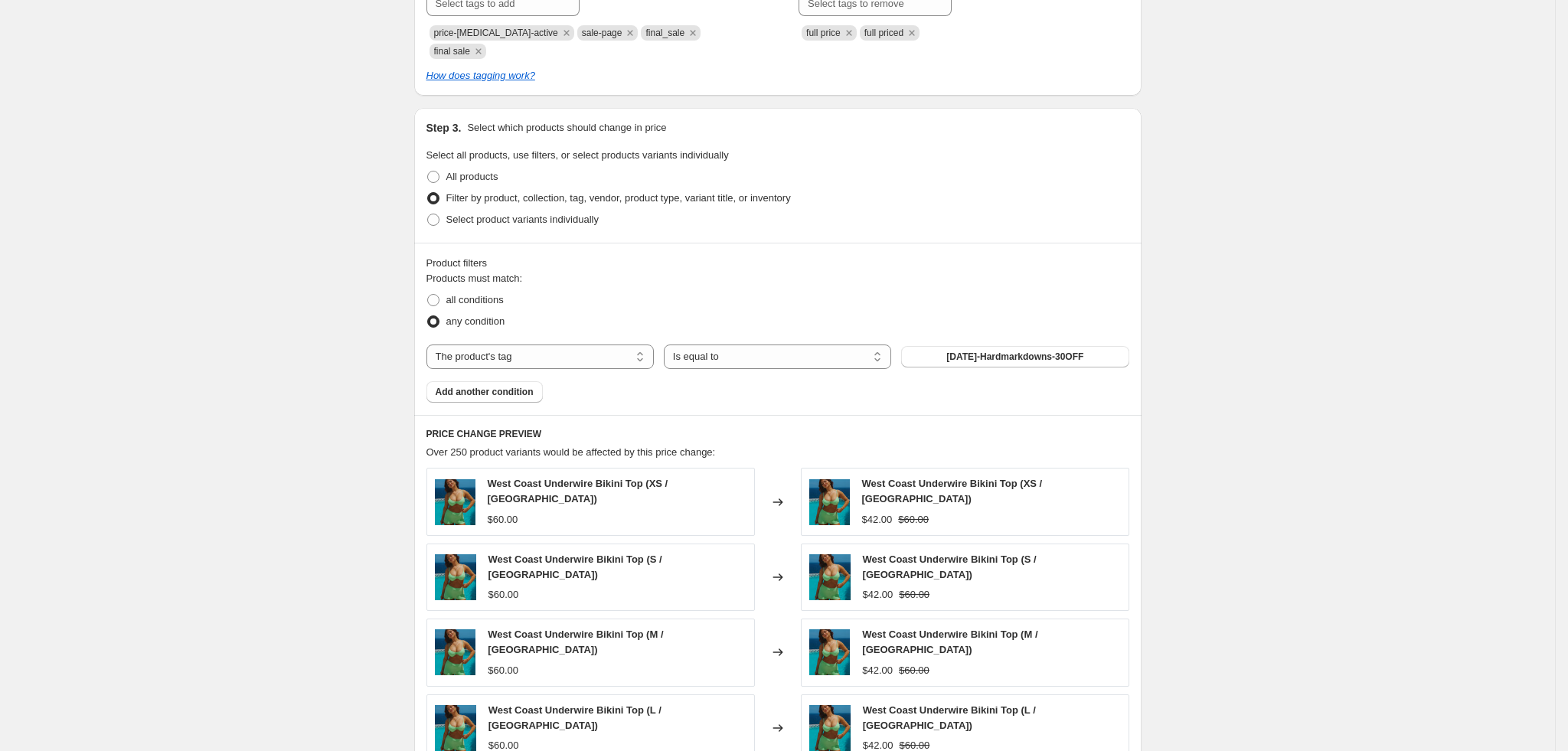
scroll to position [803, 0]
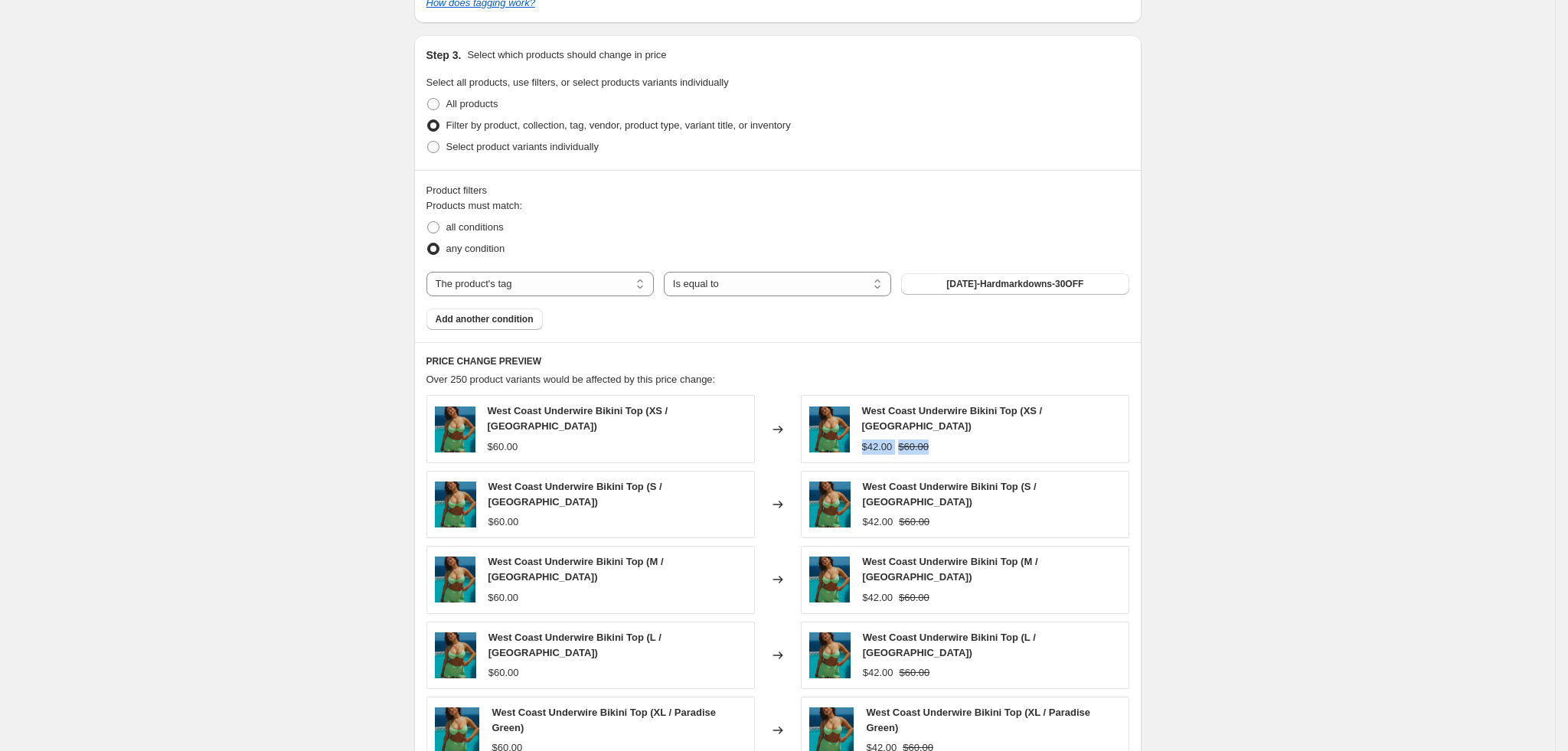
drag, startPoint x: 870, startPoint y: 437, endPoint x: 942, endPoint y: 436, distance: 72.0
click at [942, 436] on div "West Coast Underwire Bikini Top (XS / Paradise Green) $42.00 $60.00" at bounding box center [965, 429] width 329 height 67
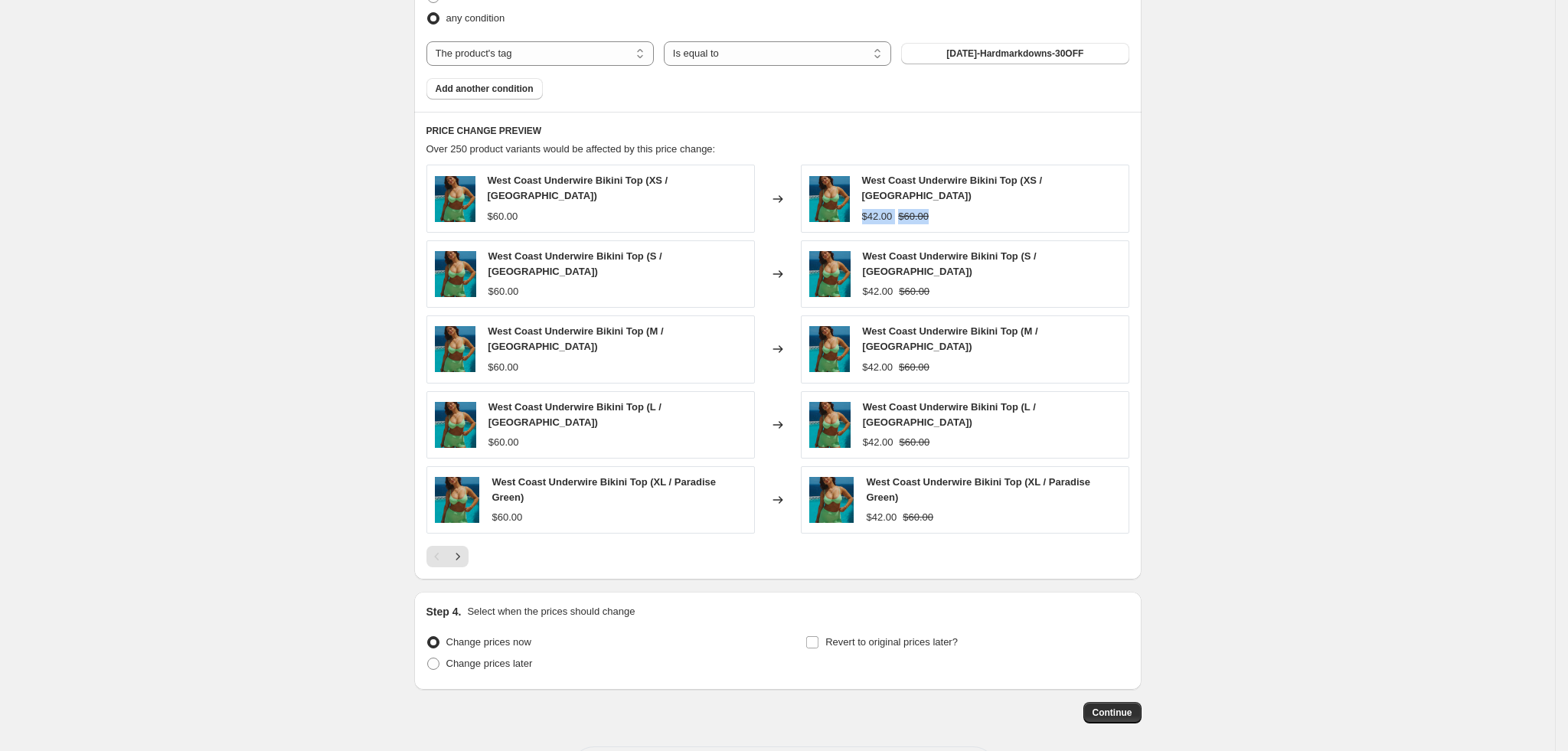
scroll to position [1071, 0]
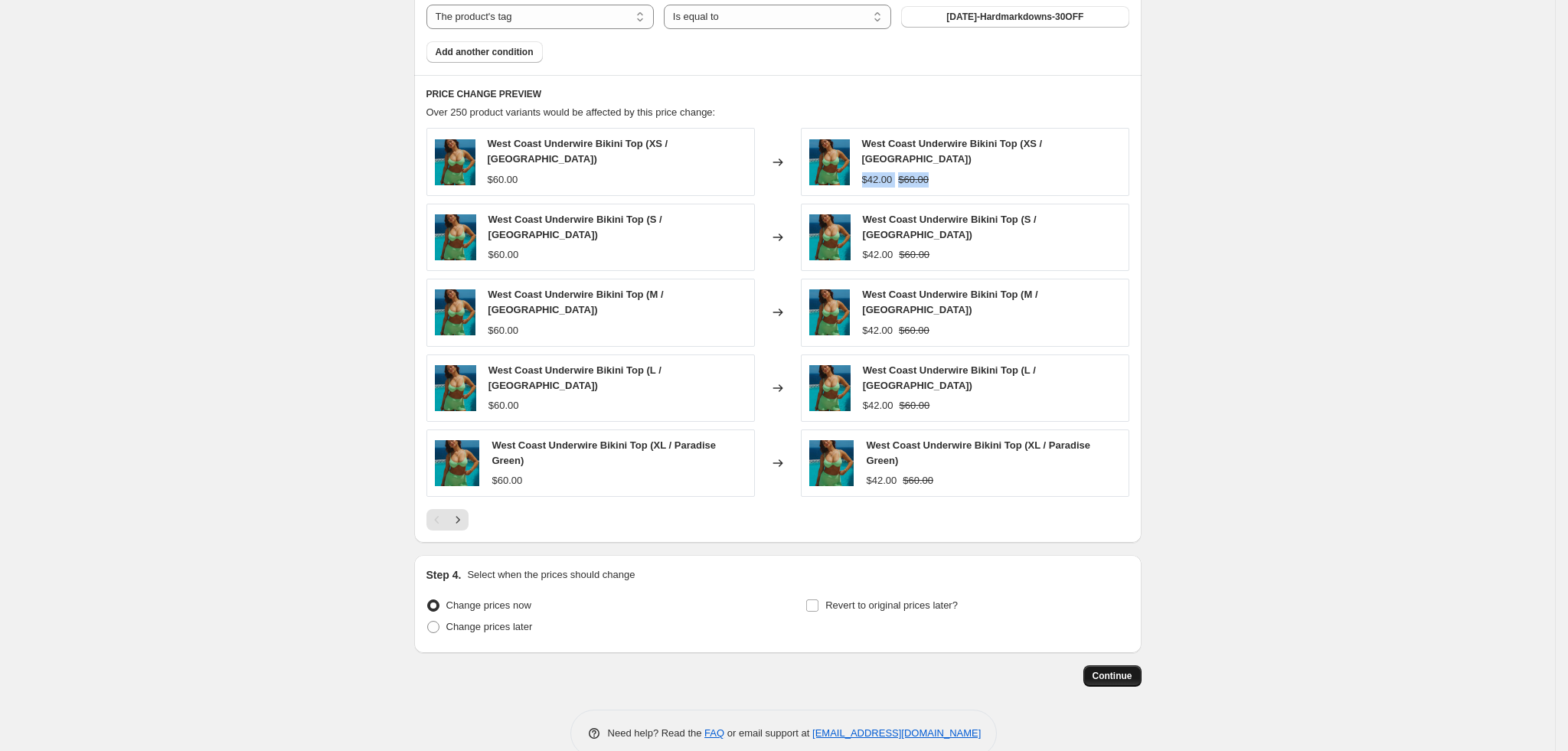
click at [1111, 670] on span "Continue" at bounding box center [1113, 675] width 40 height 12
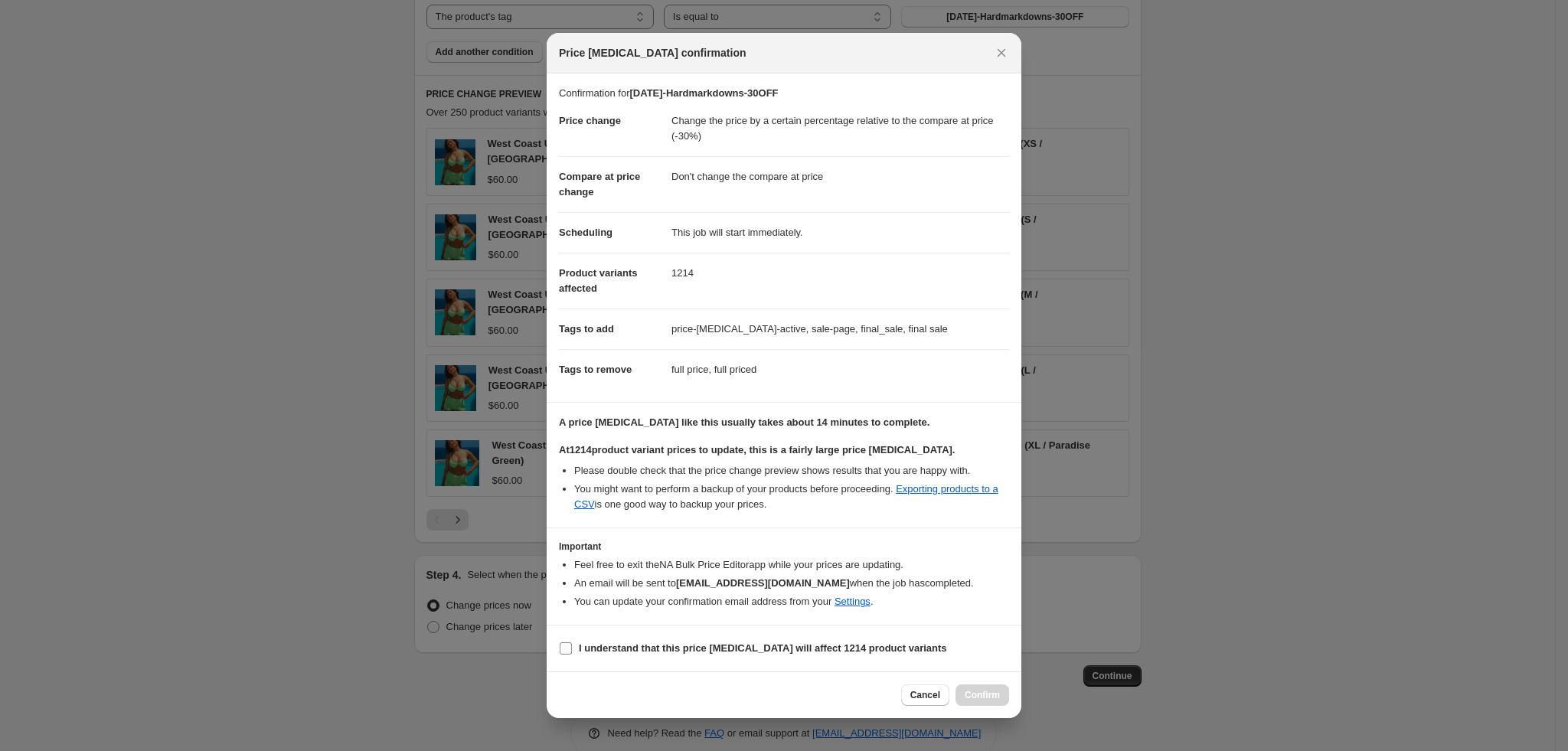
click at [645, 647] on b "I understand that this price change job will affect 1214 product variants" at bounding box center [762, 648] width 368 height 11
click at [572, 647] on input "I understand that this price change job will affect 1214 product variants" at bounding box center [566, 648] width 12 height 12
checkbox input "true"
click at [996, 700] on span "Confirm" at bounding box center [983, 695] width 36 height 12
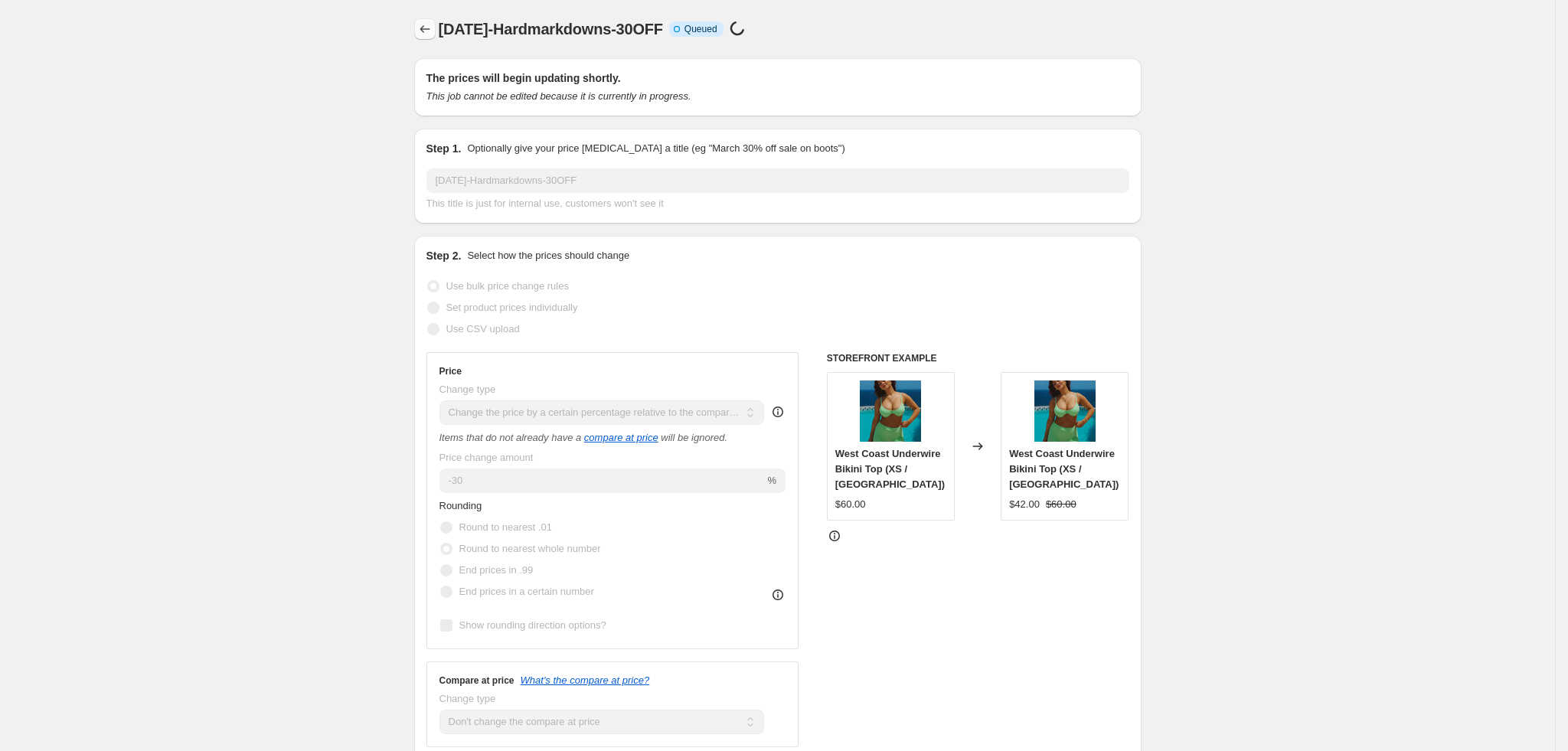
click at [422, 36] on button "Price change jobs" at bounding box center [424, 29] width 22 height 22
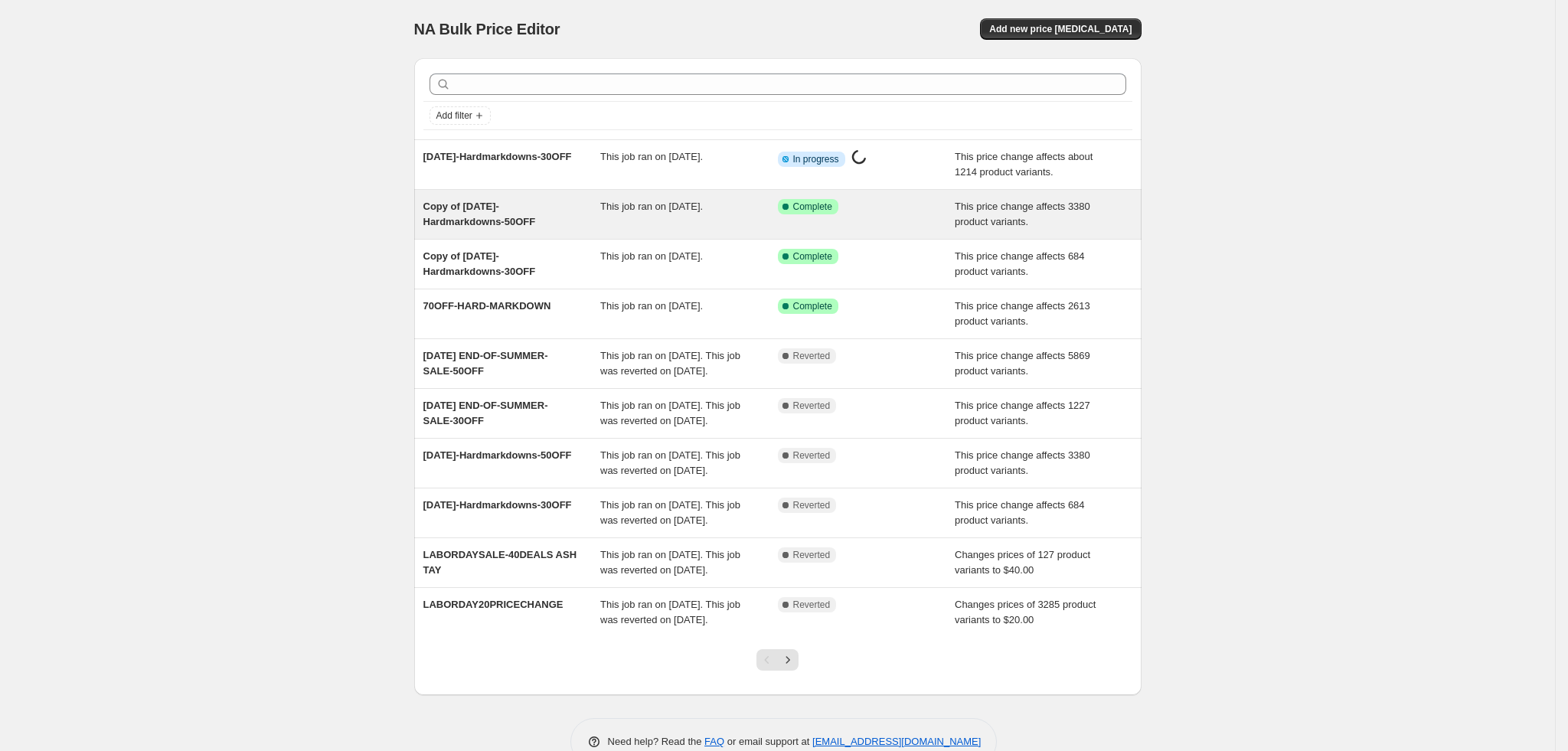
click at [714, 220] on div "This job ran on September 29, 2025." at bounding box center [689, 214] width 178 height 31
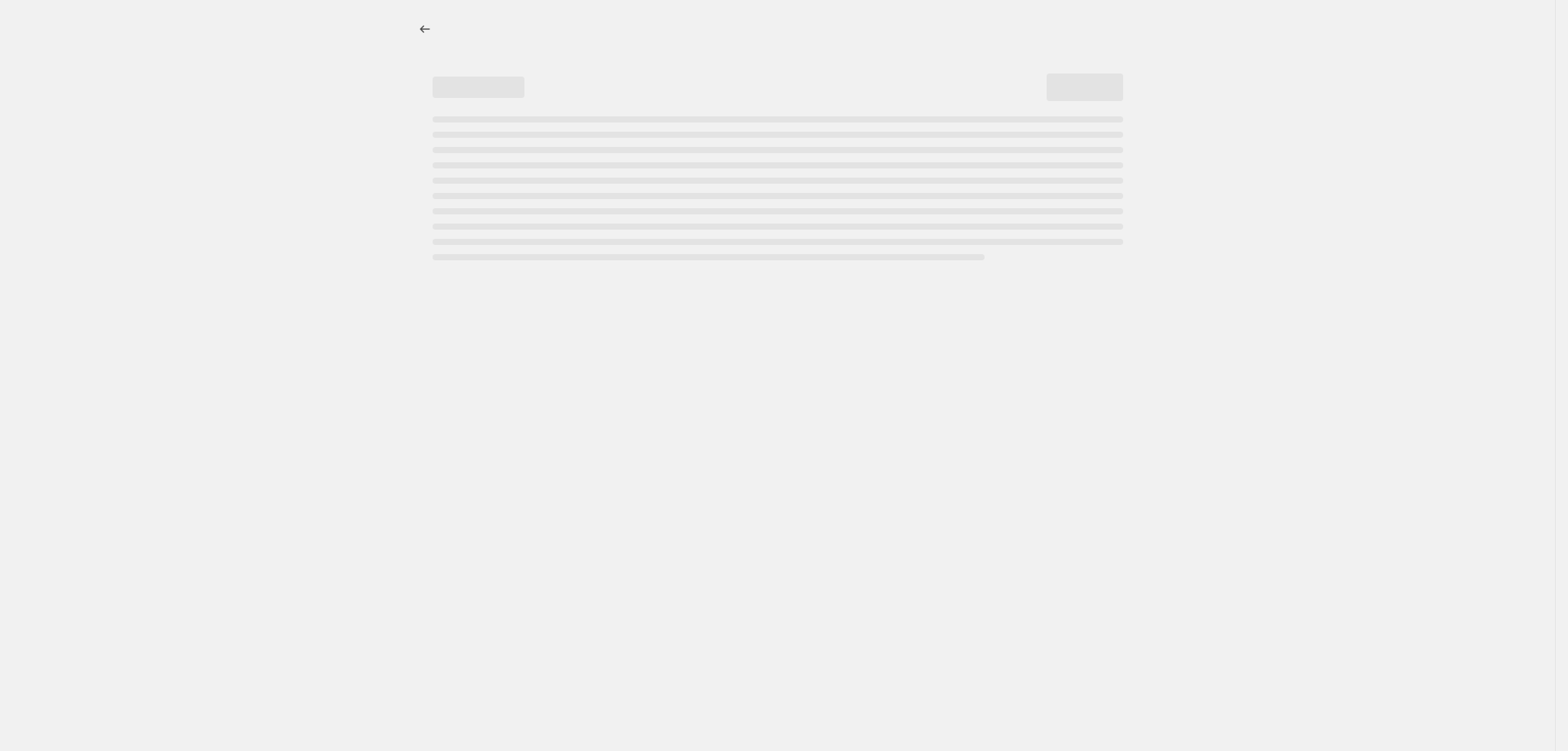
select select "pcap"
select select "no_change"
select select "tag"
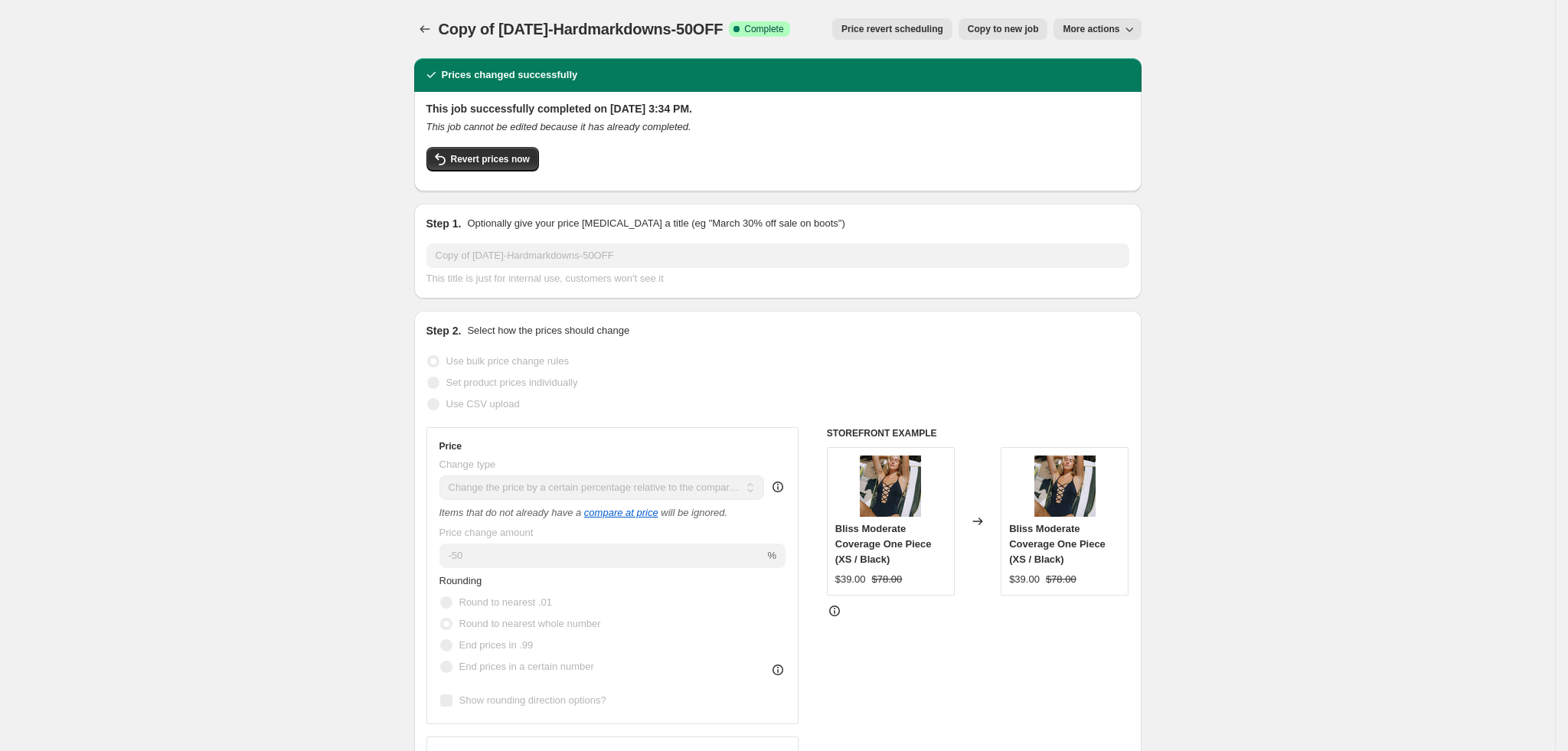
click at [1129, 33] on icon "button" at bounding box center [1130, 29] width 15 height 15
click at [991, 28] on span "Copy to new job" at bounding box center [1003, 29] width 71 height 12
select select "pcap"
select select "no_change"
select select "tag"
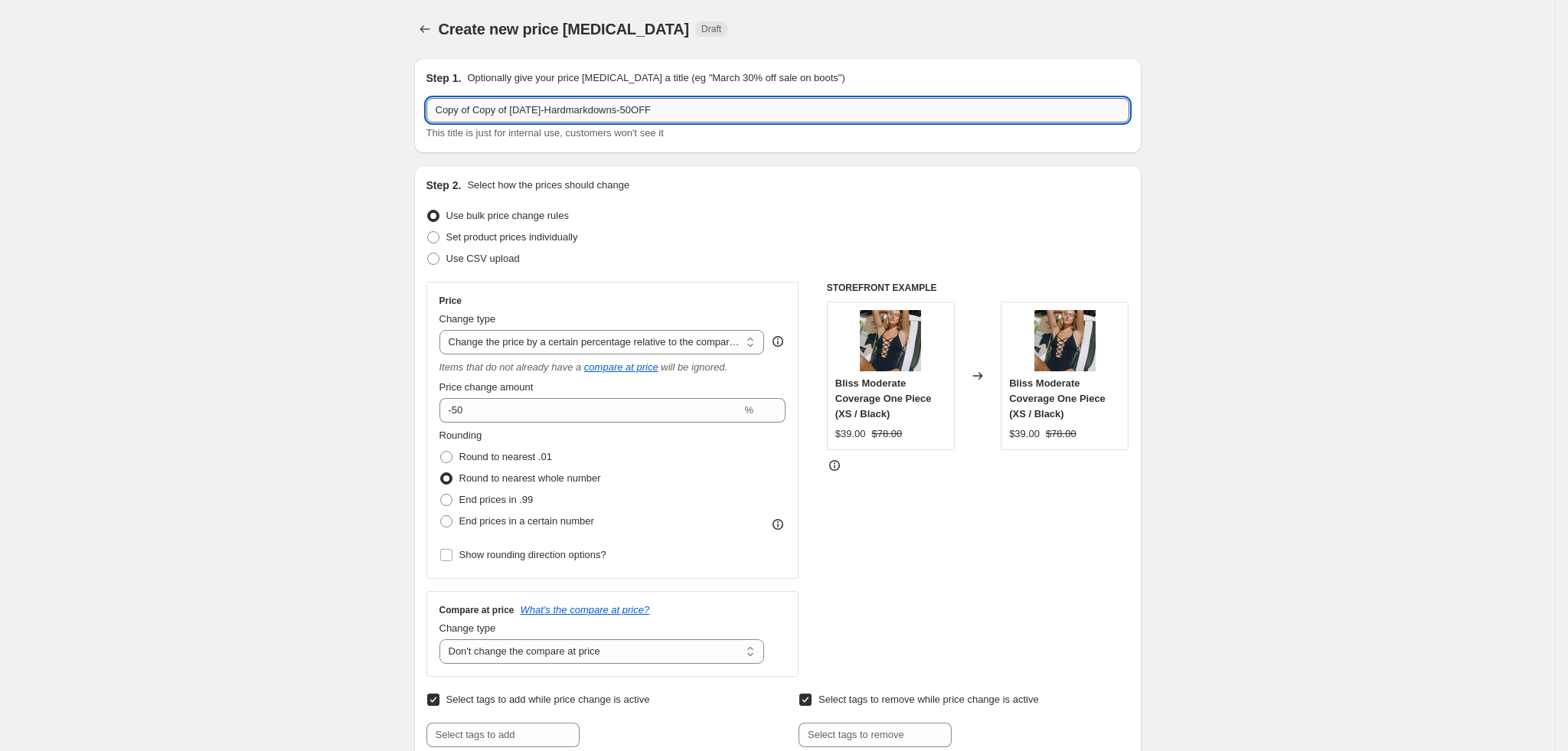
click at [727, 113] on input "Copy of Copy of 09.02.2025-Hardmarkdowns-50OFF" at bounding box center [777, 110] width 703 height 24
paste input "09.30"
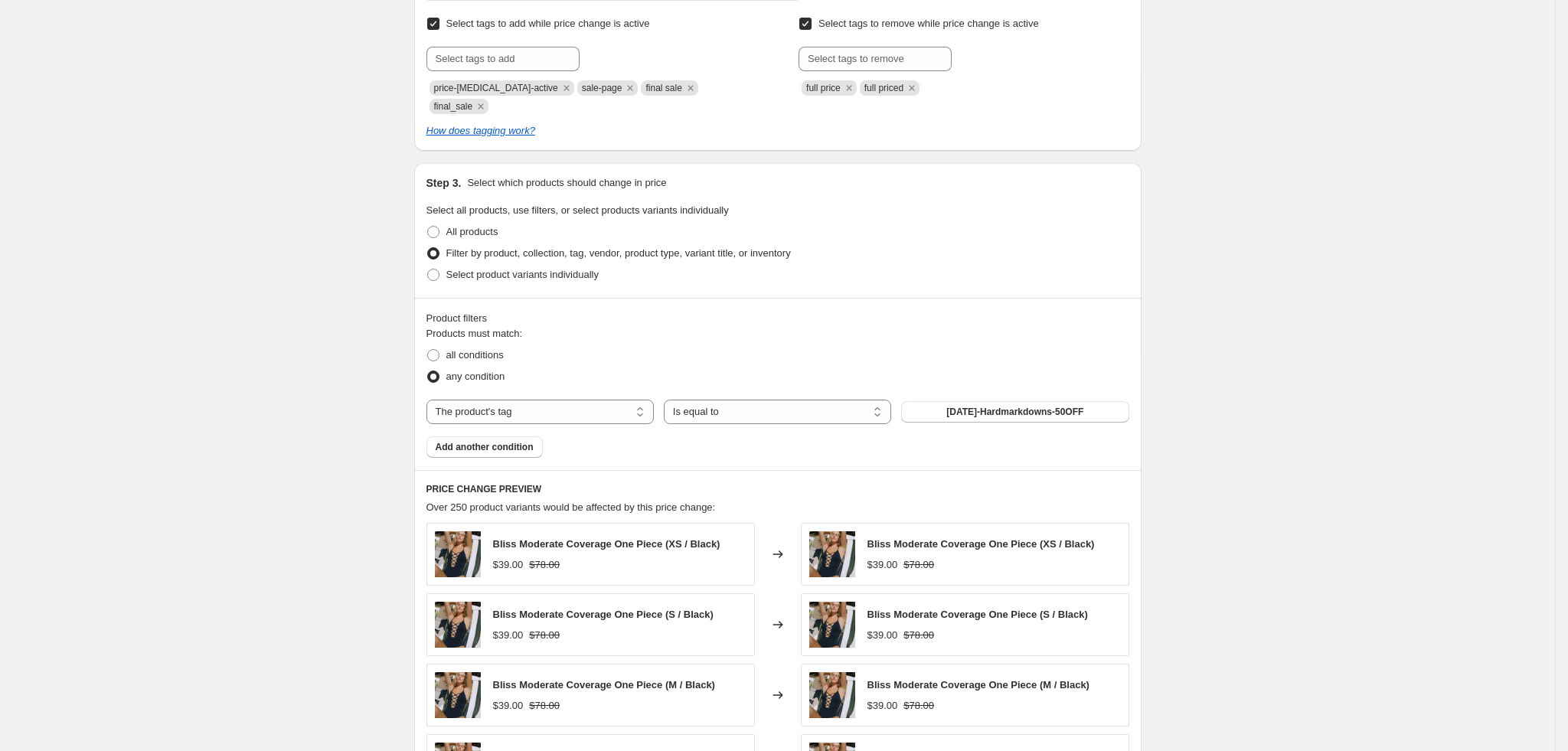
scroll to position [688, 0]
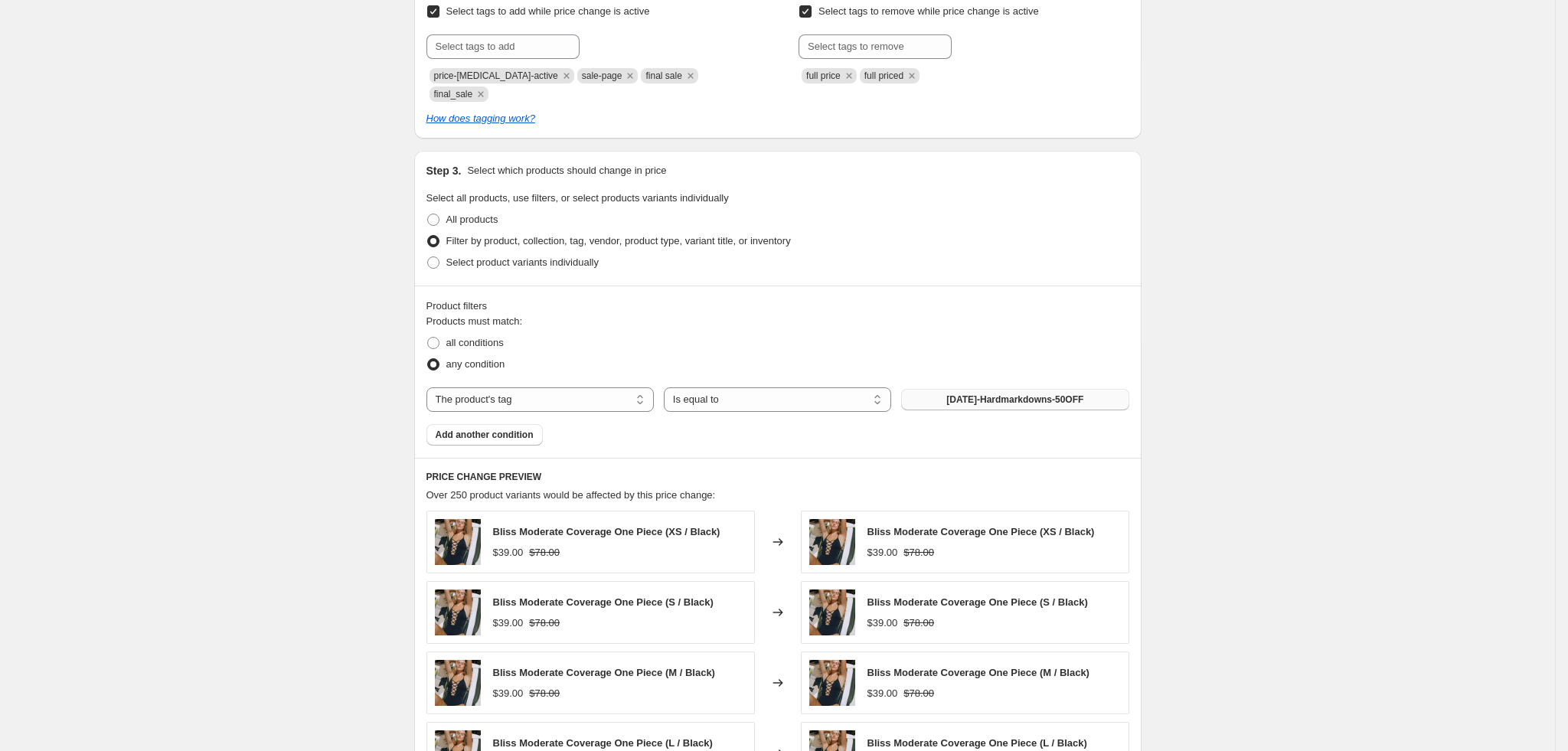
type input "09.30.2025-Hardmarkdowns-50OFF"
click at [1032, 393] on span "[DATE]-Hardmarkdowns-50OFF" at bounding box center [1014, 399] width 137 height 12
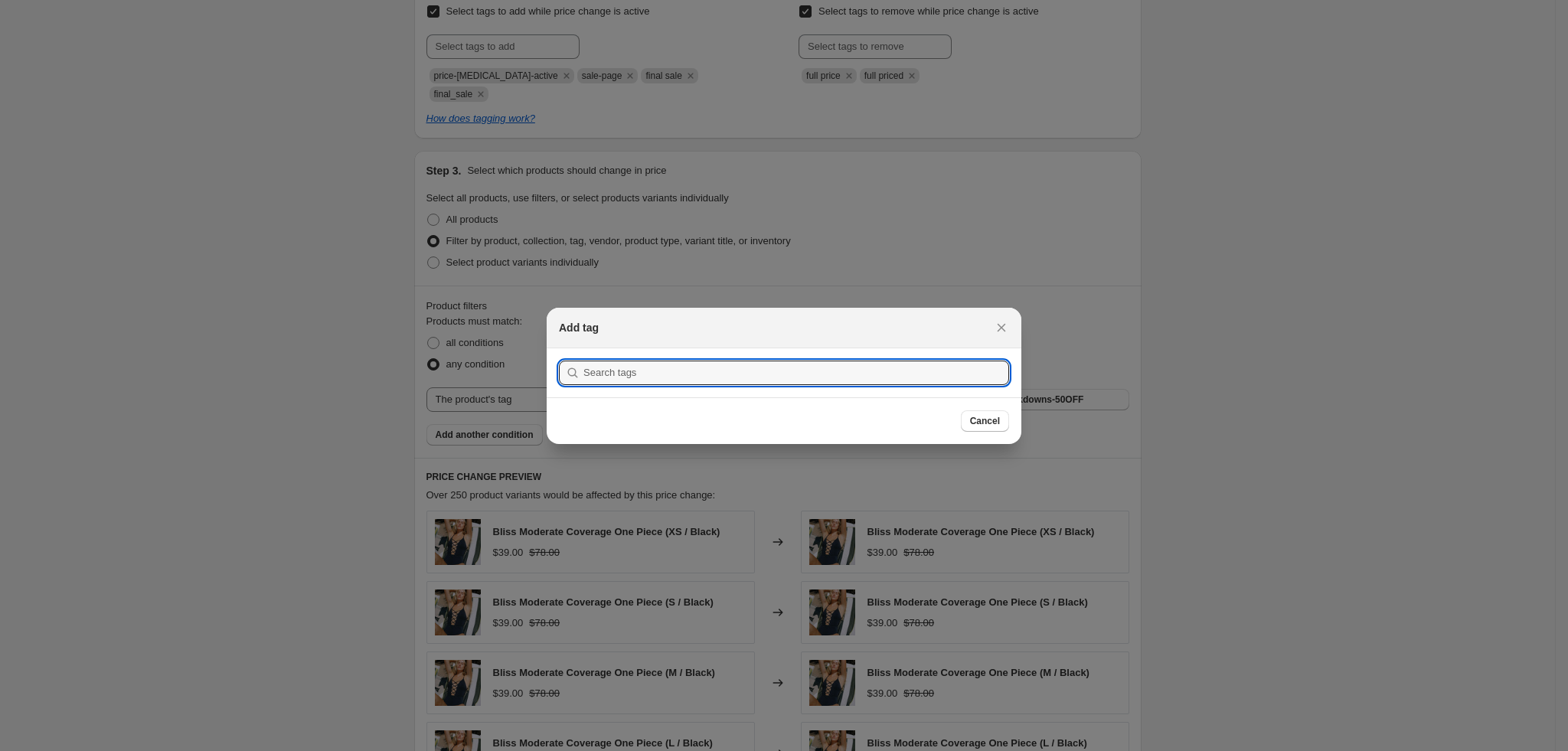
click at [686, 357] on section "Submit" at bounding box center [784, 373] width 475 height 49
click at [695, 370] on input ":rqb:" at bounding box center [796, 373] width 426 height 24
paste input "09.30.2025-Hardmarkdowns-50OFF"
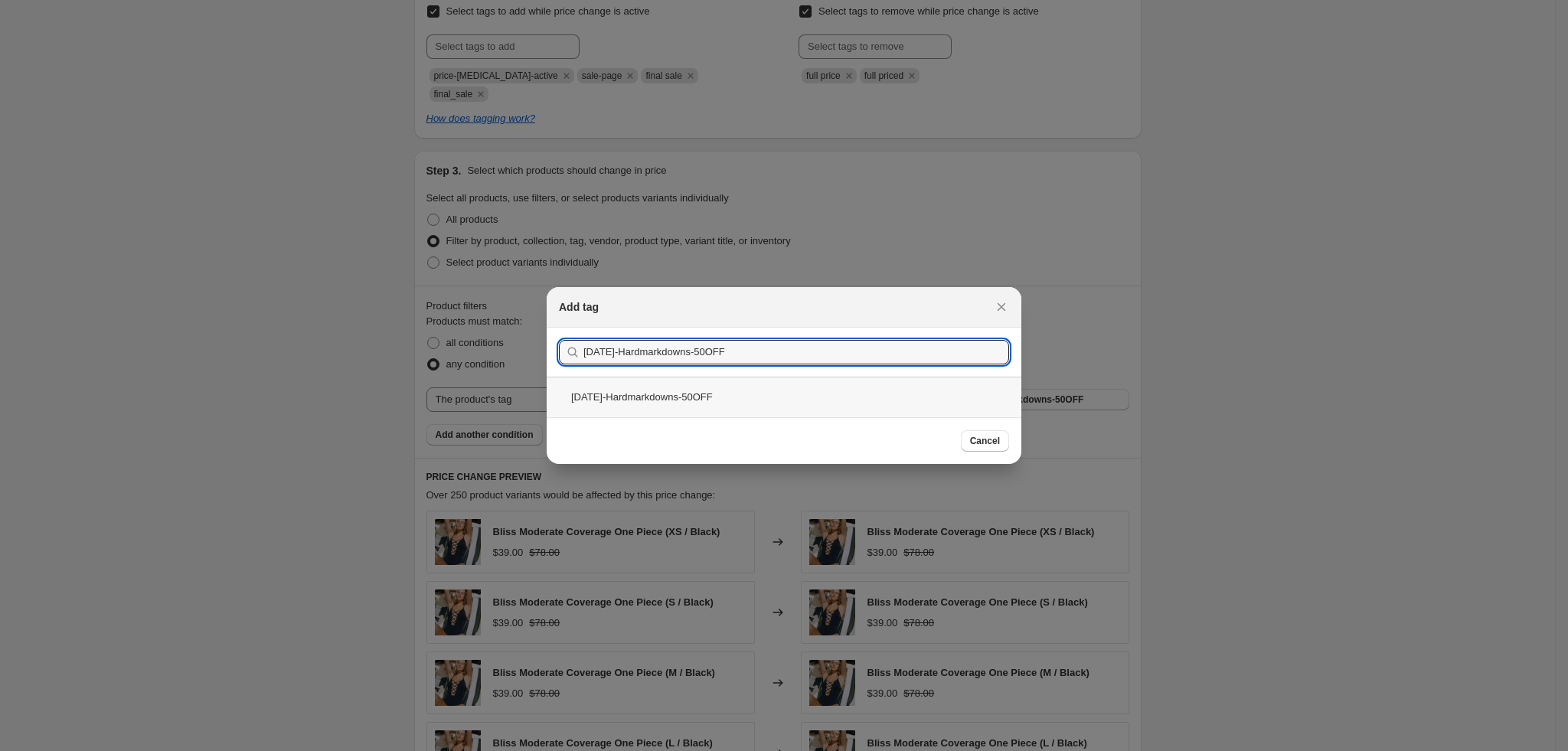
type input "09.30.2025-Hardmarkdowns-50OFF"
click at [647, 397] on div "09.30.2025-Hardmarkdowns-50OFF" at bounding box center [784, 396] width 475 height 40
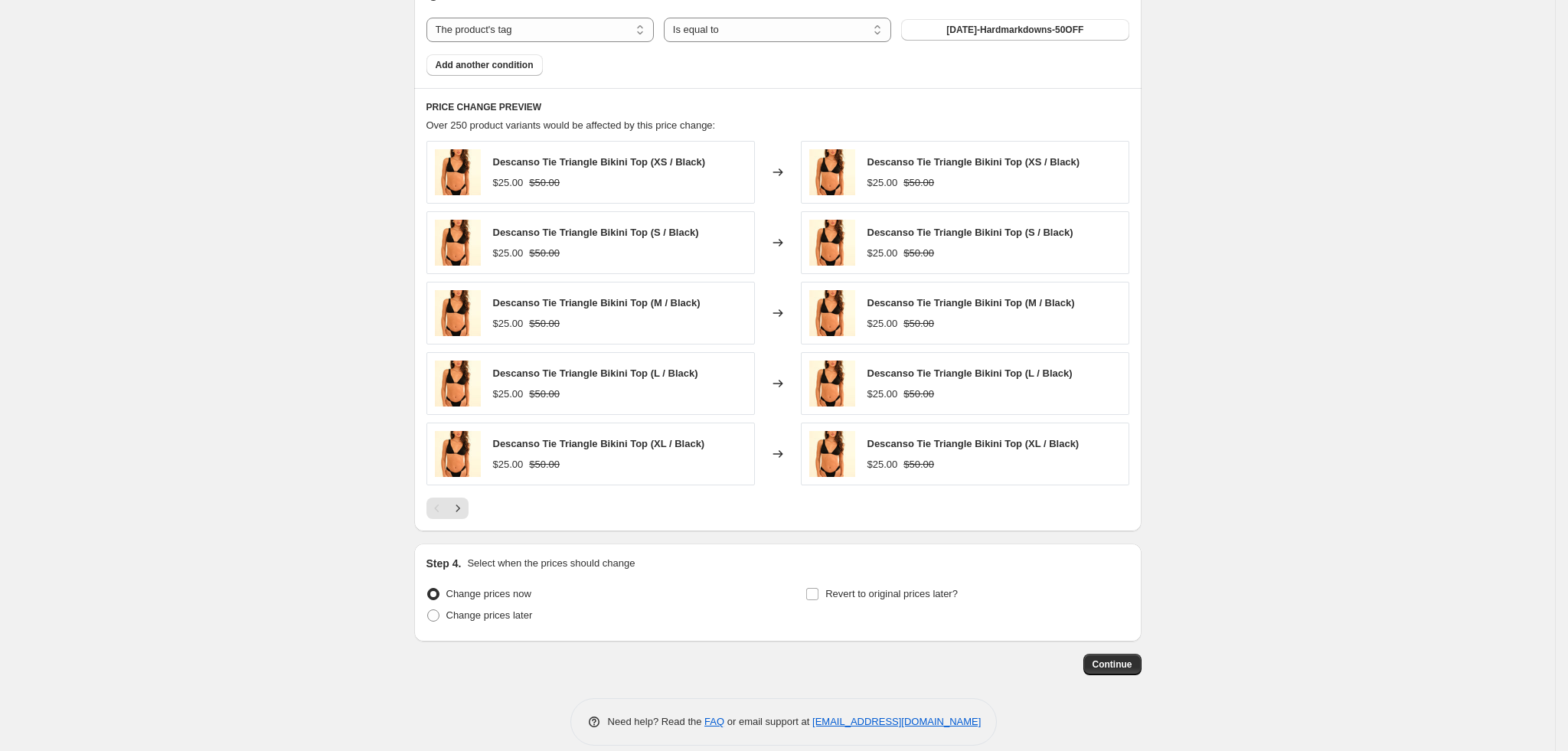
scroll to position [1060, 0]
click at [1127, 656] on span "Continue" at bounding box center [1113, 662] width 40 height 12
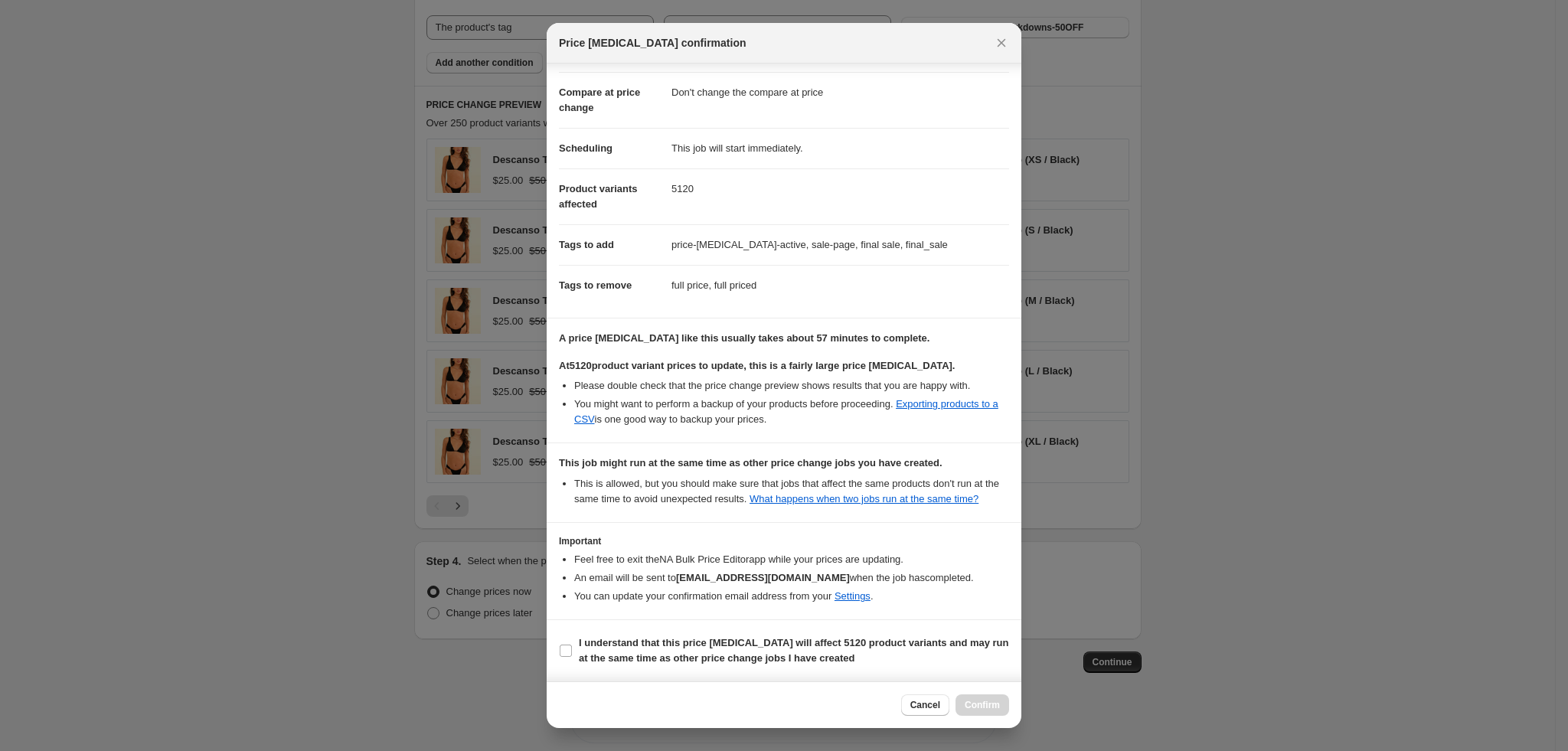
scroll to position [75, 0]
click at [605, 660] on b "I understand that this price change job will affect 5120 product variants and m…" at bounding box center [793, 650] width 430 height 27
click at [572, 656] on input "I understand that this price change job will affect 5120 product variants and m…" at bounding box center [566, 650] width 12 height 12
checkbox input "true"
click at [964, 701] on button "Confirm" at bounding box center [982, 705] width 53 height 22
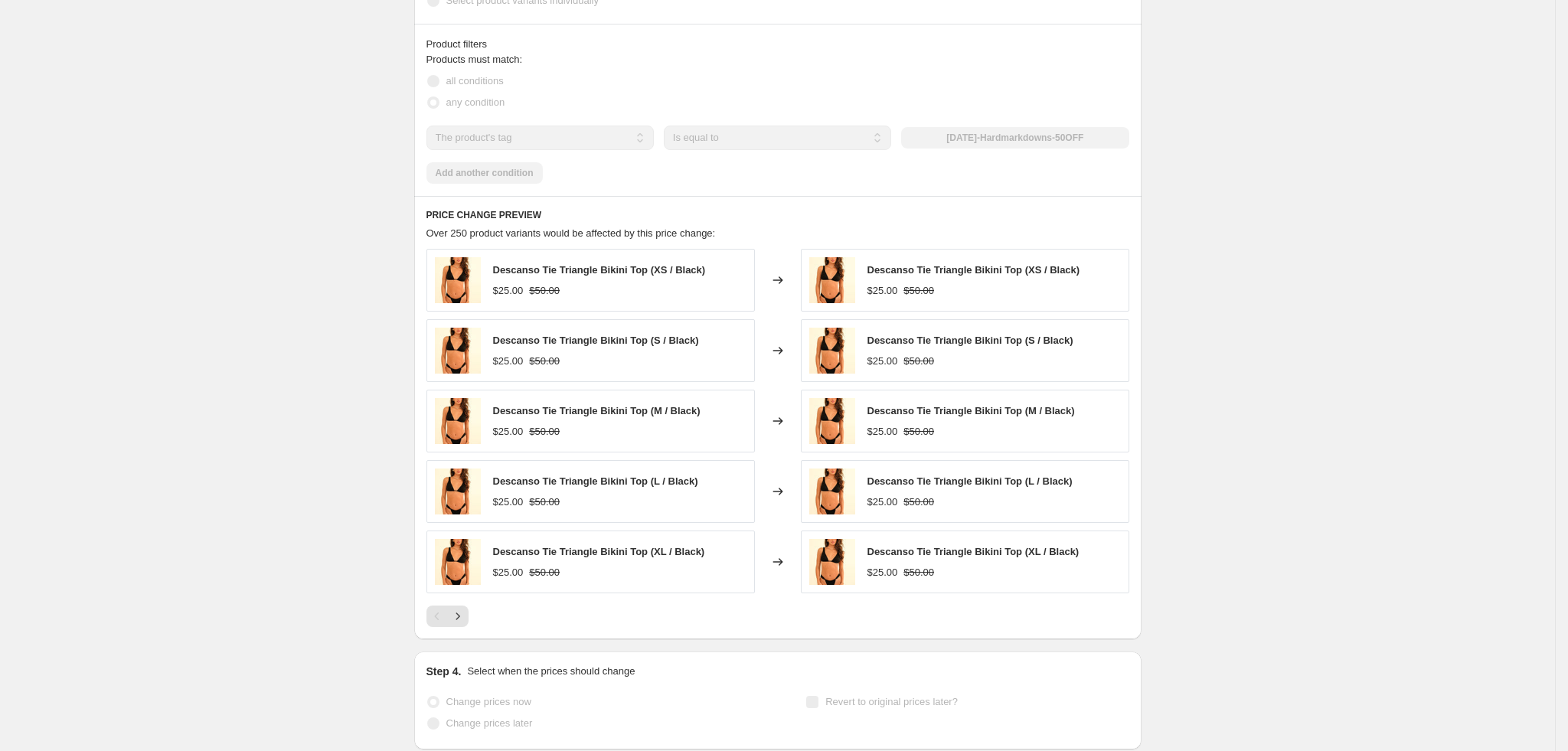
scroll to position [1100, 0]
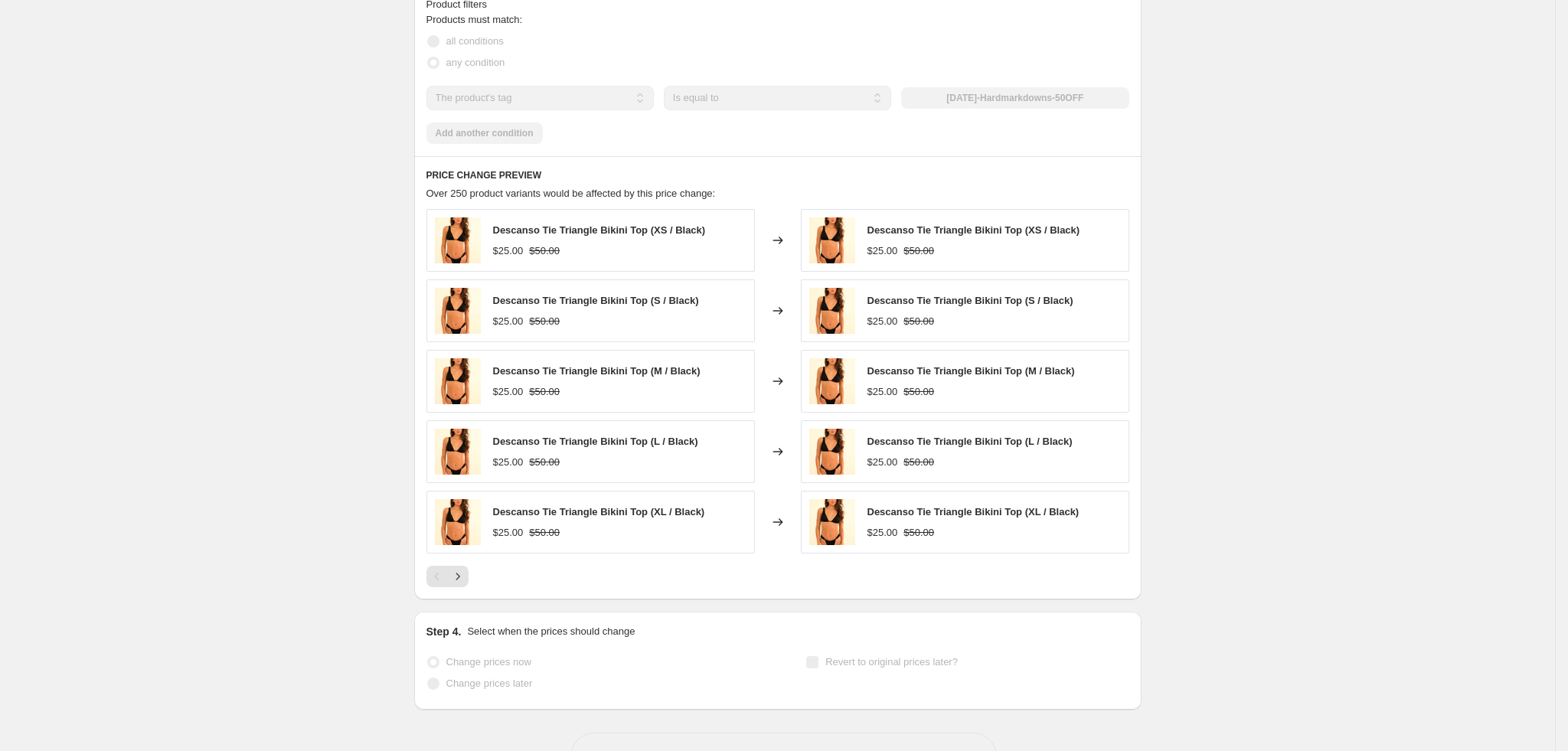
select select "pcap"
select select "no_change"
select select "tag"
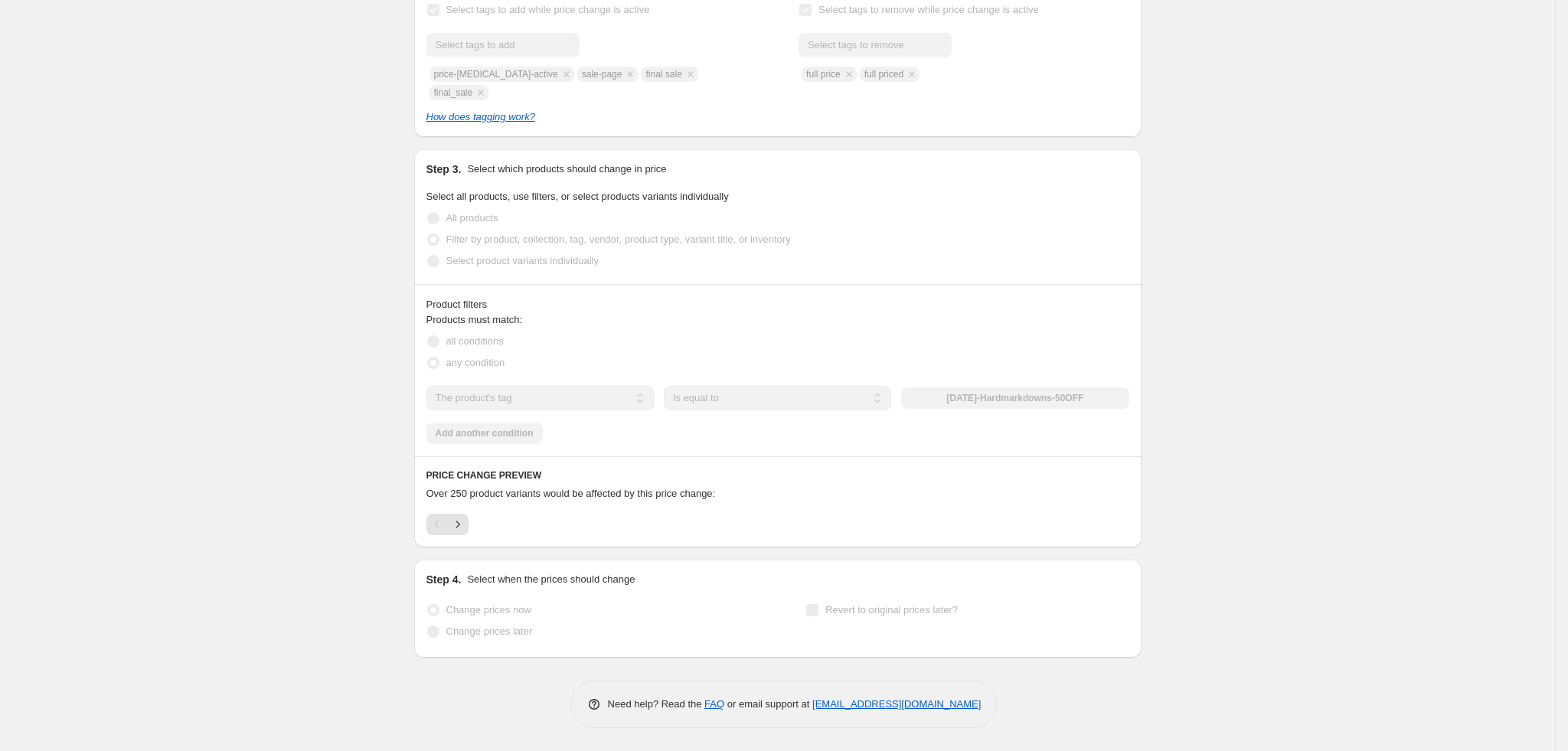
scroll to position [0, 0]
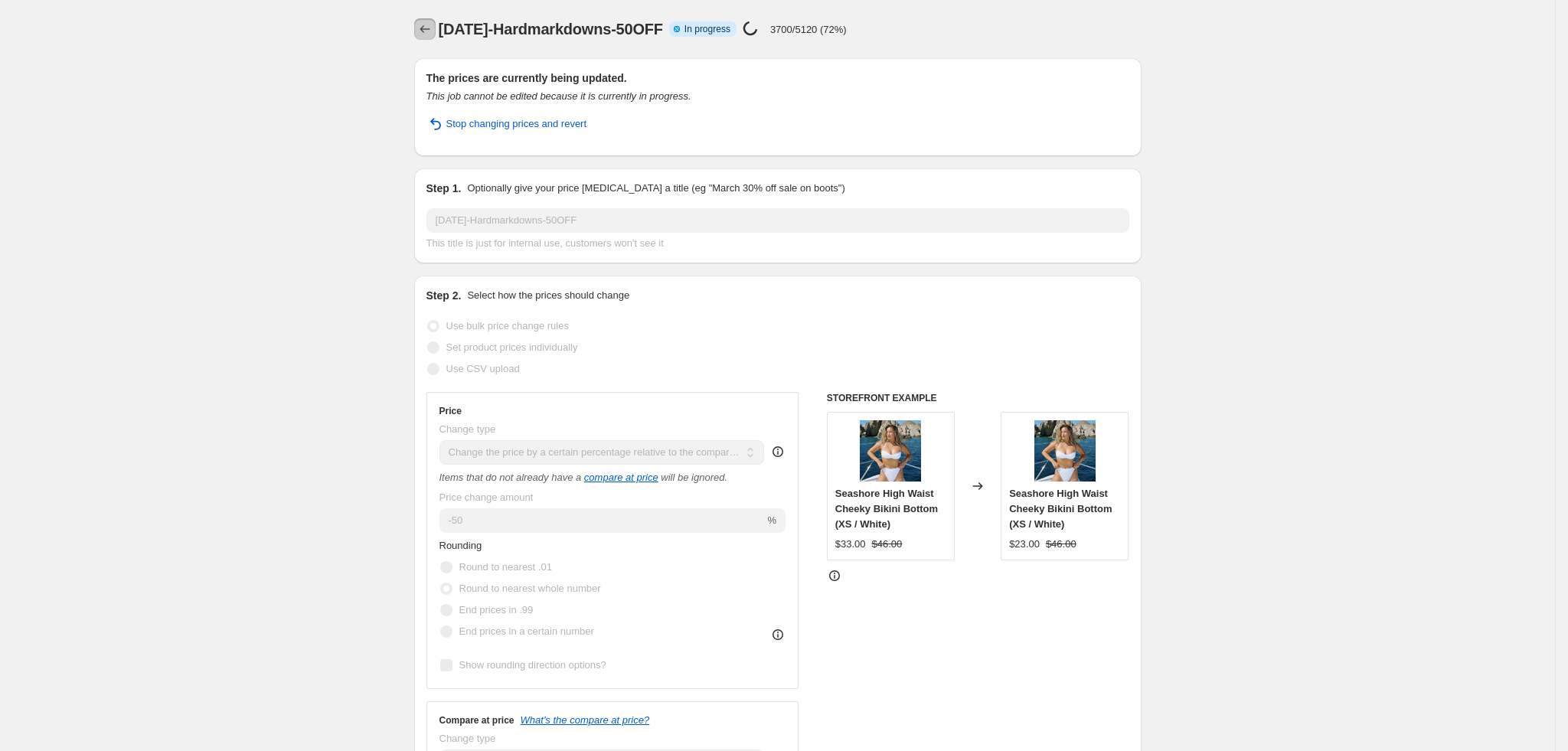
click at [426, 28] on icon "Price change jobs" at bounding box center [425, 29] width 15 height 15
